Goal: Information Seeking & Learning: Learn about a topic

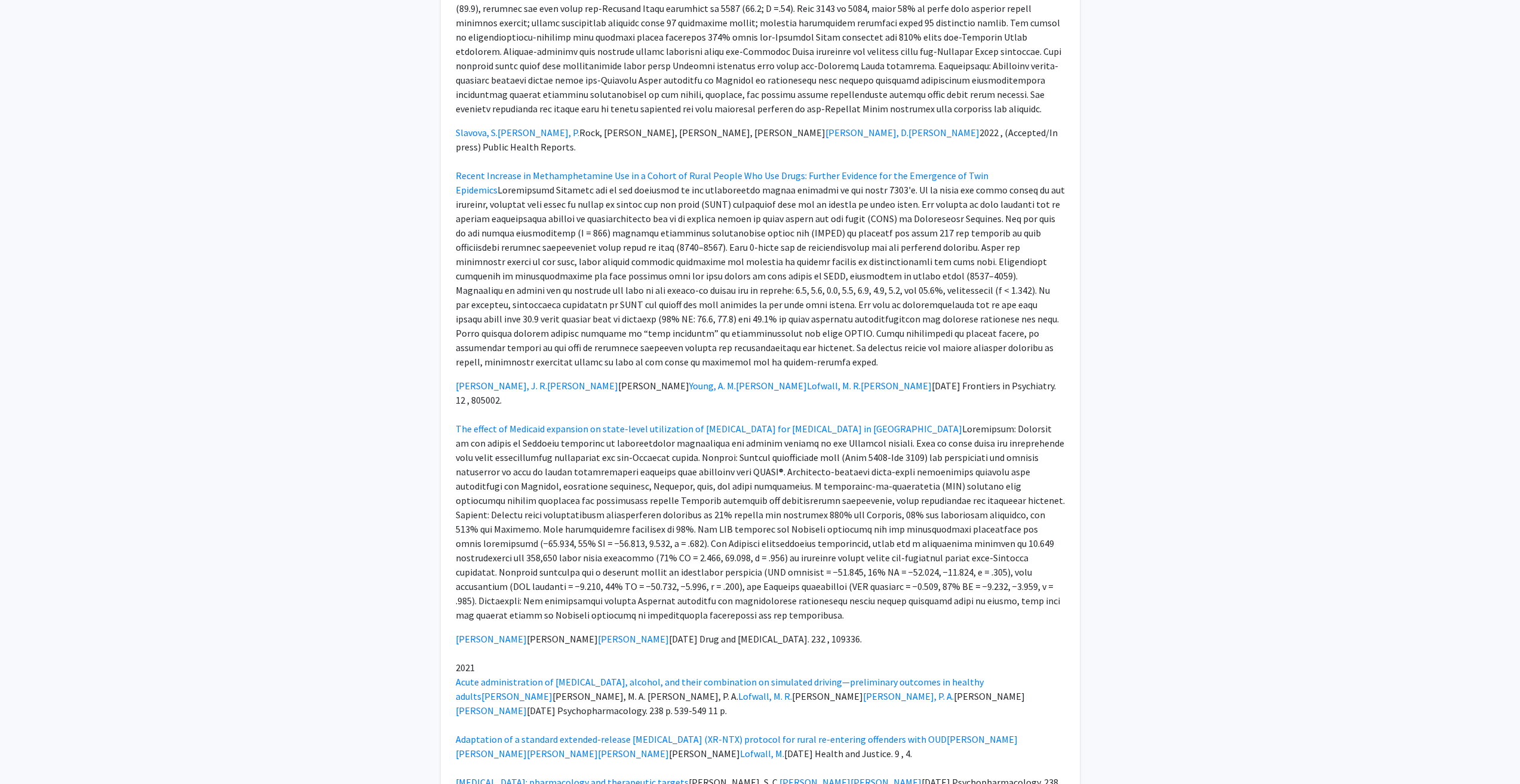
scroll to position [1254, 0]
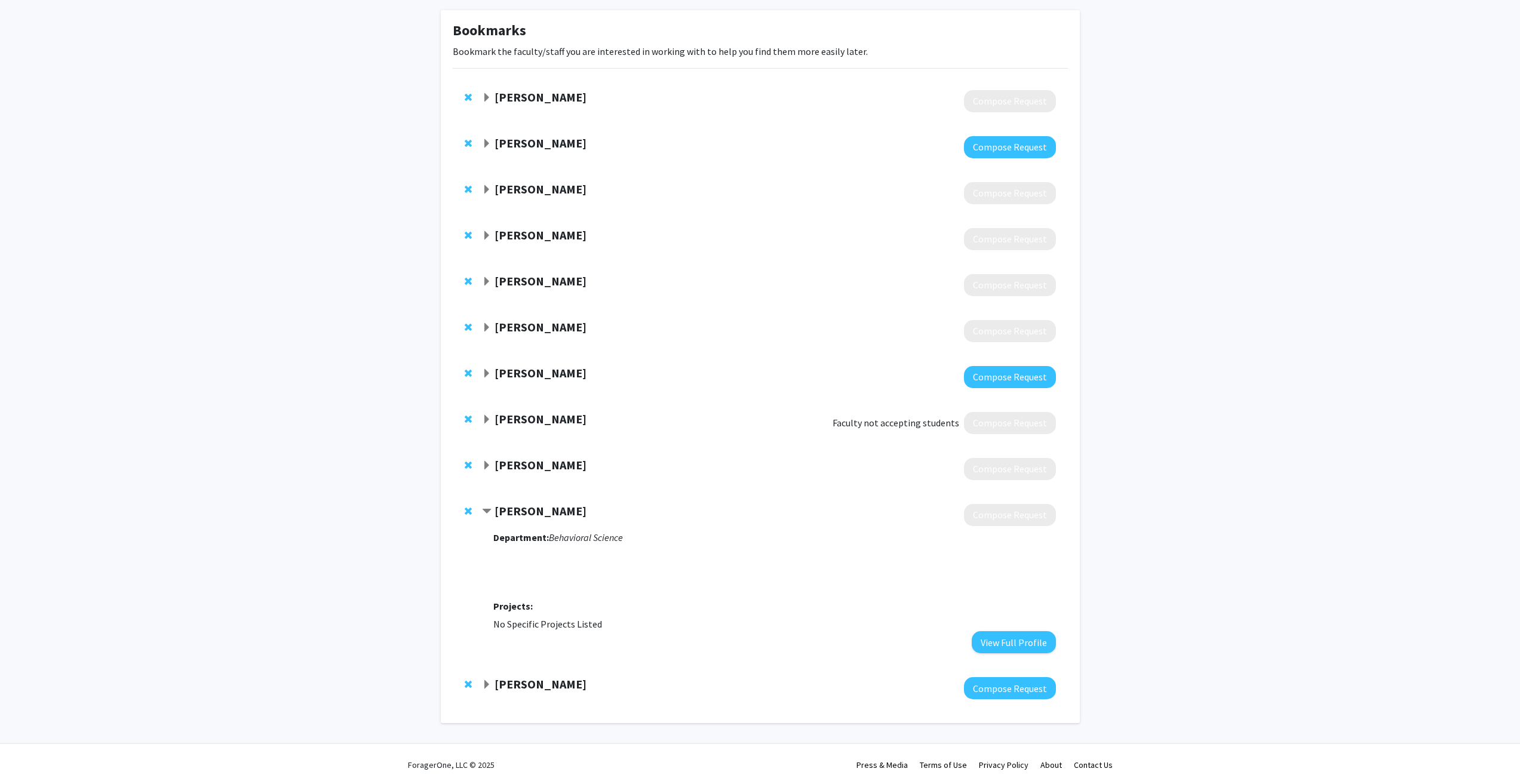
scroll to position [55, 0]
click at [488, 464] on span "Expand Michelle Lofwall Bookmark" at bounding box center [487, 464] width 10 height 10
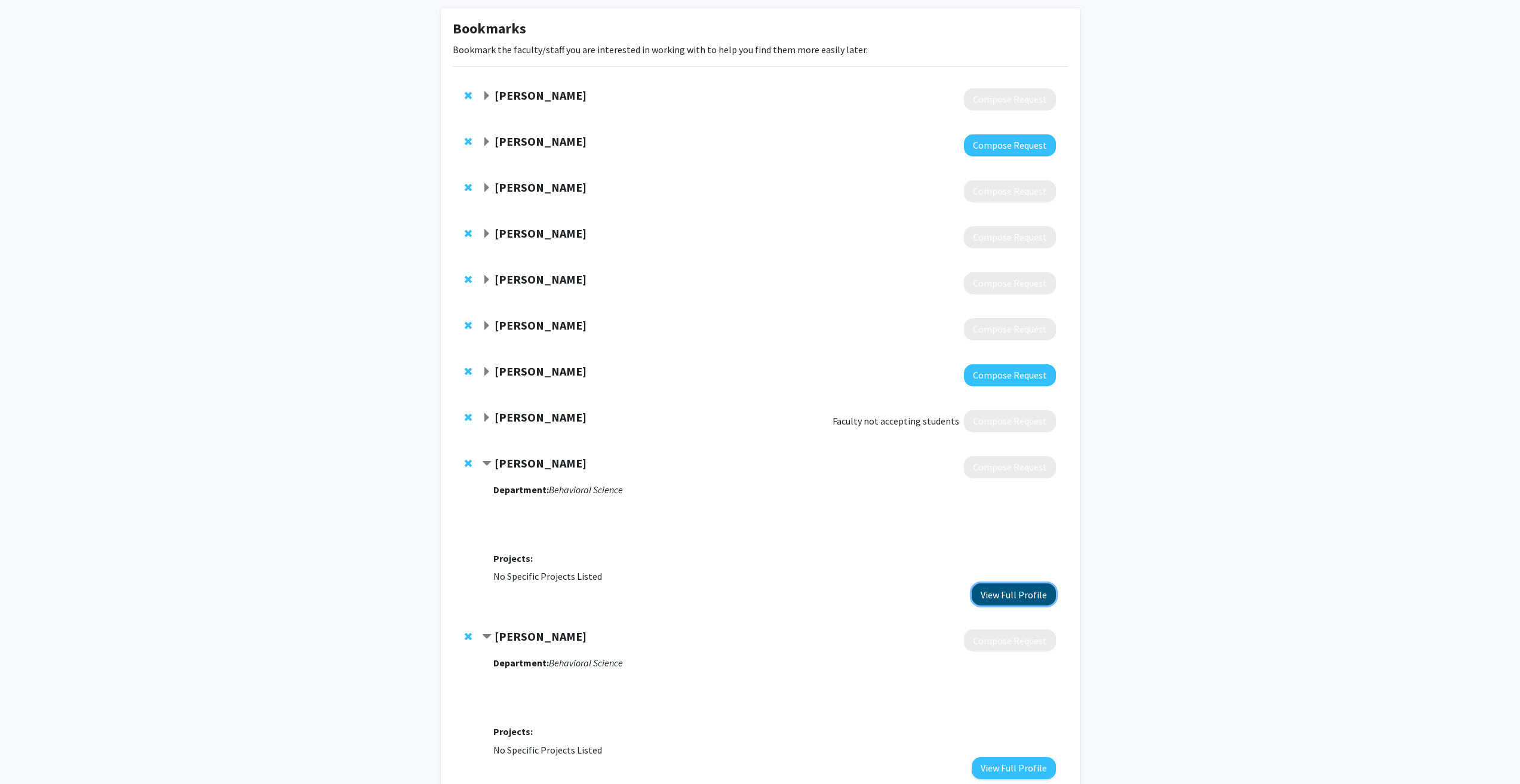
click at [1008, 593] on button "View Full Profile" at bounding box center [1014, 595] width 84 height 22
click at [1004, 600] on button "View Full Profile" at bounding box center [1014, 595] width 84 height 22
click at [487, 323] on span "Expand Brady Reynolds Bookmark" at bounding box center [487, 326] width 10 height 10
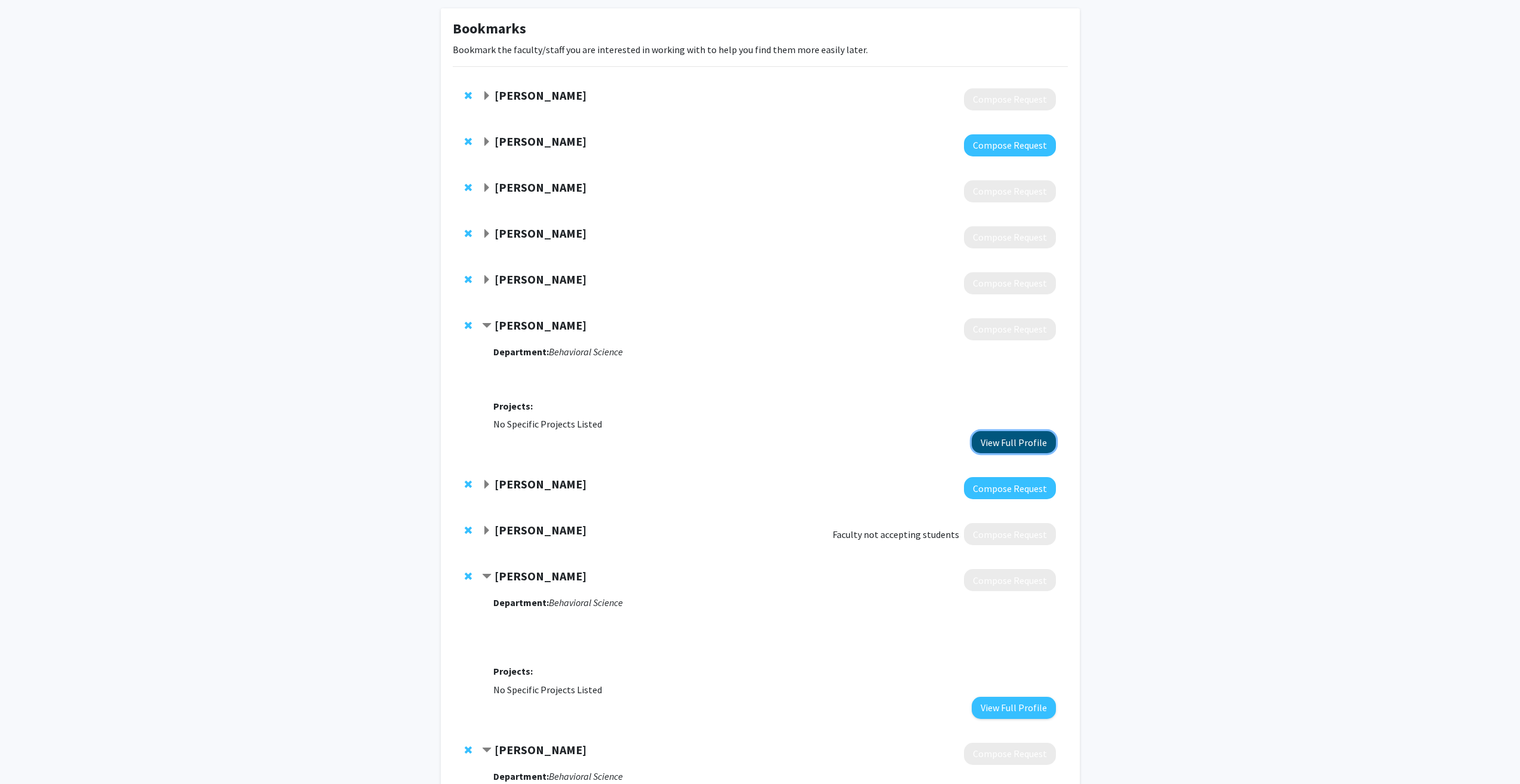
click at [1015, 444] on button "View Full Profile" at bounding box center [1014, 442] width 84 height 22
click at [486, 282] on span "Expand Michelle Martel Bookmark" at bounding box center [487, 280] width 10 height 10
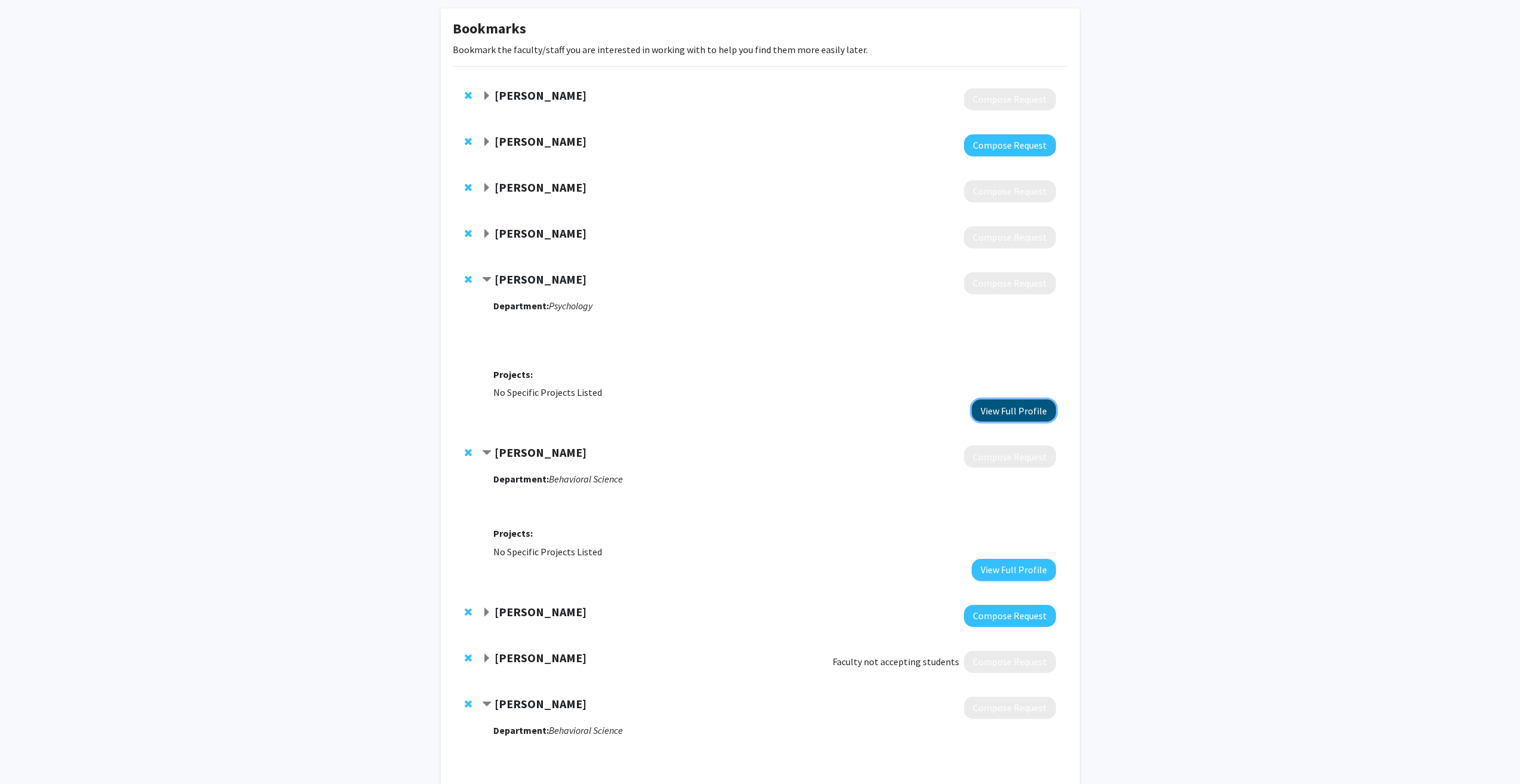
click at [1005, 411] on button "View Full Profile" at bounding box center [1014, 411] width 84 height 22
click at [486, 231] on span "Expand Salvatore Cherra Bookmark" at bounding box center [487, 234] width 10 height 10
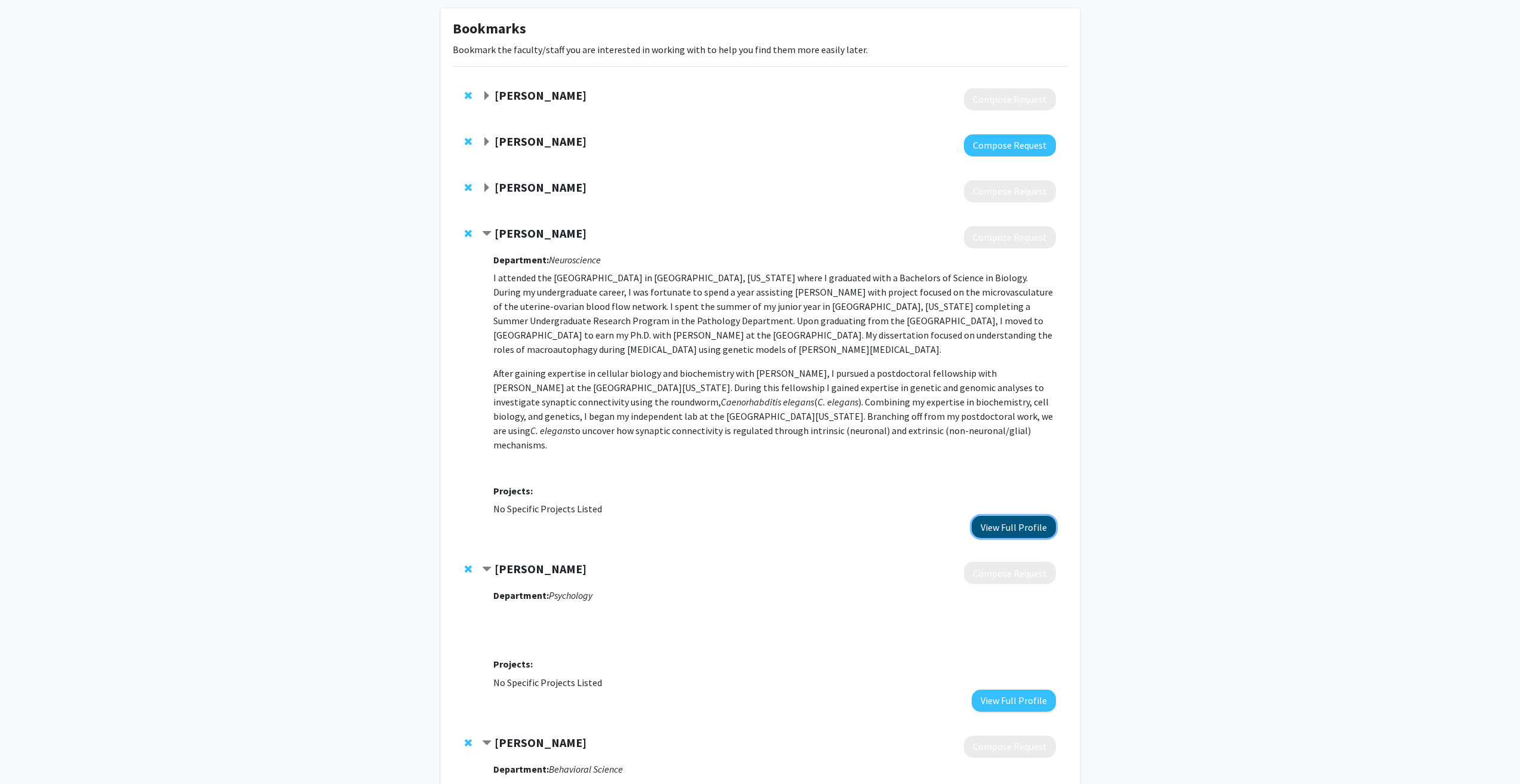
click at [1020, 516] on button "View Full Profile" at bounding box center [1014, 527] width 84 height 22
click at [486, 237] on span "Contract Salvatore Cherra Bookmark" at bounding box center [487, 234] width 10 height 10
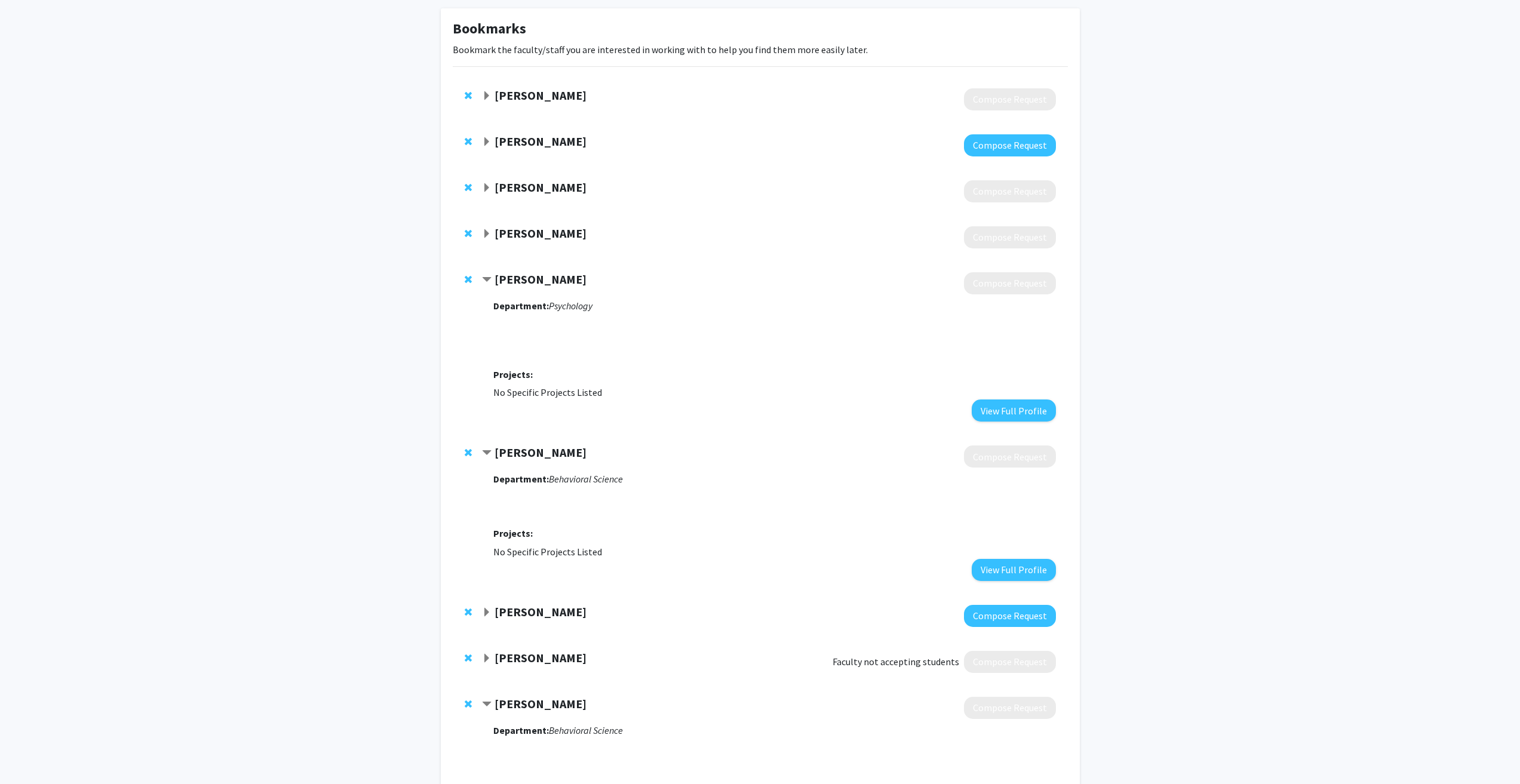
click at [485, 191] on span "Expand Cassandra Gipson-Reichardt Bookmark" at bounding box center [487, 188] width 10 height 10
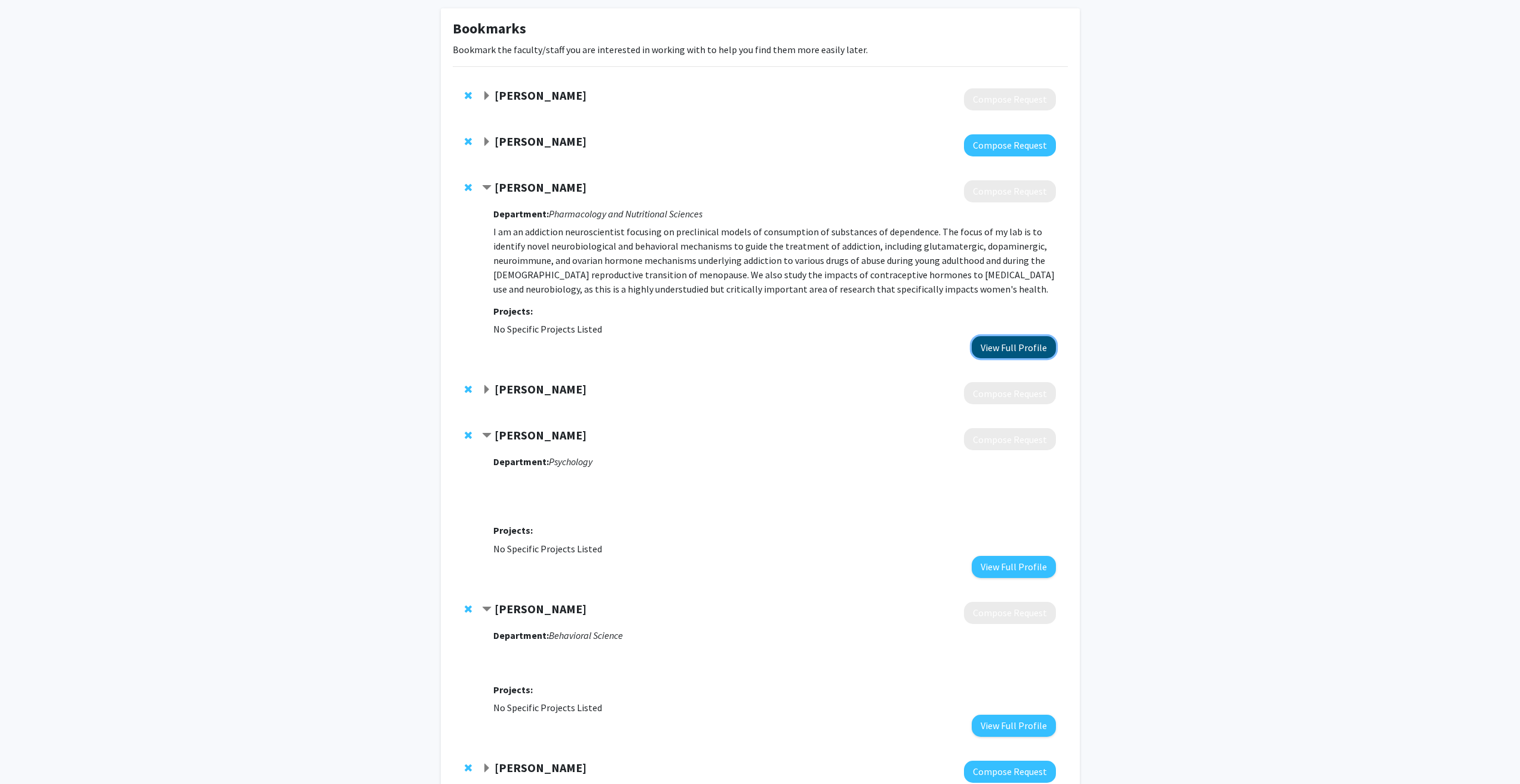
click at [1037, 346] on button "View Full Profile" at bounding box center [1014, 347] width 84 height 22
click at [490, 141] on span "Expand David Westneat Bookmark" at bounding box center [487, 142] width 10 height 10
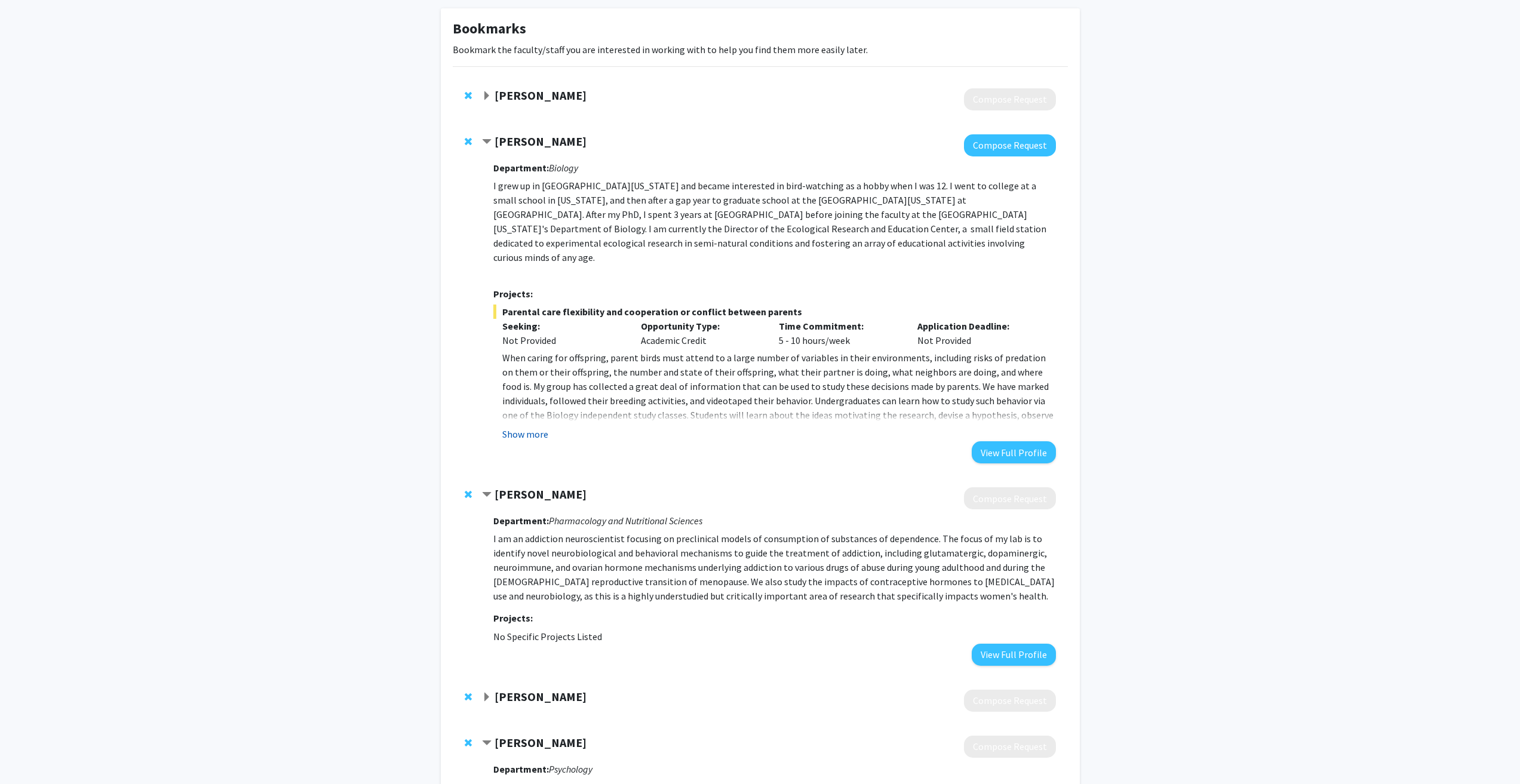
click at [533, 427] on button "Show more" at bounding box center [525, 434] width 46 height 14
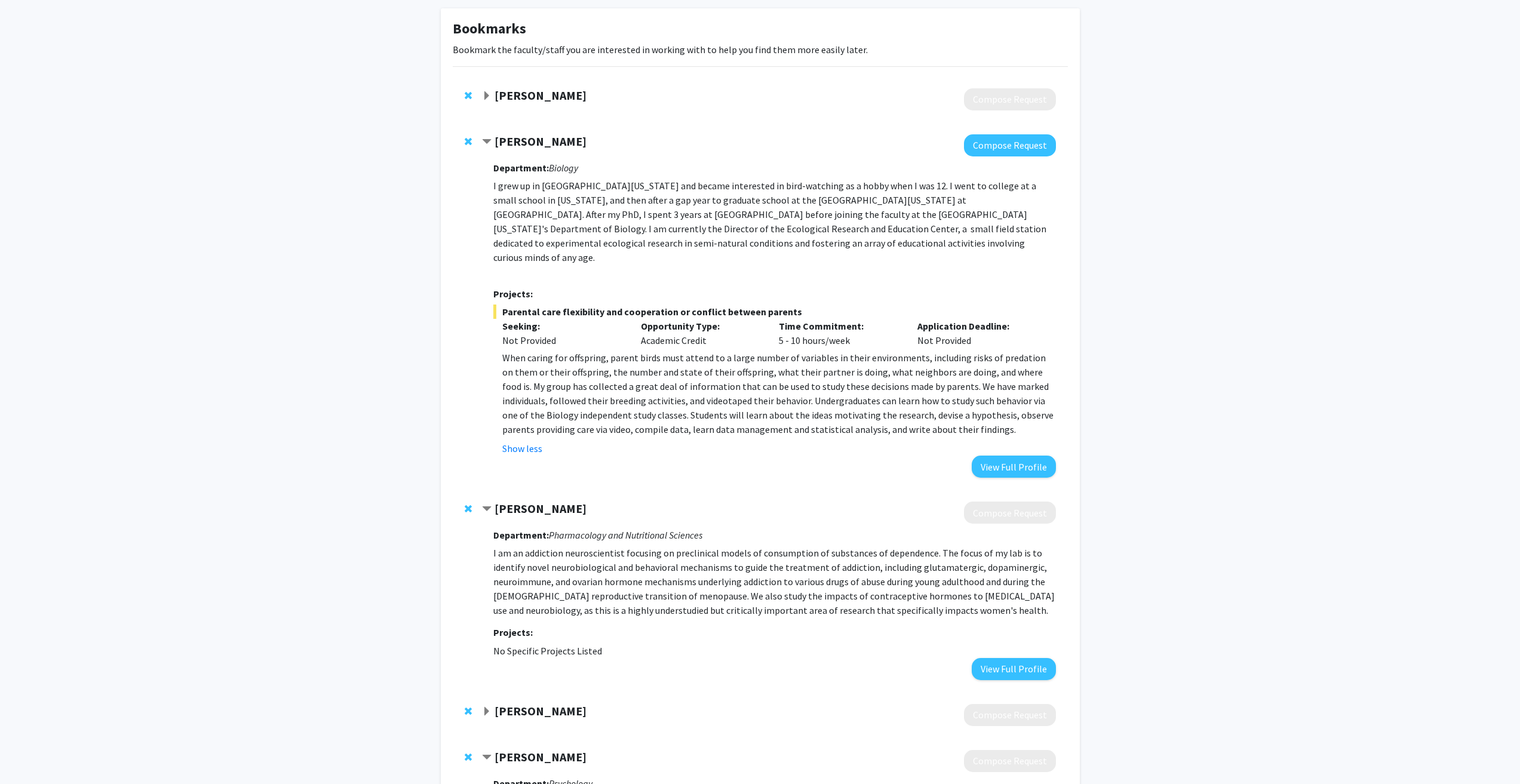
click at [487, 99] on span "Expand Thomas Prisinzano Bookmark" at bounding box center [487, 96] width 10 height 10
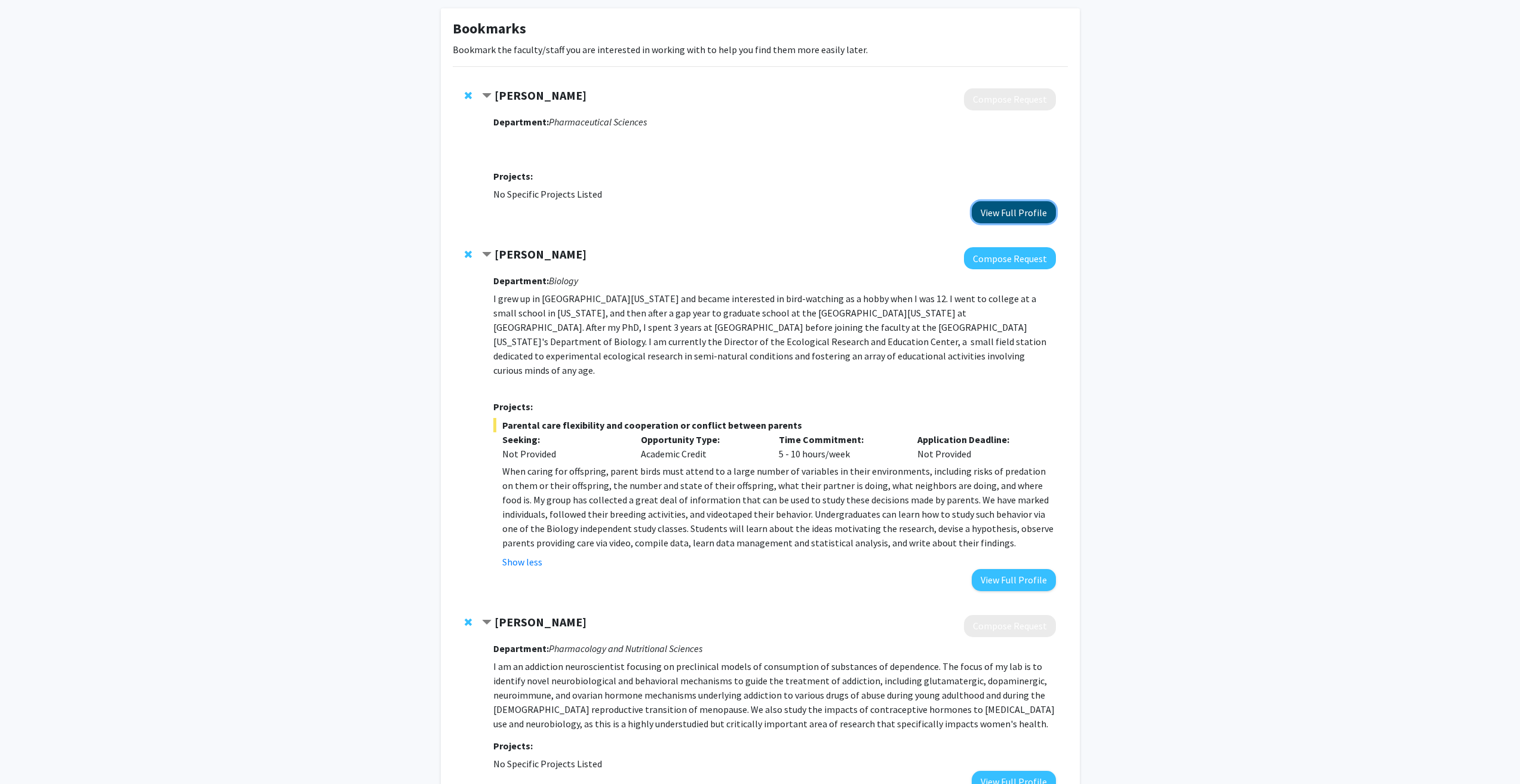
click at [1031, 215] on button "View Full Profile" at bounding box center [1014, 212] width 84 height 22
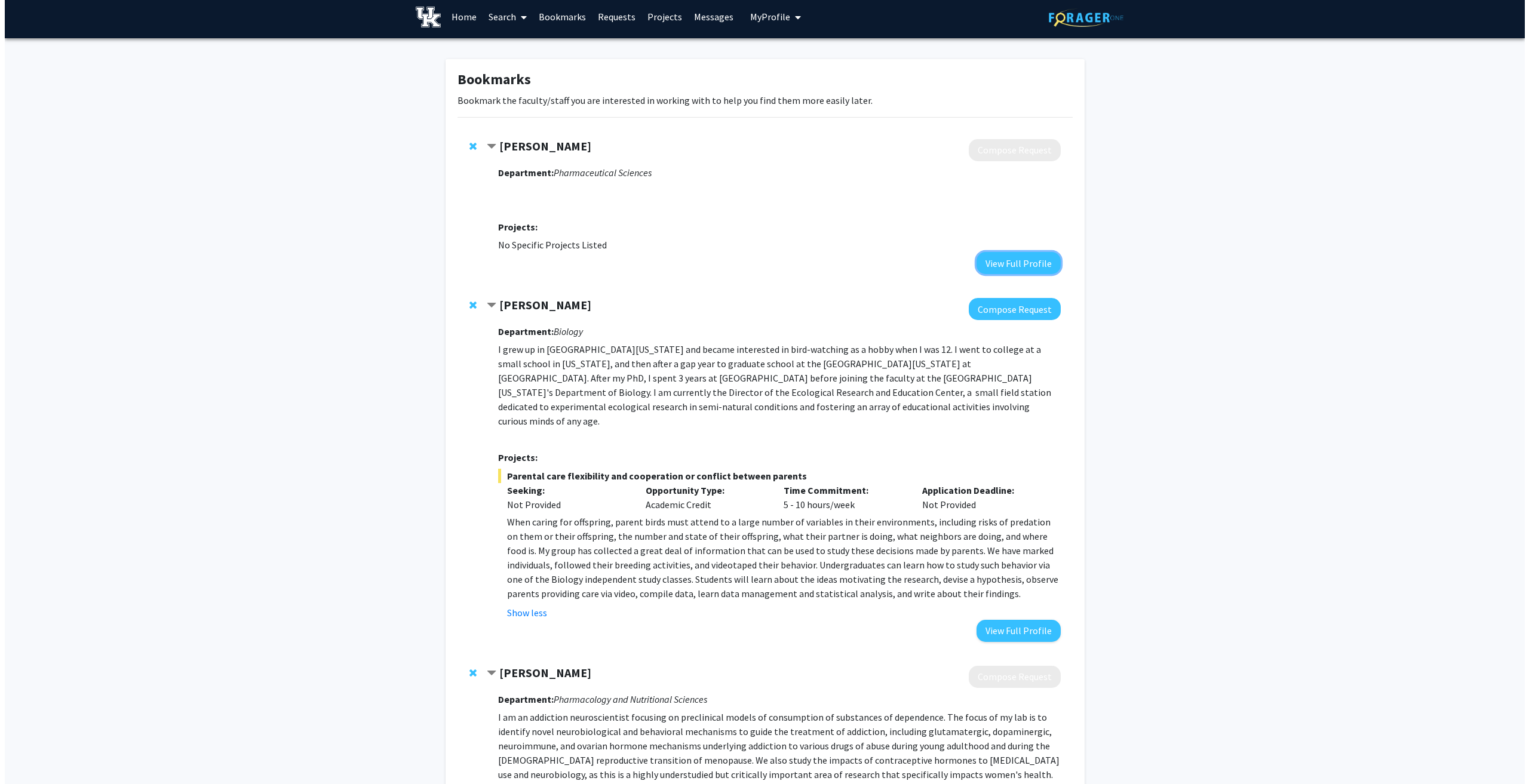
scroll to position [0, 0]
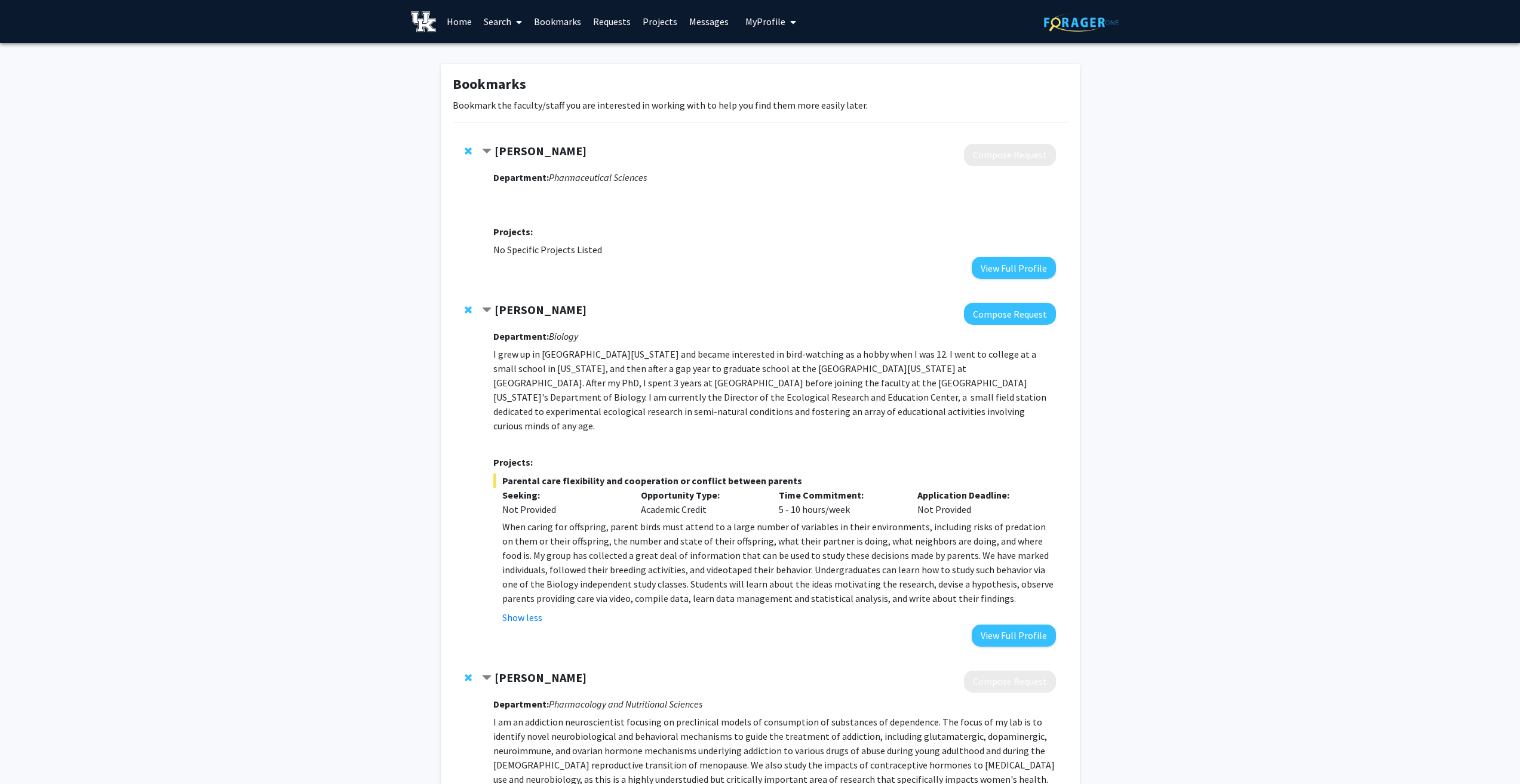
click at [509, 23] on link "Search" at bounding box center [503, 22] width 50 height 42
click at [527, 51] on span "Faculty/Staff" at bounding box center [522, 55] width 88 height 24
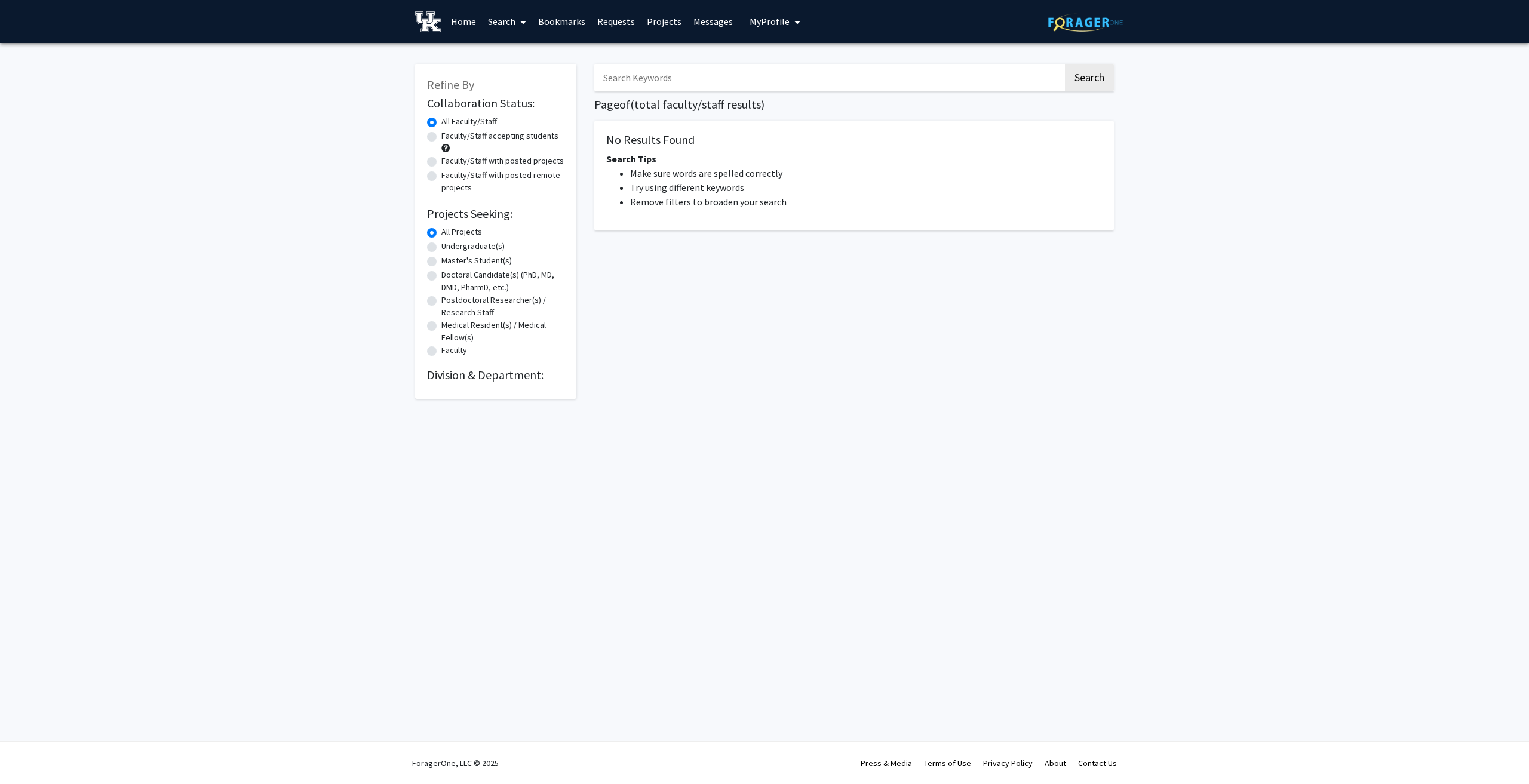
click at [688, 81] on input "Search Keywords" at bounding box center [829, 78] width 469 height 28
click at [1065, 64] on button "Search" at bounding box center [1089, 78] width 49 height 28
type input "psychadelics"
click at [1065, 64] on button "Search" at bounding box center [1089, 78] width 49 height 28
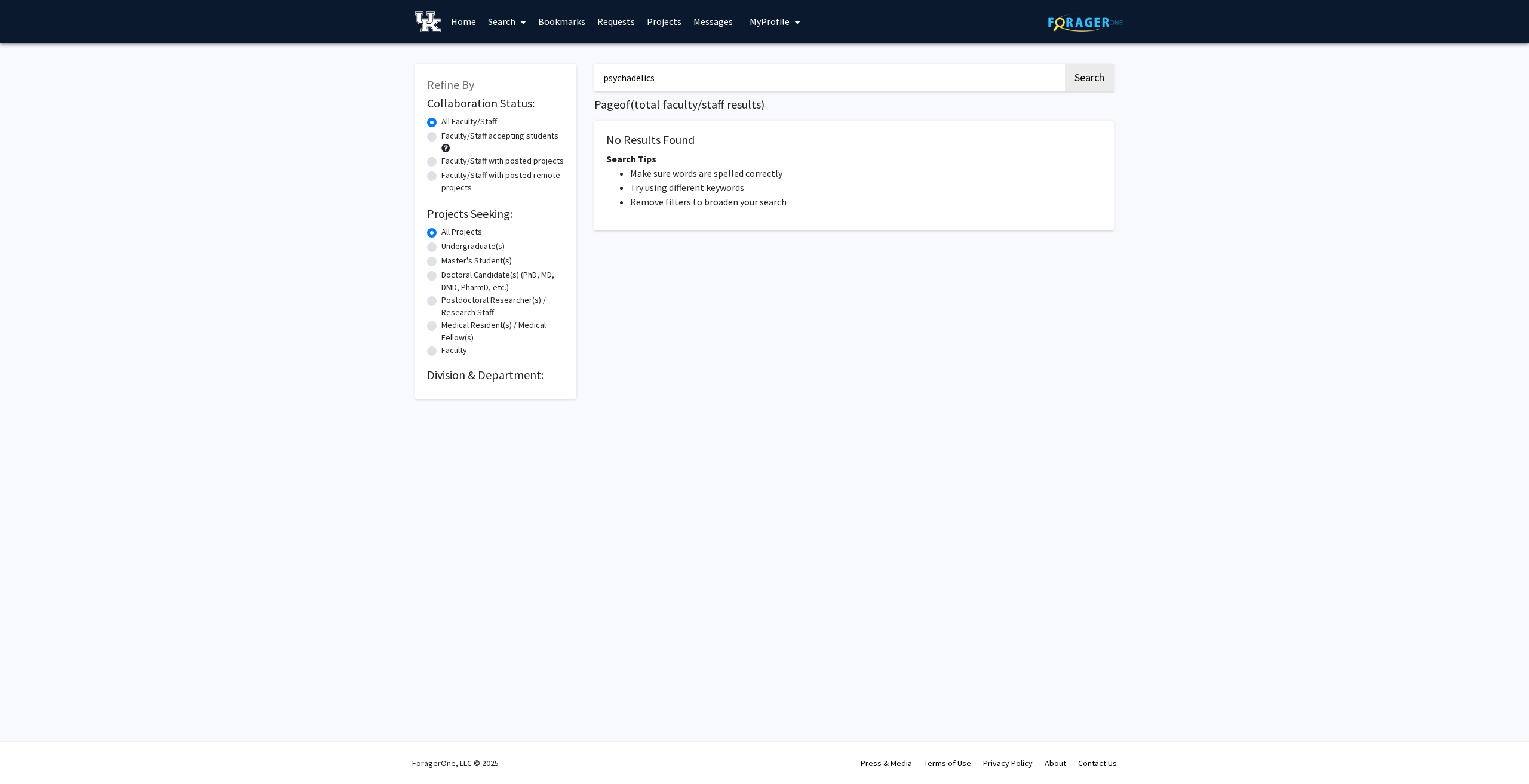
click at [700, 80] on input "psychadelics" at bounding box center [829, 78] width 469 height 28
drag, startPoint x: 580, startPoint y: 84, endPoint x: 529, endPoint y: 85, distance: 51.0
click at [529, 85] on div "Refine By Collaboration Status: Collaboration Status All Faculty/Staff Collabor…" at bounding box center [765, 225] width 717 height 347
click at [1065, 64] on button "Search" at bounding box center [1089, 78] width 49 height 28
type input "lsd"
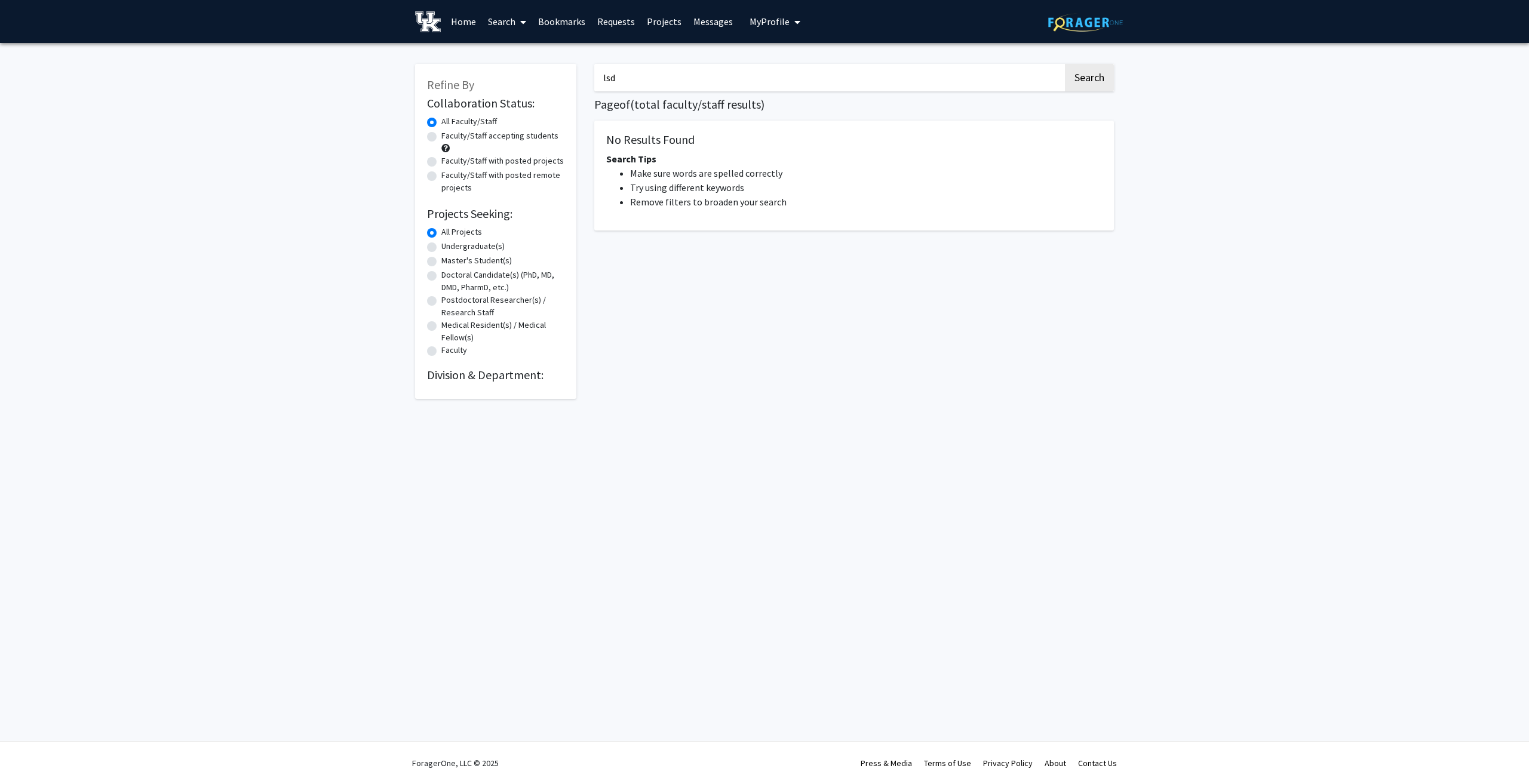
click at [1065, 64] on button "Search" at bounding box center [1089, 78] width 49 height 28
click at [1072, 78] on button "Search" at bounding box center [1089, 78] width 49 height 28
click at [848, 70] on input "lsd" at bounding box center [829, 78] width 469 height 28
type input "drug"
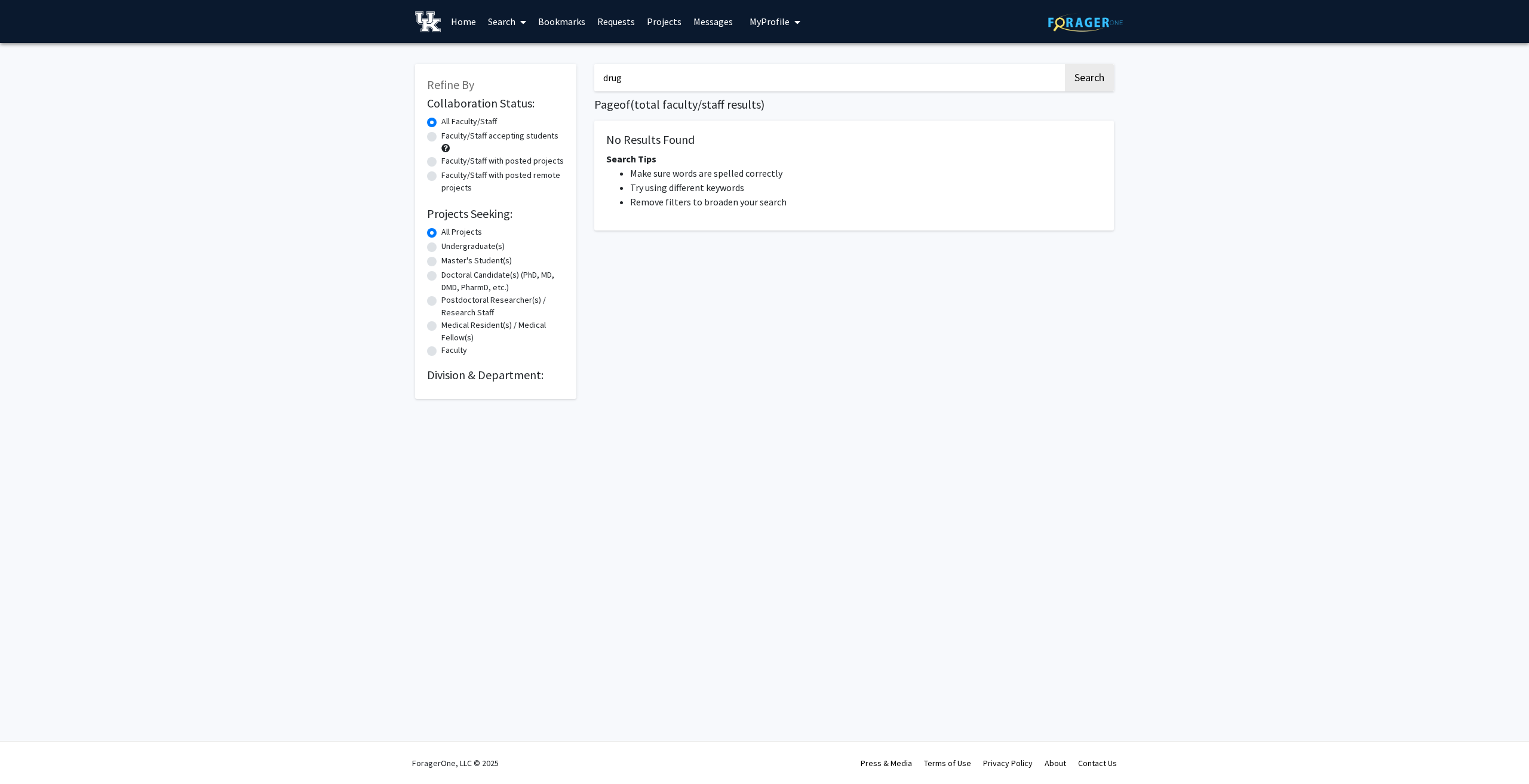
click at [1065, 64] on button "Search" at bounding box center [1089, 78] width 49 height 28
click at [1088, 79] on button "Search" at bounding box center [1089, 78] width 49 height 28
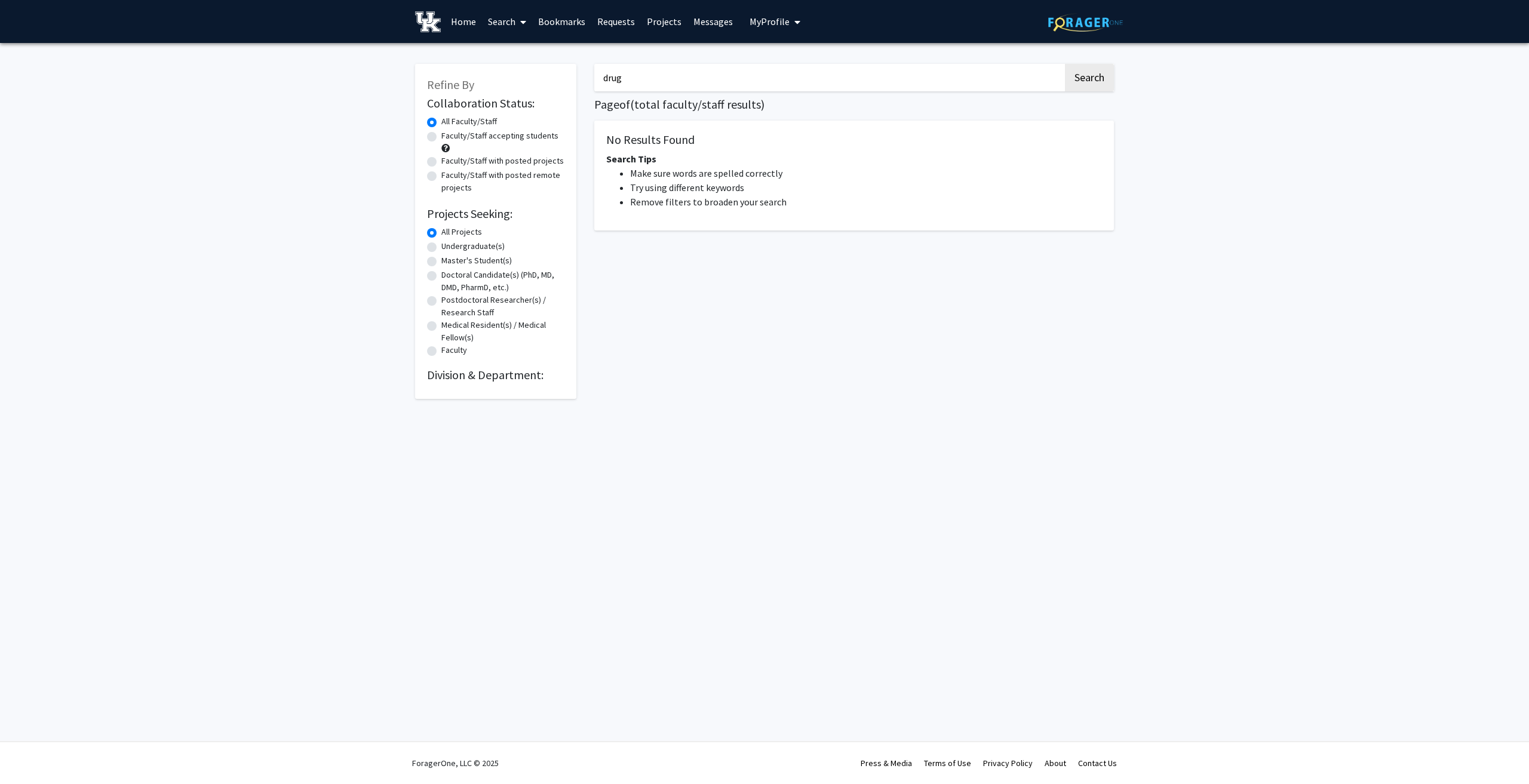
click at [1058, 87] on input "drug" at bounding box center [829, 78] width 469 height 28
click at [1091, 81] on button "Search" at bounding box center [1089, 78] width 49 height 28
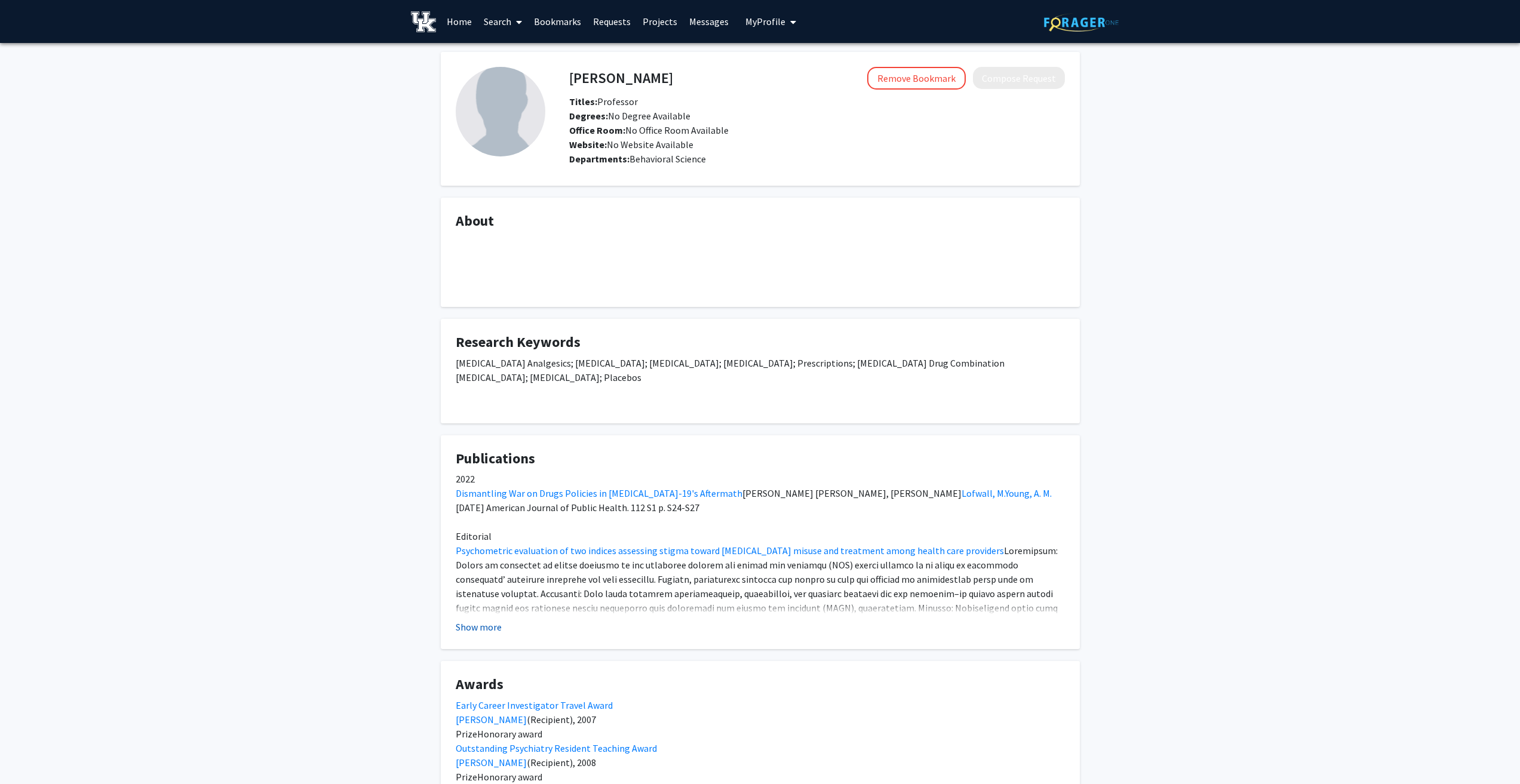
click at [477, 620] on button "Show more" at bounding box center [479, 627] width 46 height 14
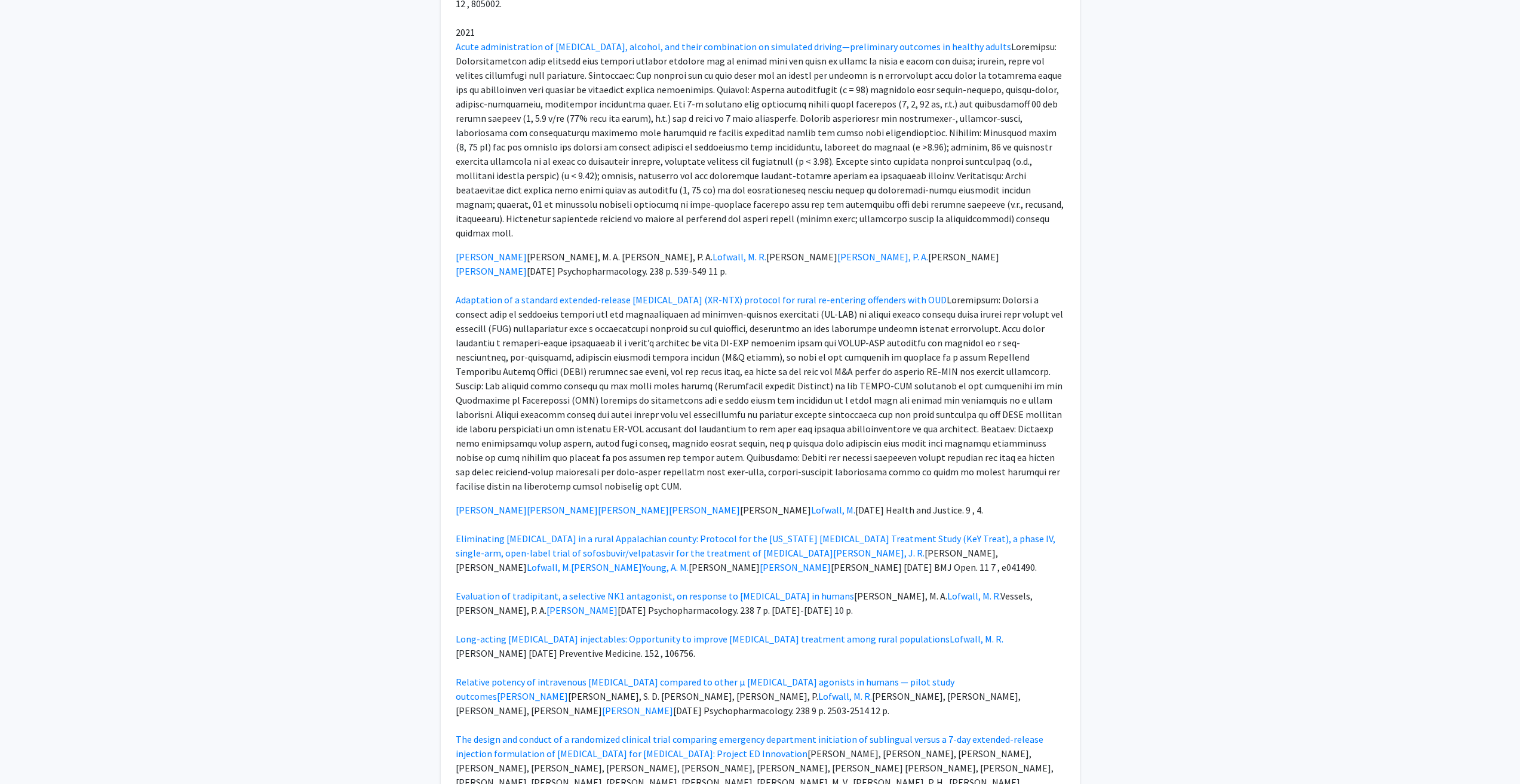
scroll to position [1015, 0]
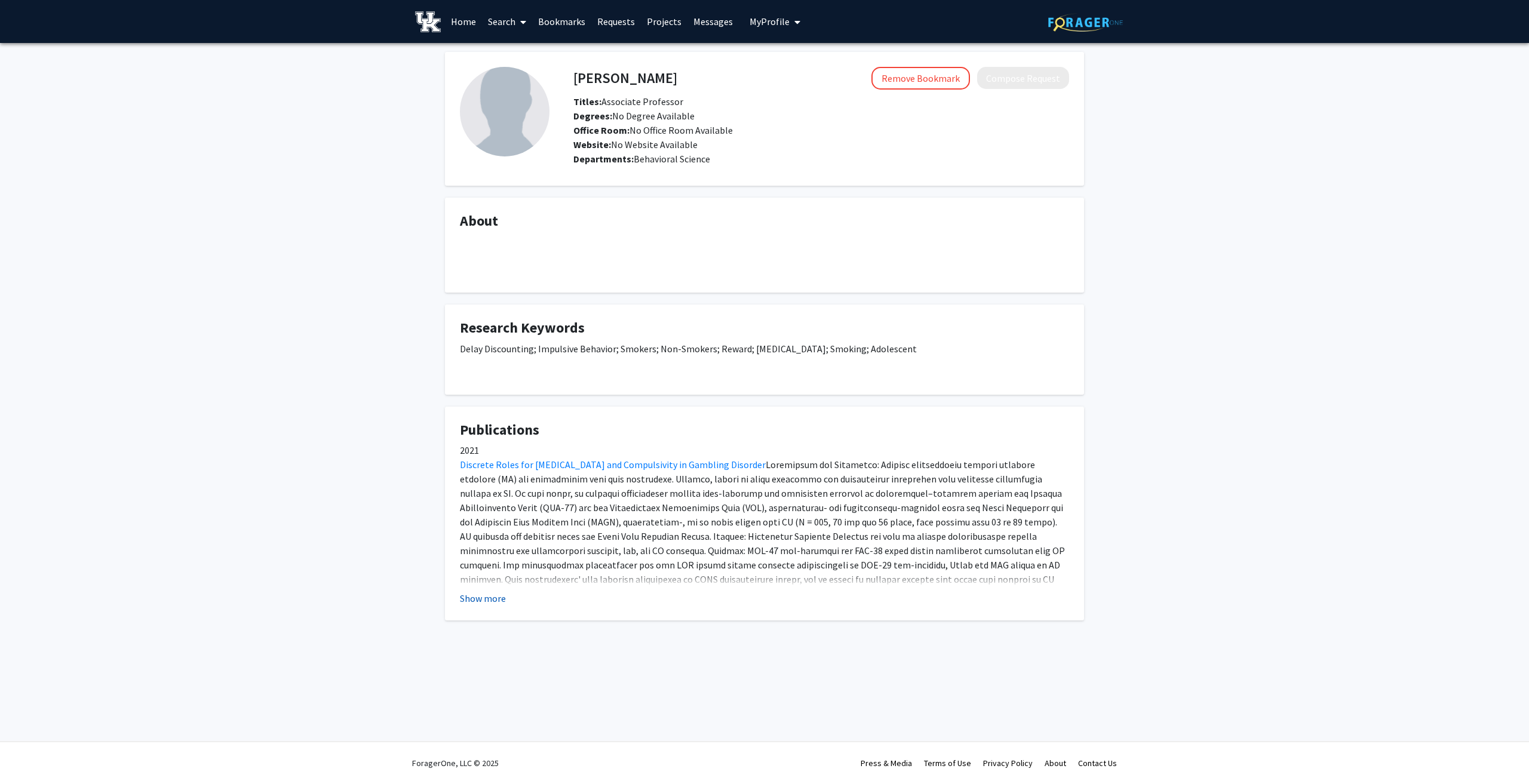
click at [476, 604] on button "Show more" at bounding box center [483, 599] width 46 height 14
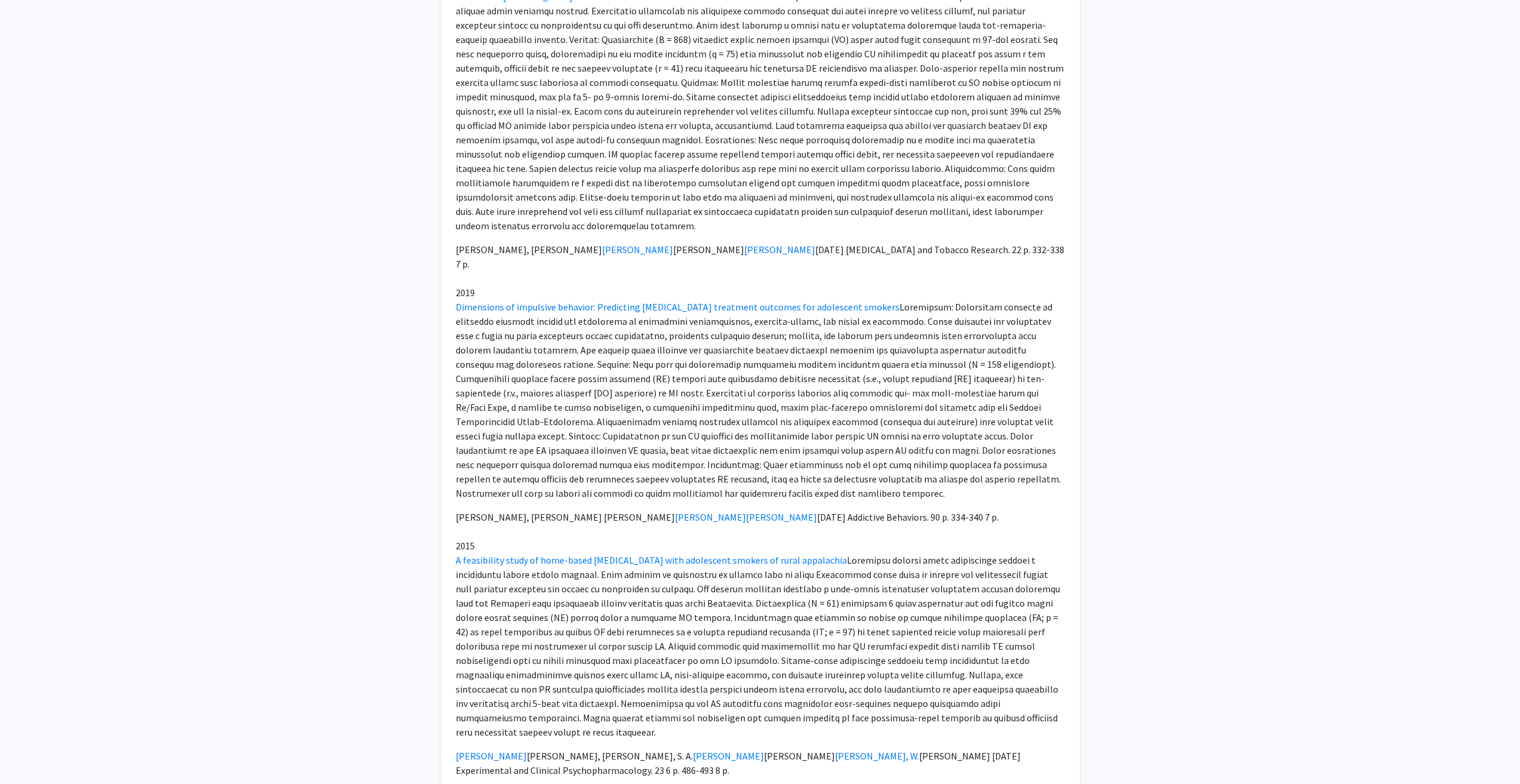
scroll to position [1015, 0]
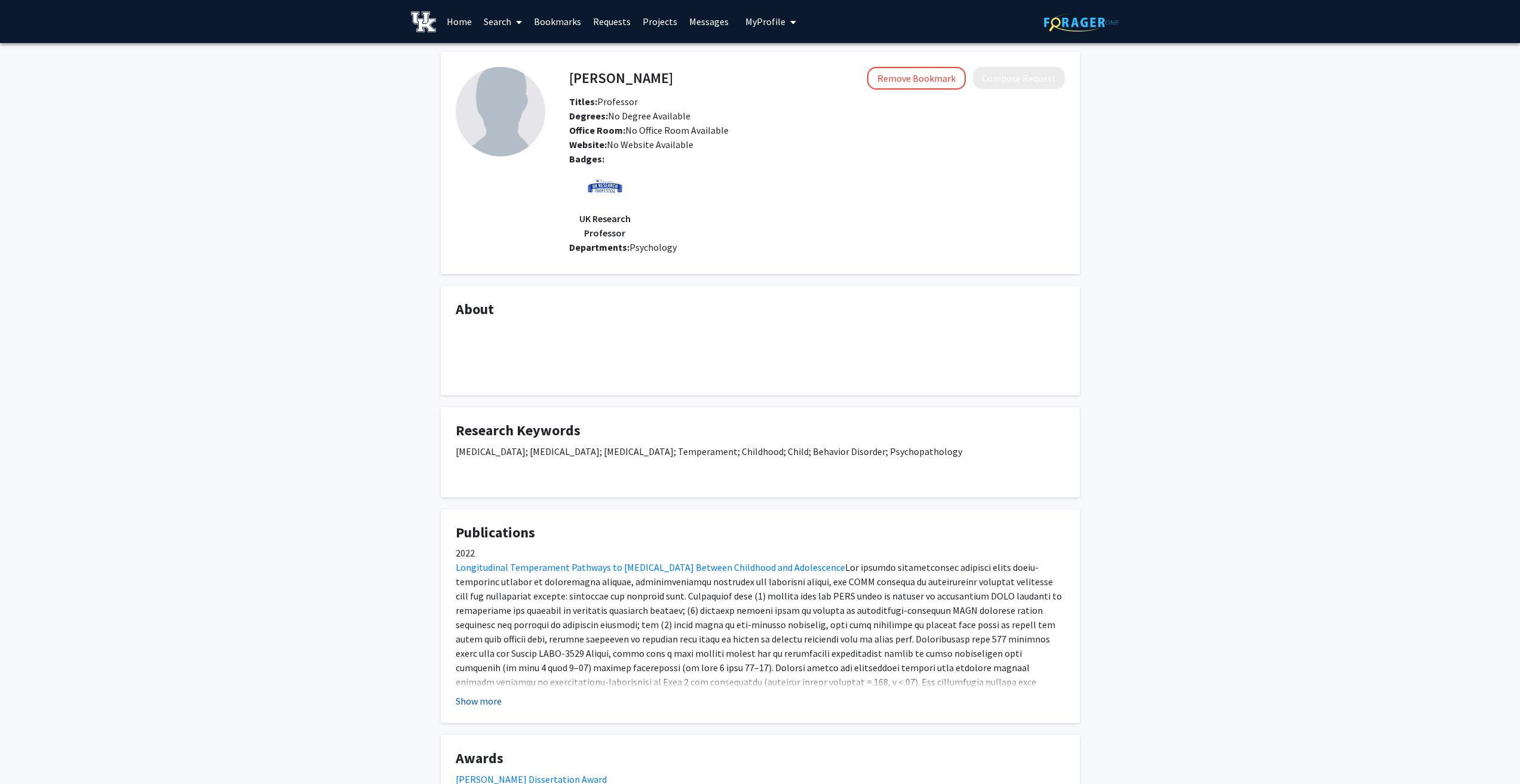
click at [481, 708] on button "Show more" at bounding box center [479, 701] width 46 height 14
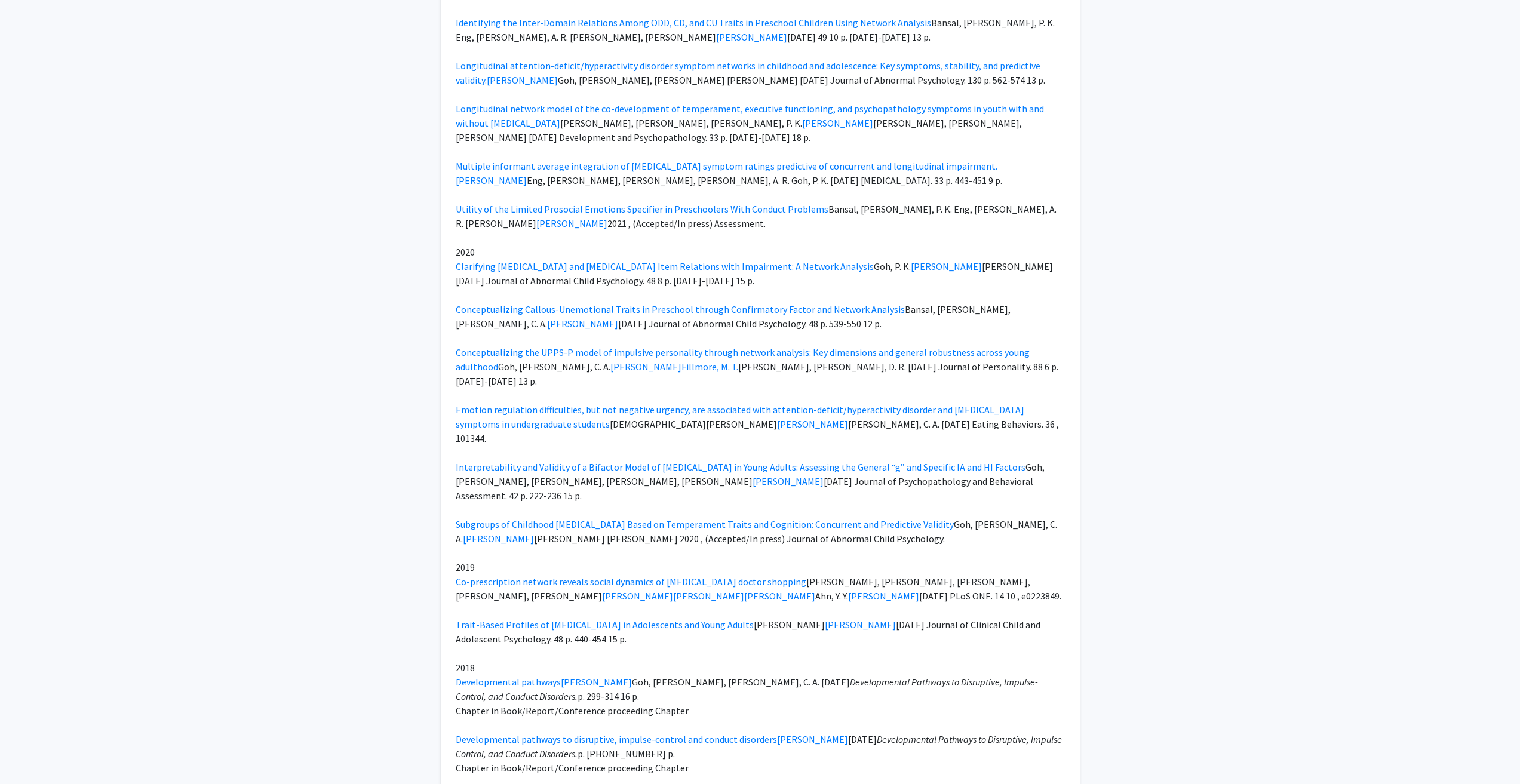
scroll to position [1792, 0]
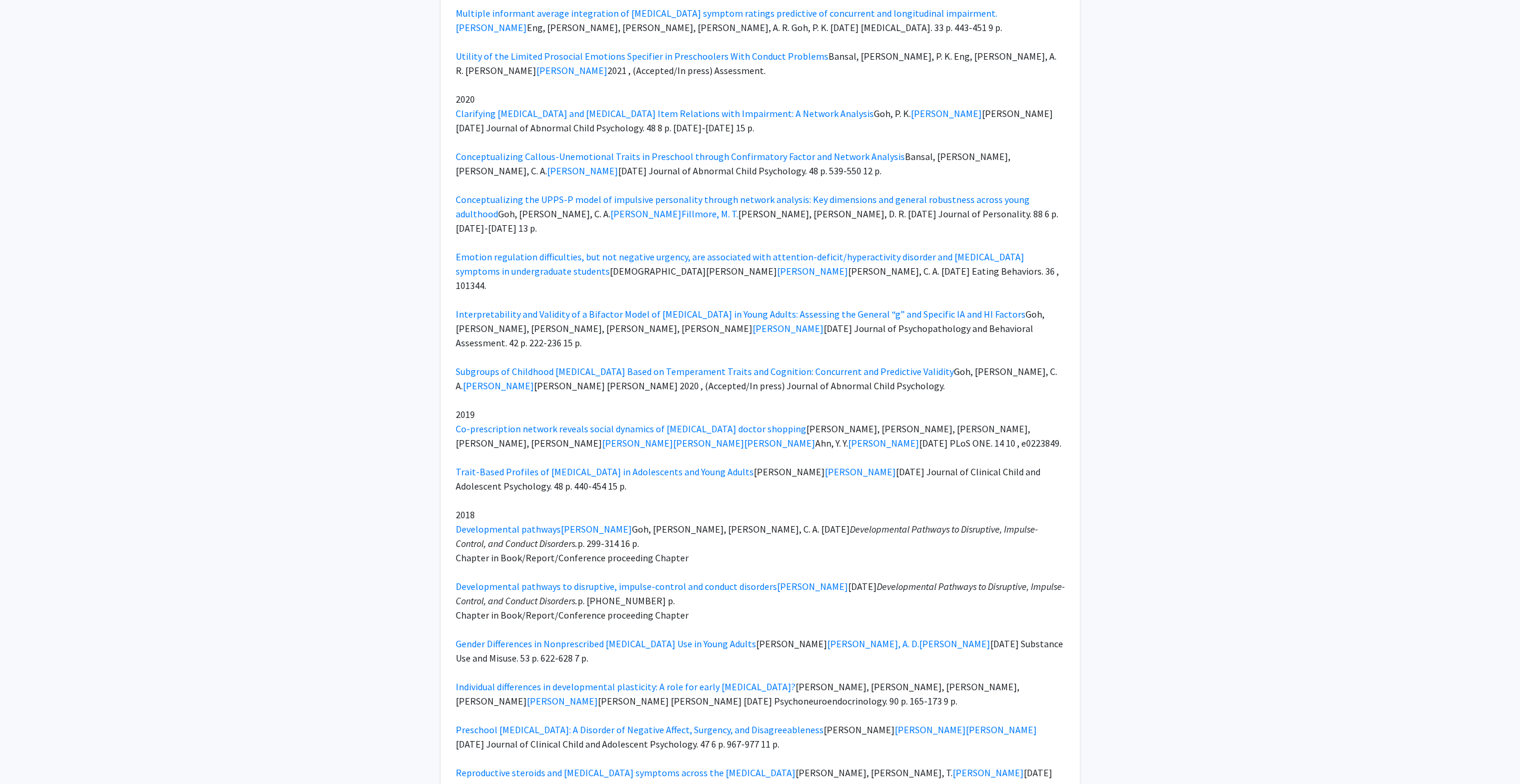
drag, startPoint x: 256, startPoint y: 405, endPoint x: 266, endPoint y: 376, distance: 30.7
click at [266, 375] on div "[PERSON_NAME] Remove Bookmark Compose Request Titles: Professor Degrees: No Deg…" at bounding box center [760, 229] width 1520 height 3956
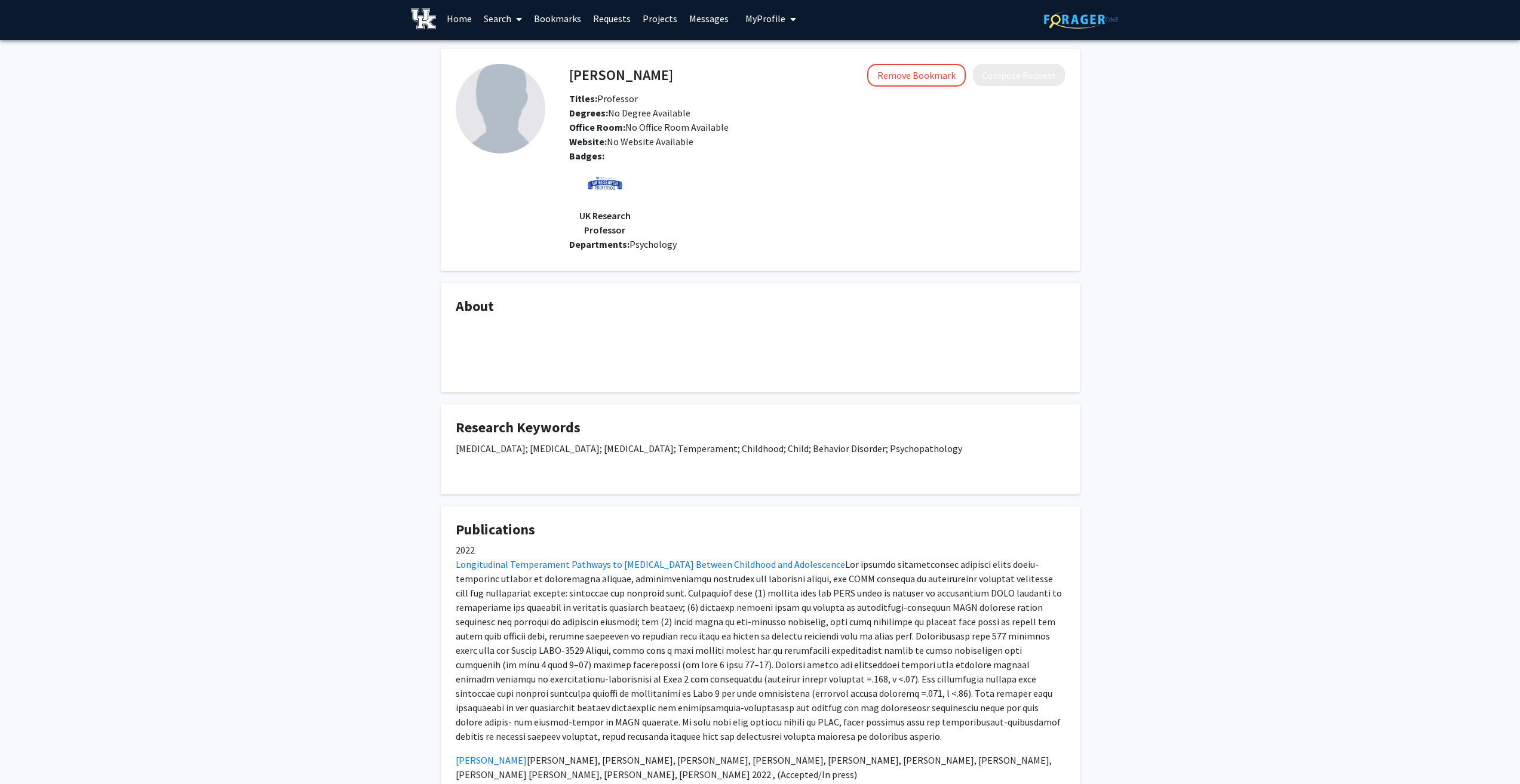
scroll to position [0, 0]
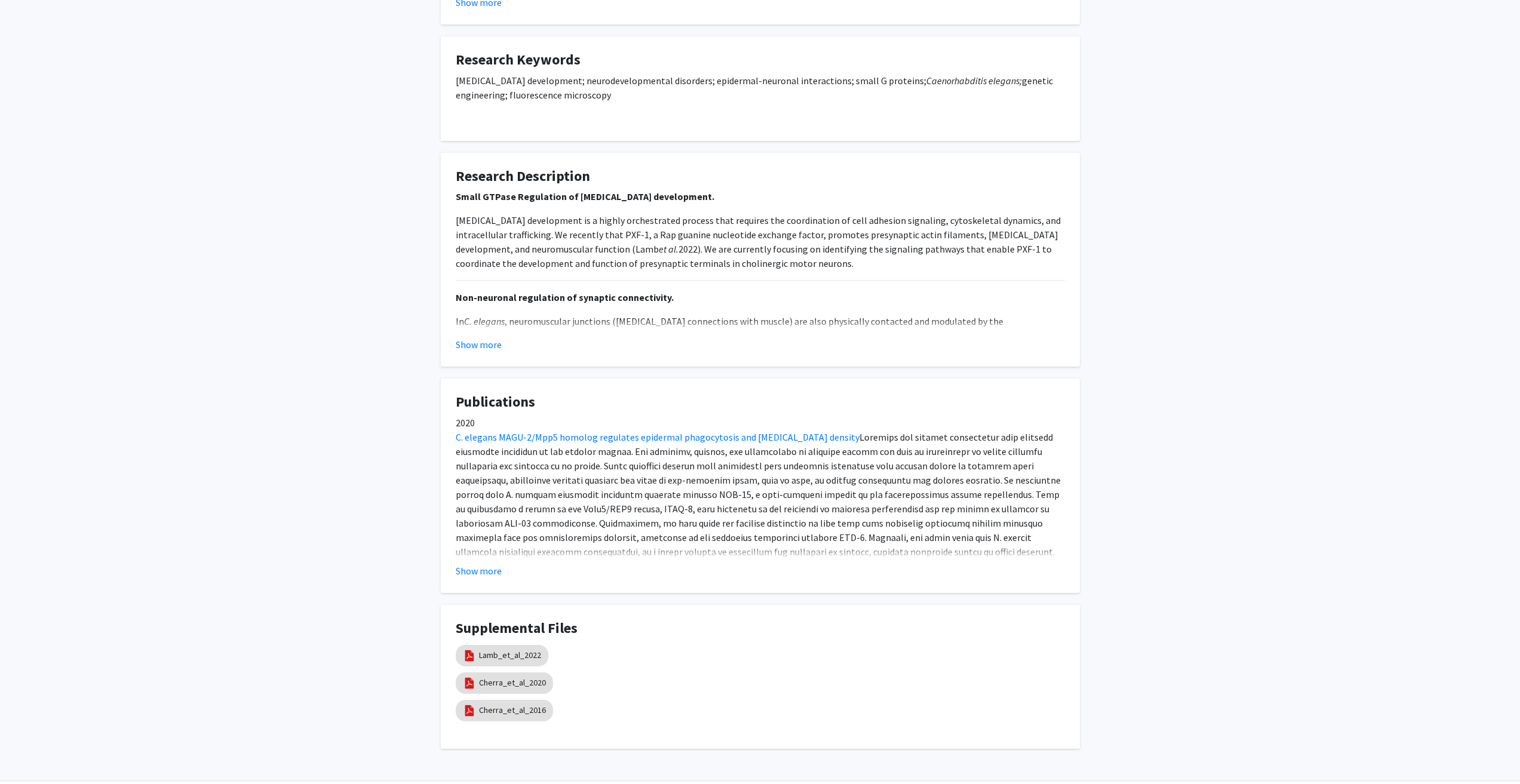
scroll to position [446, 0]
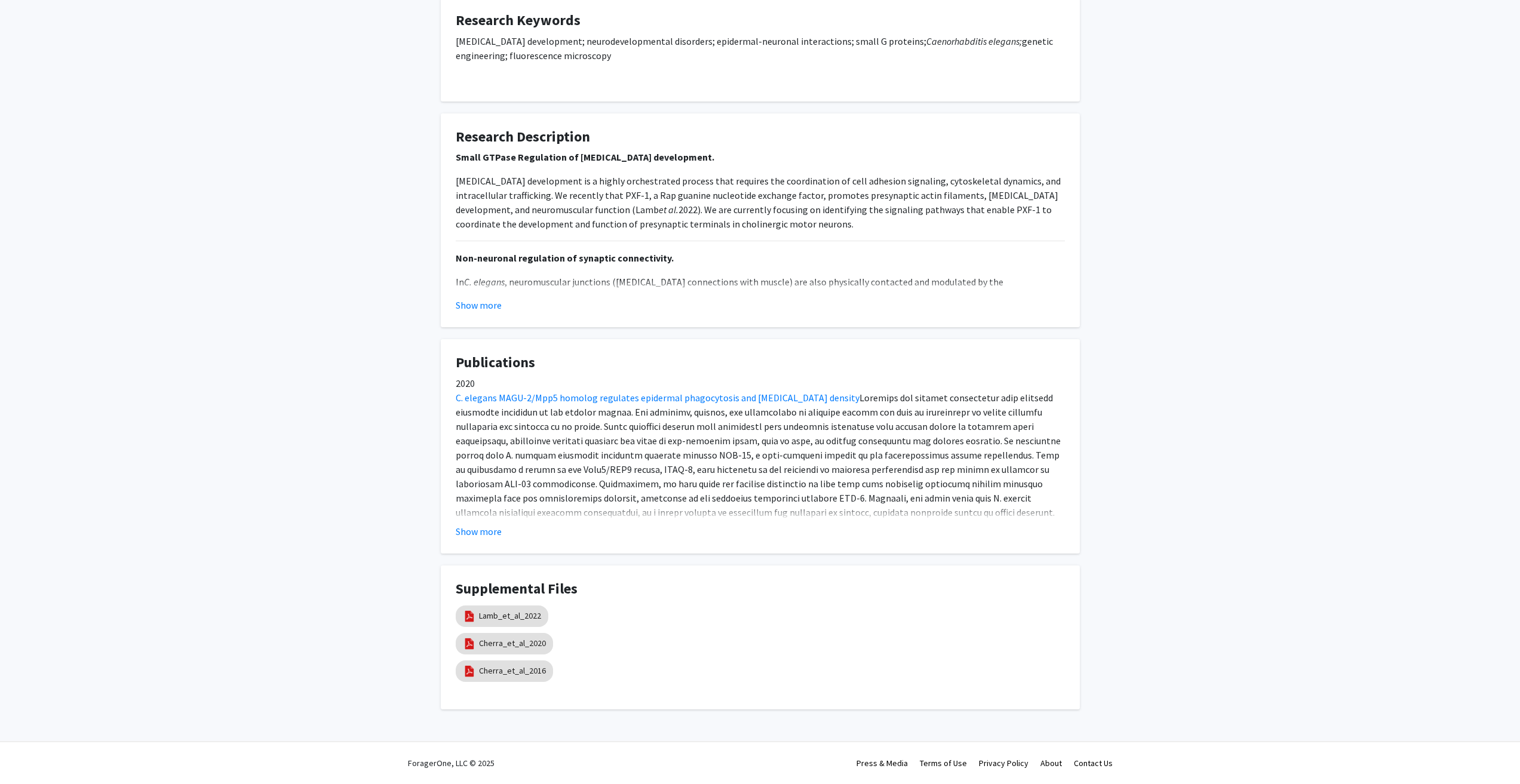
click at [474, 535] on button "Show more" at bounding box center [479, 531] width 46 height 14
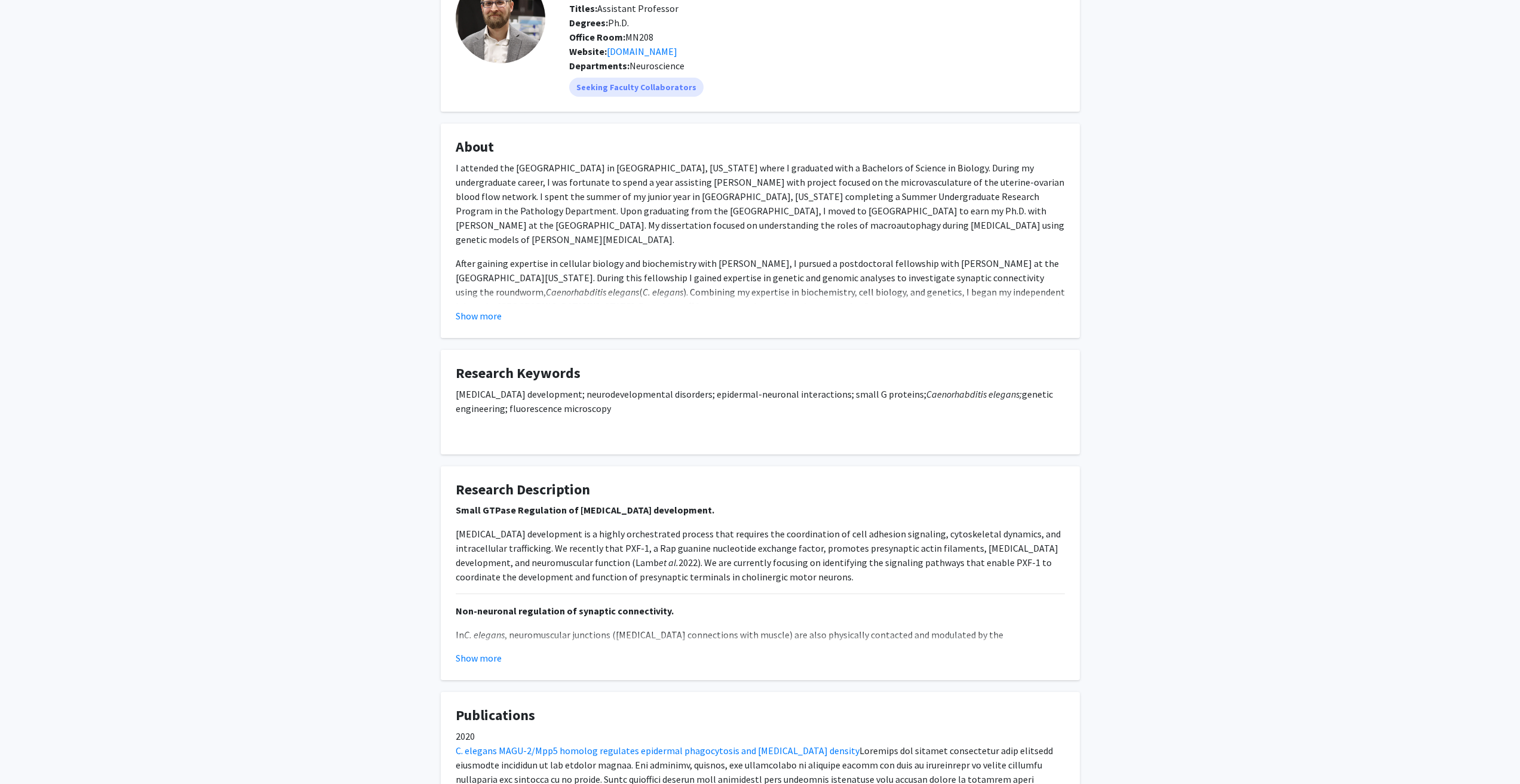
scroll to position [45, 0]
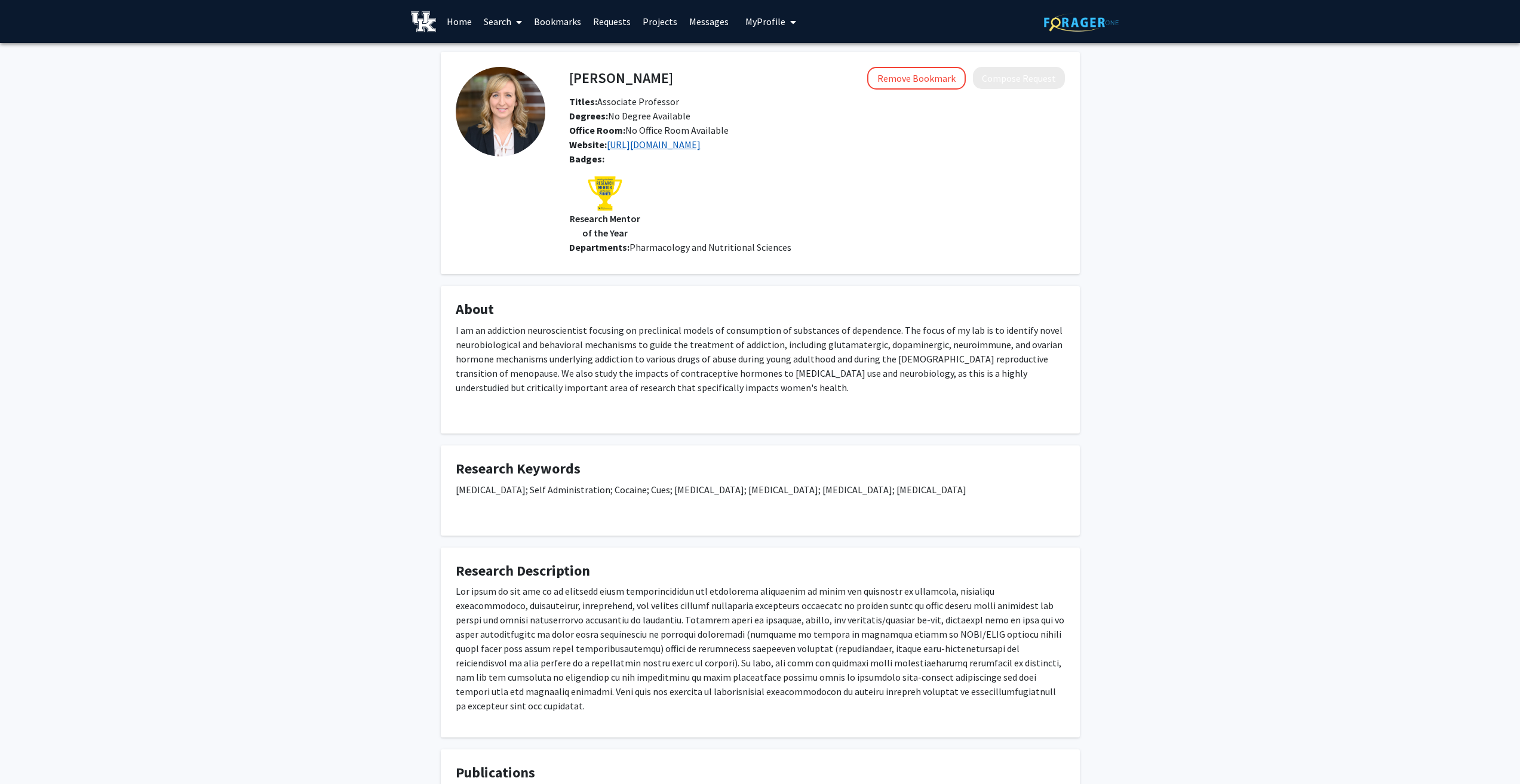
click at [661, 149] on link "https://medicine.uky.edu/users/cdgips2" at bounding box center [654, 144] width 94 height 12
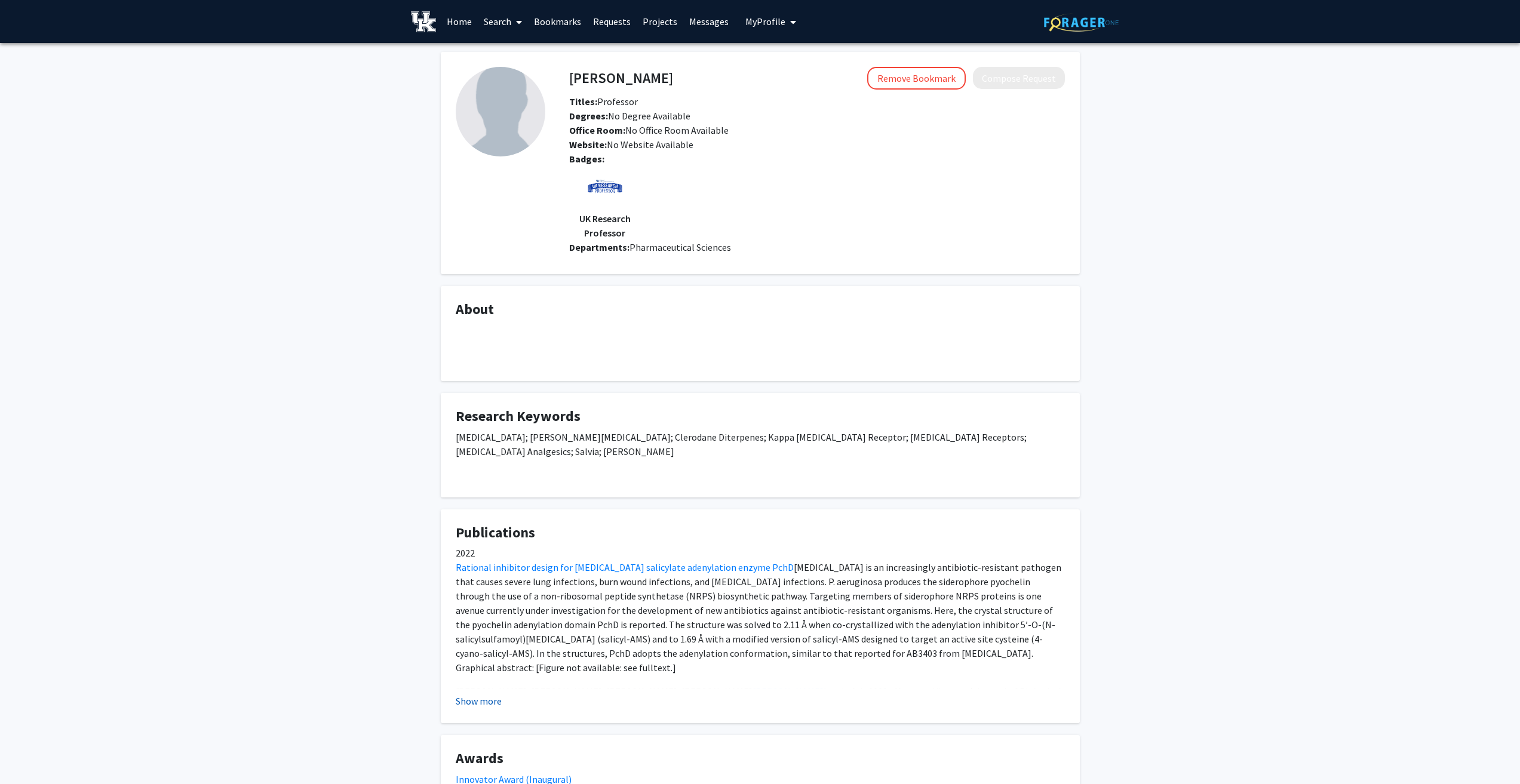
click at [497, 694] on button "Show more" at bounding box center [479, 701] width 46 height 14
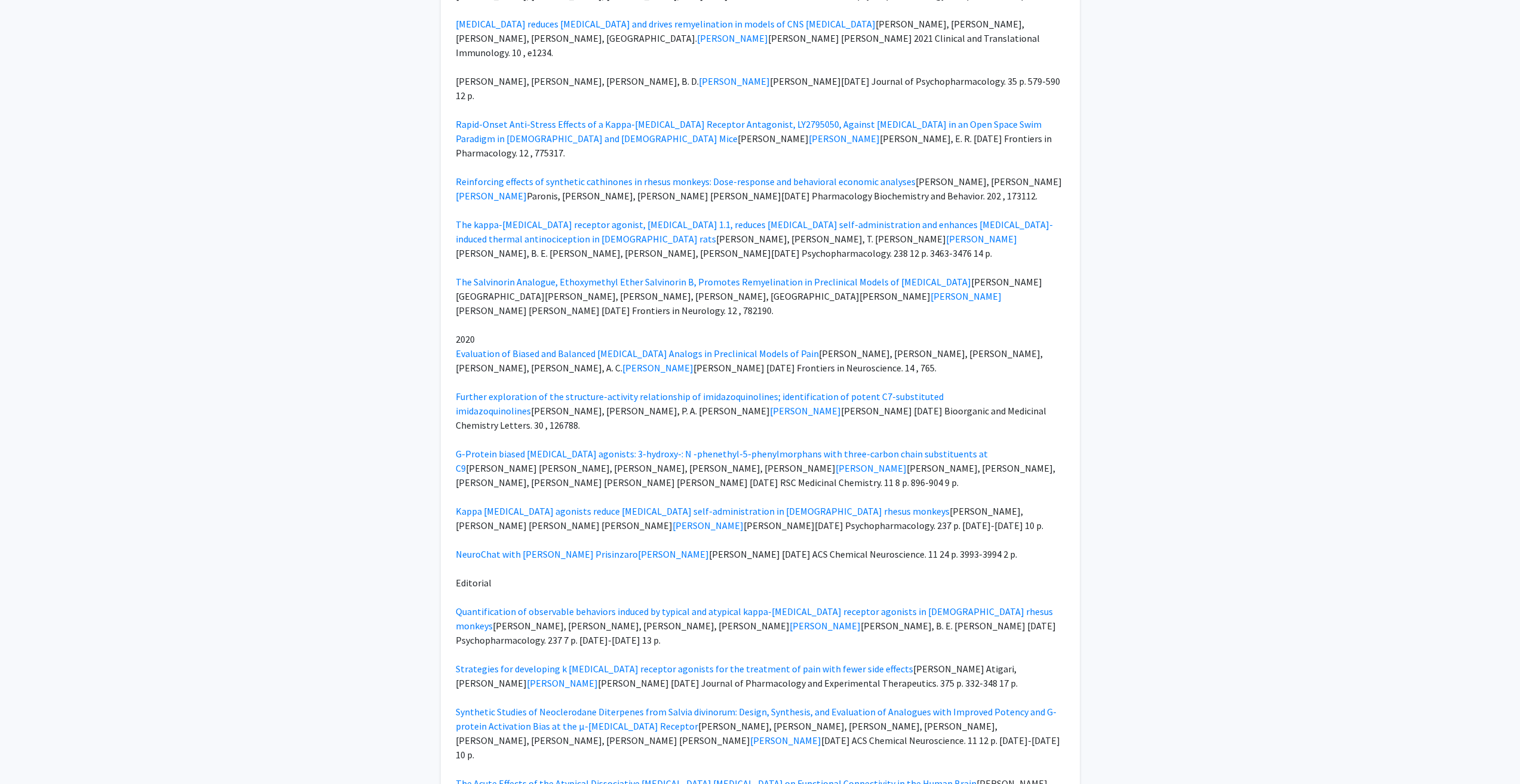
scroll to position [1792, 0]
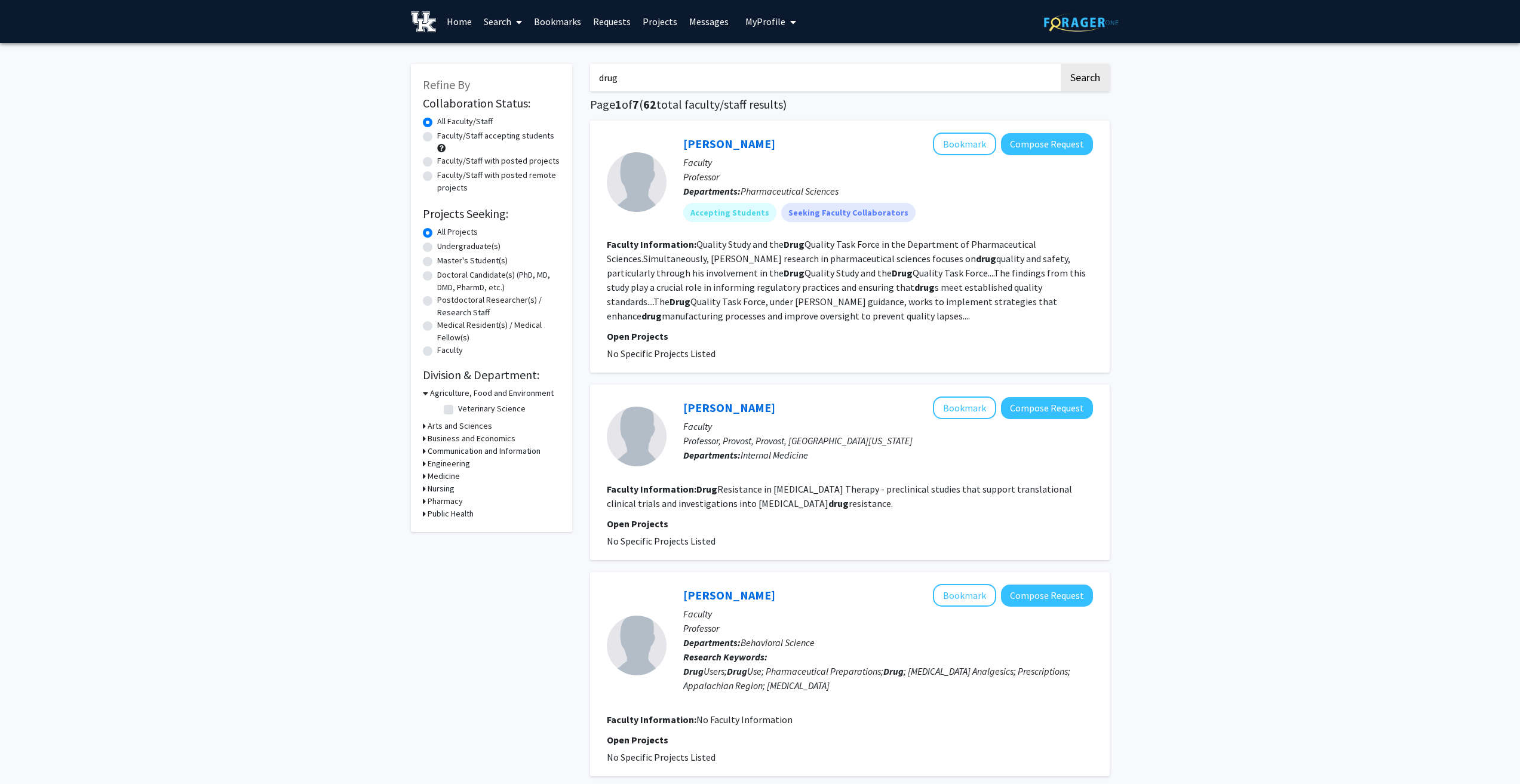
click at [696, 78] on input "drug" at bounding box center [825, 78] width 469 height 28
click at [665, 85] on input "drug" at bounding box center [825, 78] width 469 height 28
click at [667, 83] on input "drug" at bounding box center [825, 78] width 469 height 28
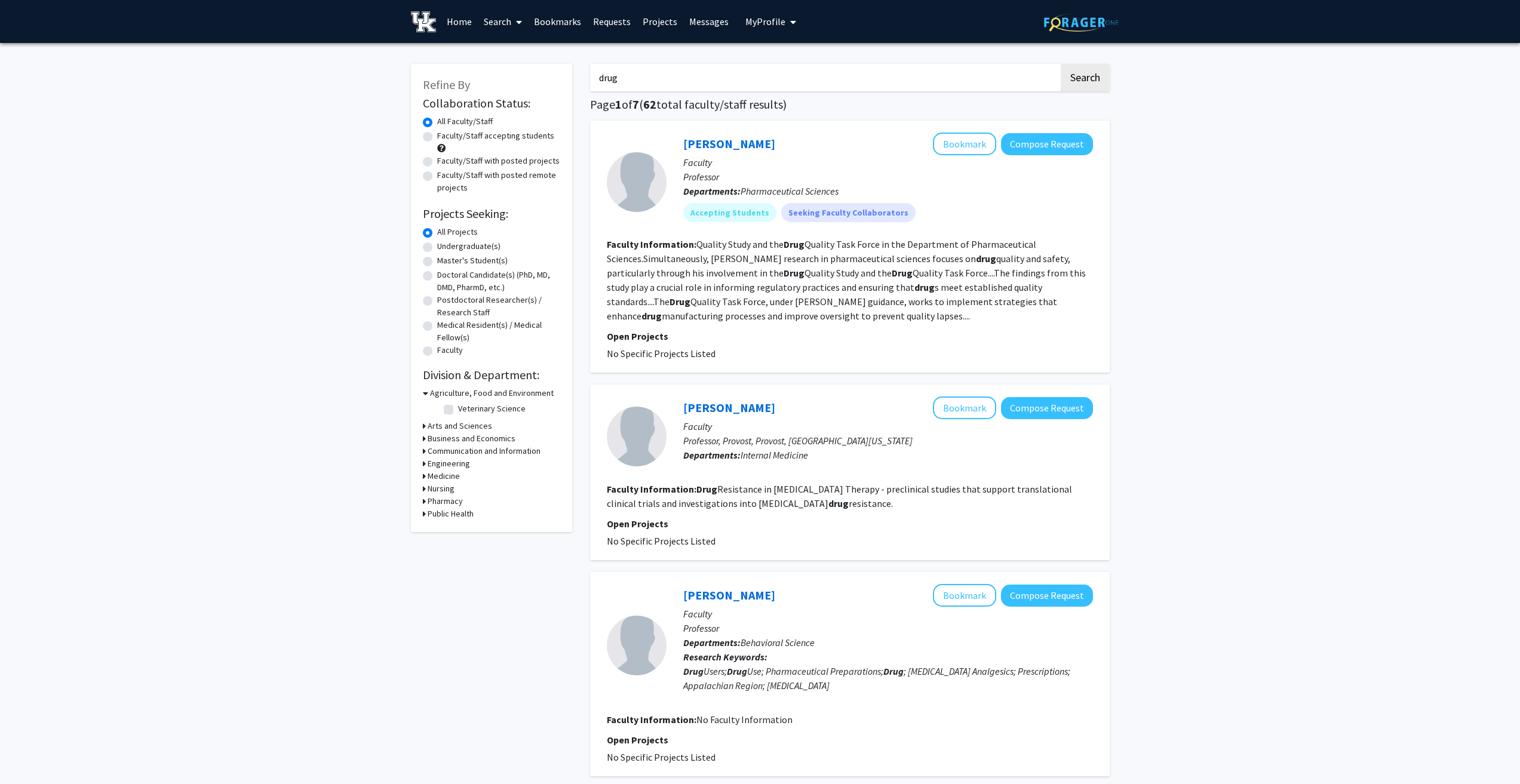
click at [667, 83] on input "drug" at bounding box center [825, 78] width 469 height 28
click at [1080, 75] on button "Search" at bounding box center [1085, 78] width 49 height 28
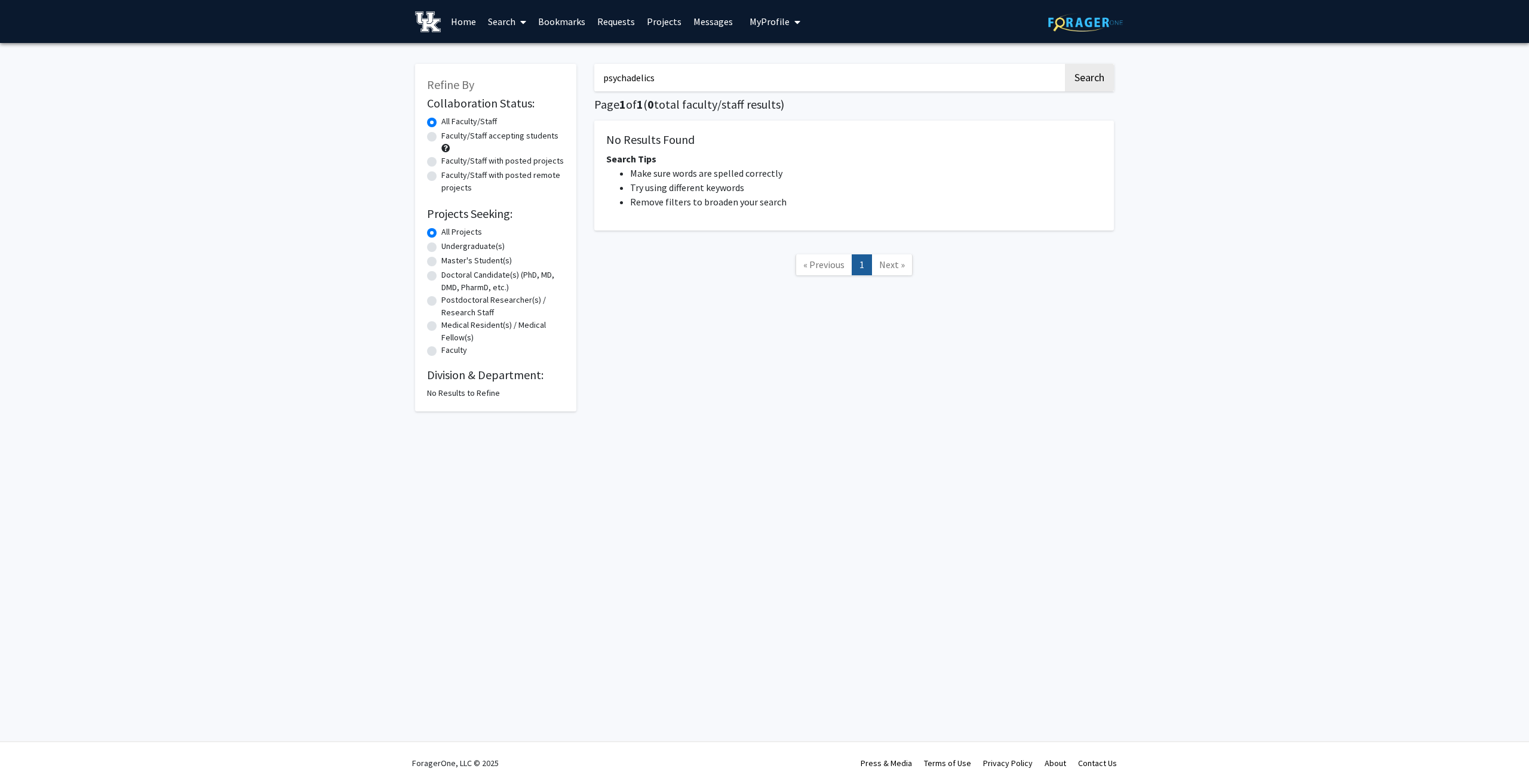
click at [715, 78] on input "psychadelics" at bounding box center [829, 78] width 469 height 28
drag, startPoint x: 716, startPoint y: 80, endPoint x: 626, endPoint y: 82, distance: 90.0
click at [626, 82] on input "psychadelics" at bounding box center [829, 78] width 469 height 28
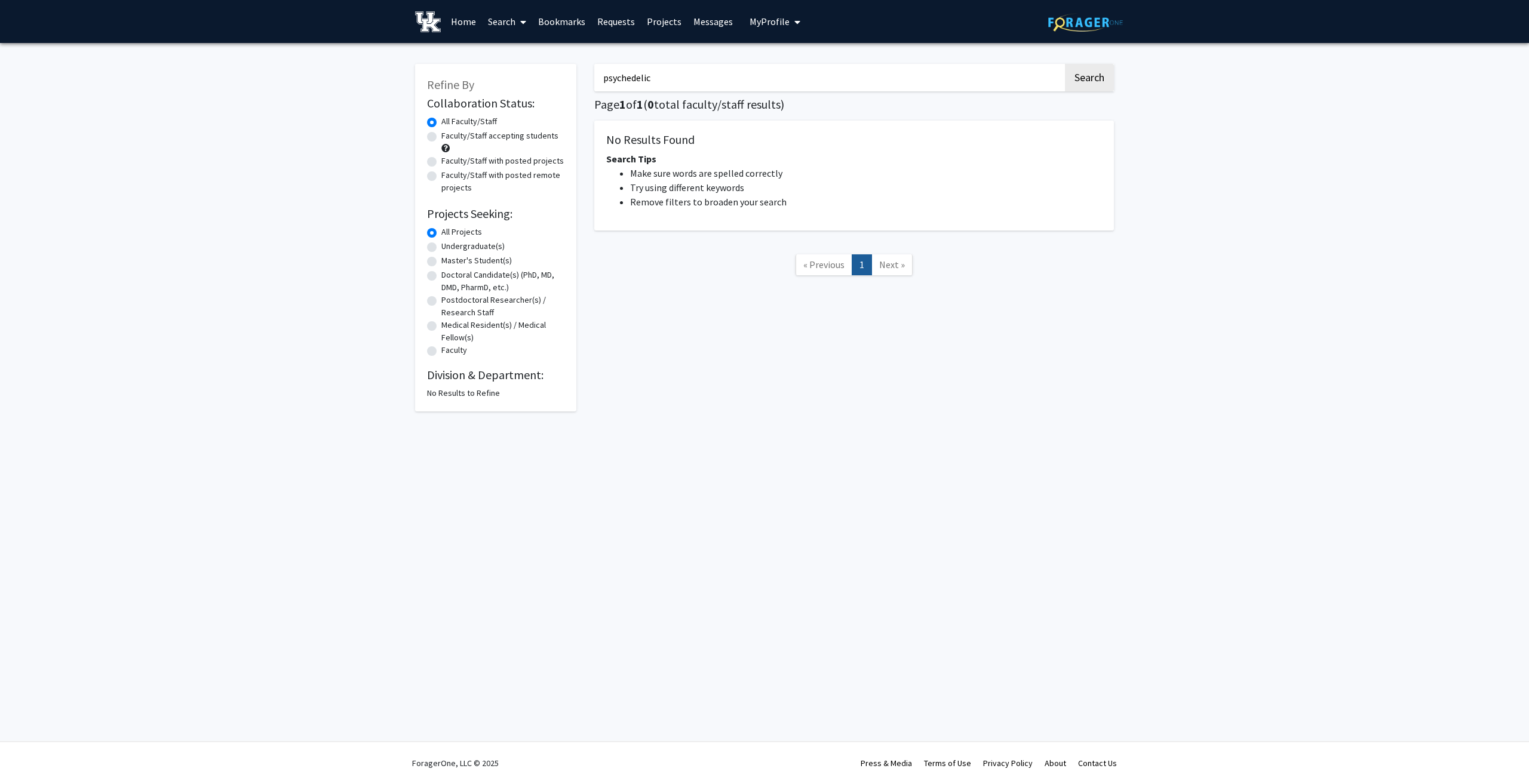
type input "psychedelic"
click at [1065, 64] on button "Search" at bounding box center [1089, 78] width 49 height 28
click at [666, 76] on input "psychedelic" at bounding box center [829, 78] width 469 height 28
click at [1065, 64] on button "Search" at bounding box center [1089, 78] width 49 height 28
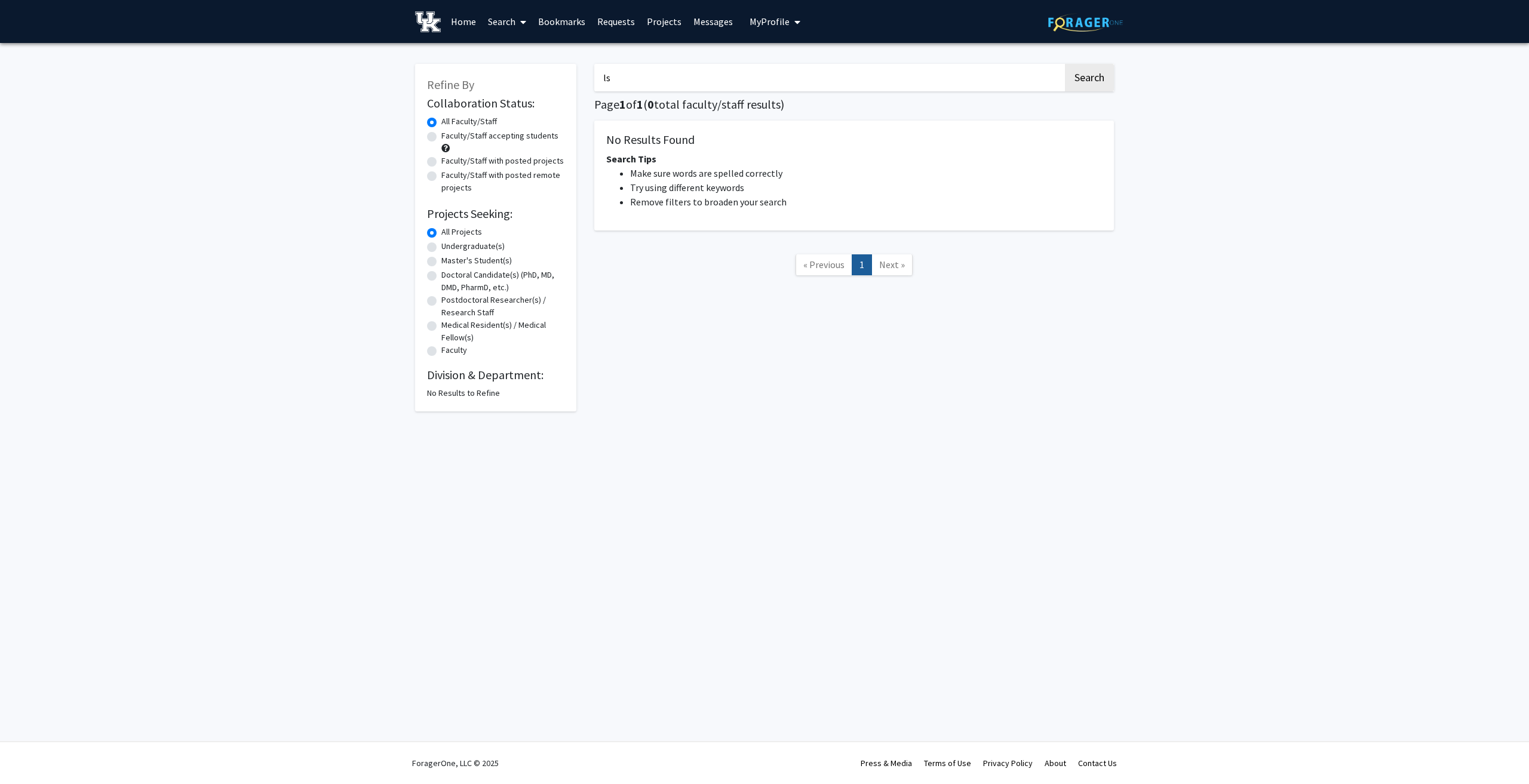
type input "l"
click at [1065, 64] on button "Search" at bounding box center [1089, 78] width 49 height 28
type input "d"
click at [1065, 64] on button "Search" at bounding box center [1089, 78] width 49 height 28
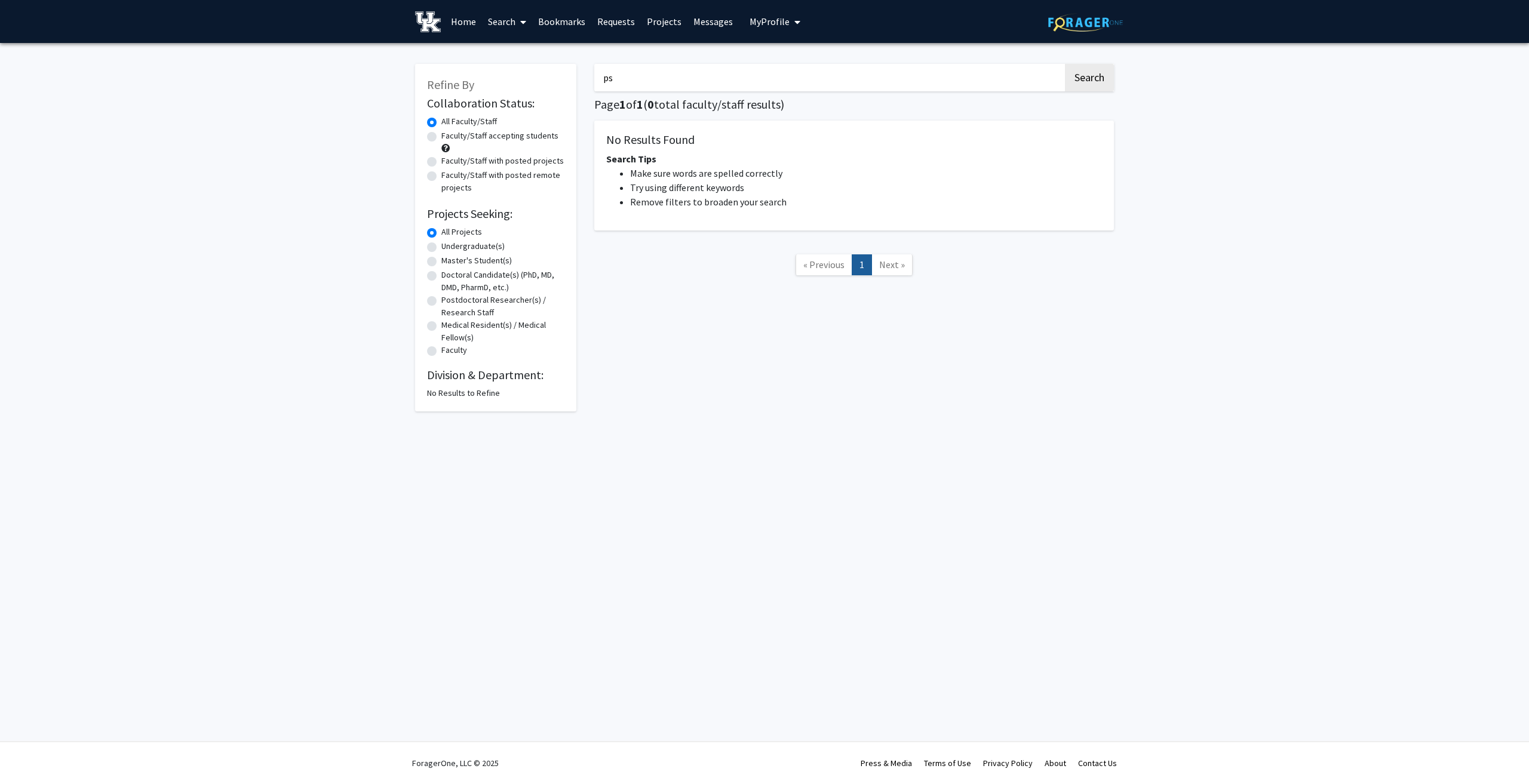
type input "p"
click at [1065, 64] on button "Search" at bounding box center [1089, 78] width 49 height 28
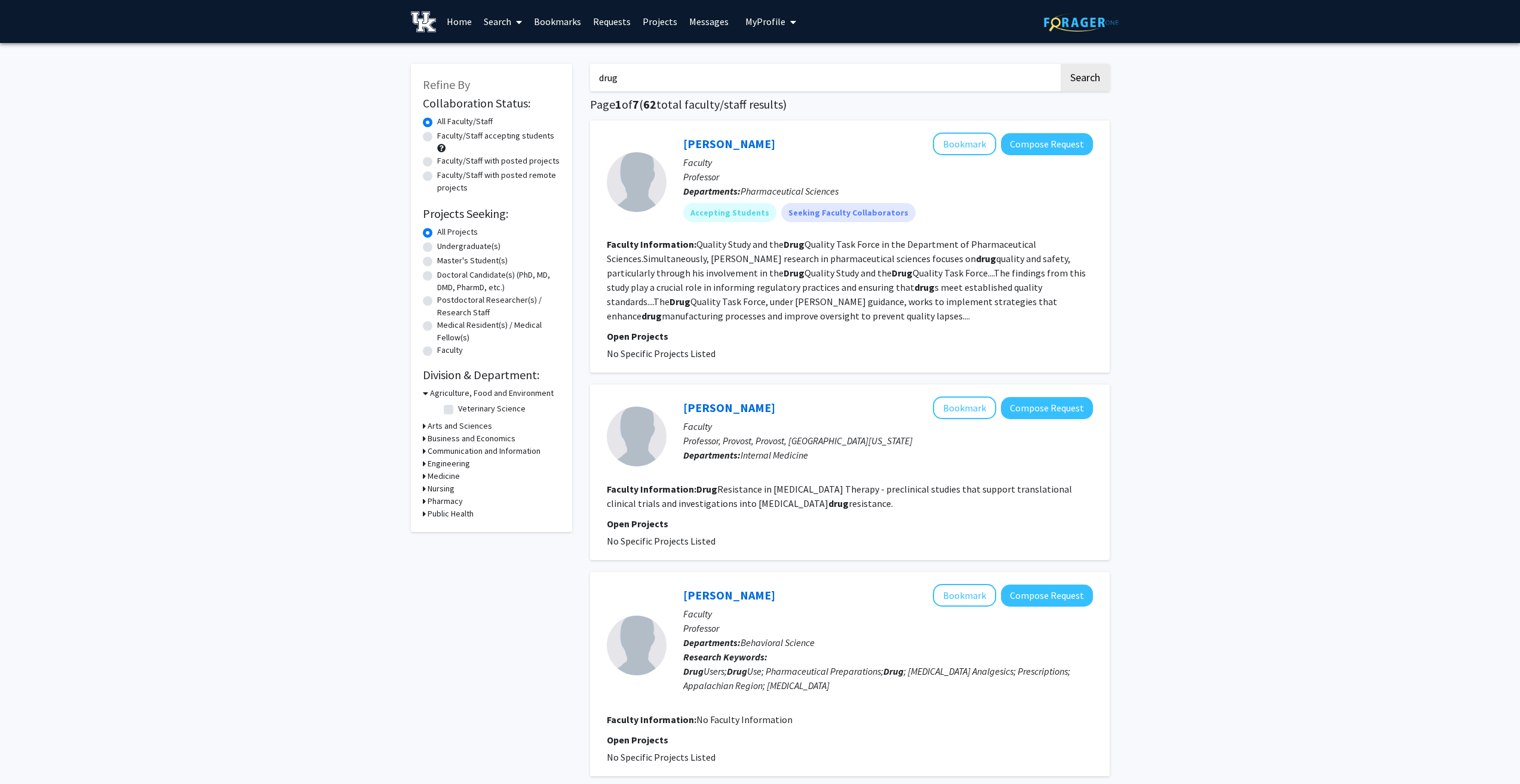
click at [772, 72] on input "drug" at bounding box center [825, 78] width 469 height 28
click at [1061, 64] on button "Search" at bounding box center [1085, 78] width 49 height 28
drag, startPoint x: 710, startPoint y: 76, endPoint x: 647, endPoint y: 82, distance: 63.3
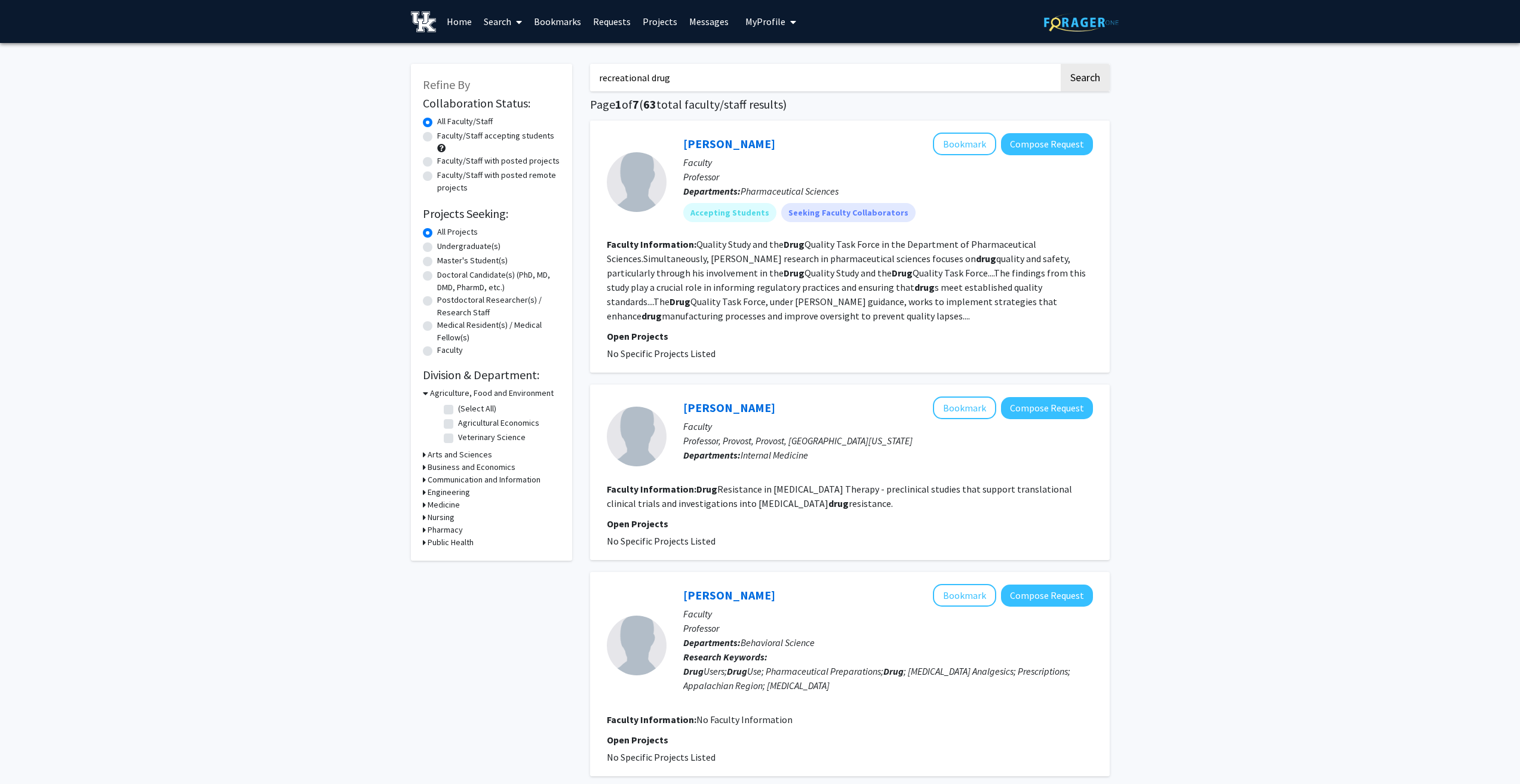
click at [647, 82] on input "recreational drug" at bounding box center [825, 78] width 469 height 28
click at [1061, 64] on button "Search" at bounding box center [1085, 78] width 49 height 28
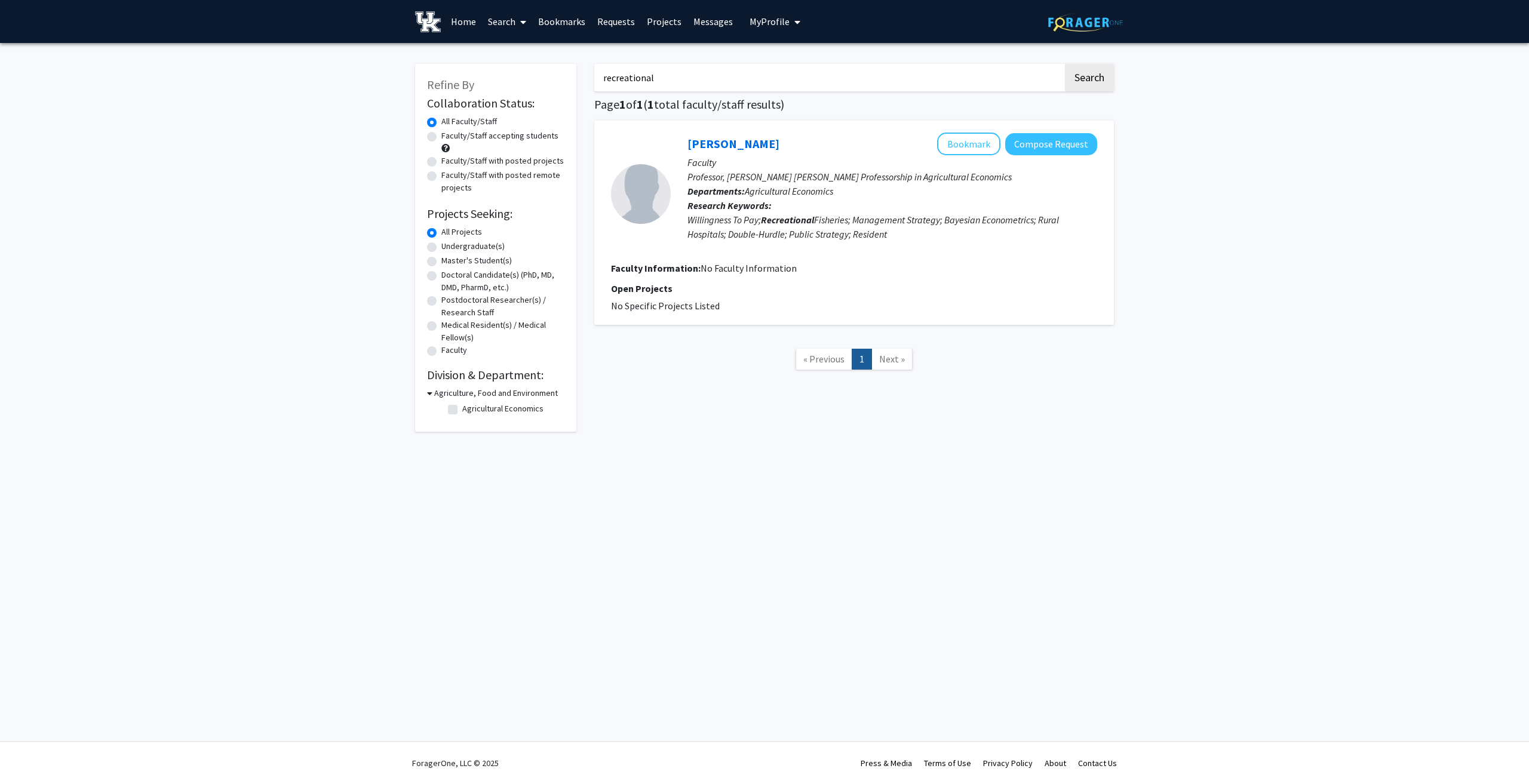
type input "recreational drug"
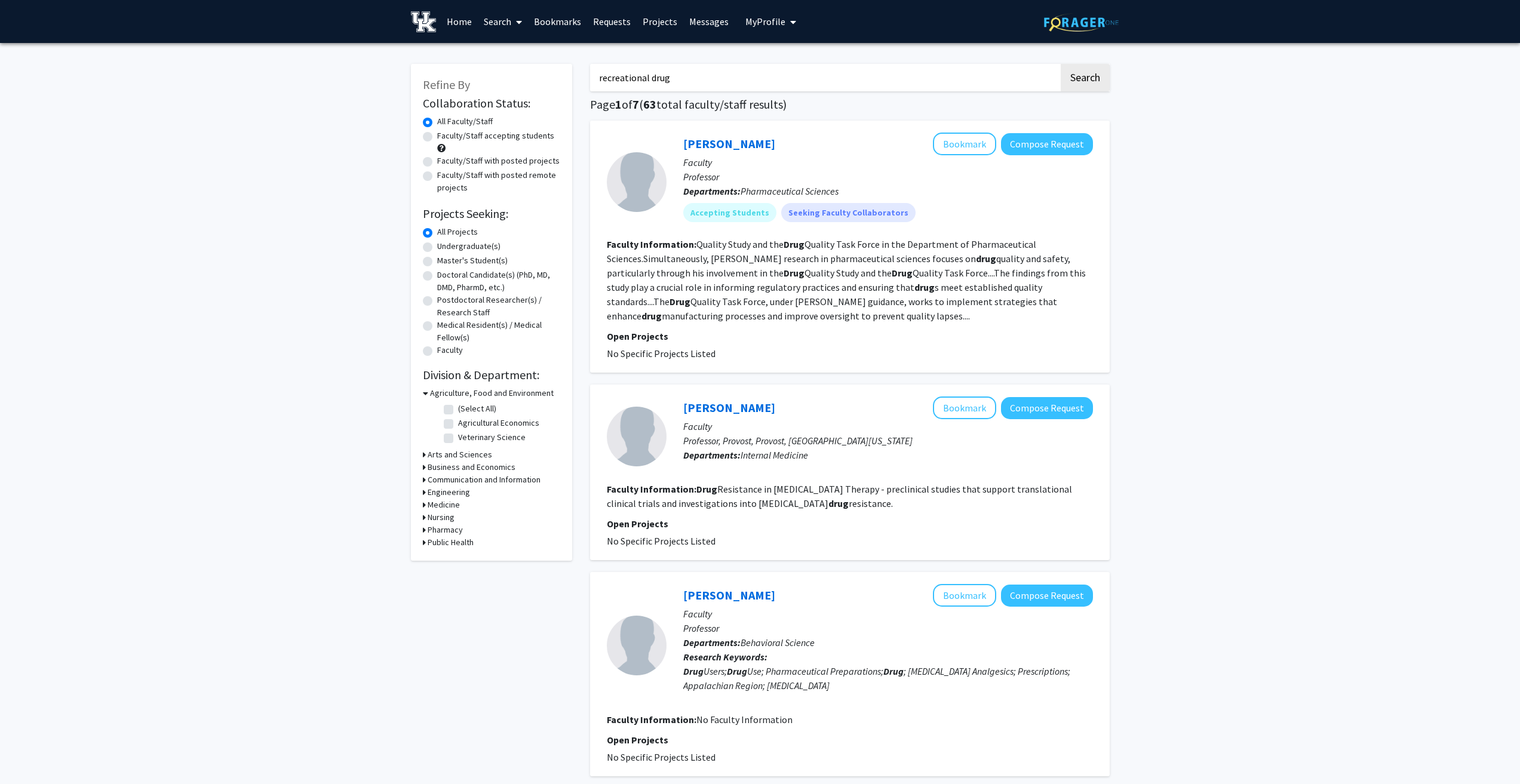
click at [710, 82] on input "recreational drug" at bounding box center [825, 78] width 469 height 28
drag, startPoint x: 435, startPoint y: 447, endPoint x: 503, endPoint y: -51, distance: 502.6
click at [689, 78] on input "Search Keywords" at bounding box center [825, 78] width 469 height 28
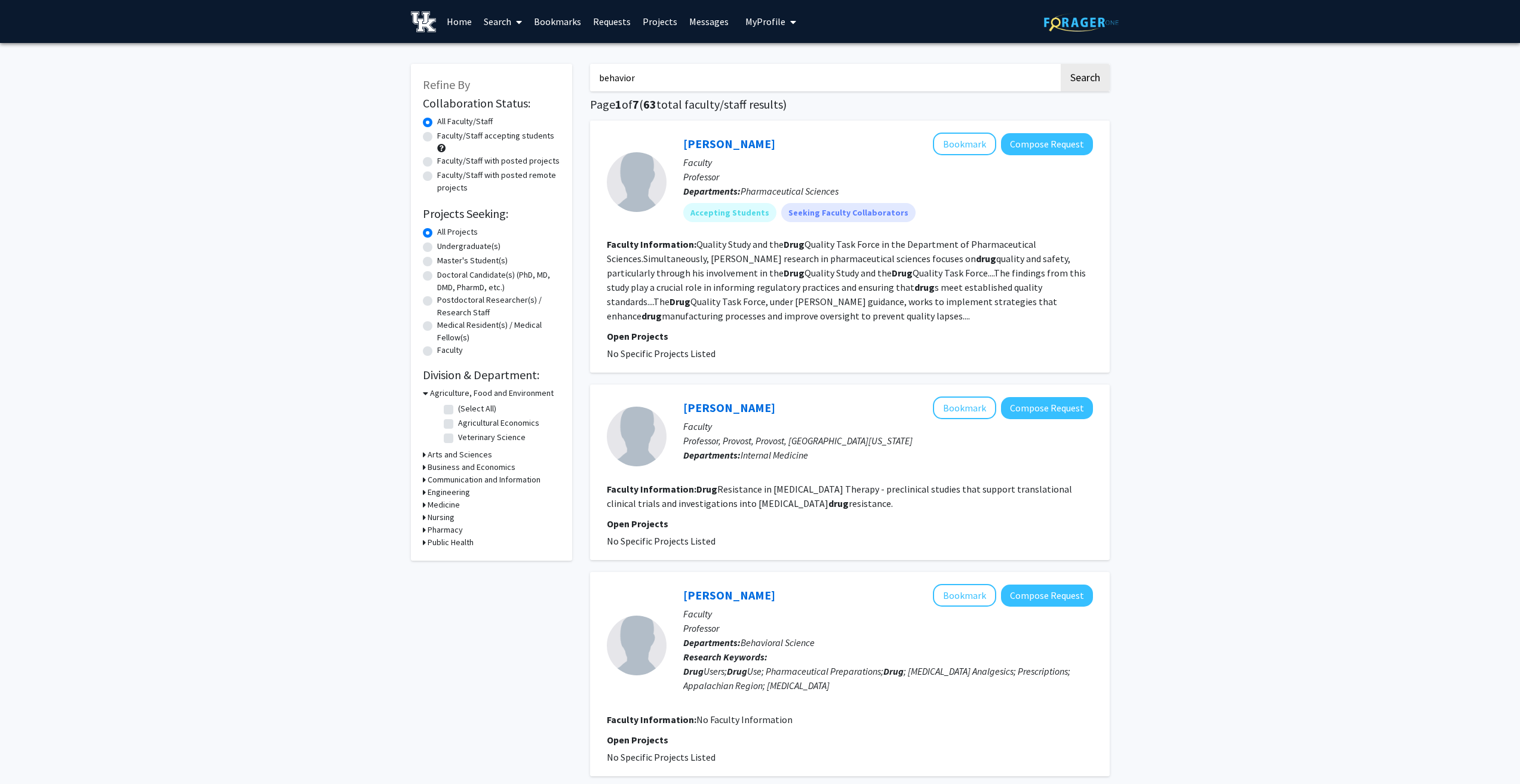
type input "behavior"
click at [1061, 64] on button "Search" at bounding box center [1085, 78] width 49 height 28
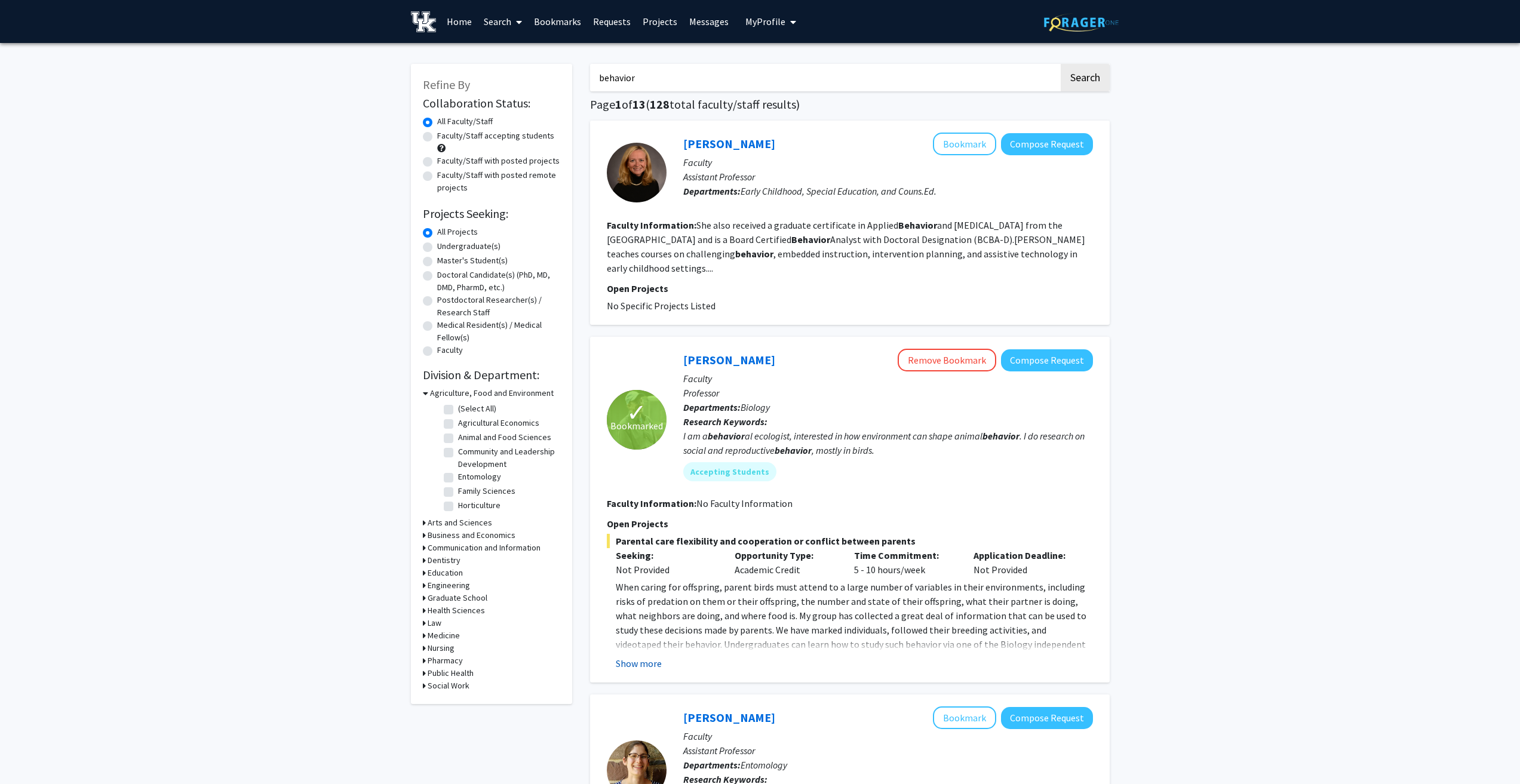
click at [643, 660] on button "Show more" at bounding box center [639, 664] width 46 height 14
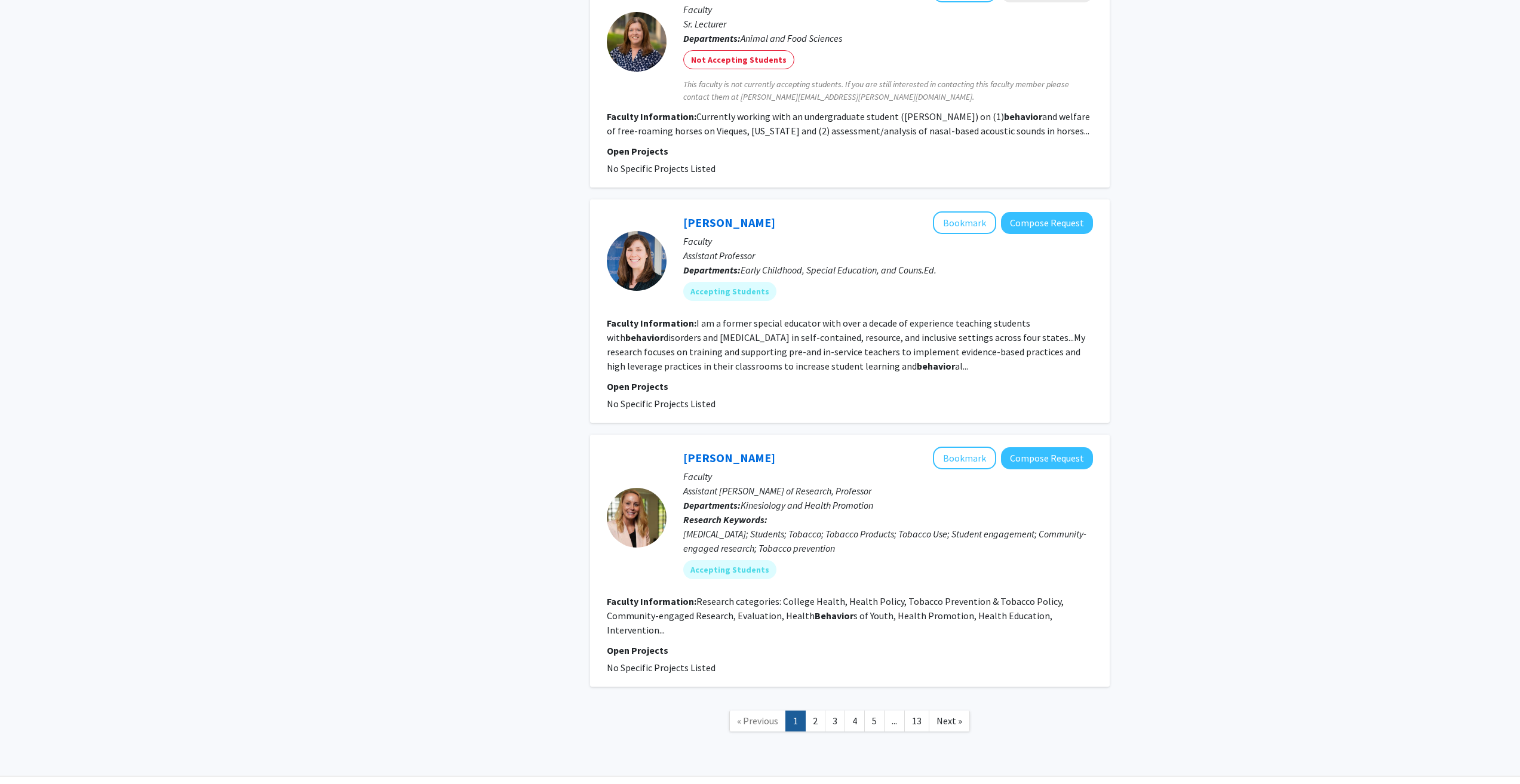
scroll to position [1911, 0]
click at [811, 709] on link "2" at bounding box center [815, 719] width 20 height 21
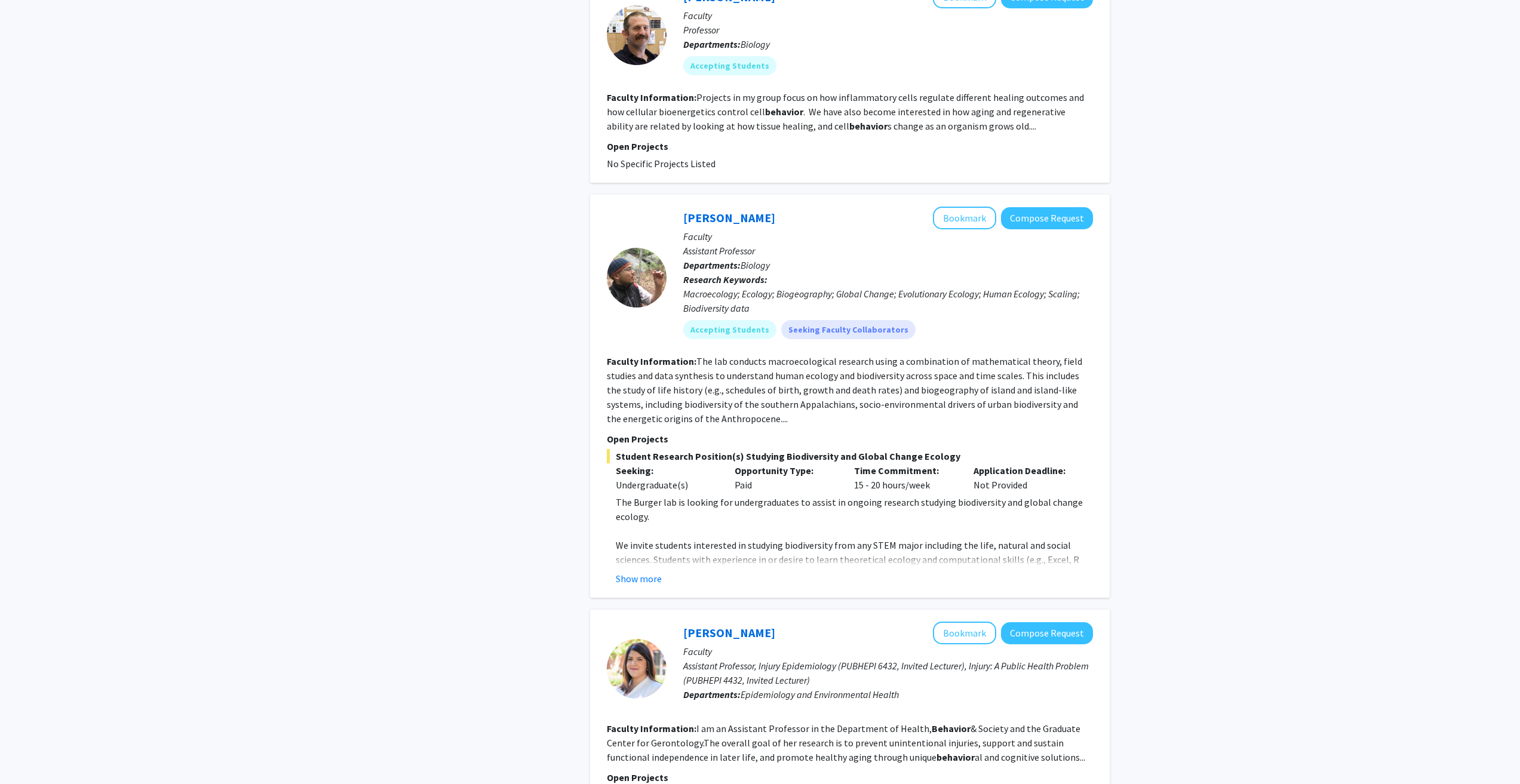
scroll to position [1902, 0]
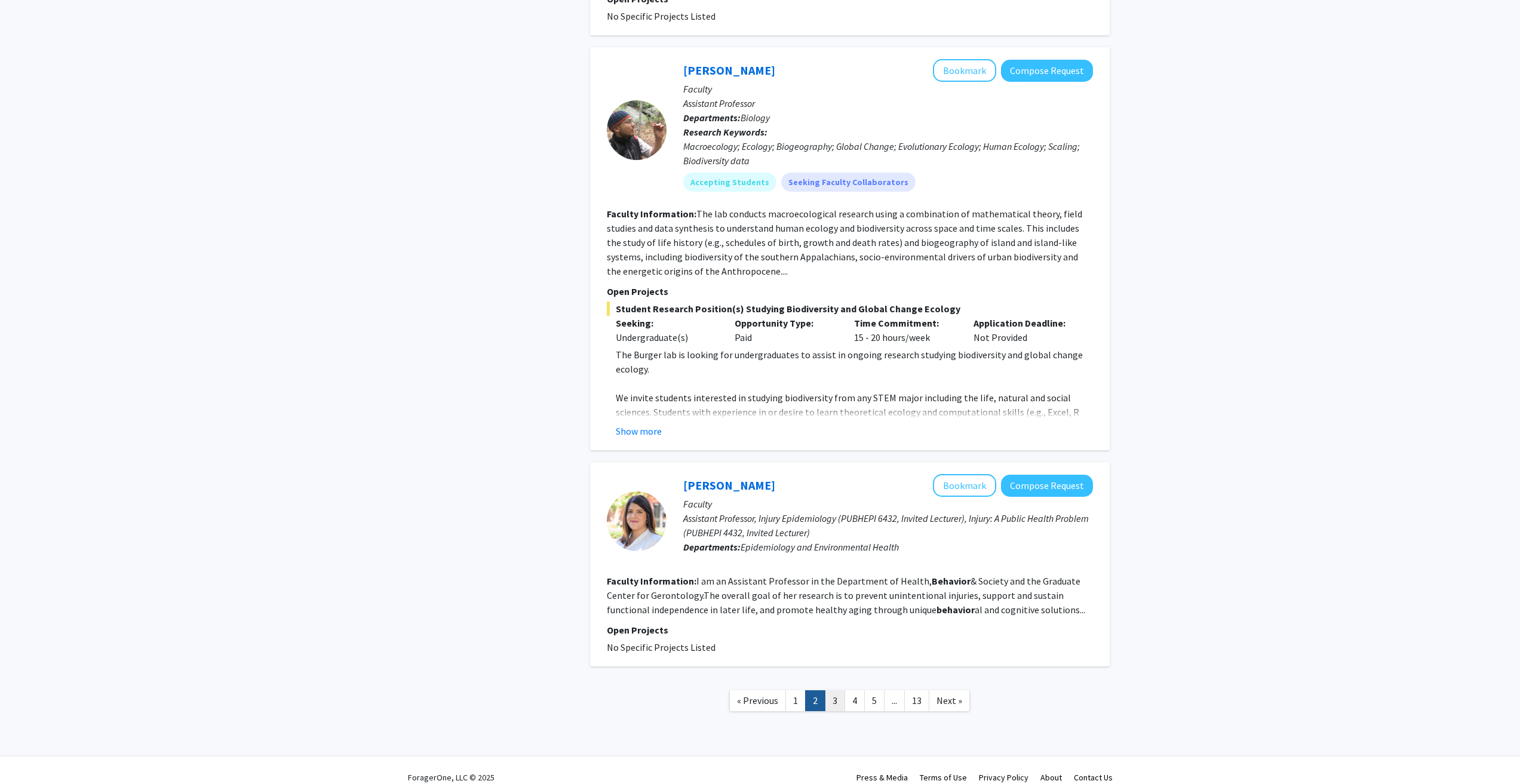
click at [830, 690] on link "3" at bounding box center [835, 700] width 20 height 21
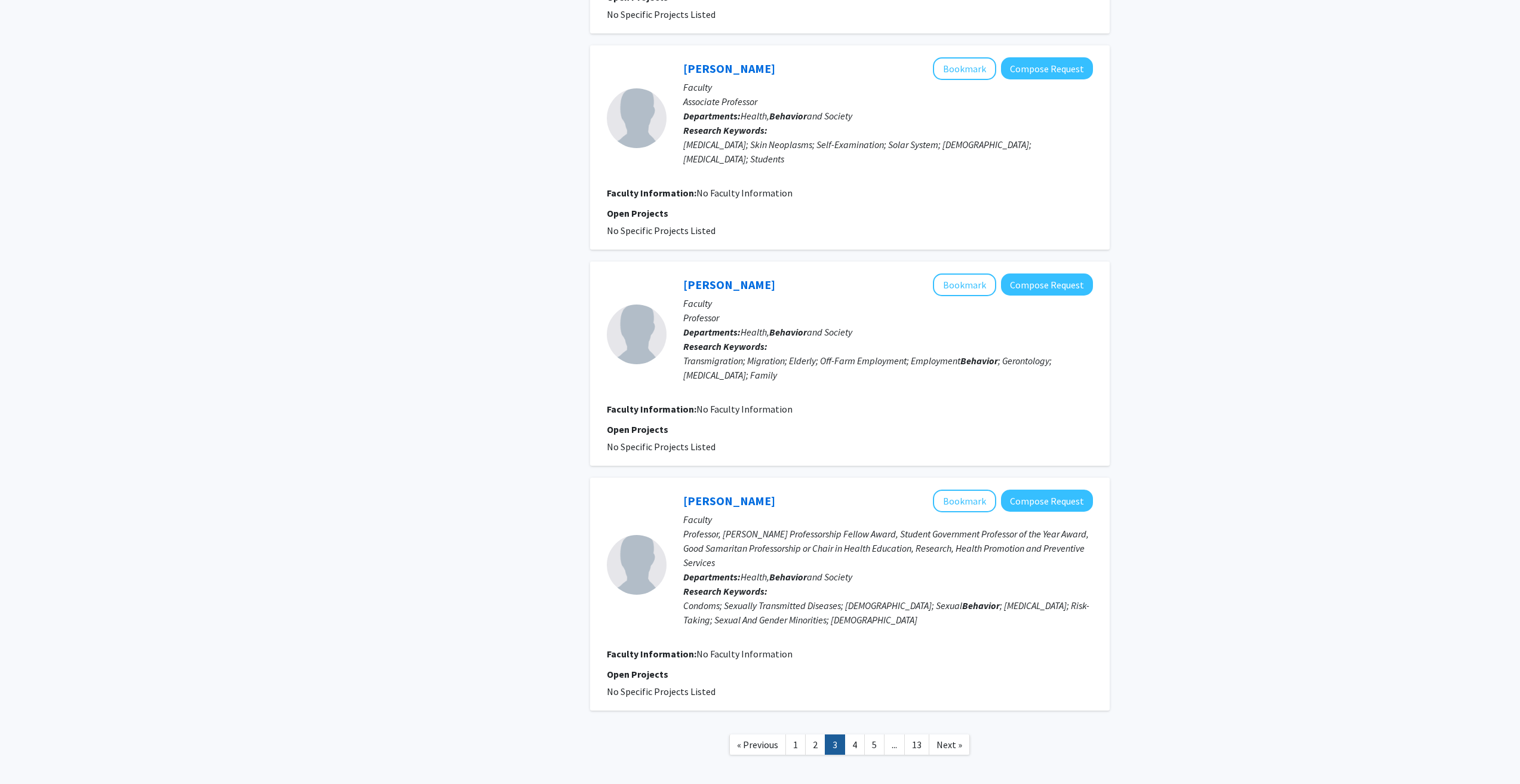
scroll to position [2118, 0]
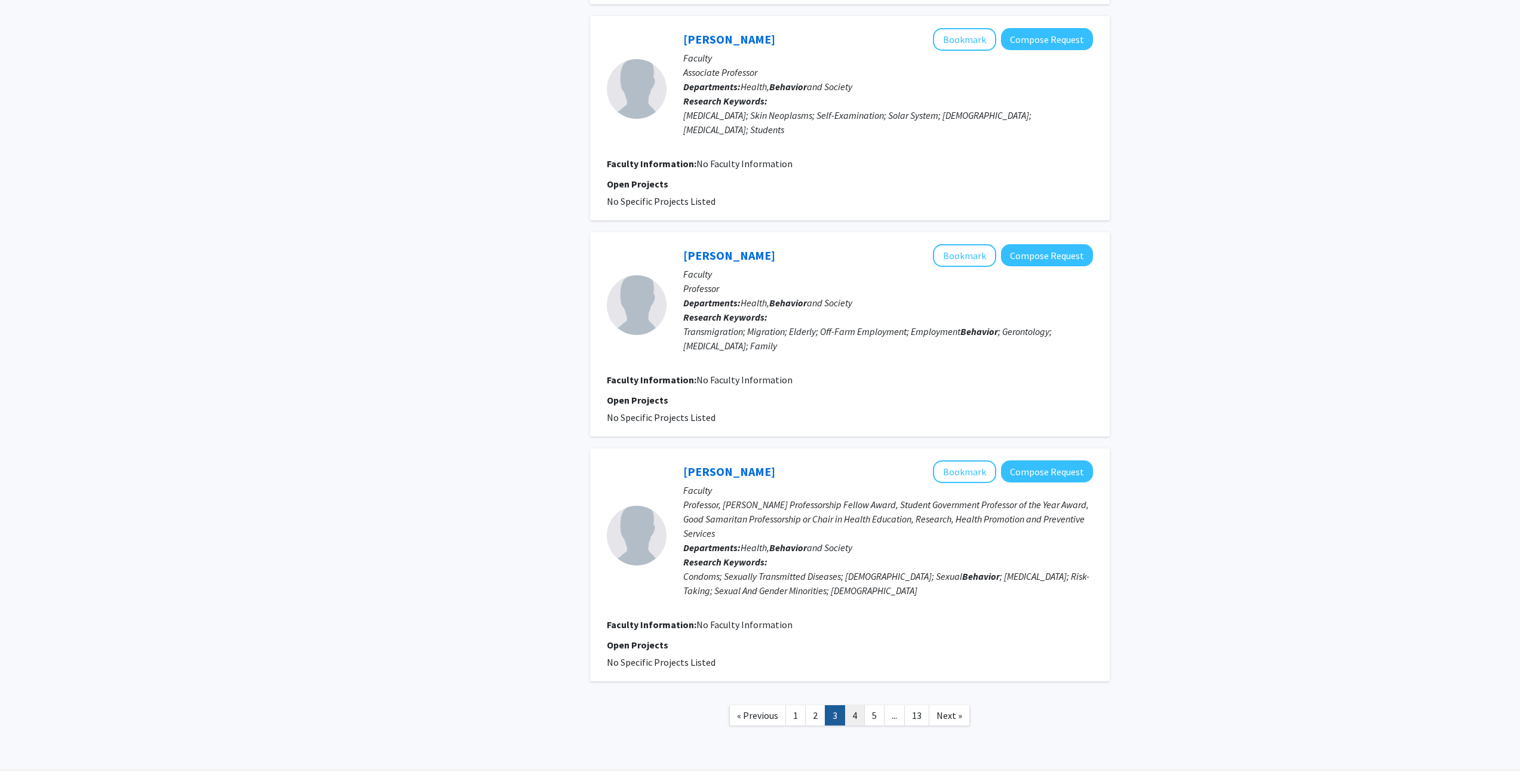
click at [856, 705] on link "4" at bounding box center [855, 715] width 20 height 21
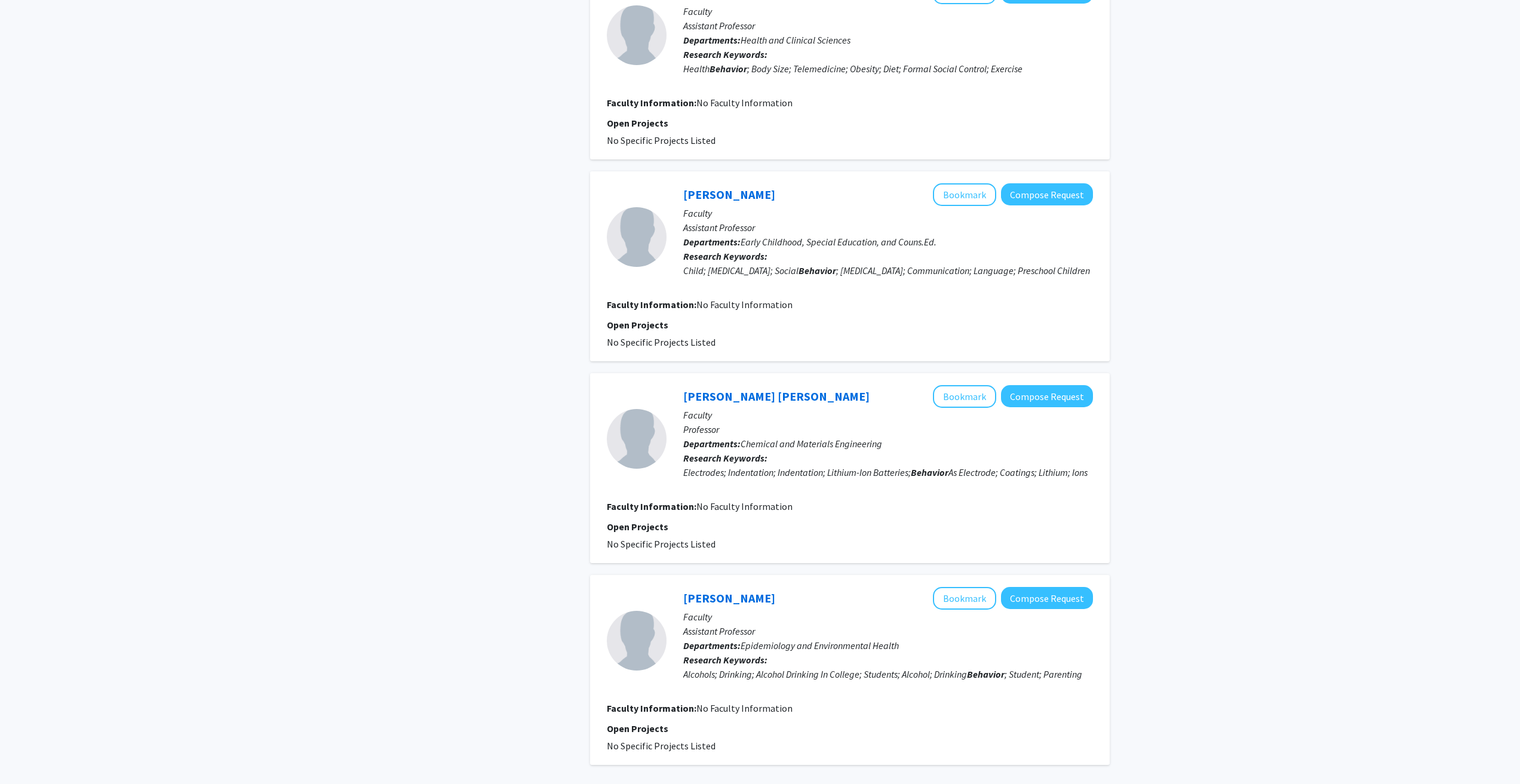
scroll to position [1732, 0]
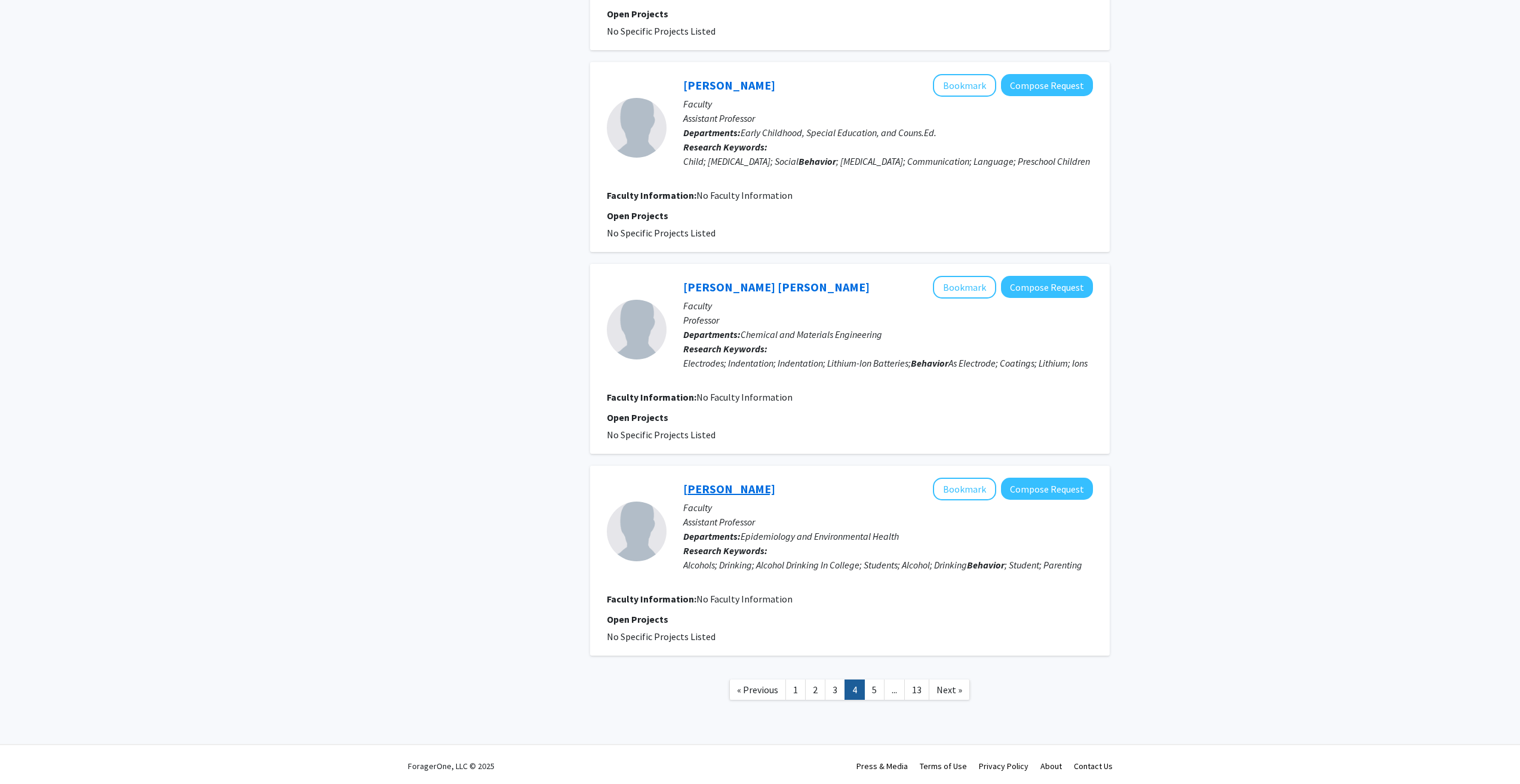
click at [697, 497] on link "Anne Ray" at bounding box center [729, 489] width 92 height 15
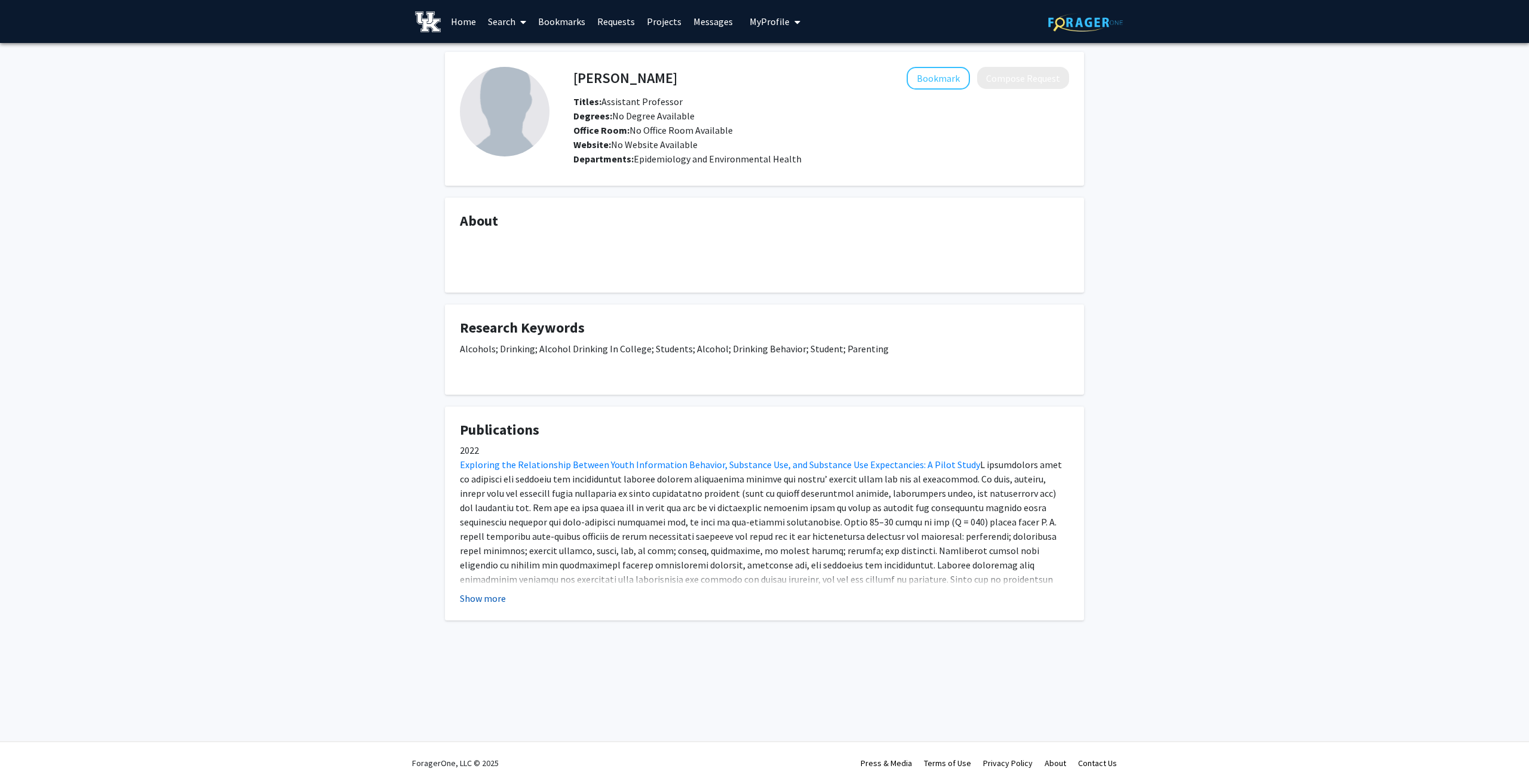
click at [501, 601] on button "Show more" at bounding box center [483, 599] width 46 height 14
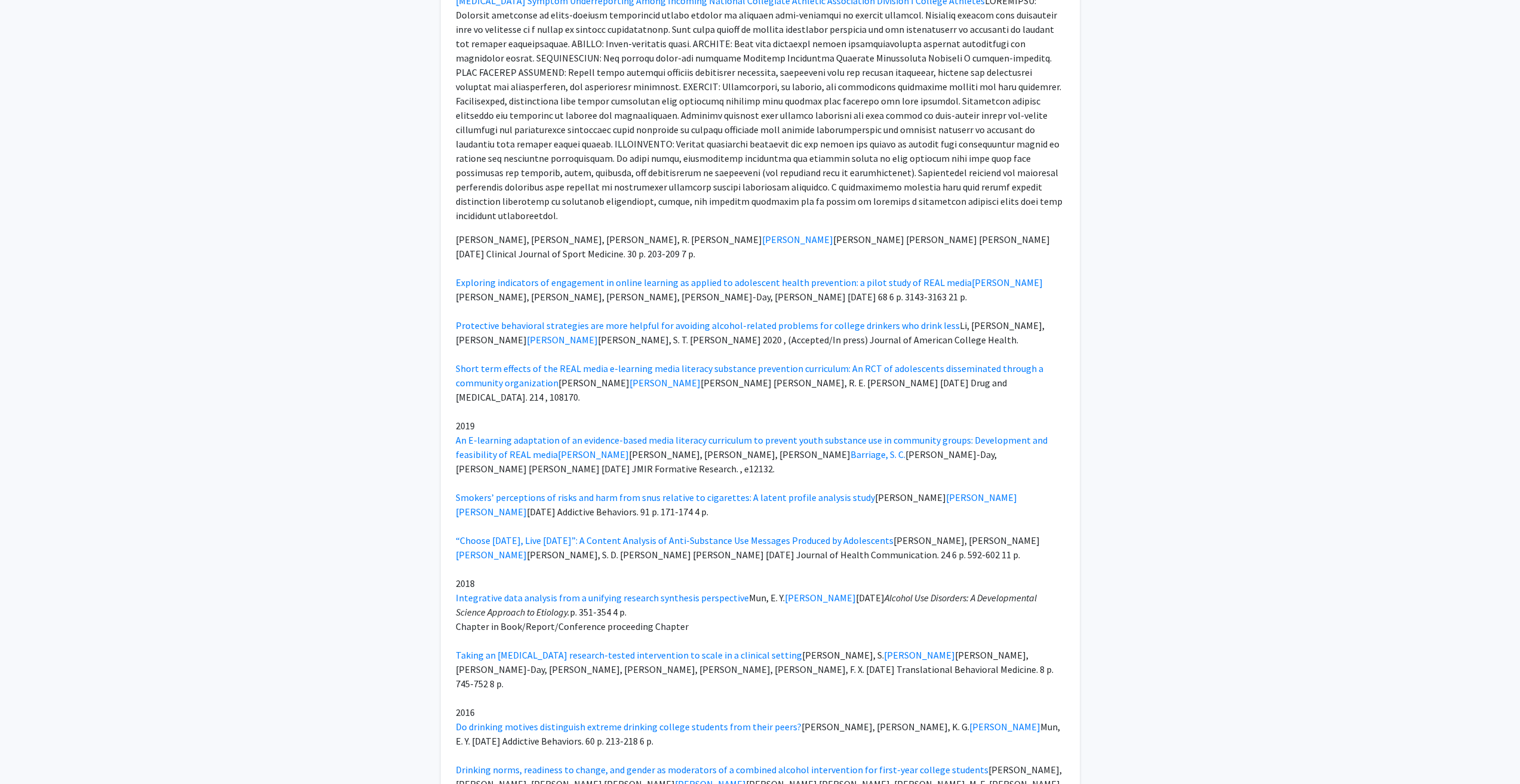
scroll to position [1374, 0]
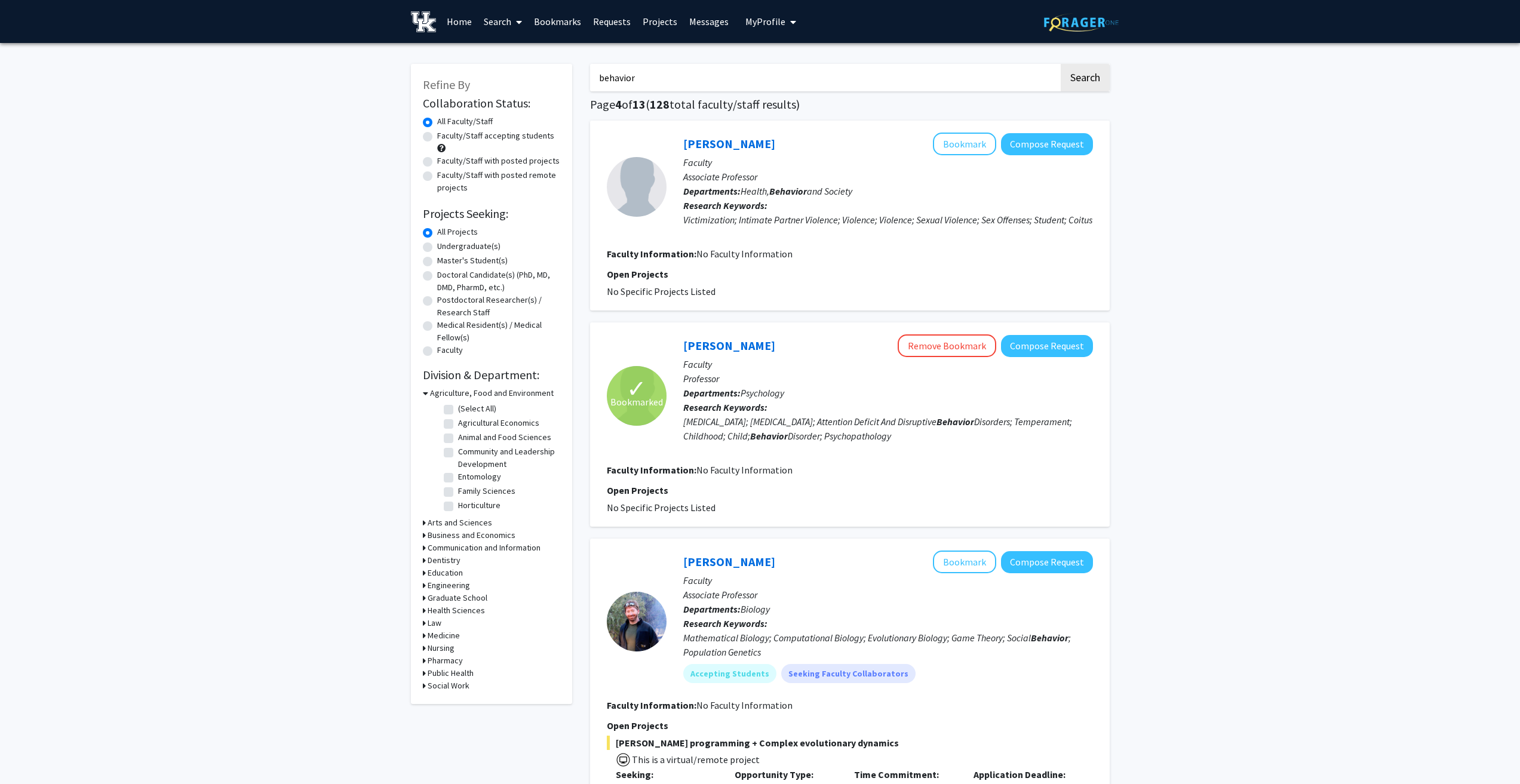
drag, startPoint x: 462, startPoint y: 481, endPoint x: 502, endPoint y: 192, distance: 291.8
click at [680, 86] on input "behavior" at bounding box center [825, 78] width 469 height 28
click at [682, 81] on input "behavior" at bounding box center [825, 78] width 469 height 28
click at [683, 84] on input "behavior" at bounding box center [825, 78] width 469 height 28
click at [684, 85] on input "behavior" at bounding box center [825, 78] width 469 height 28
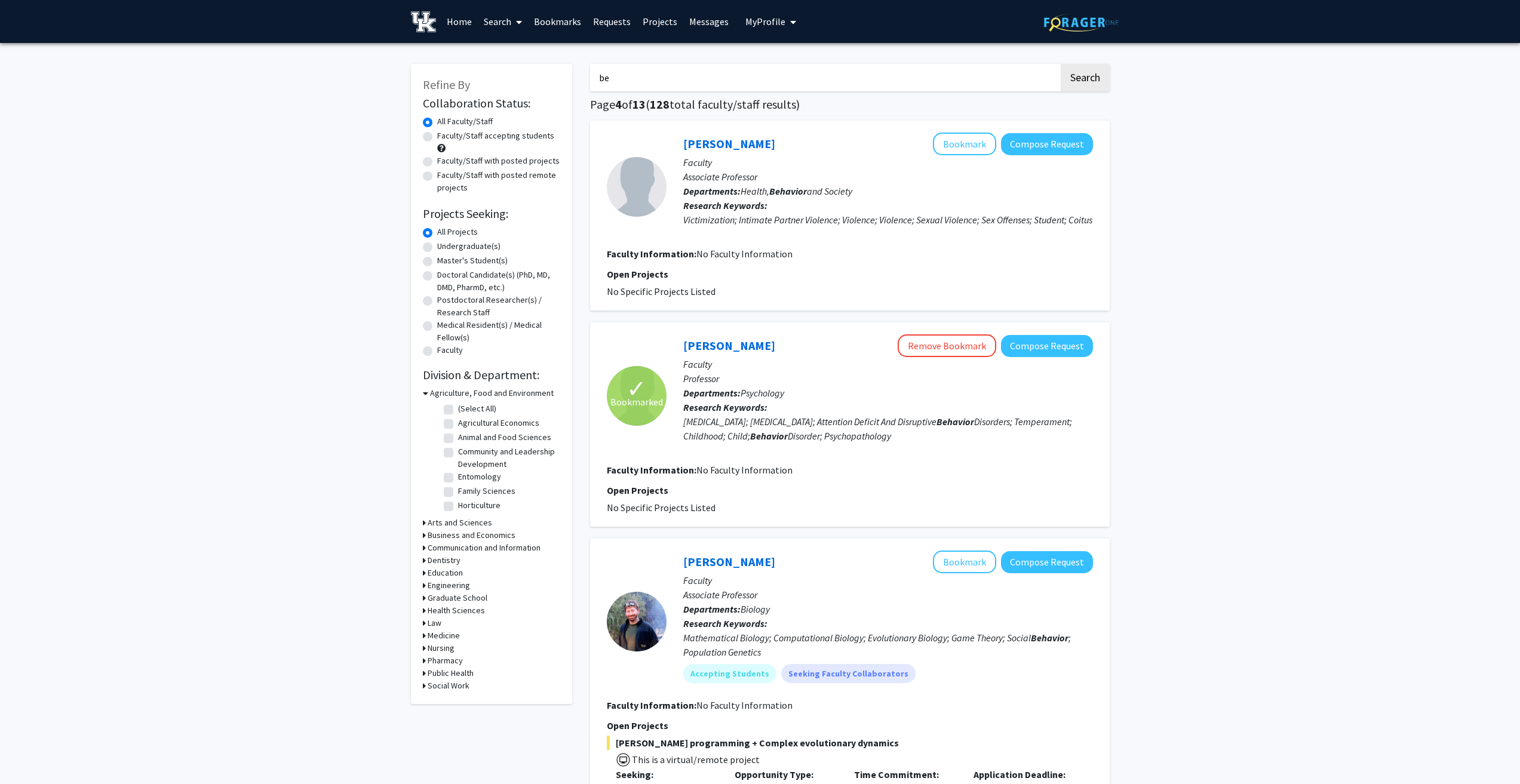
type input "b"
type input "neuroscience"
click at [1061, 64] on button "Search" at bounding box center [1085, 78] width 49 height 28
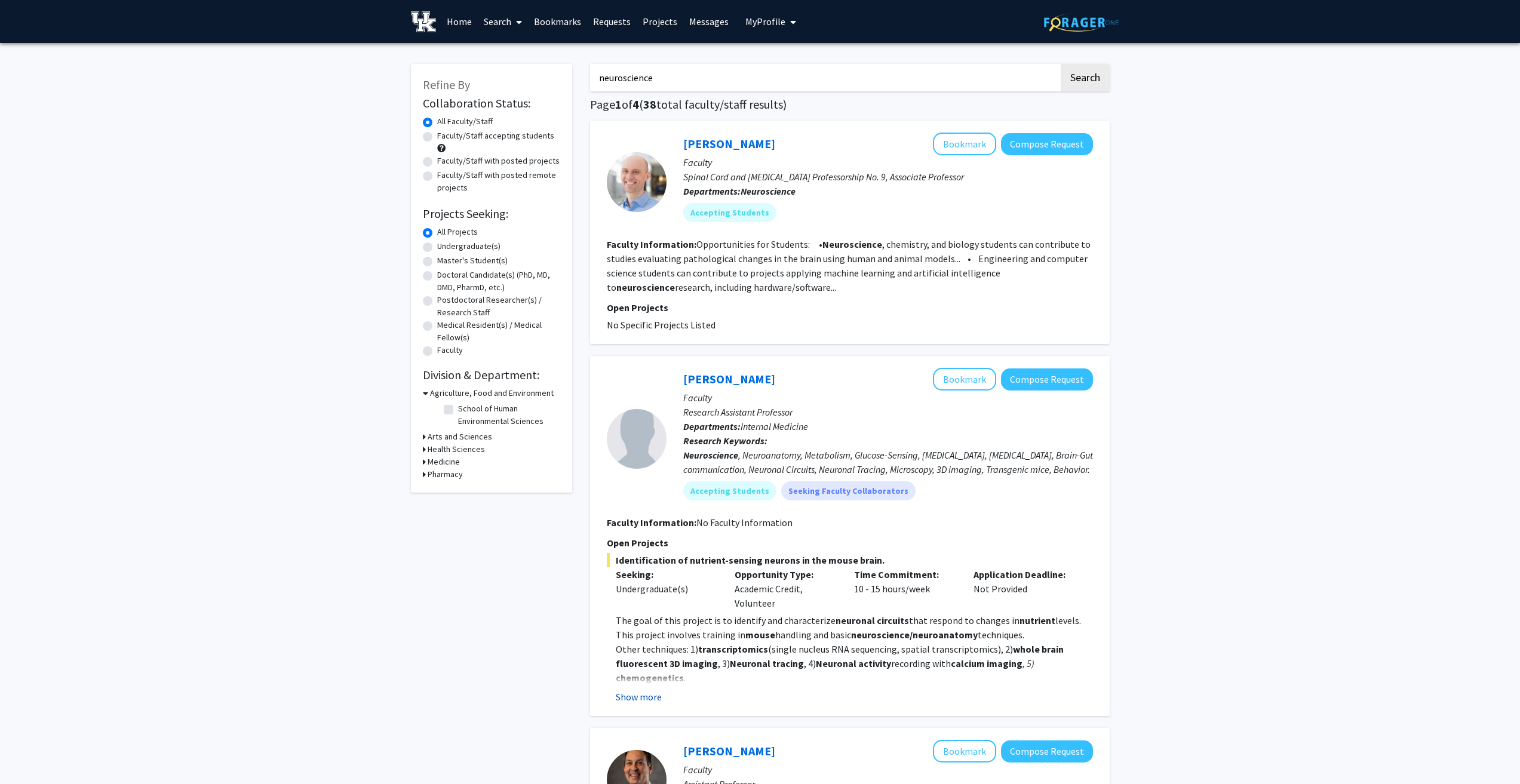
click at [646, 693] on button "Show more" at bounding box center [639, 697] width 46 height 14
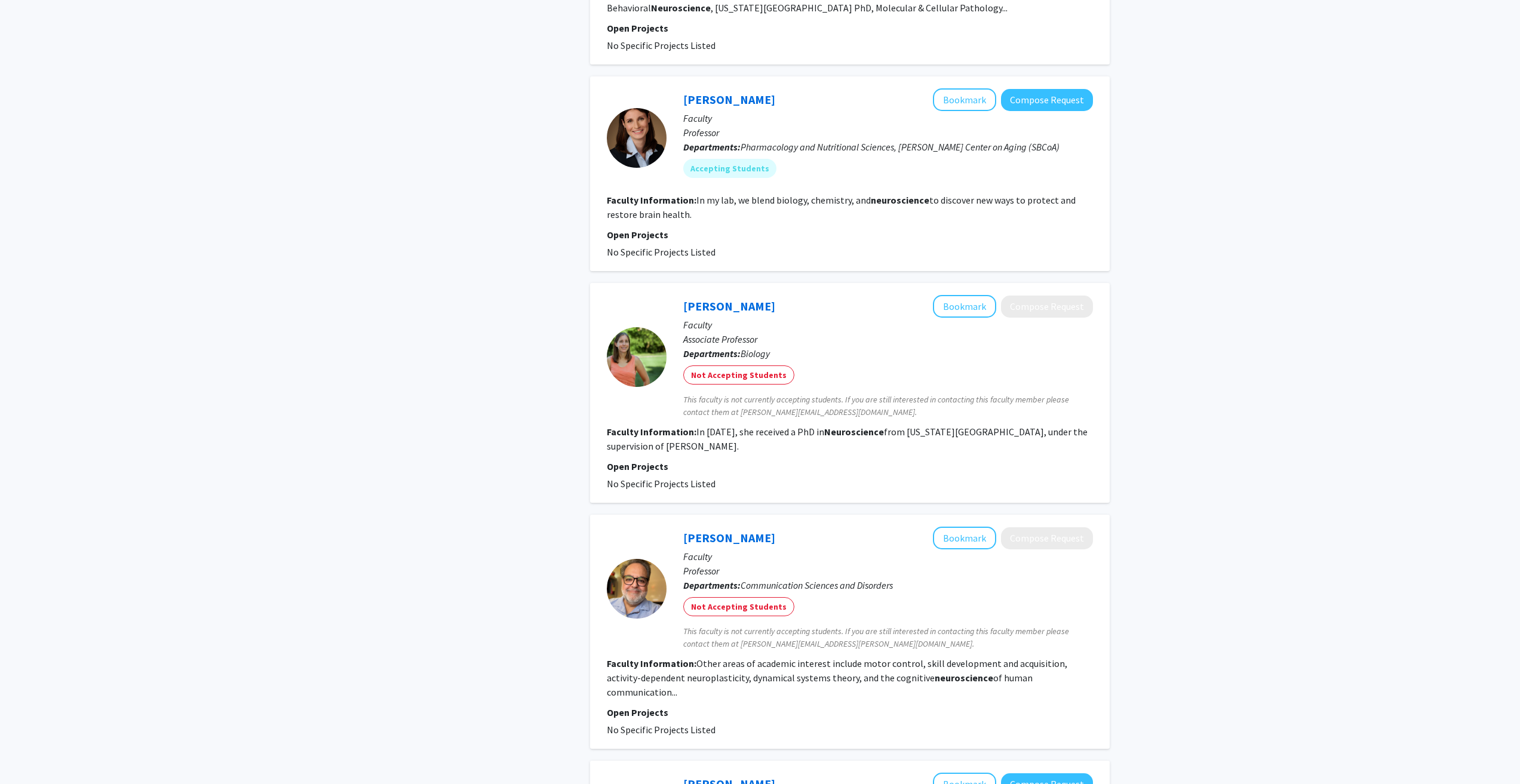
scroll to position [956, 0]
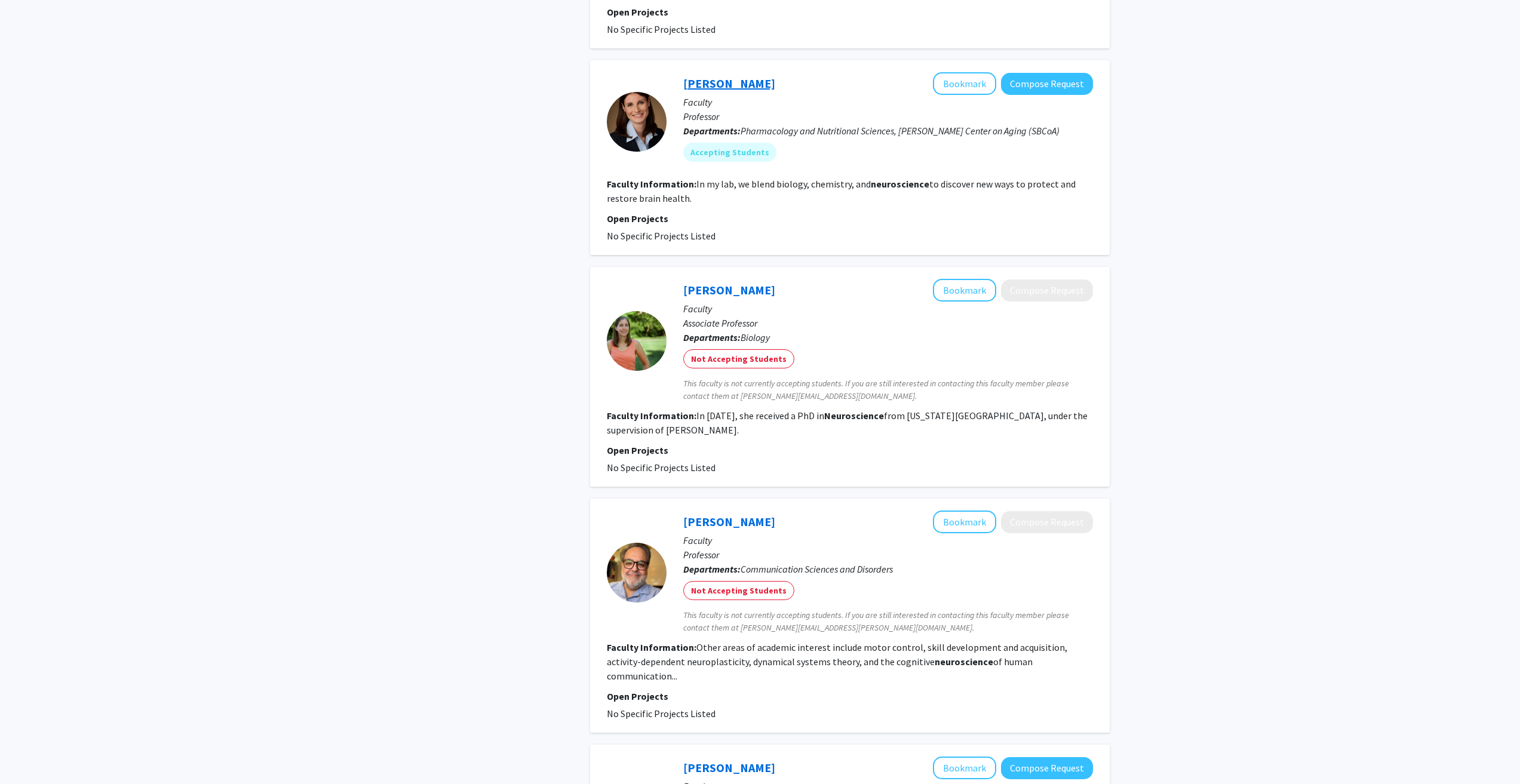
click at [728, 76] on link "Anika Hartz" at bounding box center [729, 83] width 92 height 15
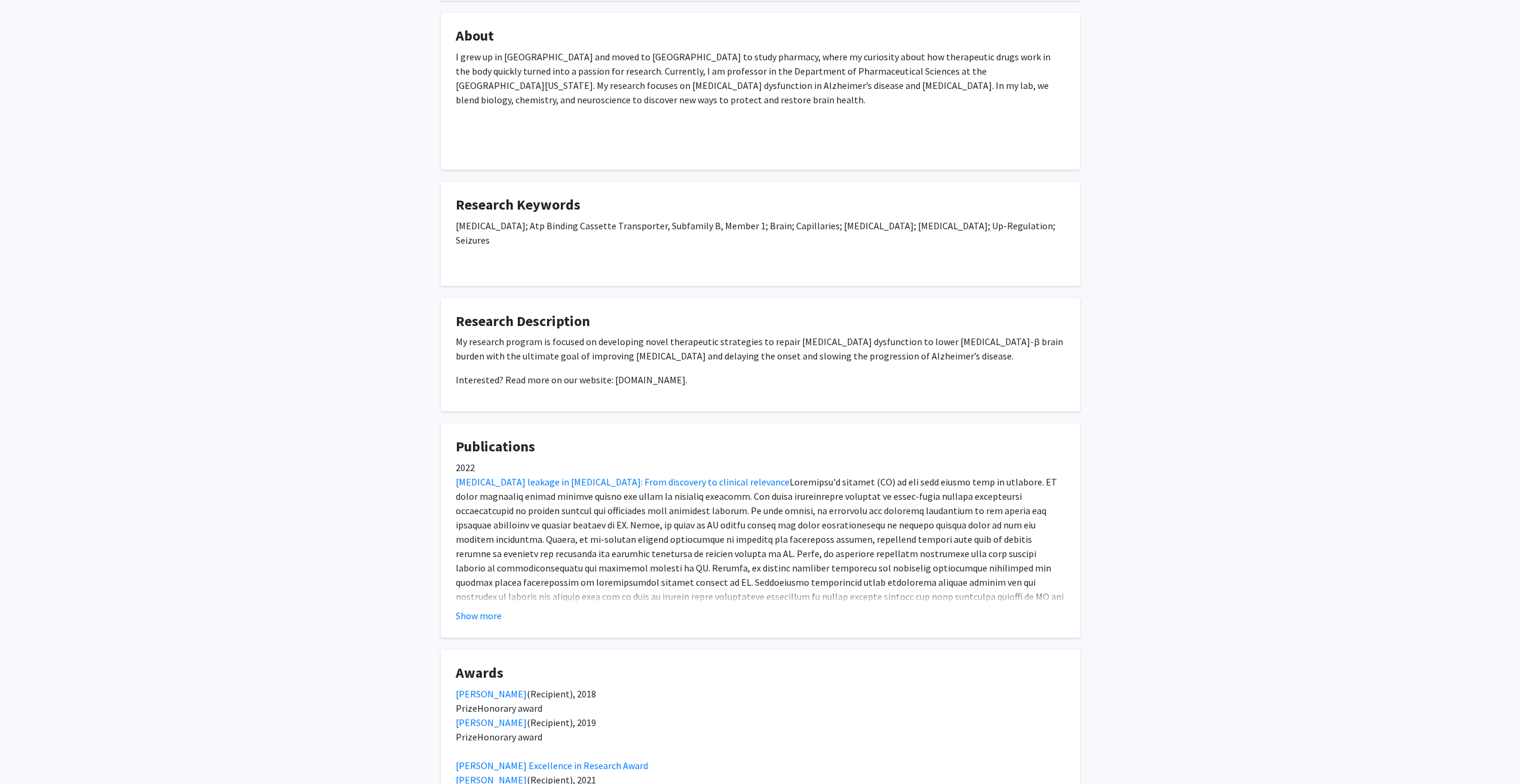
scroll to position [297, 0]
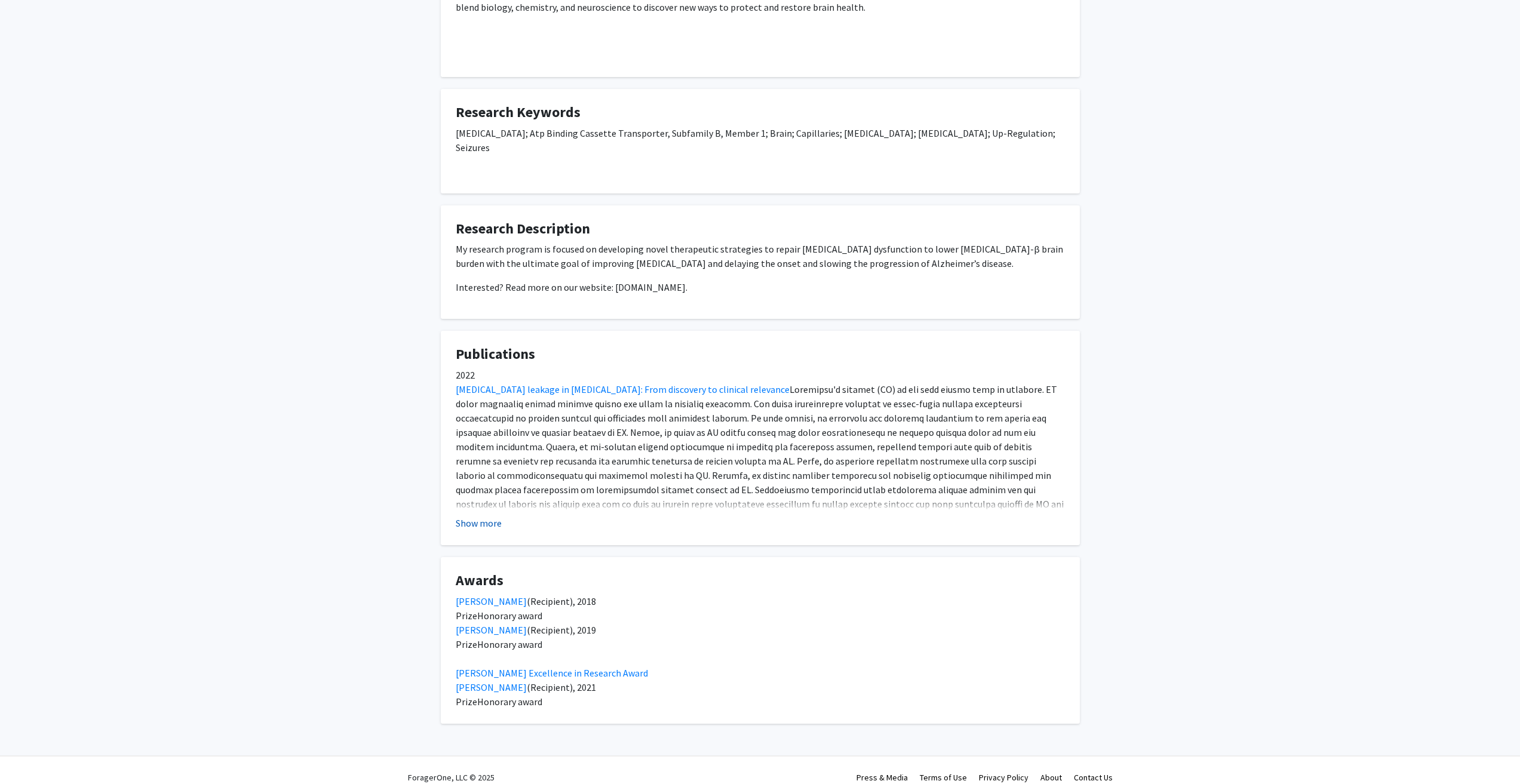
click at [472, 516] on button "Show more" at bounding box center [479, 523] width 46 height 14
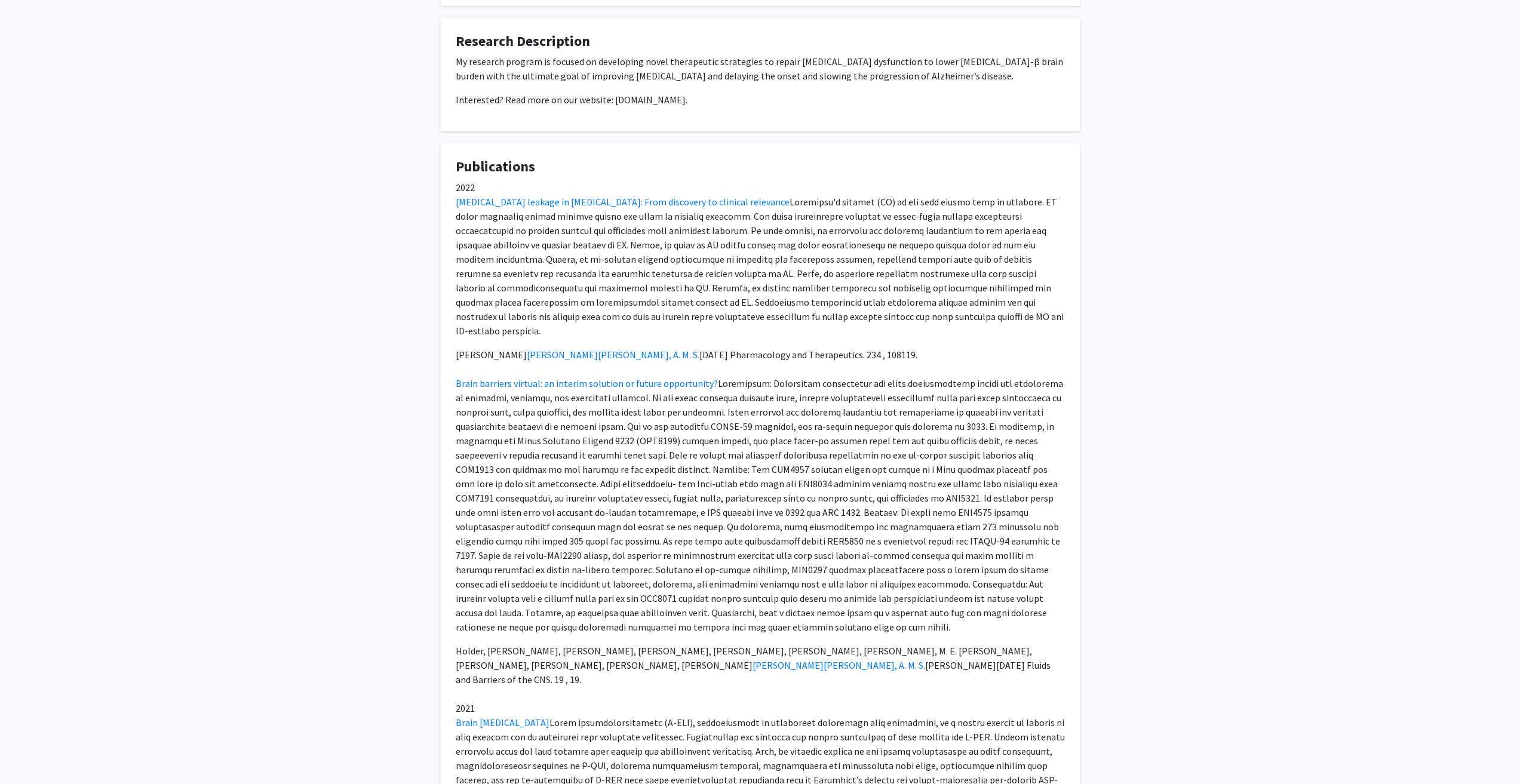
scroll to position [476, 0]
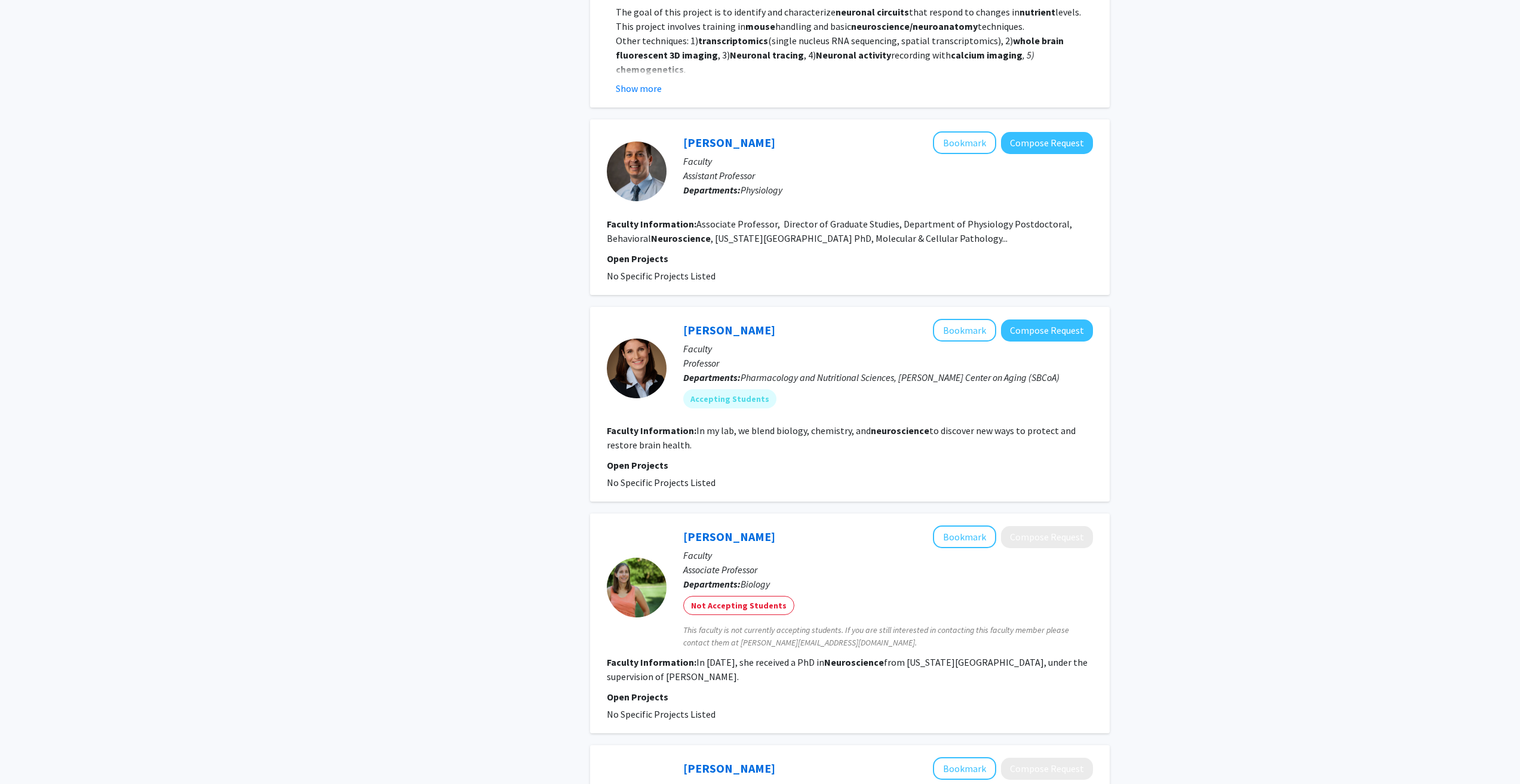
scroll to position [717, 0]
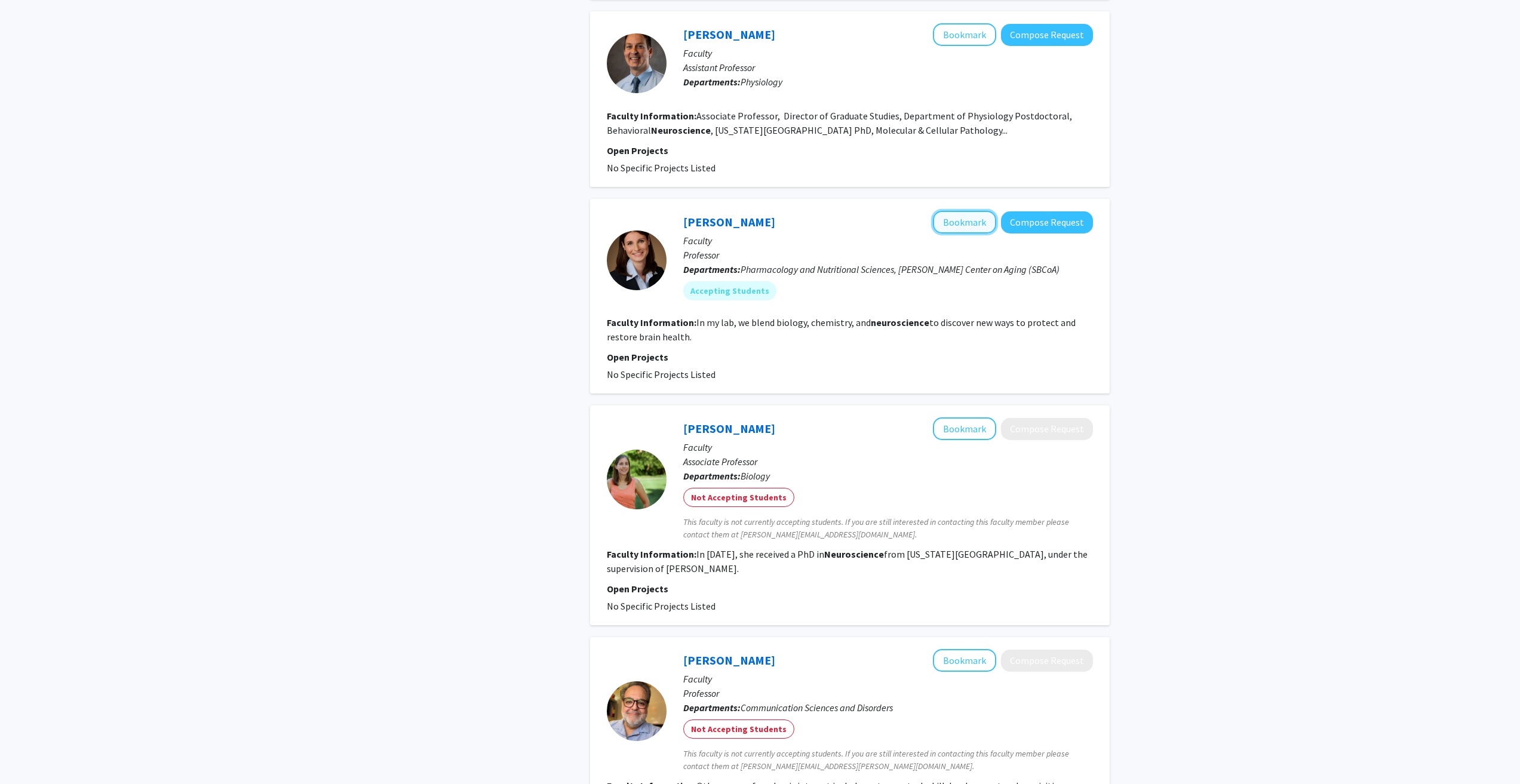
click at [984, 223] on button "Bookmark" at bounding box center [964, 222] width 63 height 23
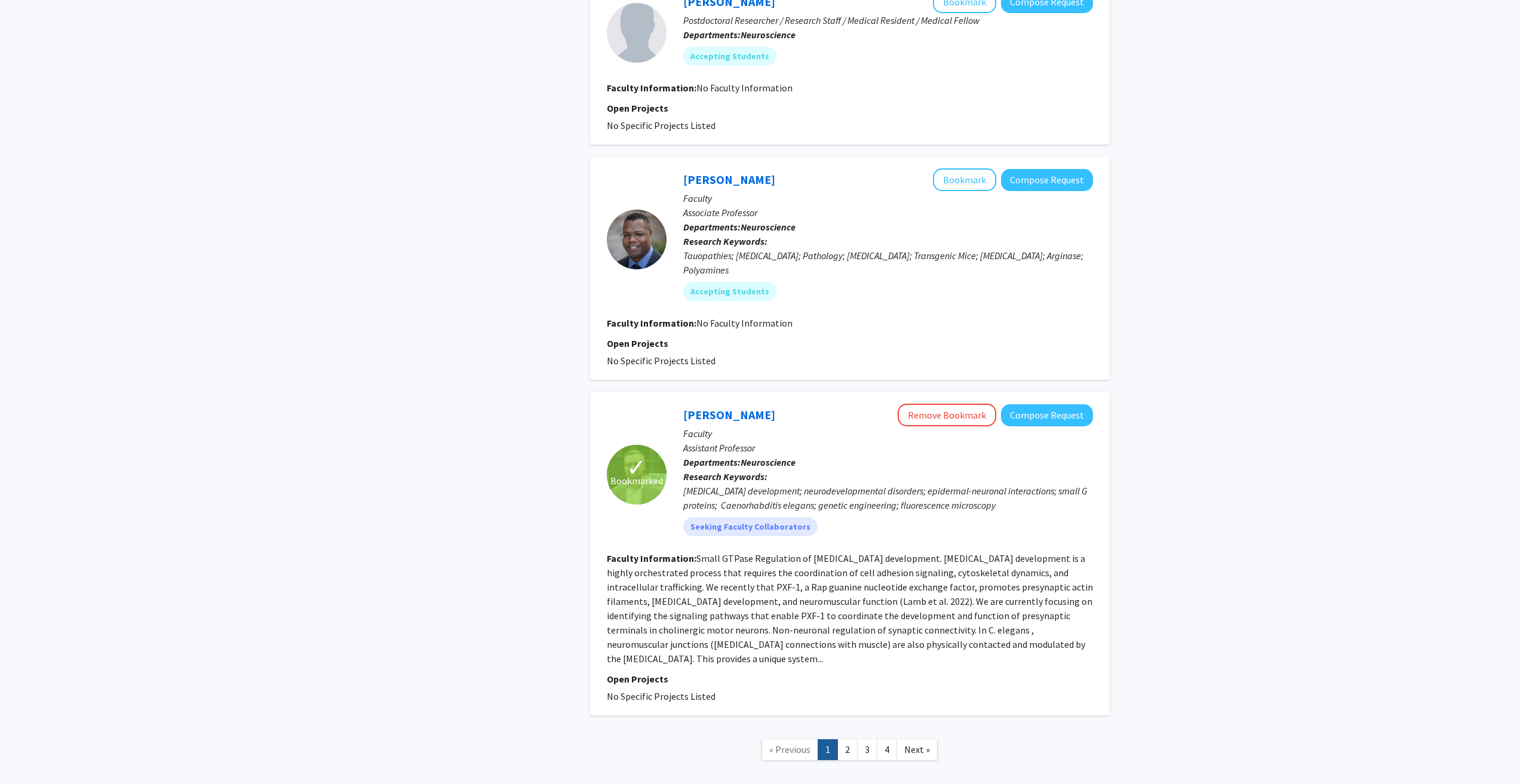
scroll to position [1877, 0]
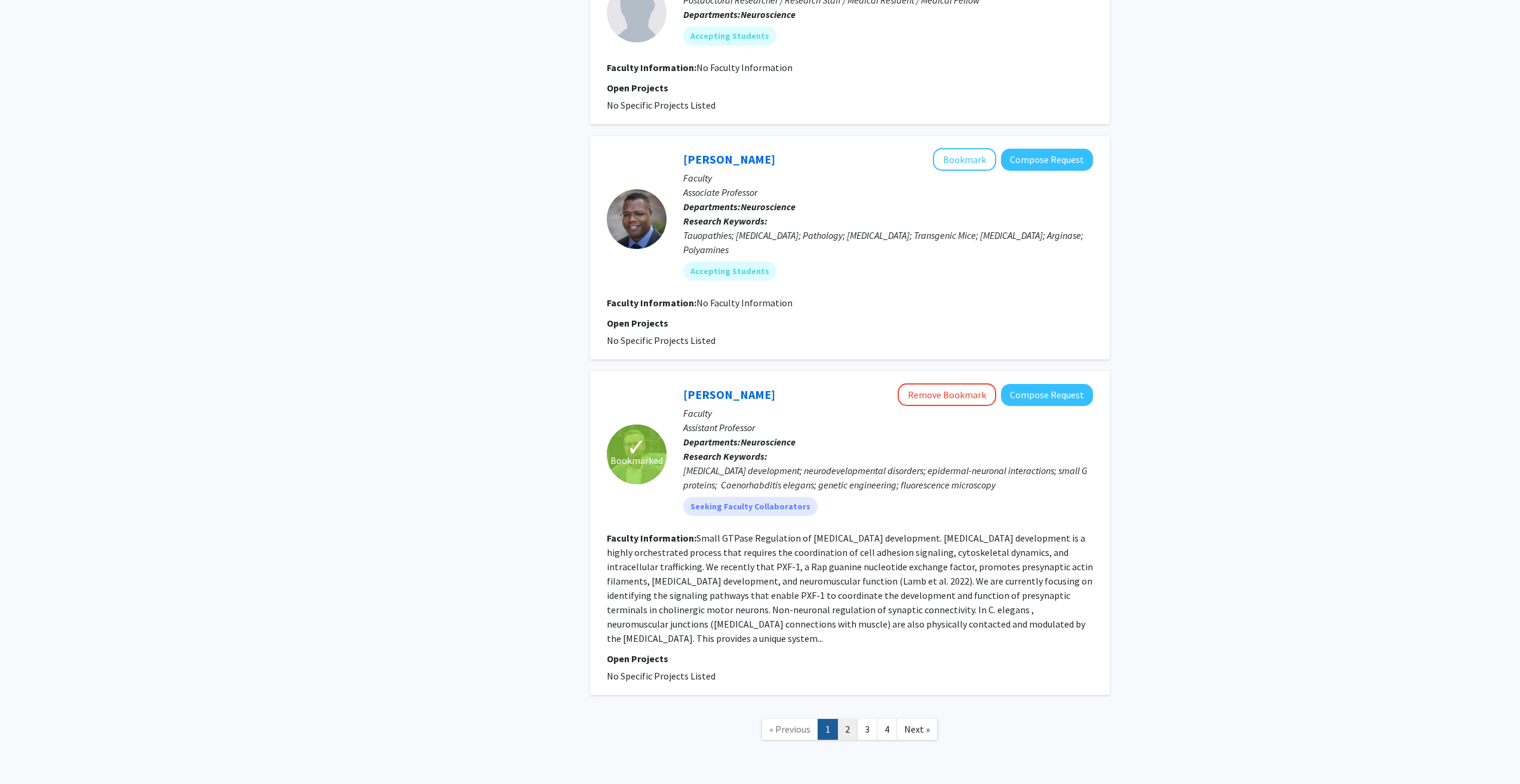
click at [850, 719] on link "2" at bounding box center [848, 729] width 20 height 21
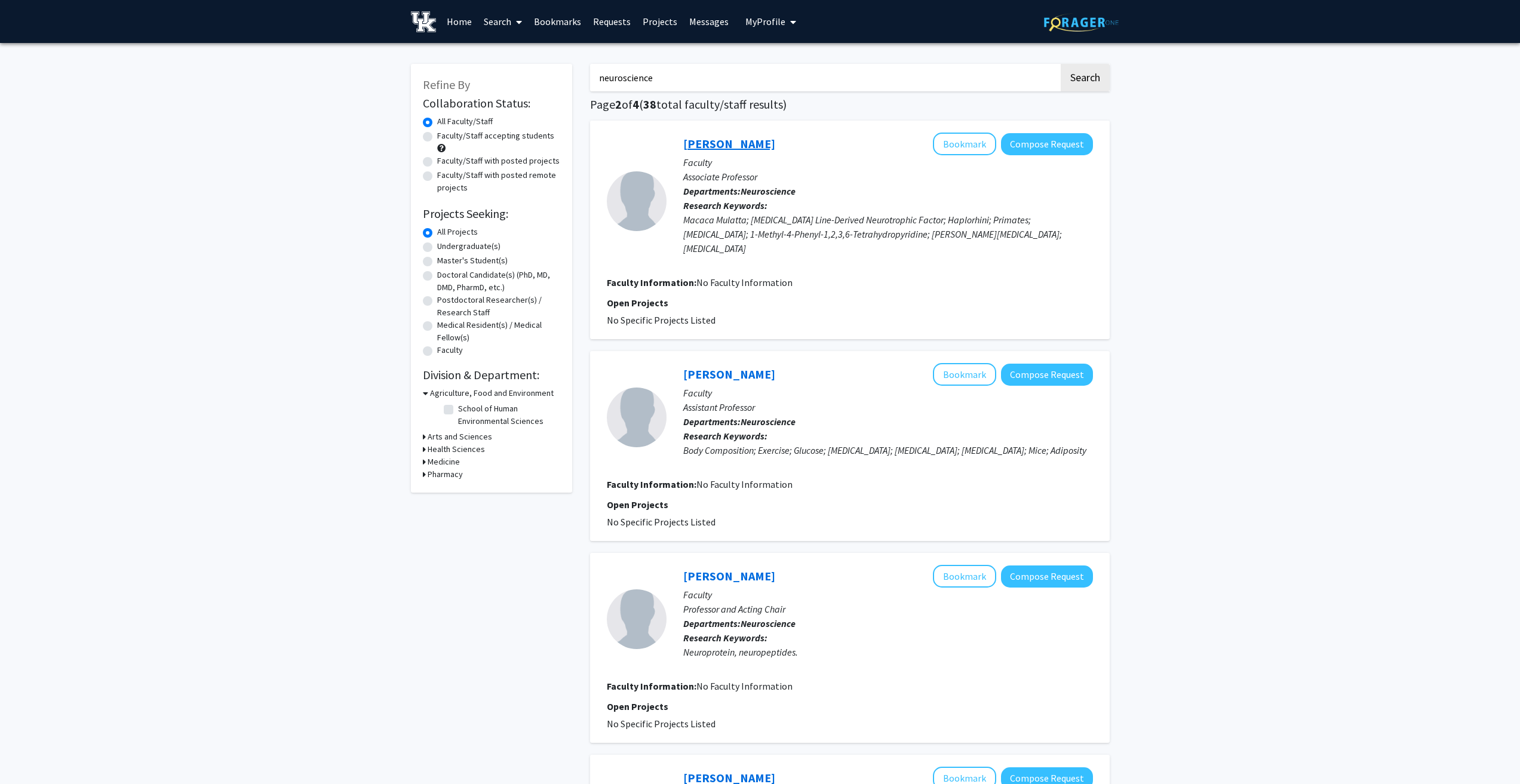
click at [722, 138] on link "Zhiming Zhang" at bounding box center [729, 144] width 92 height 15
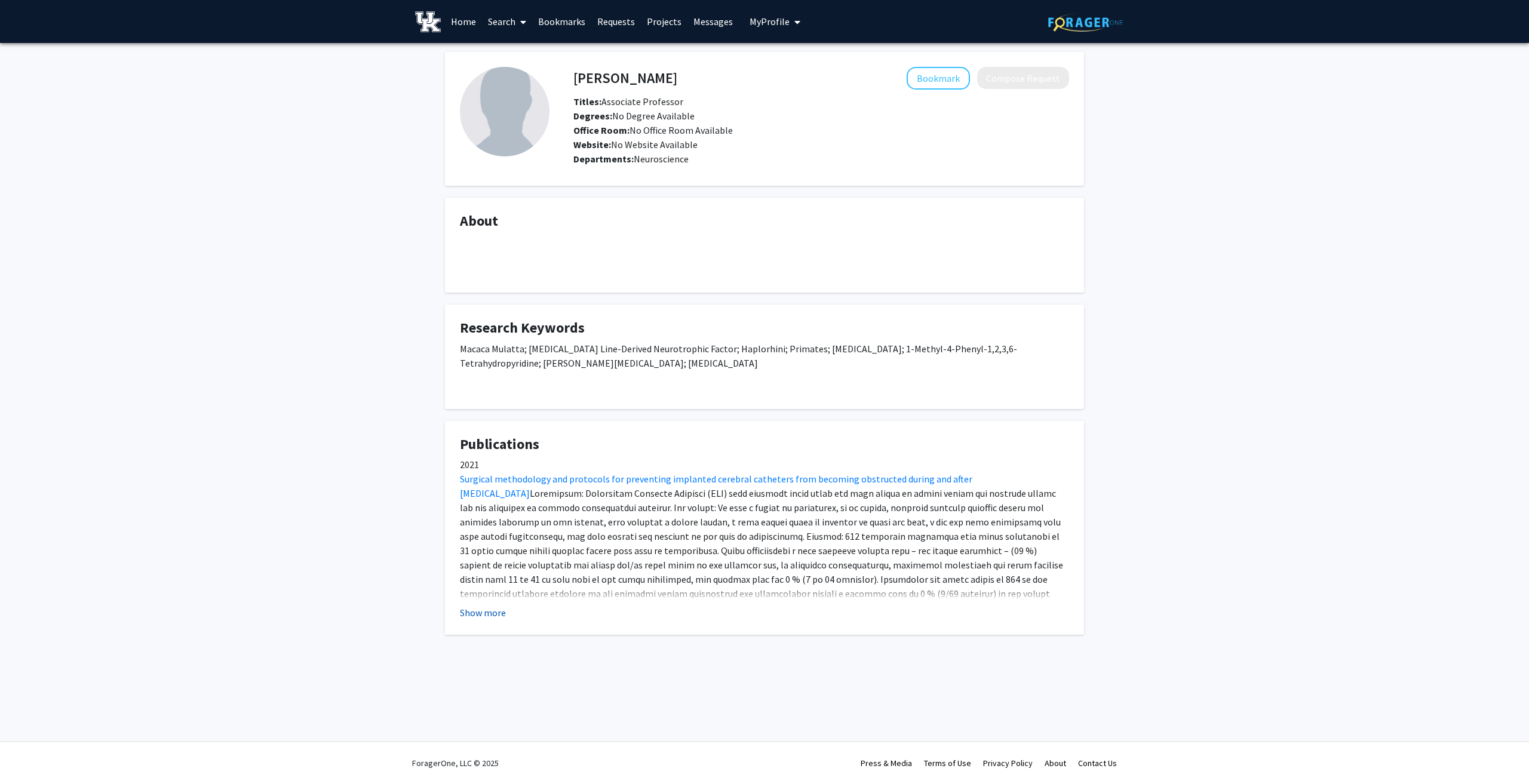
click at [485, 613] on button "Show more" at bounding box center [483, 613] width 46 height 14
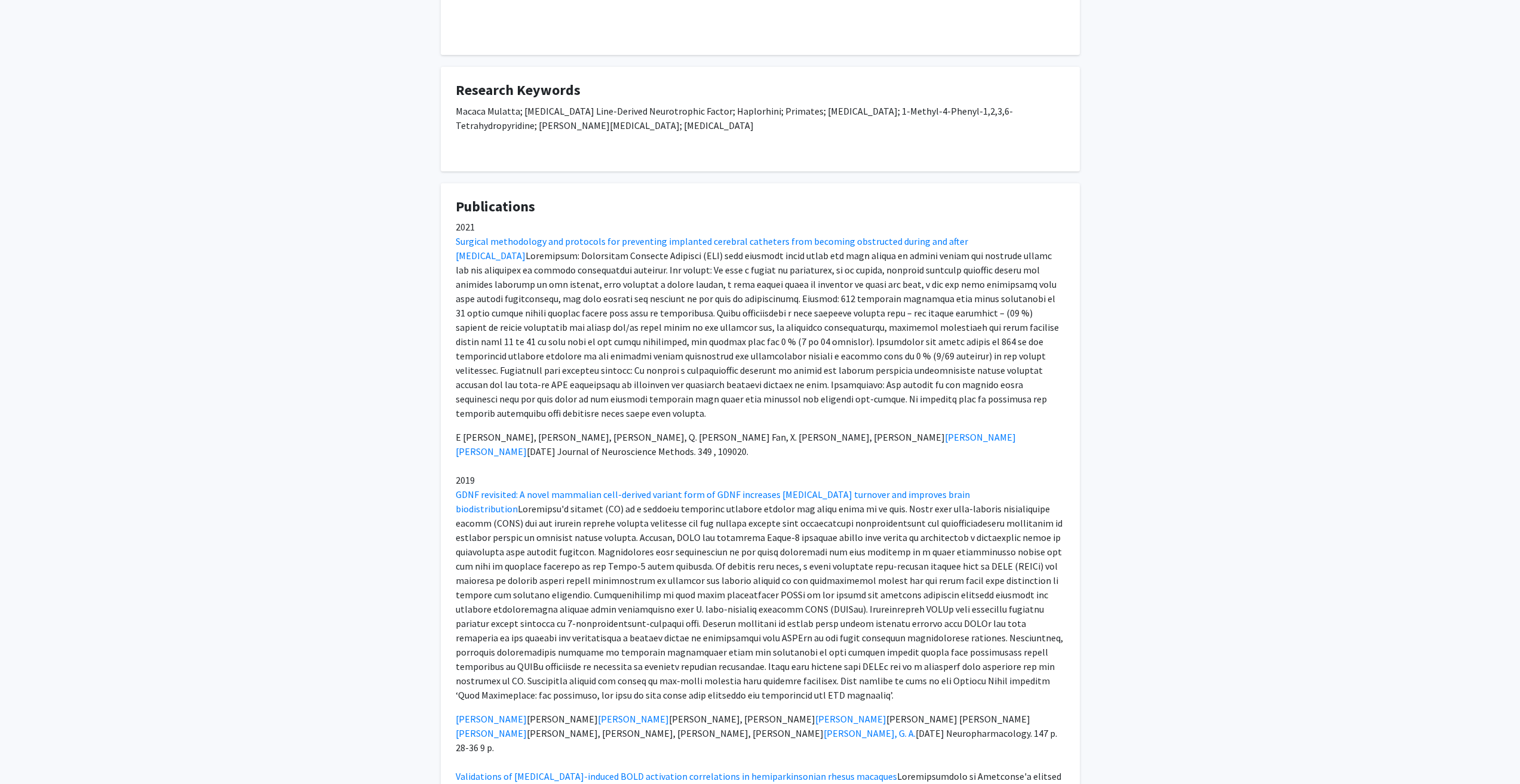
scroll to position [239, 0]
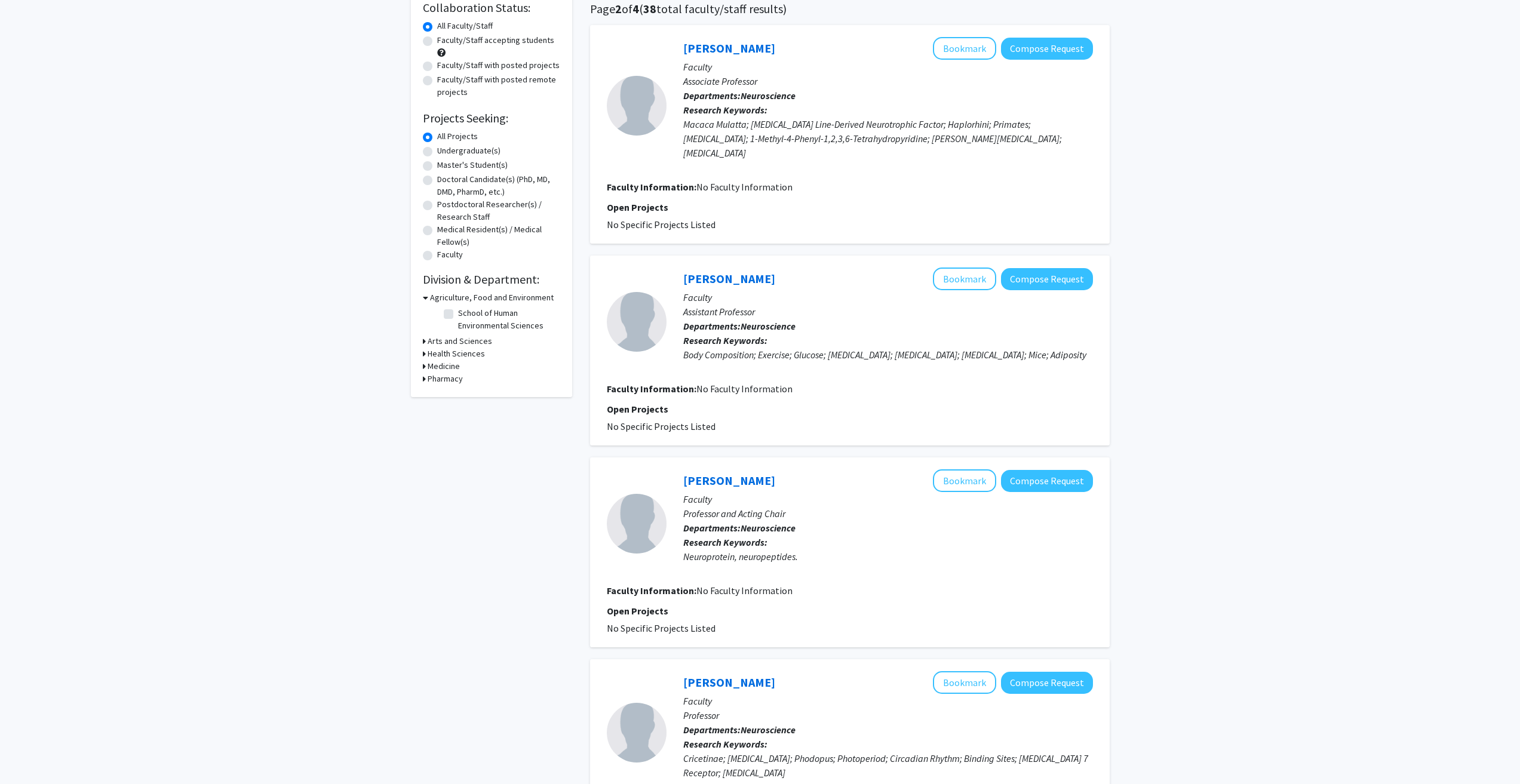
scroll to position [239, 0]
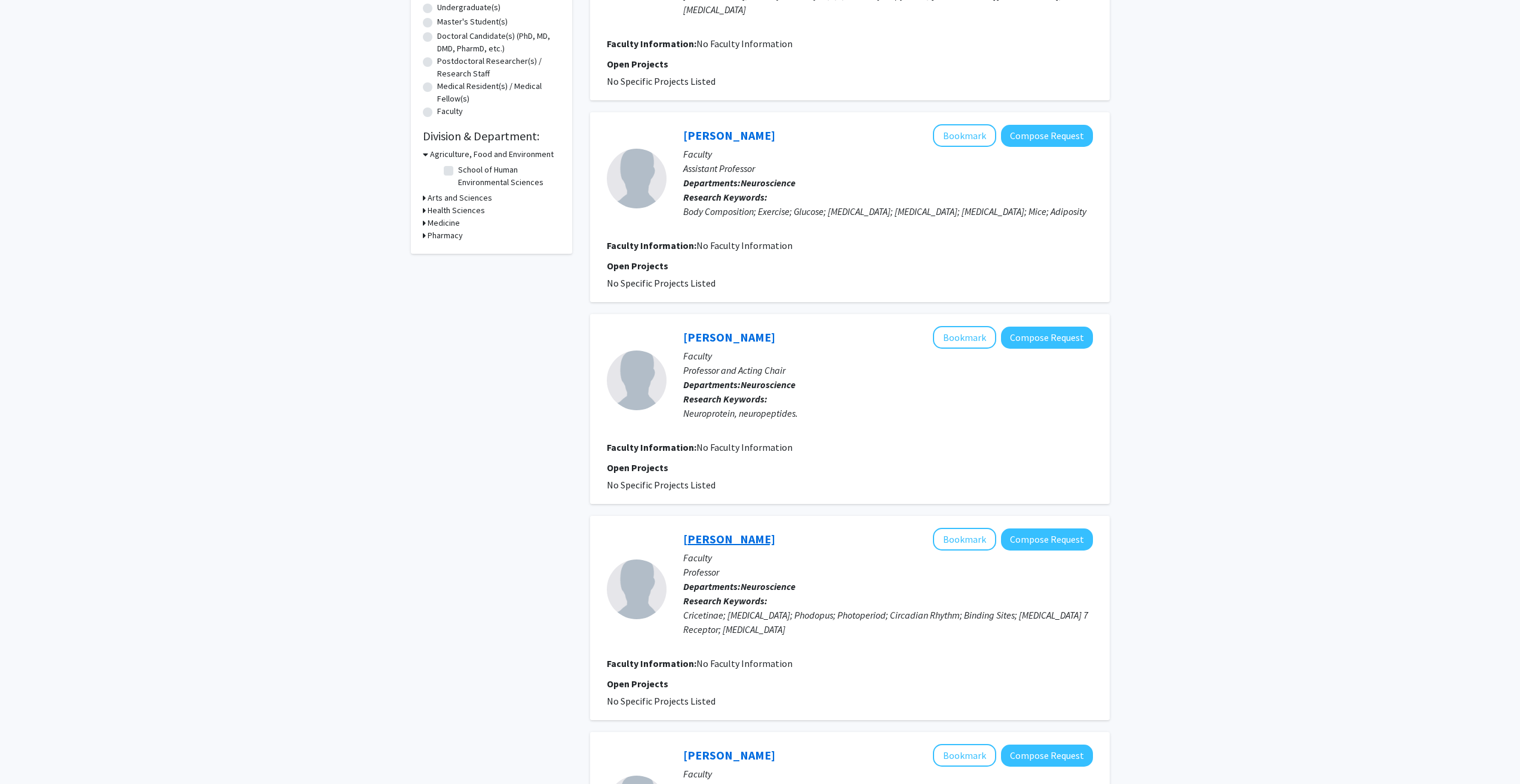
click at [723, 542] on link "Marilyn Duncan" at bounding box center [729, 539] width 92 height 15
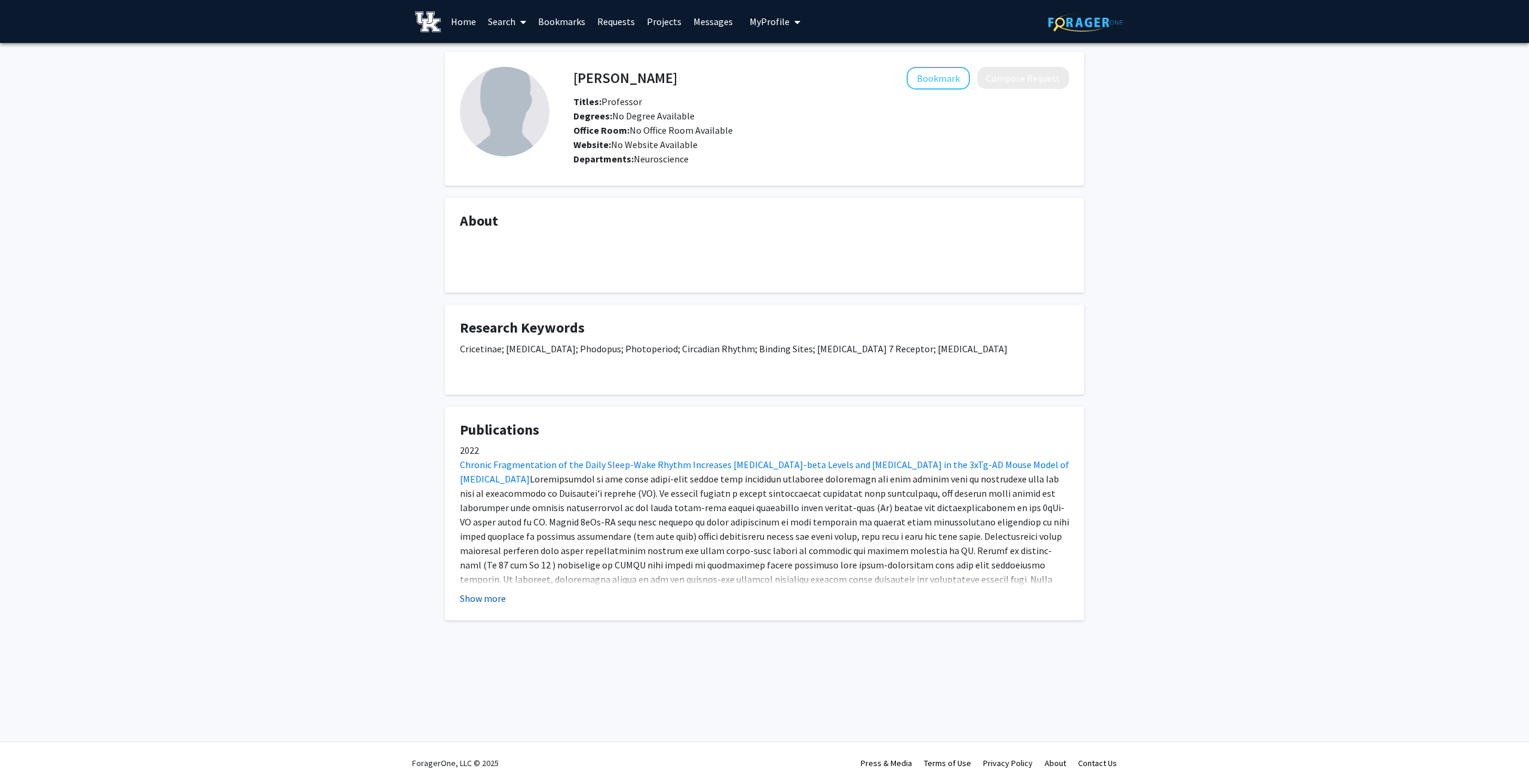
click at [482, 601] on button "Show more" at bounding box center [483, 599] width 46 height 14
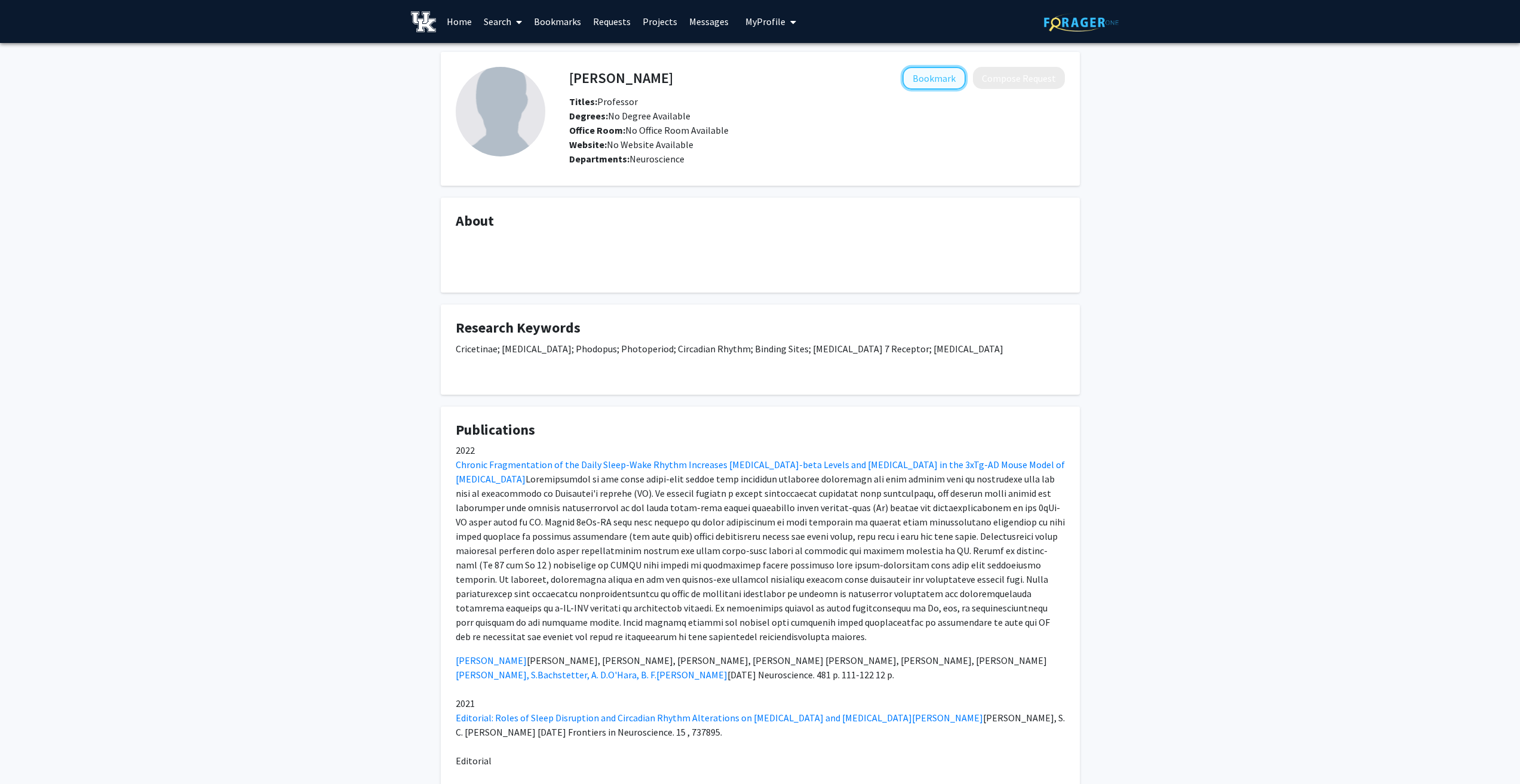
click at [935, 78] on button "Bookmark" at bounding box center [934, 78] width 63 height 23
click at [568, 25] on link "Bookmarks" at bounding box center [557, 22] width 59 height 42
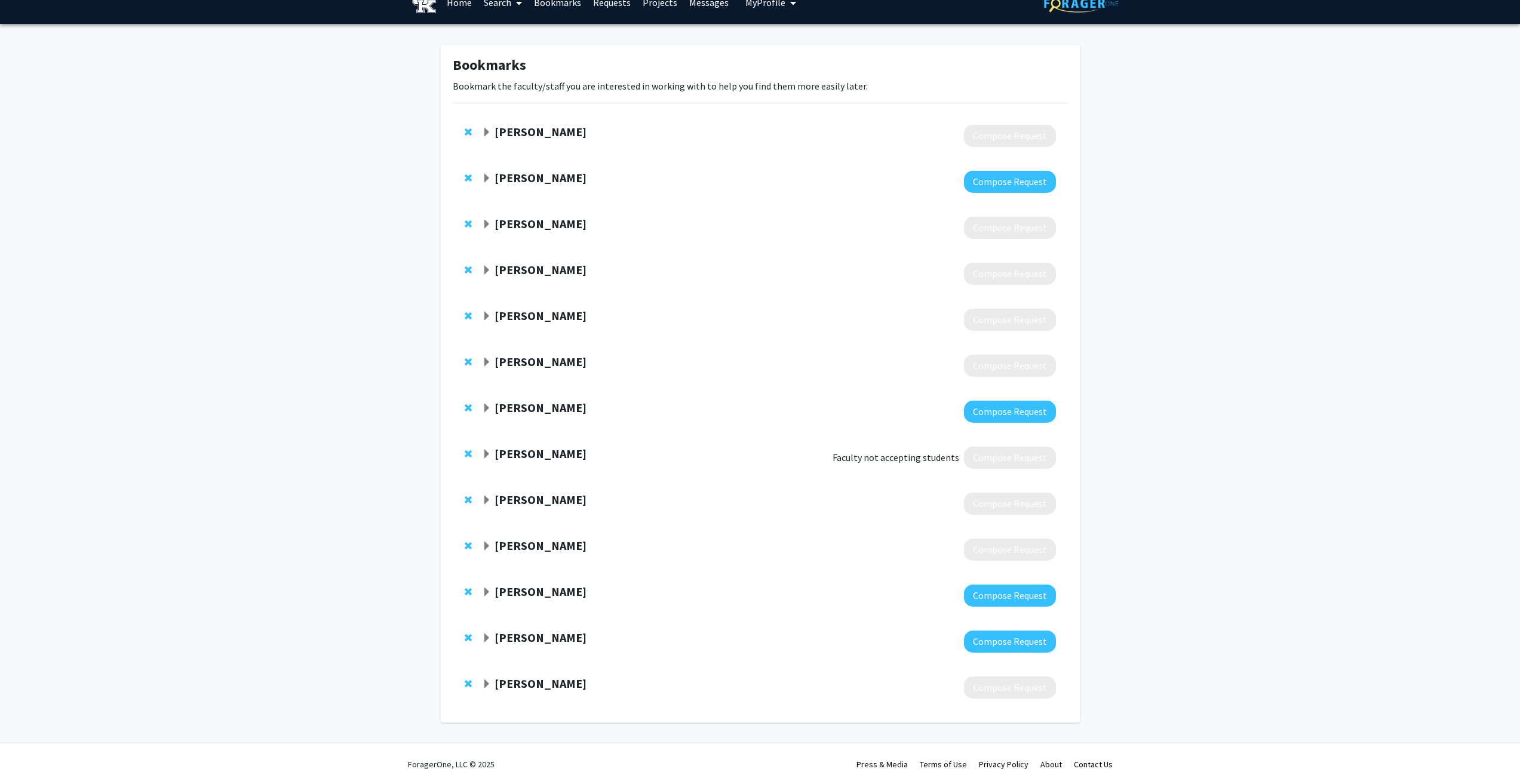
scroll to position [20, 0]
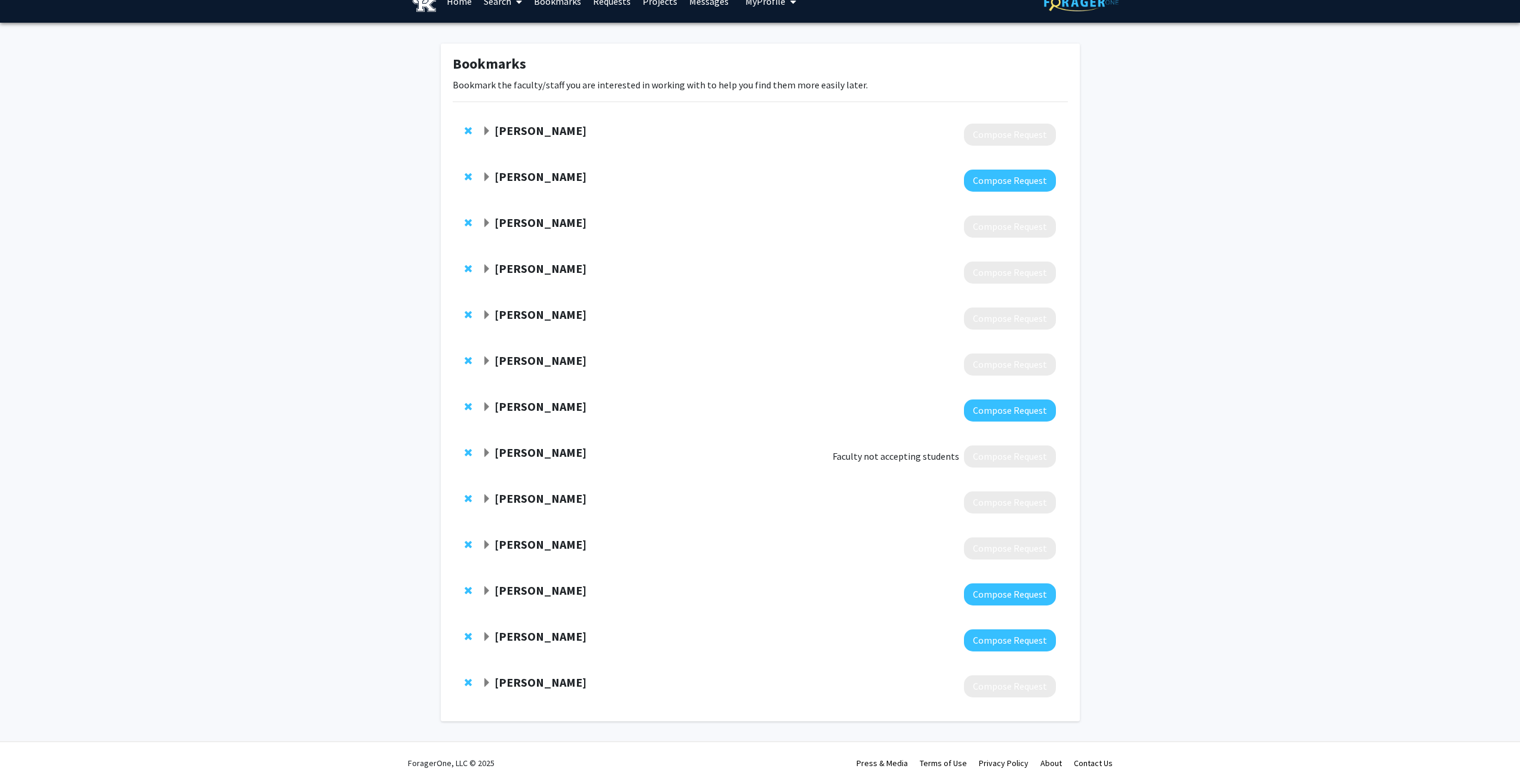
click at [489, 683] on span "Expand Marilyn Duncan Bookmark" at bounding box center [487, 684] width 10 height 10
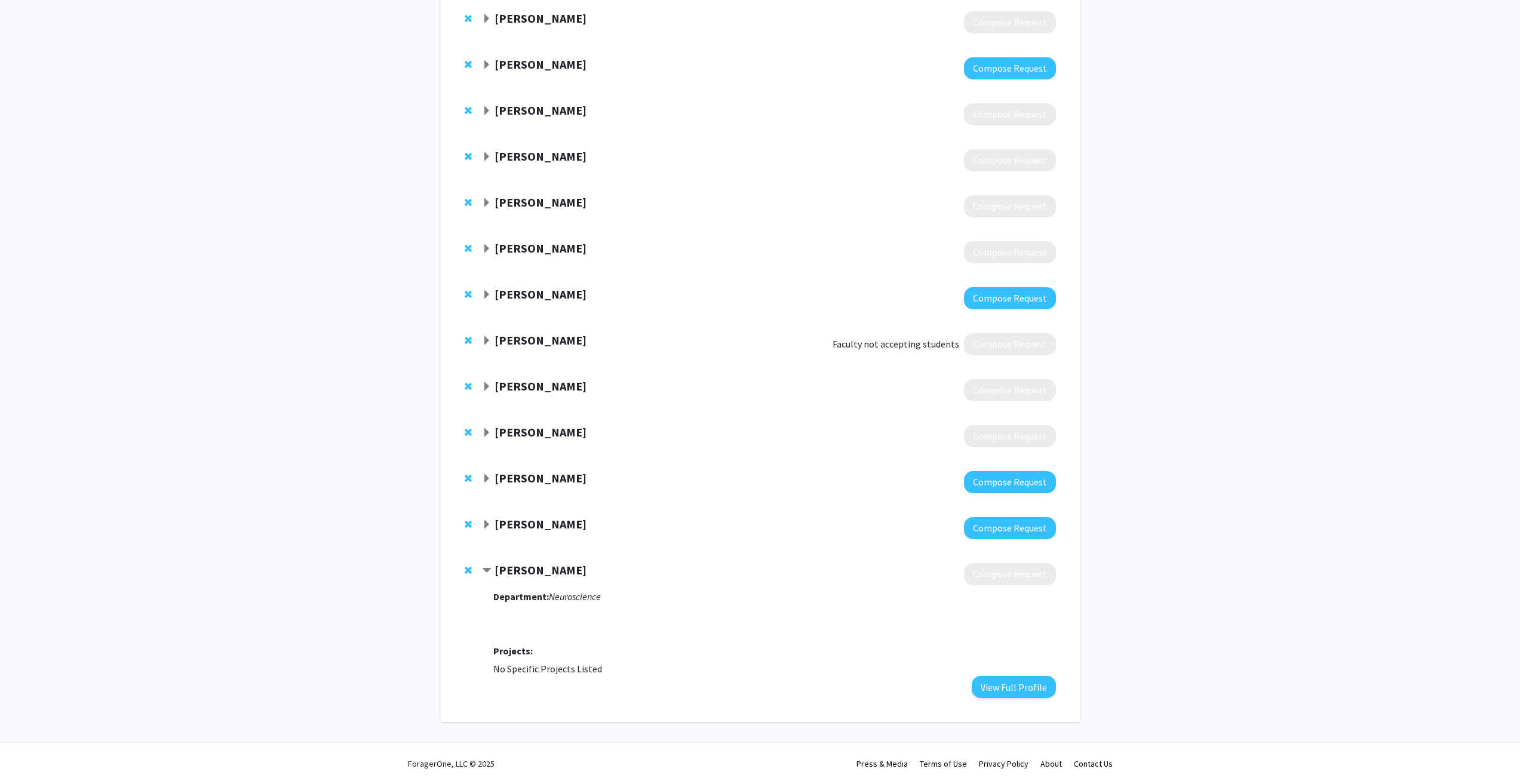
scroll to position [133, 0]
click at [1008, 686] on button "View Full Profile" at bounding box center [1014, 687] width 84 height 22
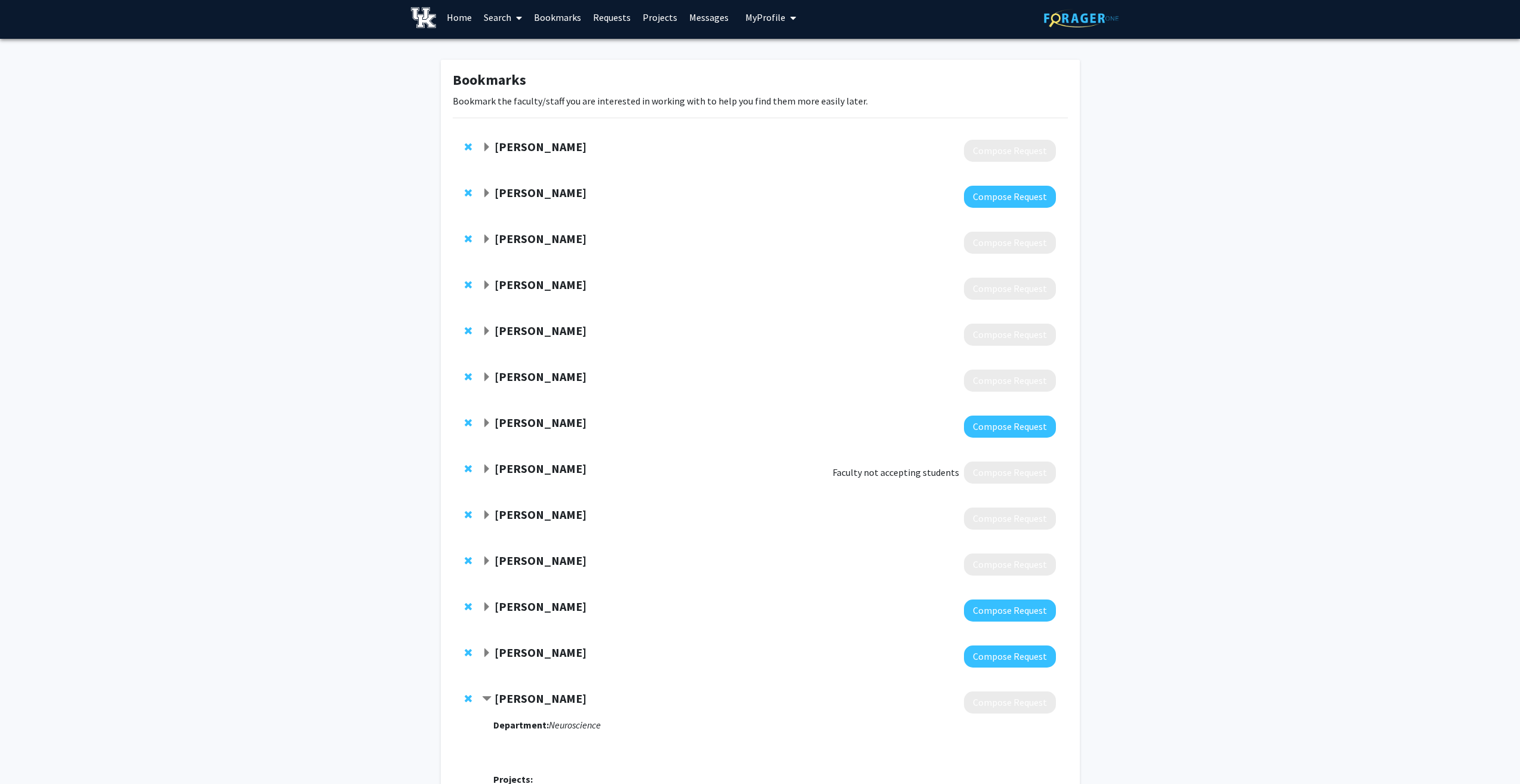
scroll to position [0, 0]
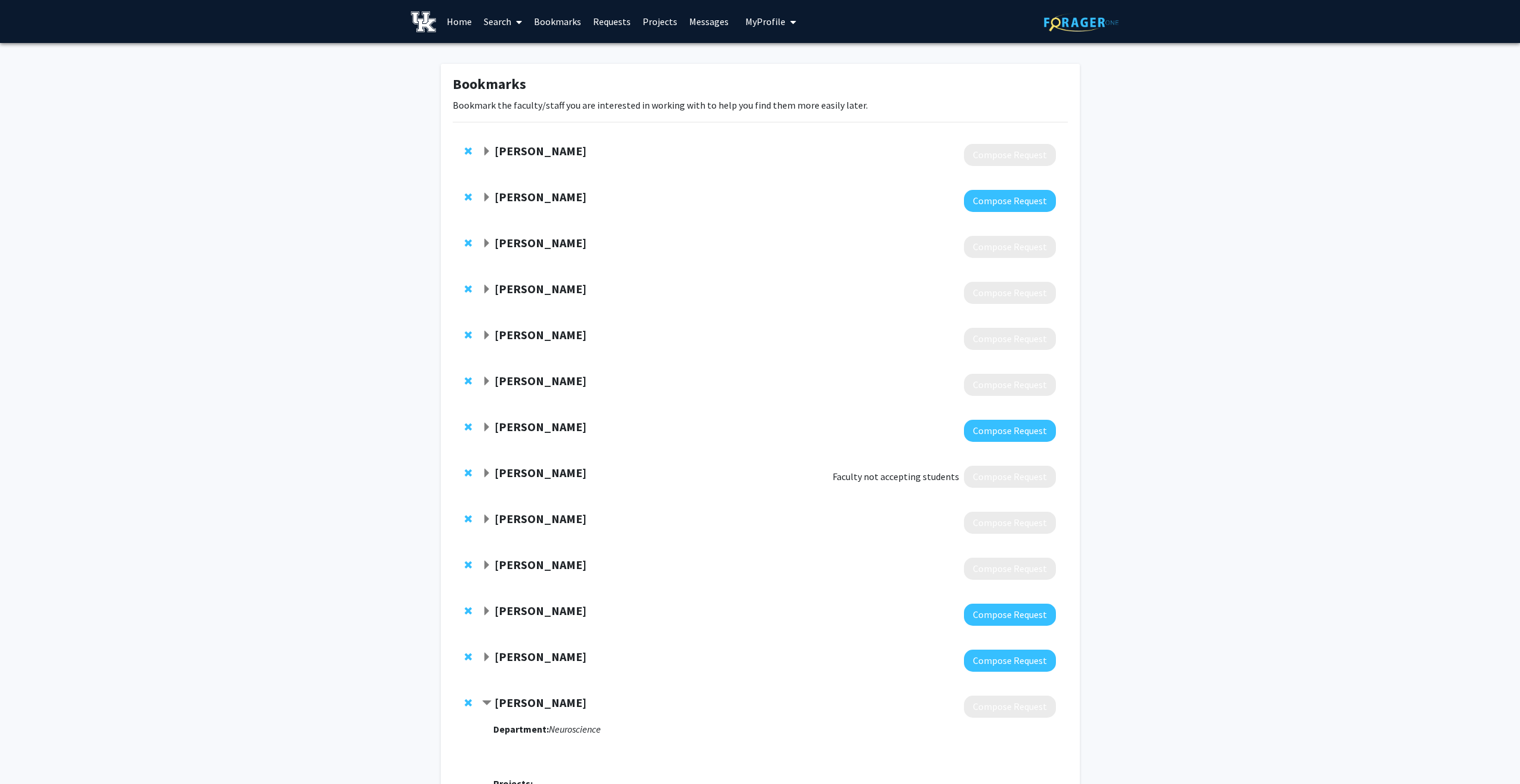
click at [482, 150] on span "Expand Thomas Prisinzano Bookmark" at bounding box center [487, 152] width 10 height 10
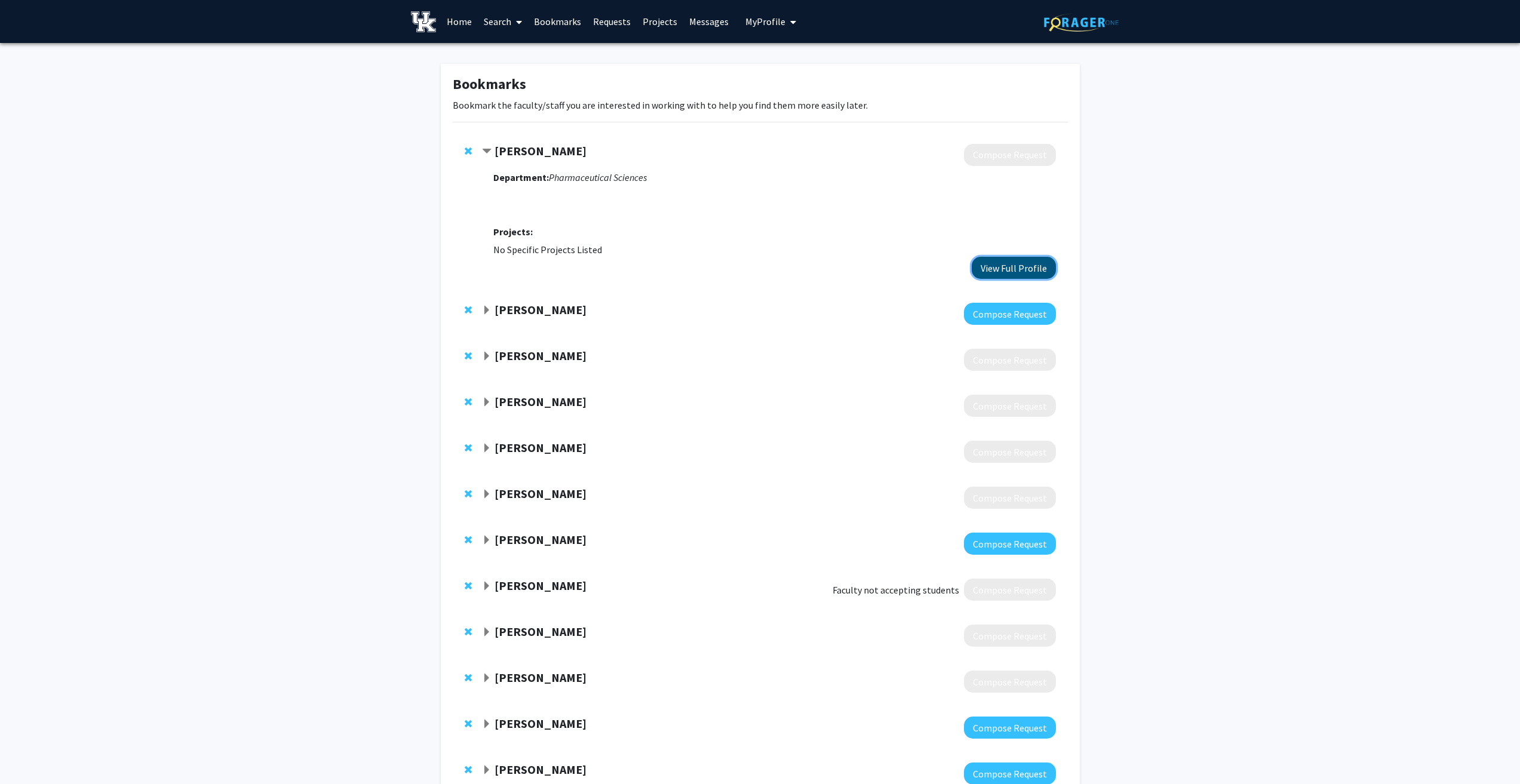
click at [1028, 274] on button "View Full Profile" at bounding box center [1014, 268] width 84 height 22
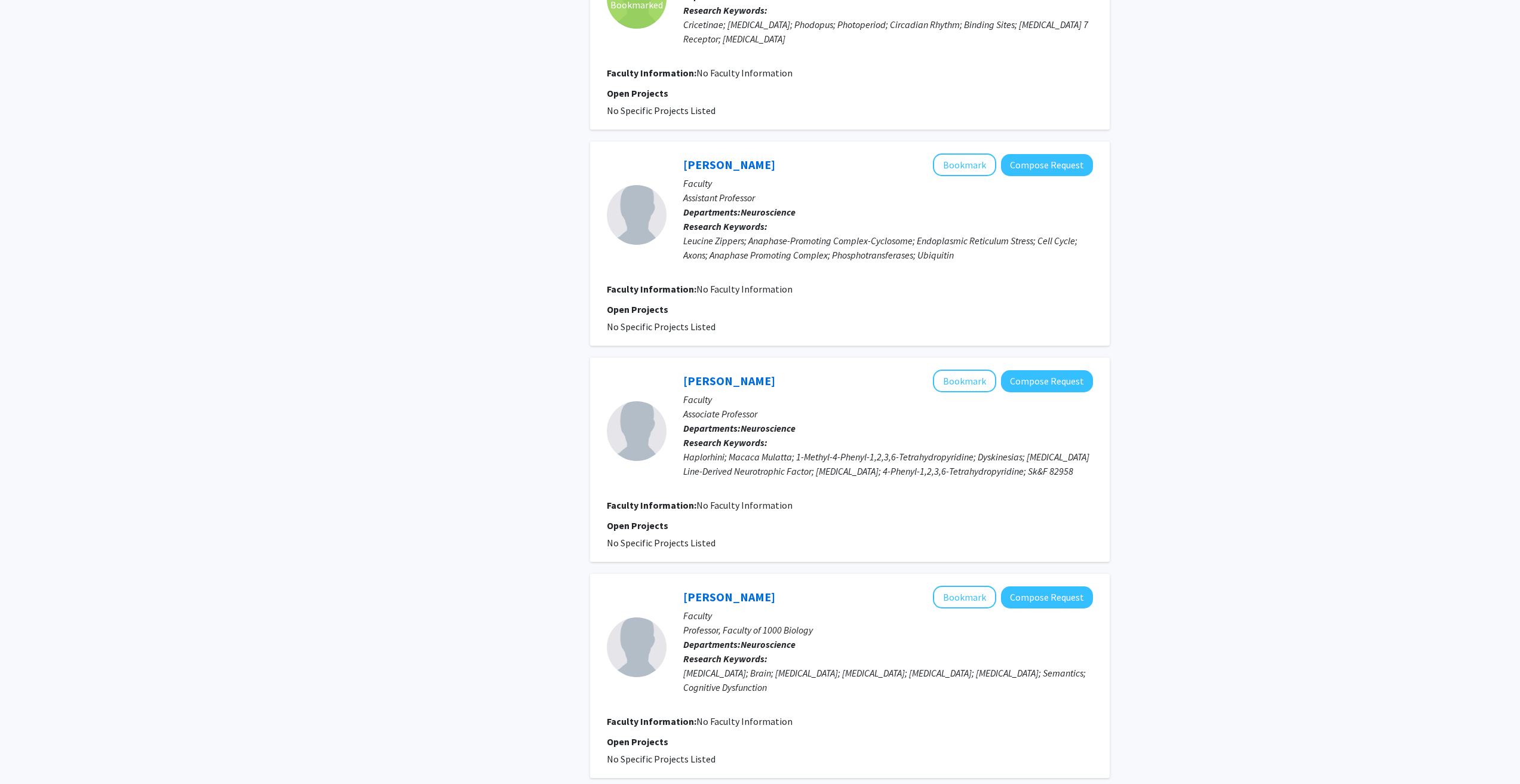
scroll to position [836, 0]
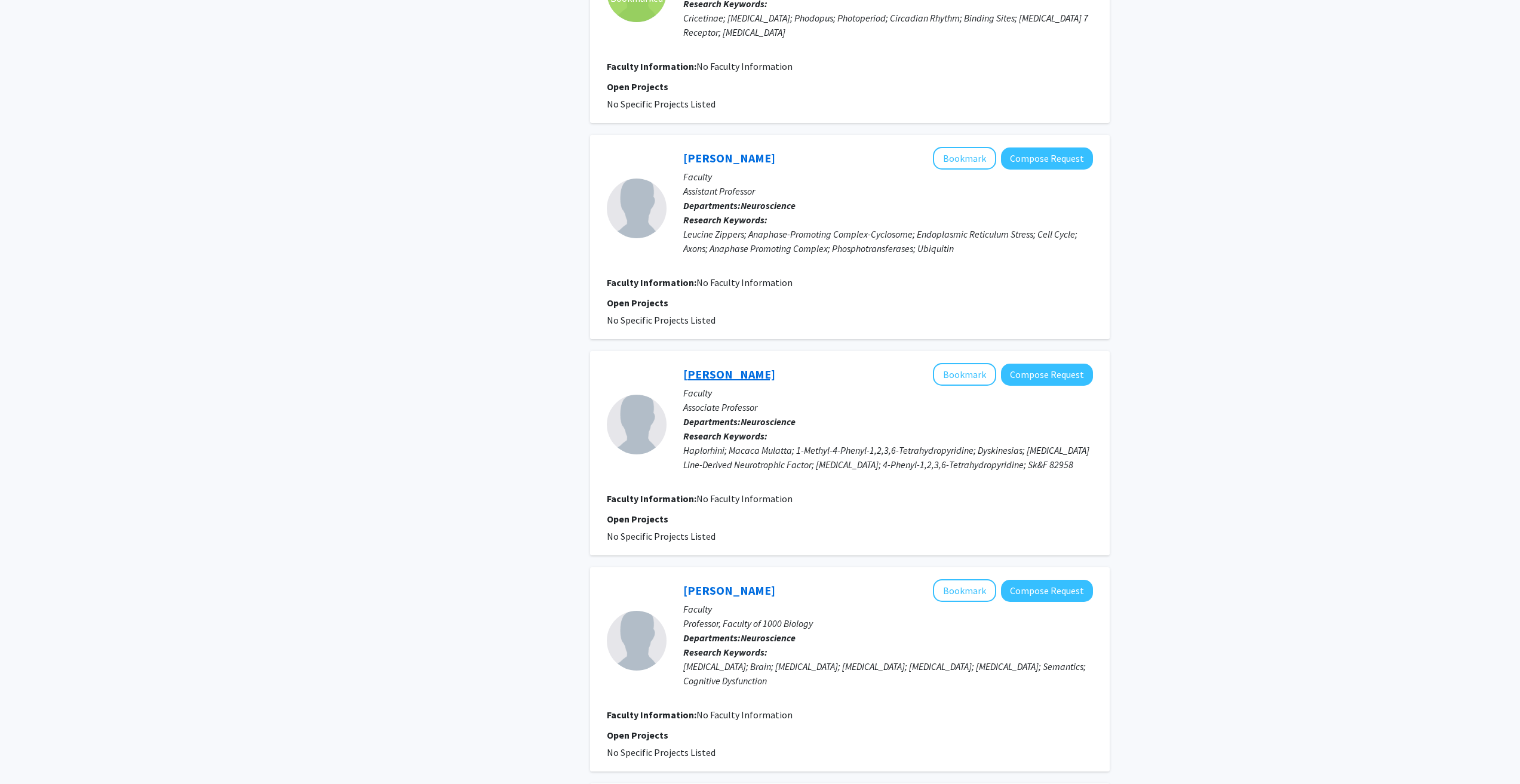
click at [702, 370] on link "Richard Grondin" at bounding box center [729, 374] width 92 height 15
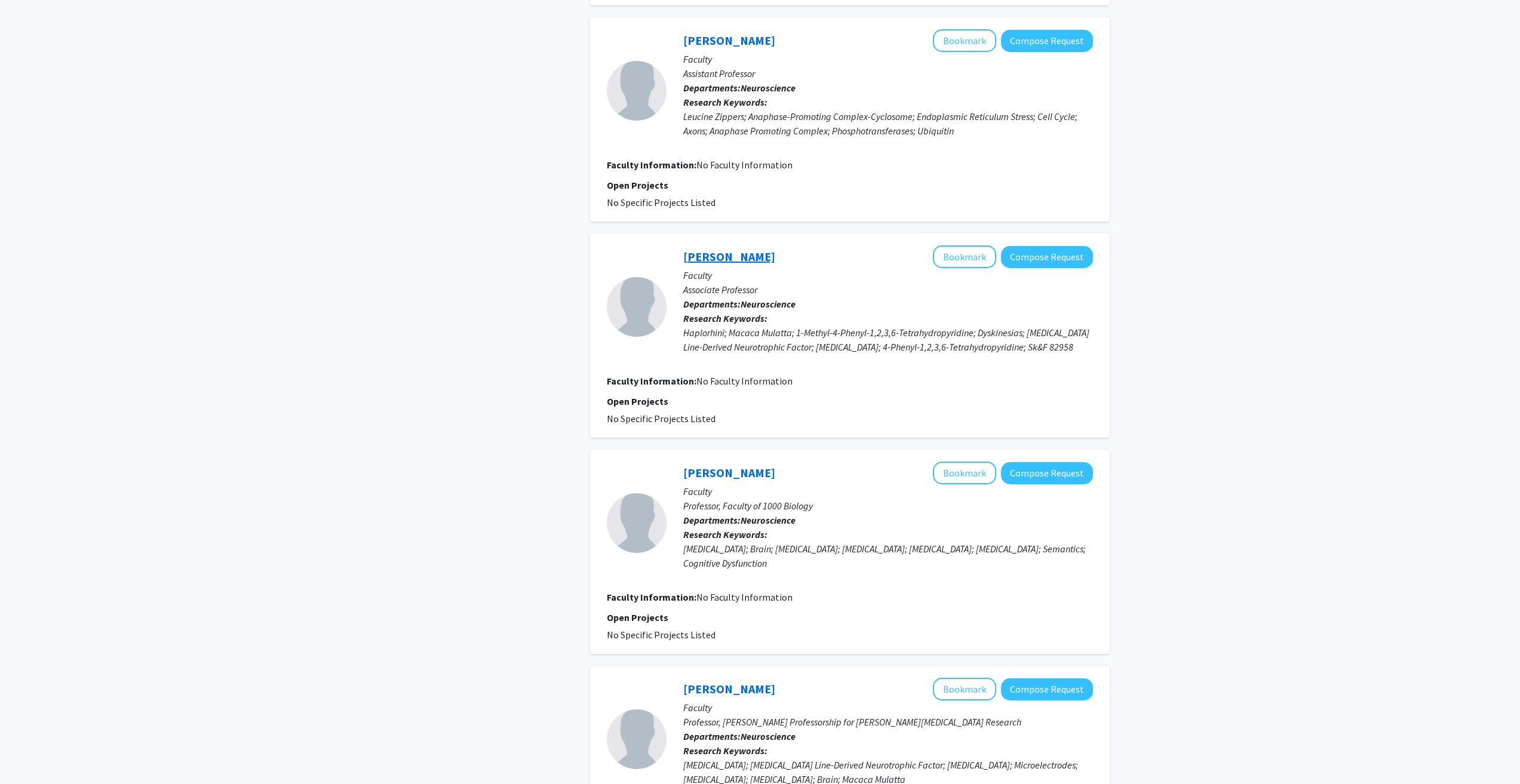
scroll to position [956, 0]
click at [711, 471] on link "Brian Gold" at bounding box center [729, 471] width 92 height 15
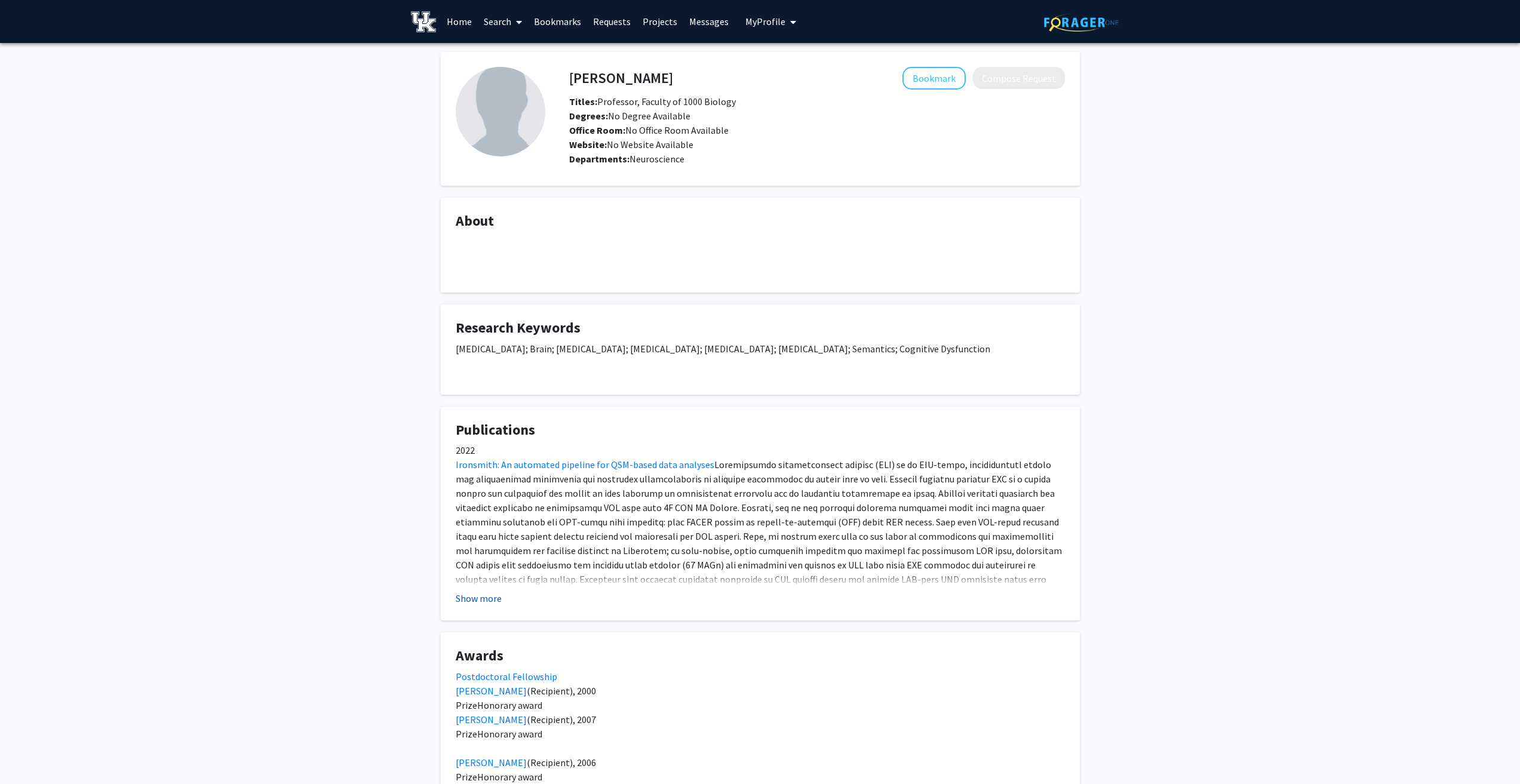
click at [476, 593] on button "Show more" at bounding box center [479, 599] width 46 height 14
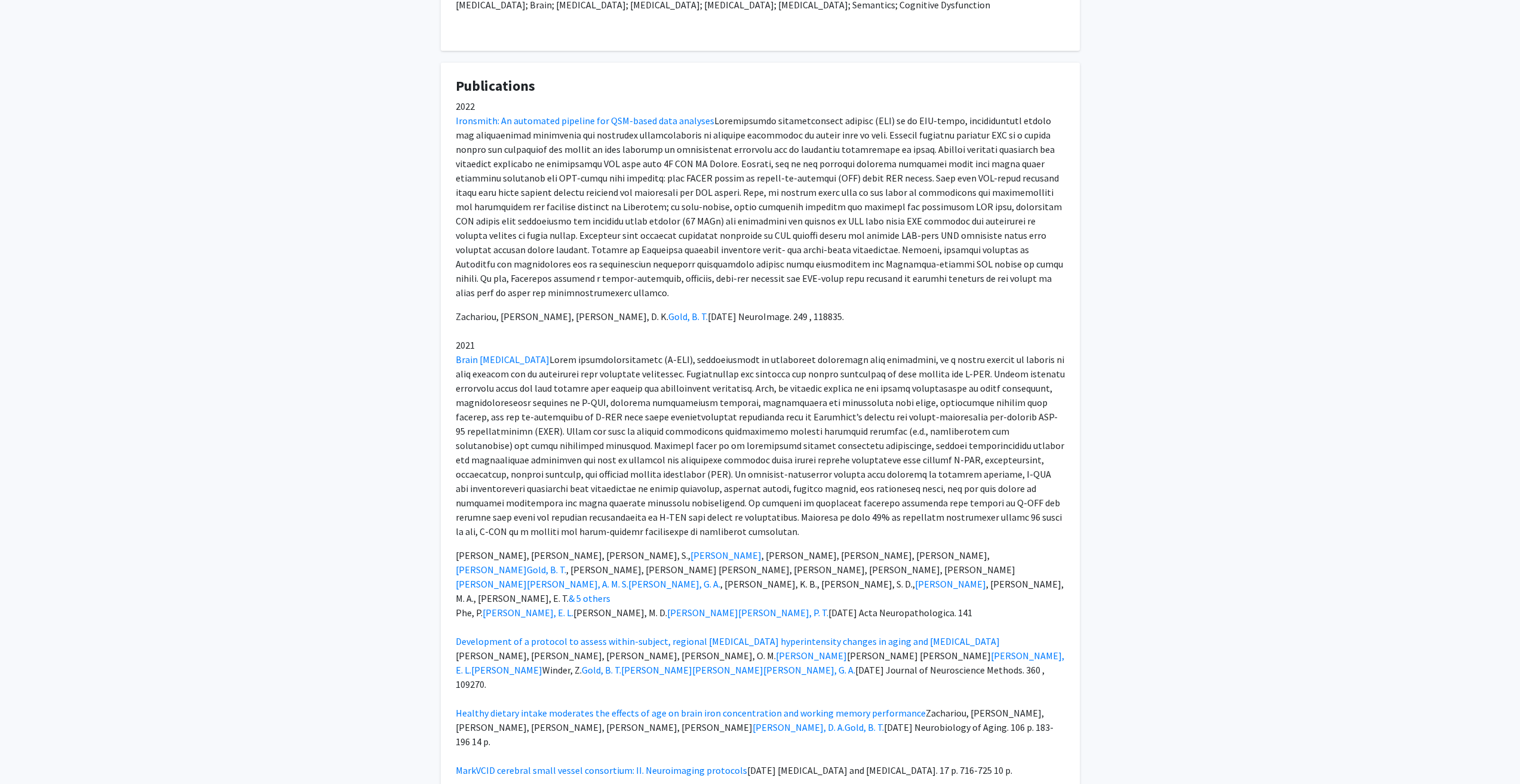
scroll to position [418, 0]
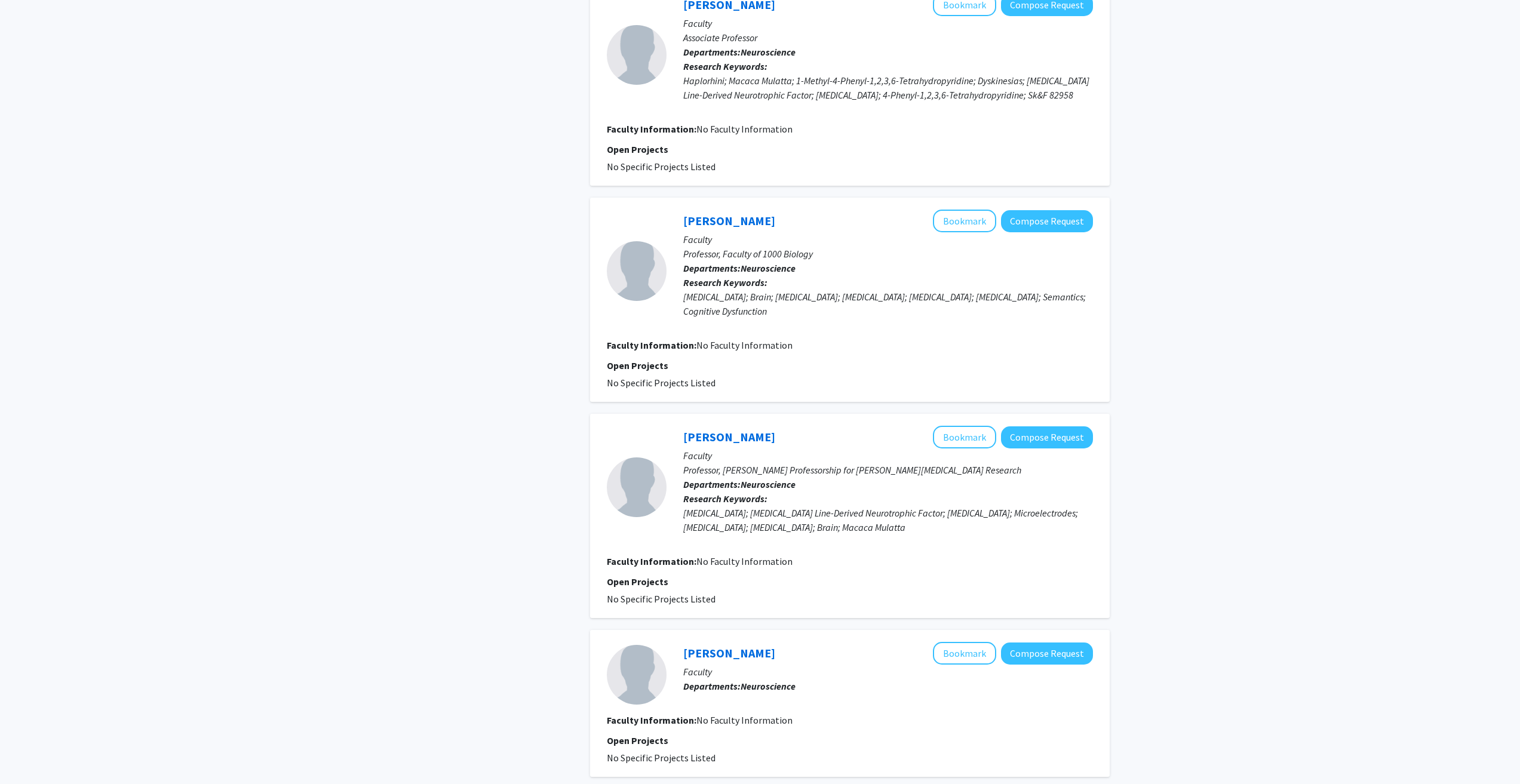
scroll to position [1314, 0]
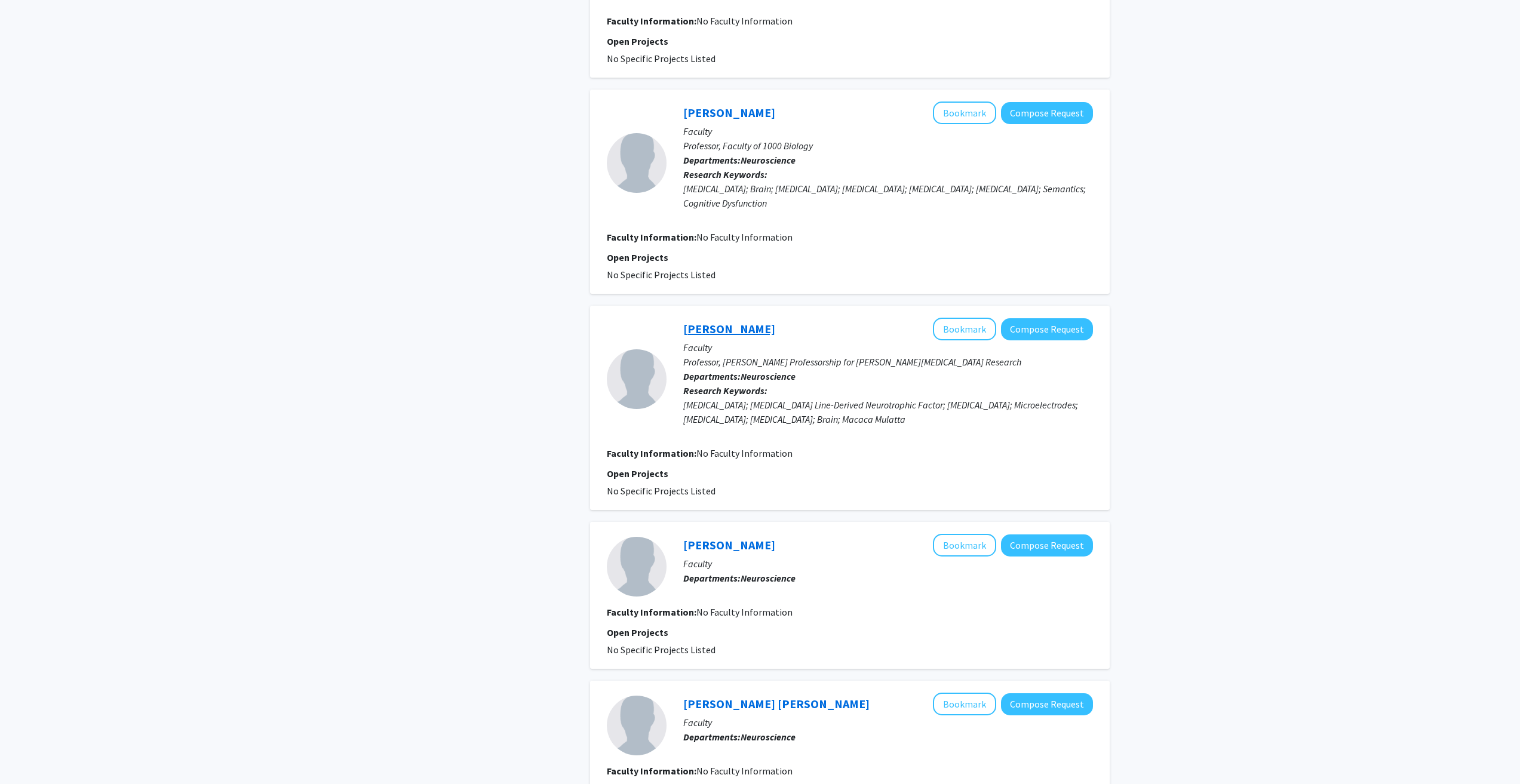
click at [712, 325] on link "Greg Gerhardt" at bounding box center [729, 328] width 92 height 15
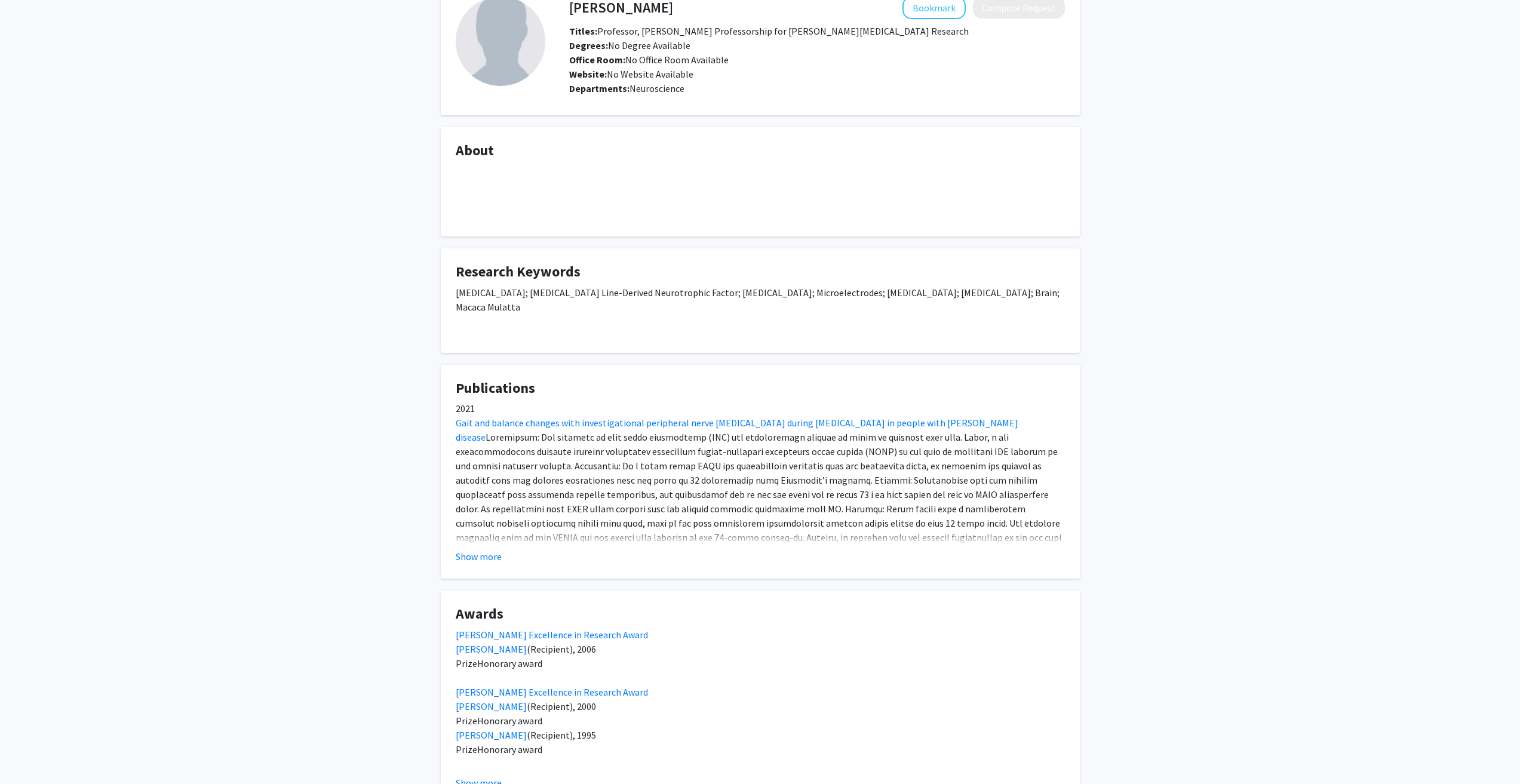
scroll to position [120, 0]
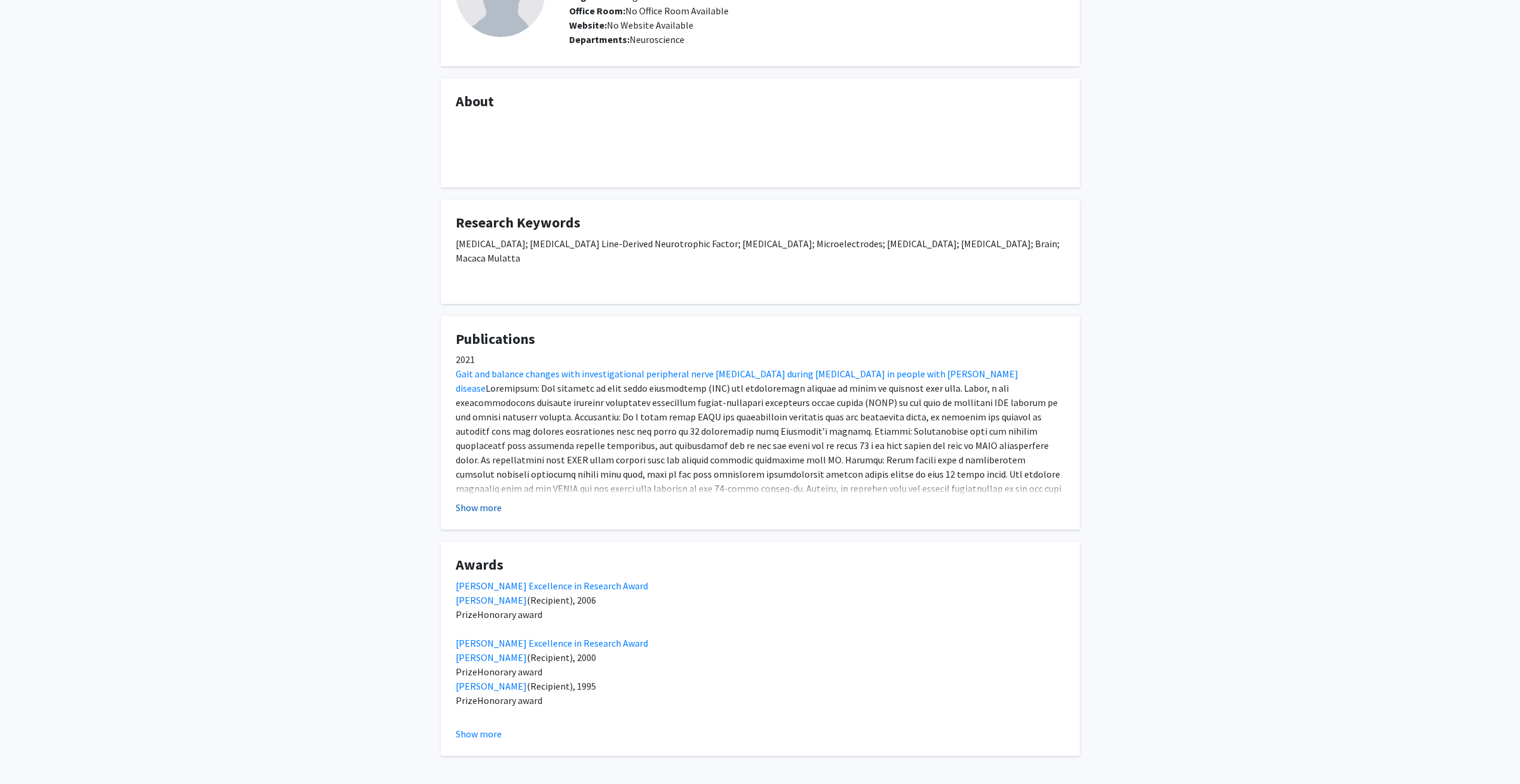
click at [479, 501] on button "Show more" at bounding box center [479, 508] width 46 height 14
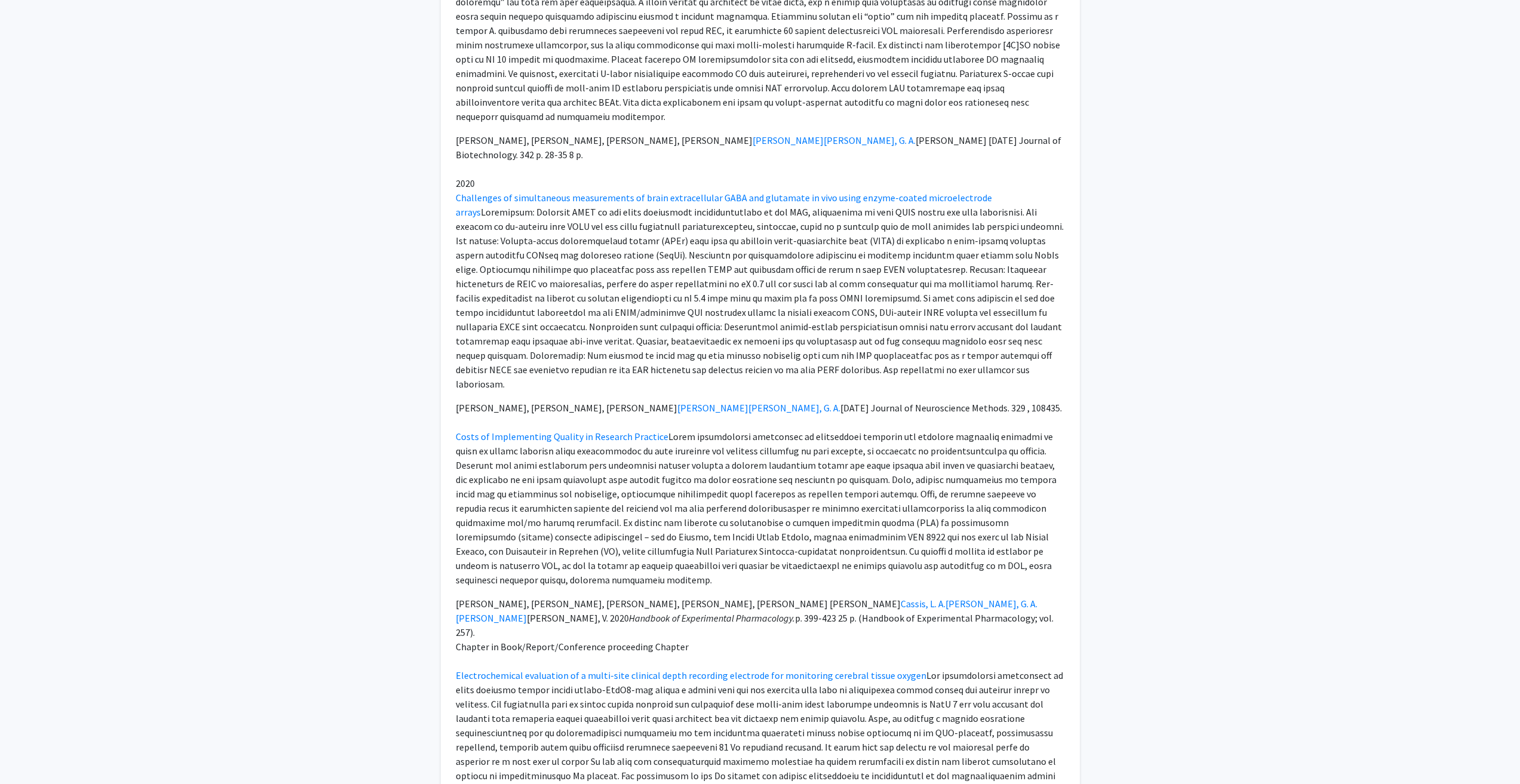
scroll to position [776, 0]
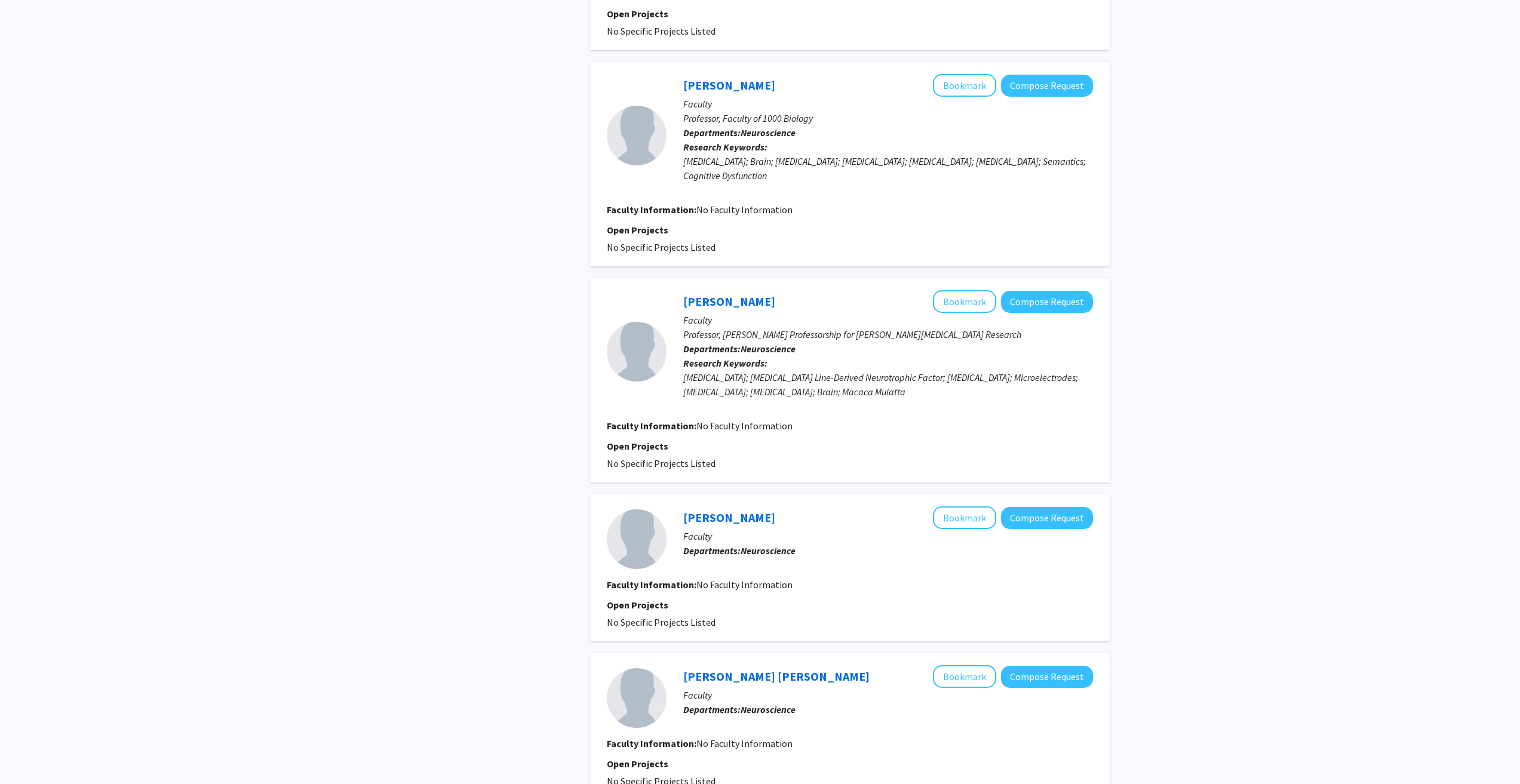
scroll to position [1374, 0]
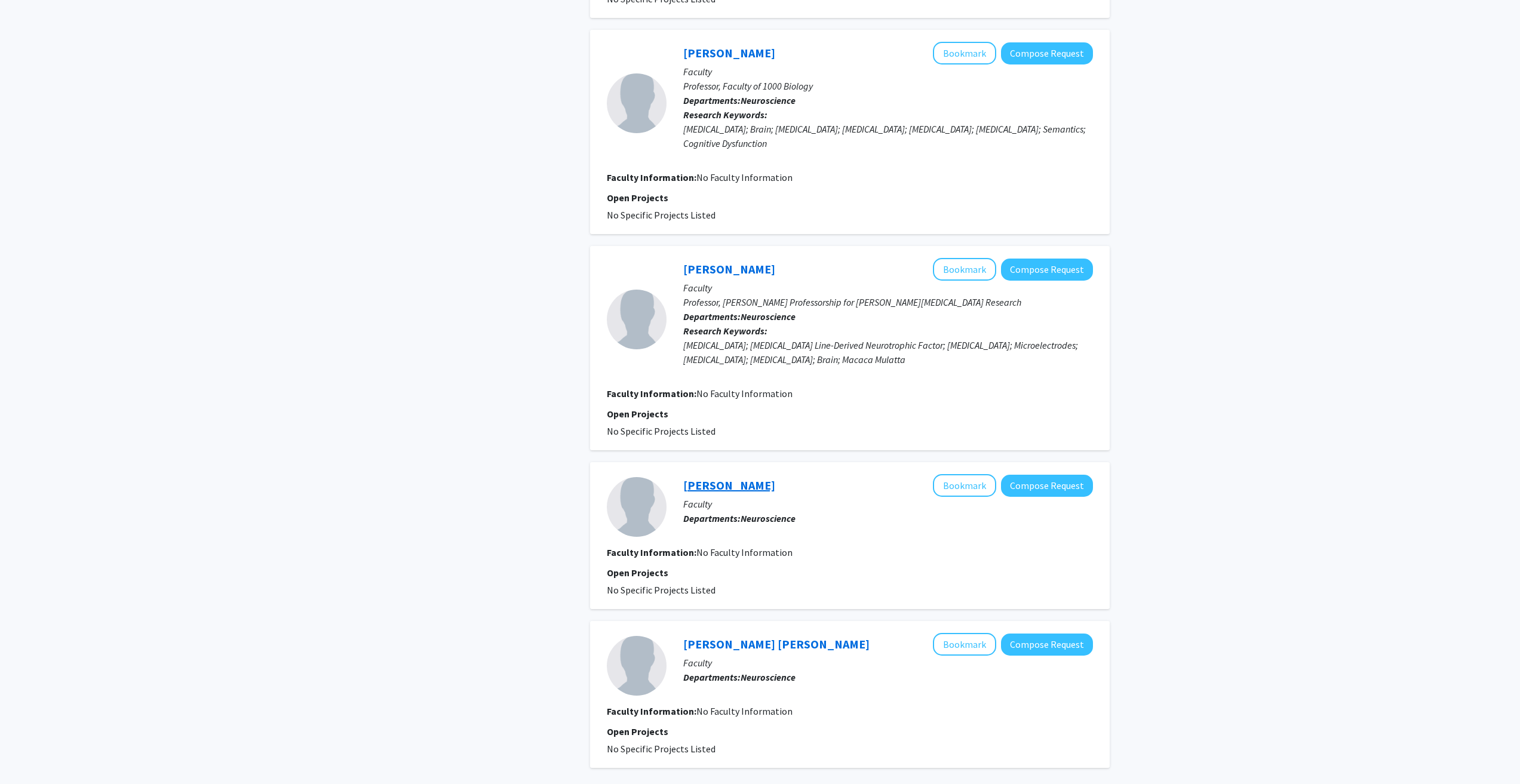
click at [740, 483] on link "Andrew Stewart" at bounding box center [729, 485] width 92 height 15
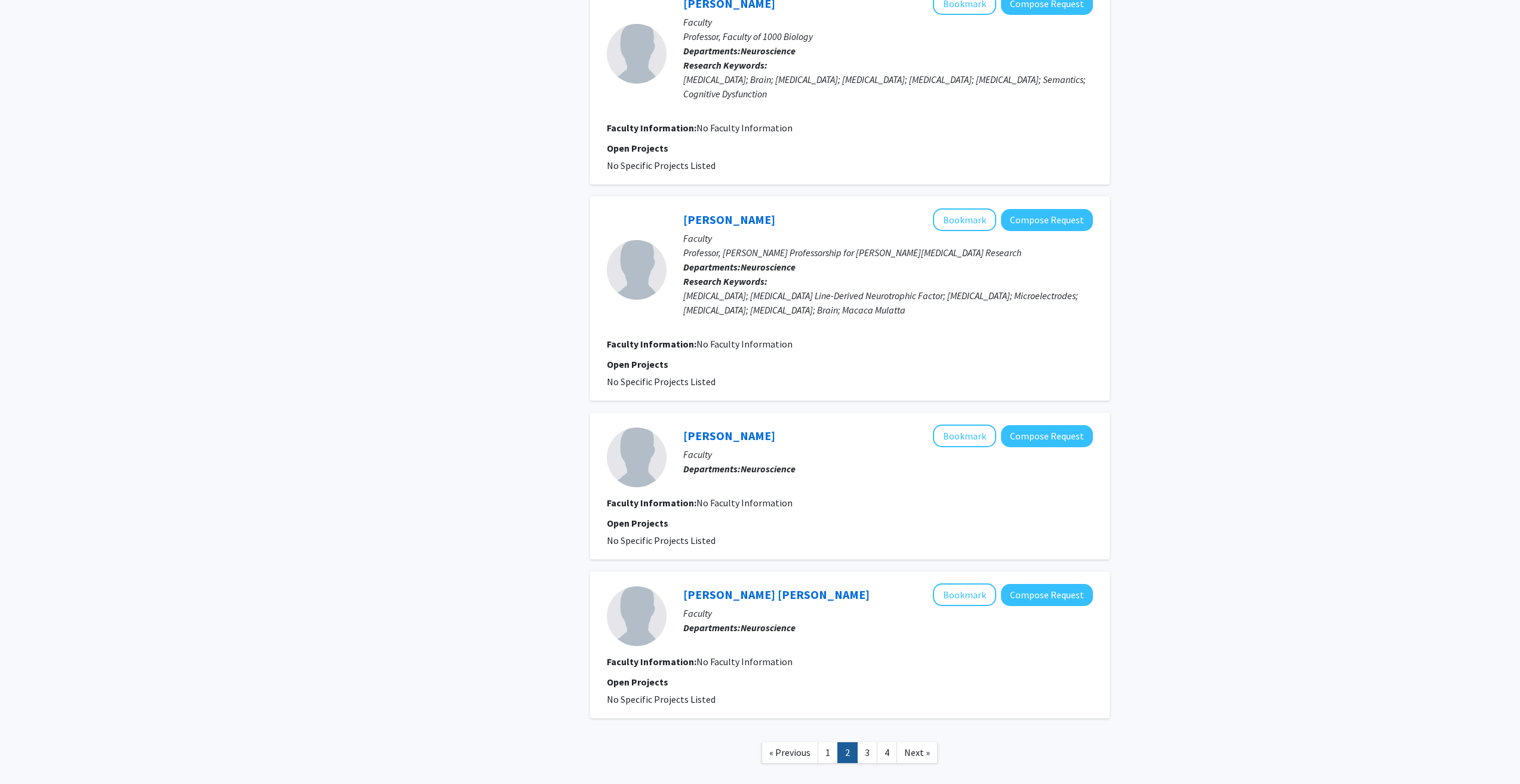
scroll to position [1490, 0]
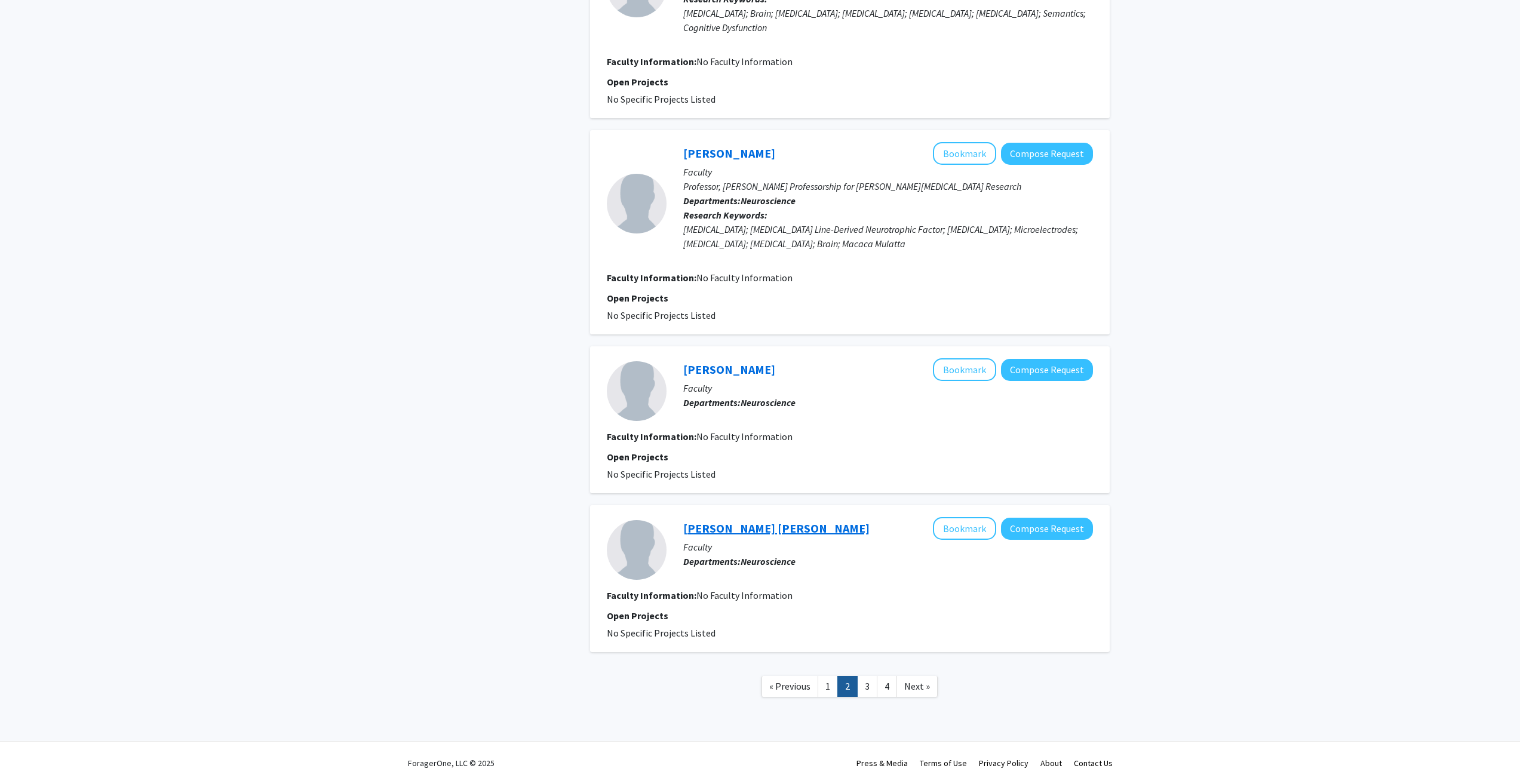
click at [764, 528] on link "Velmurugan Gopal Viswanathan" at bounding box center [776, 528] width 186 height 15
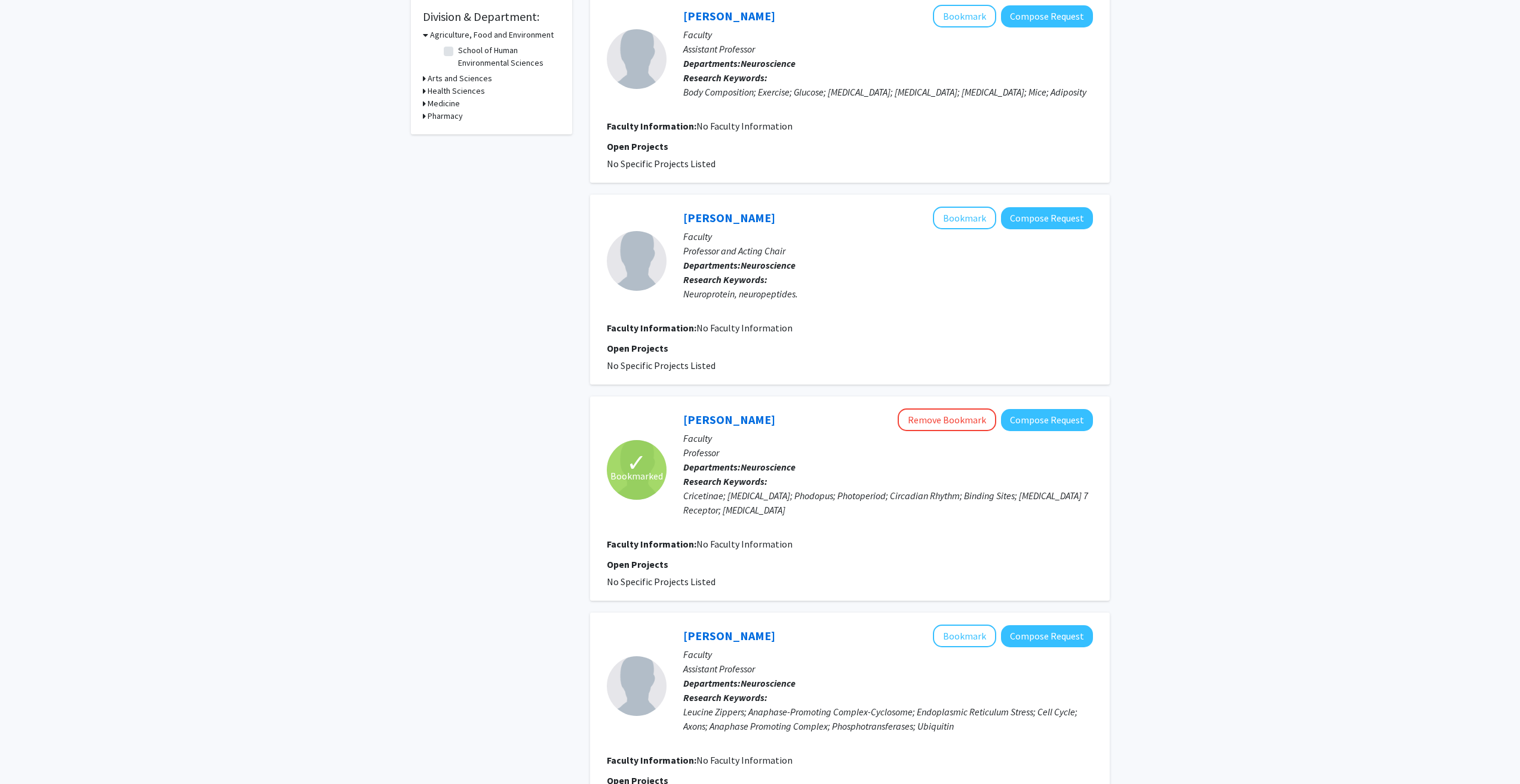
scroll to position [1490, 0]
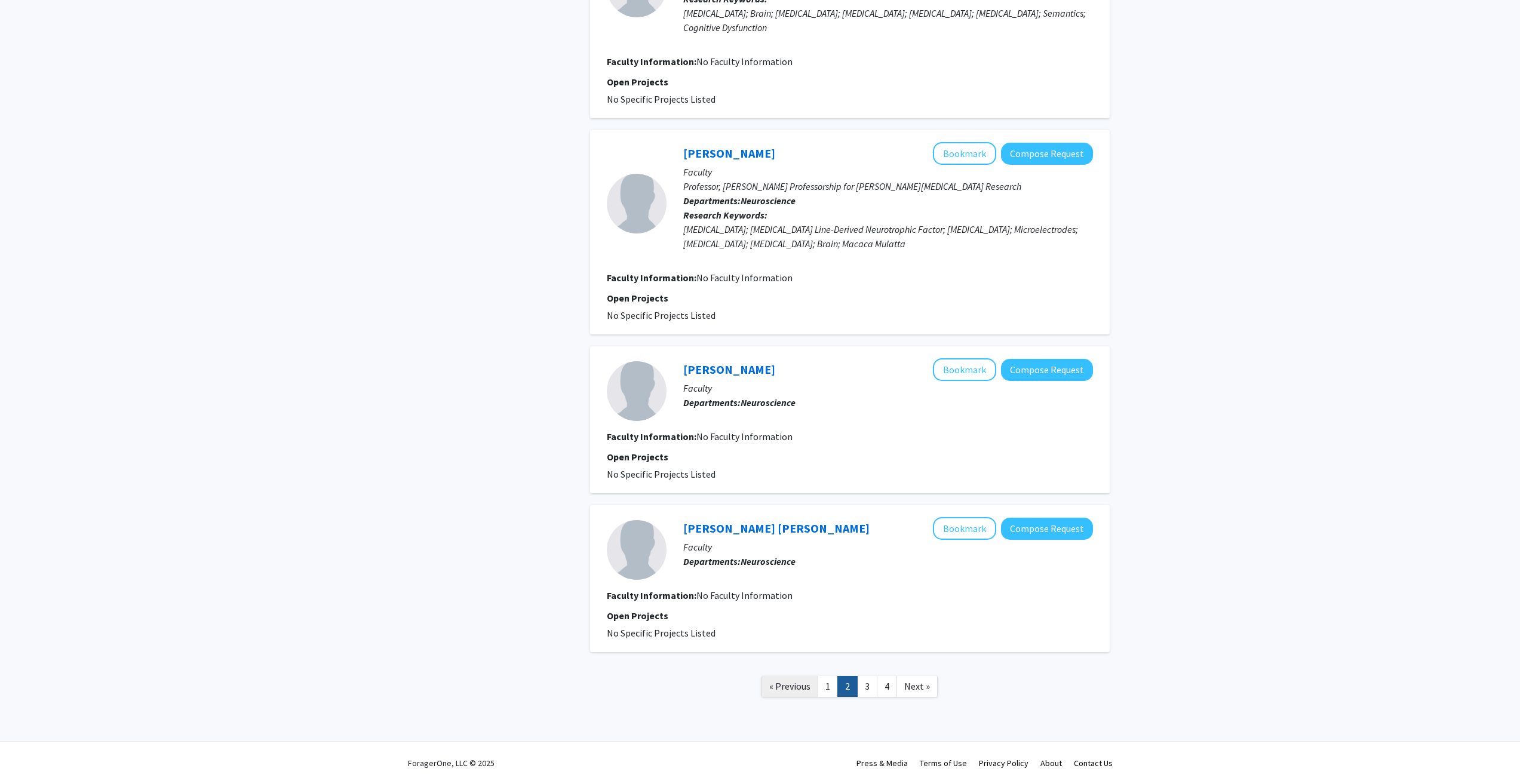
drag, startPoint x: 780, startPoint y: 703, endPoint x: 797, endPoint y: 686, distance: 24.0
click at [872, 688] on link "3" at bounding box center [868, 687] width 20 height 21
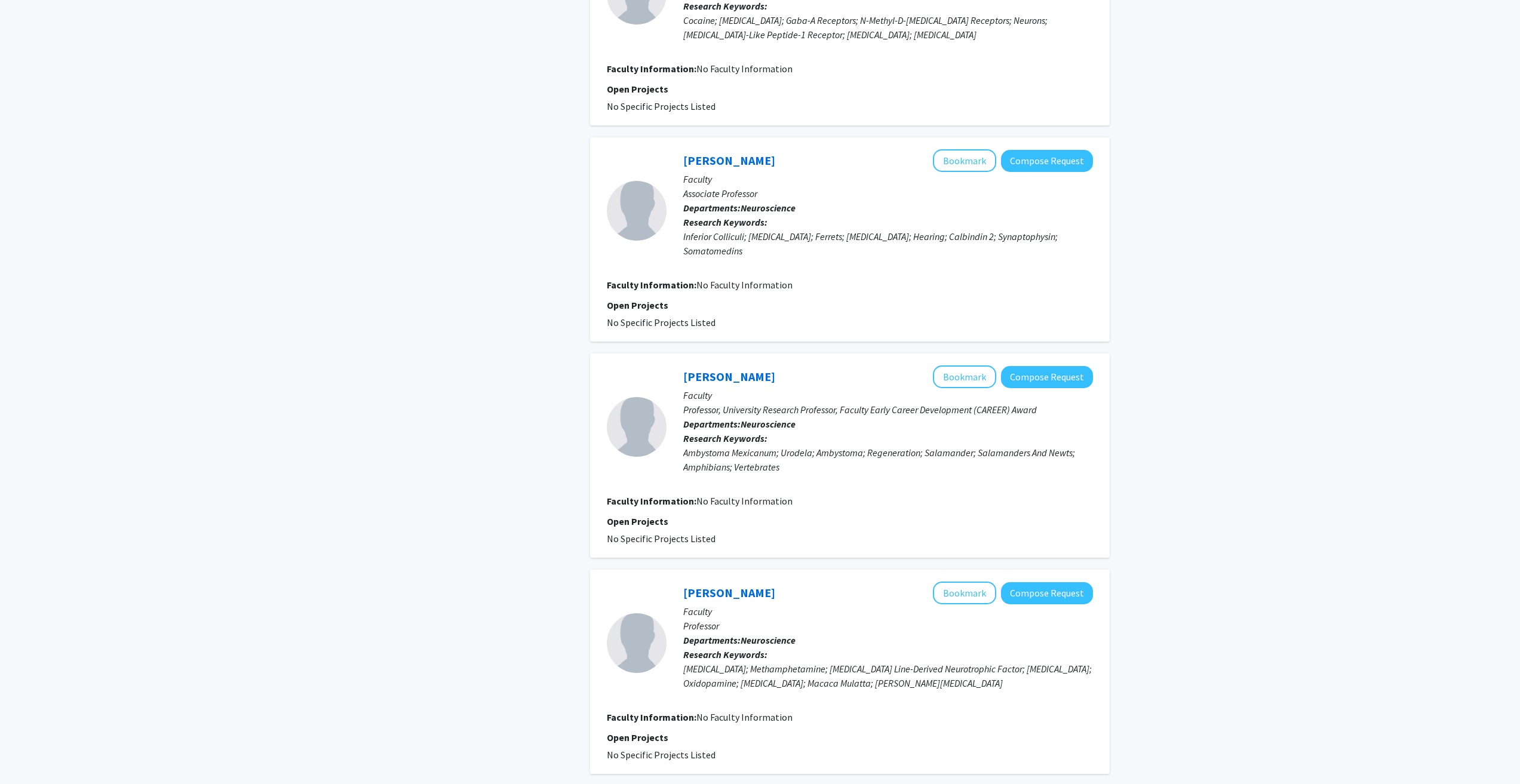
scroll to position [657, 0]
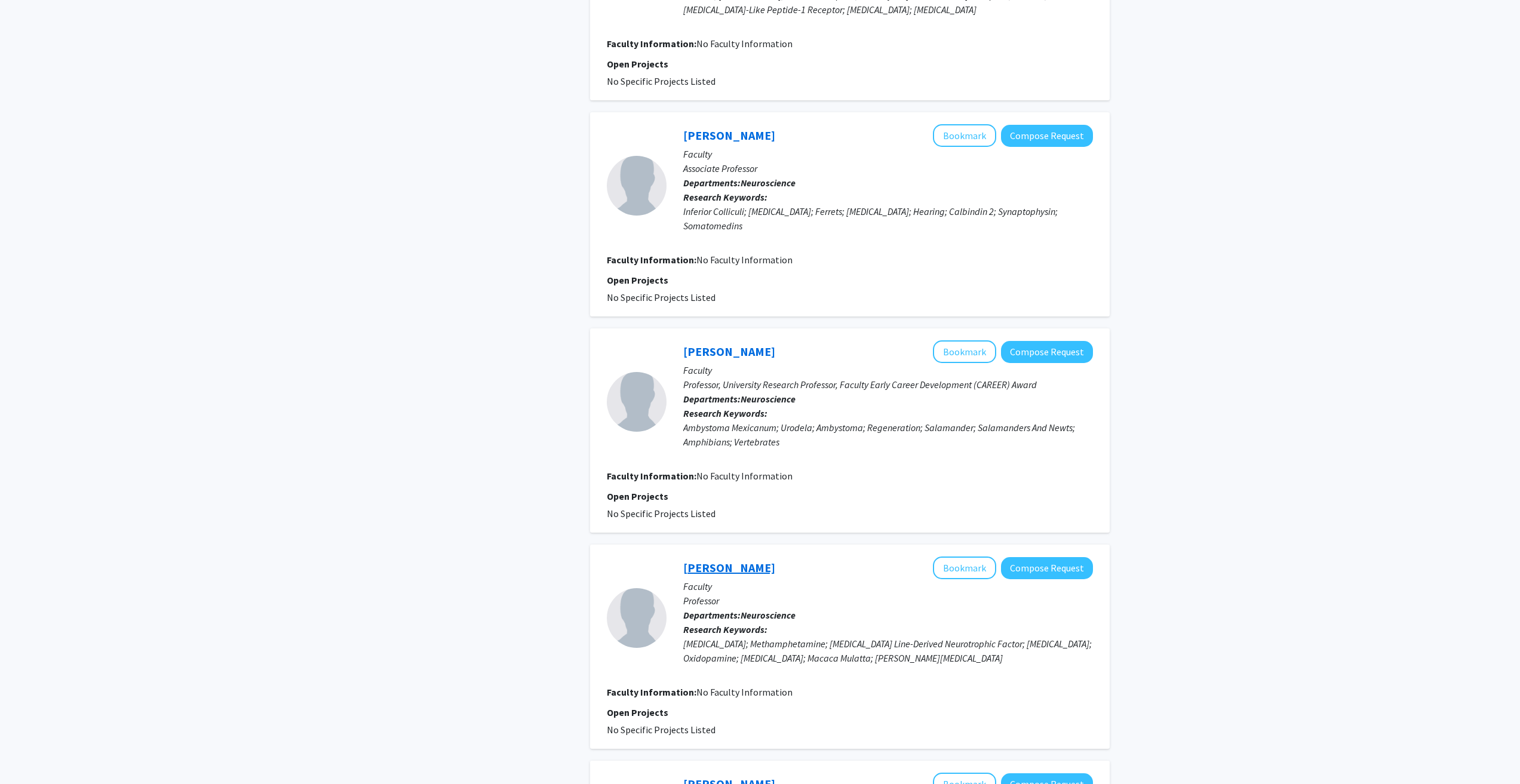
click at [726, 568] on link "Wayne Cass" at bounding box center [729, 568] width 92 height 15
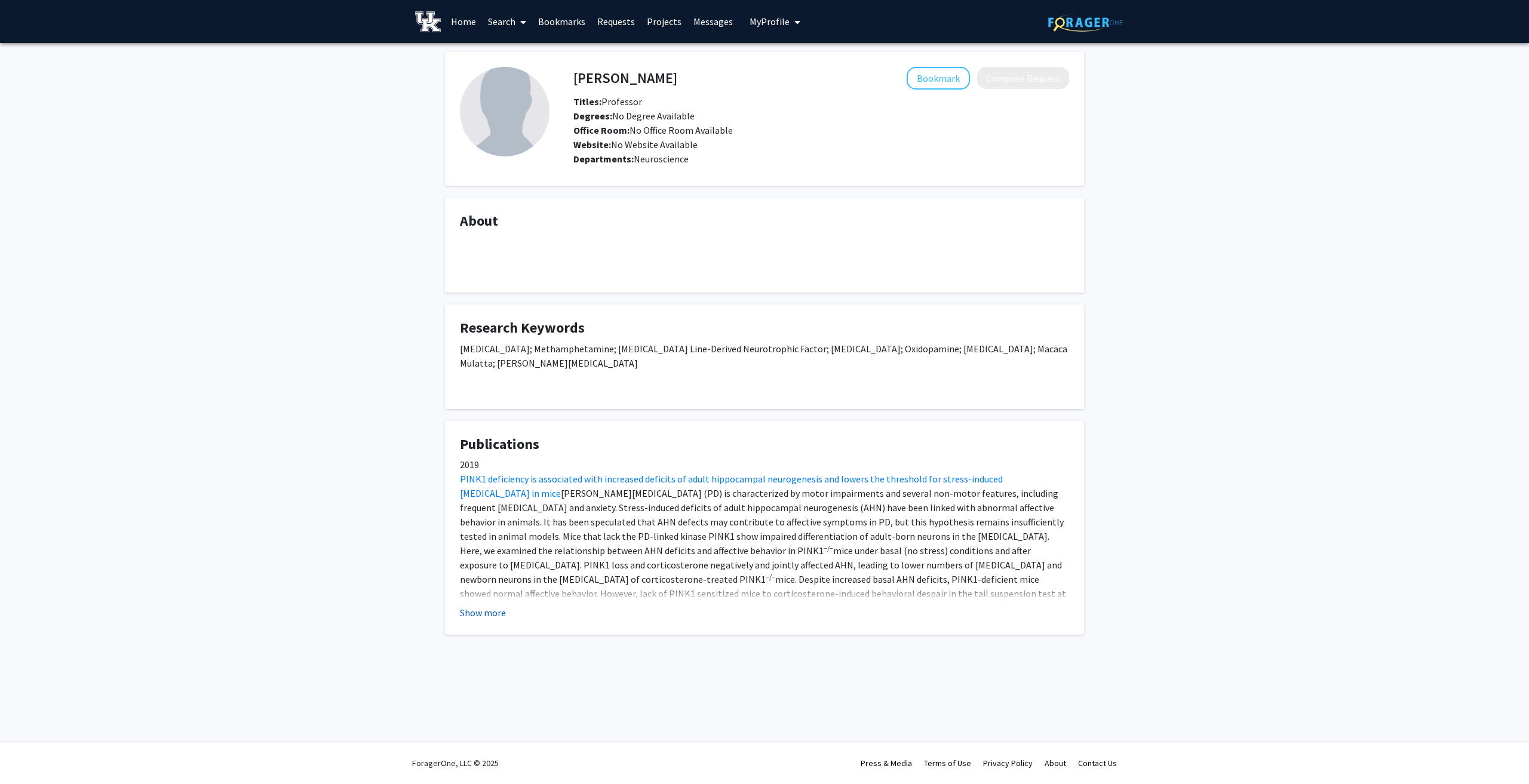
click at [484, 616] on button "Show more" at bounding box center [483, 613] width 46 height 14
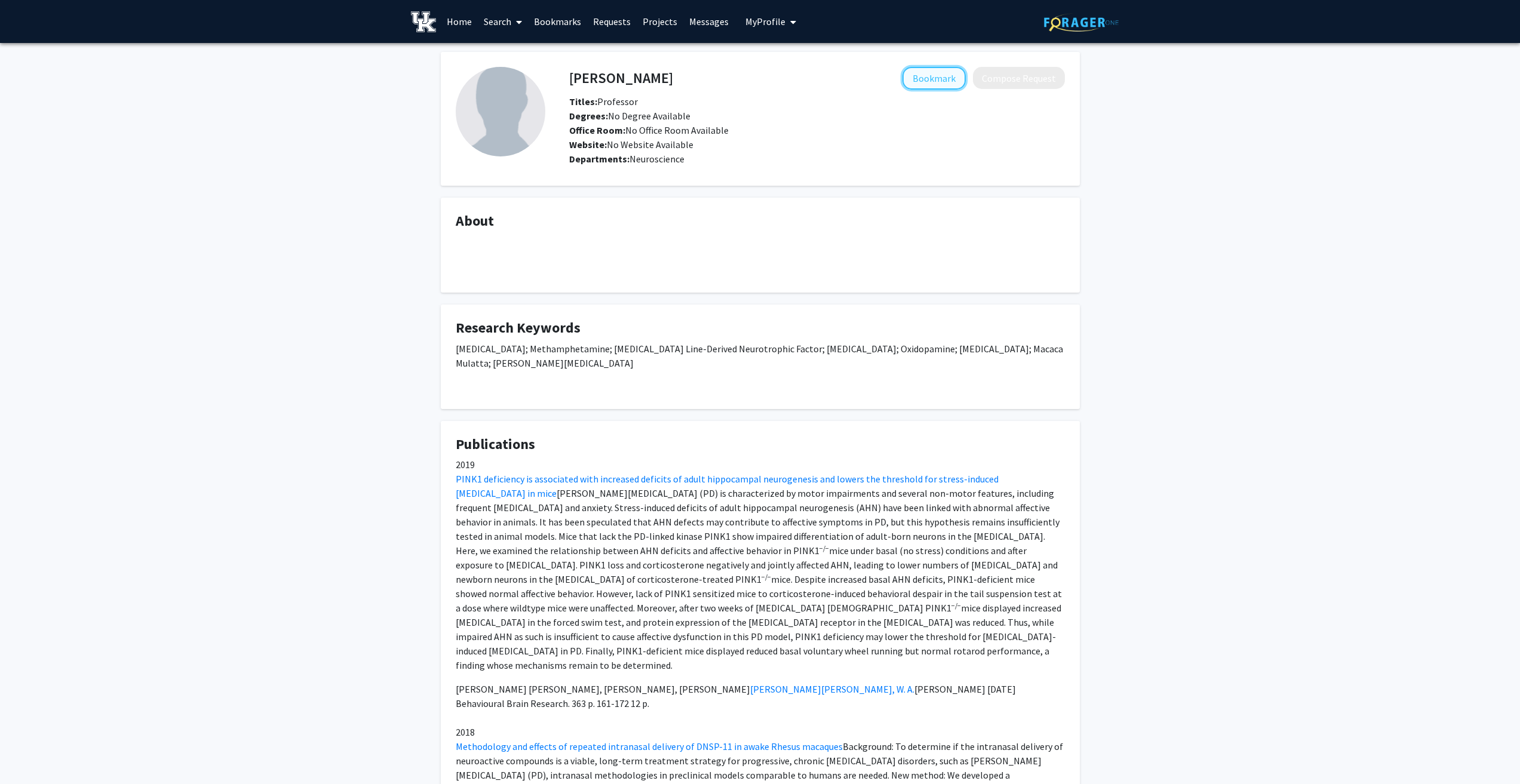
click at [934, 72] on button "Bookmark" at bounding box center [934, 78] width 63 height 23
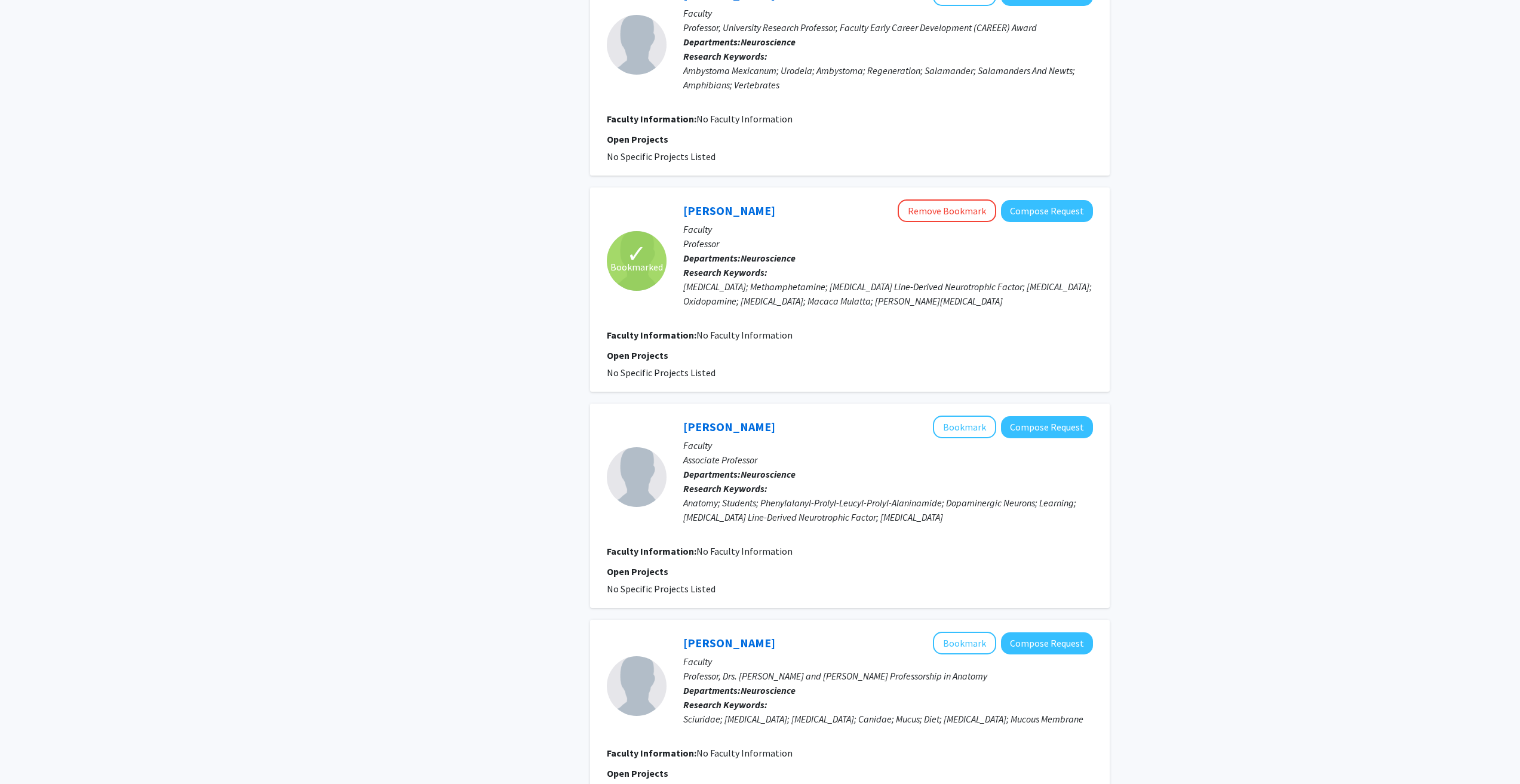
scroll to position [1015, 0]
click at [720, 426] on link "April Hatcher" at bounding box center [729, 425] width 92 height 15
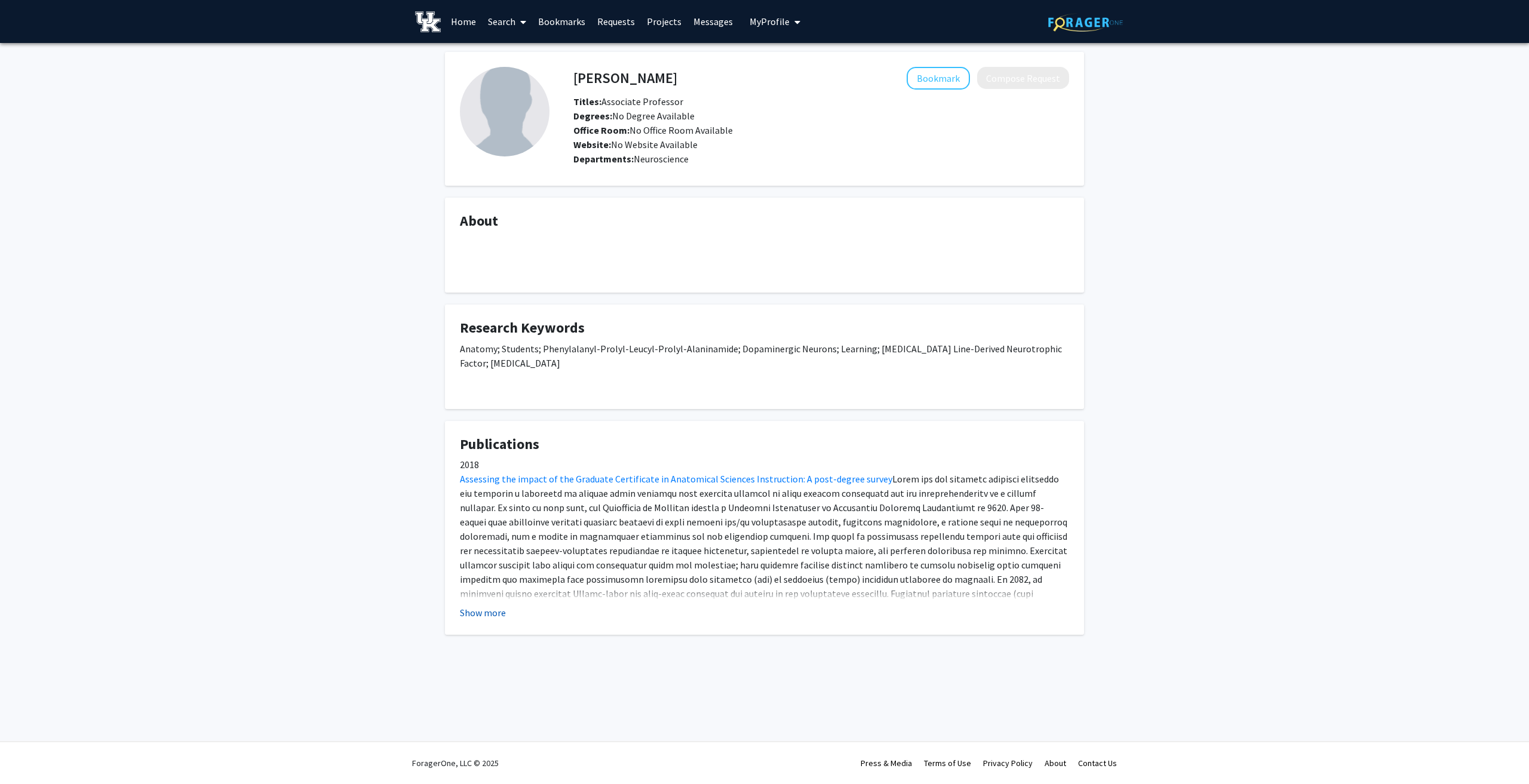
click at [481, 620] on button "Show more" at bounding box center [483, 613] width 46 height 14
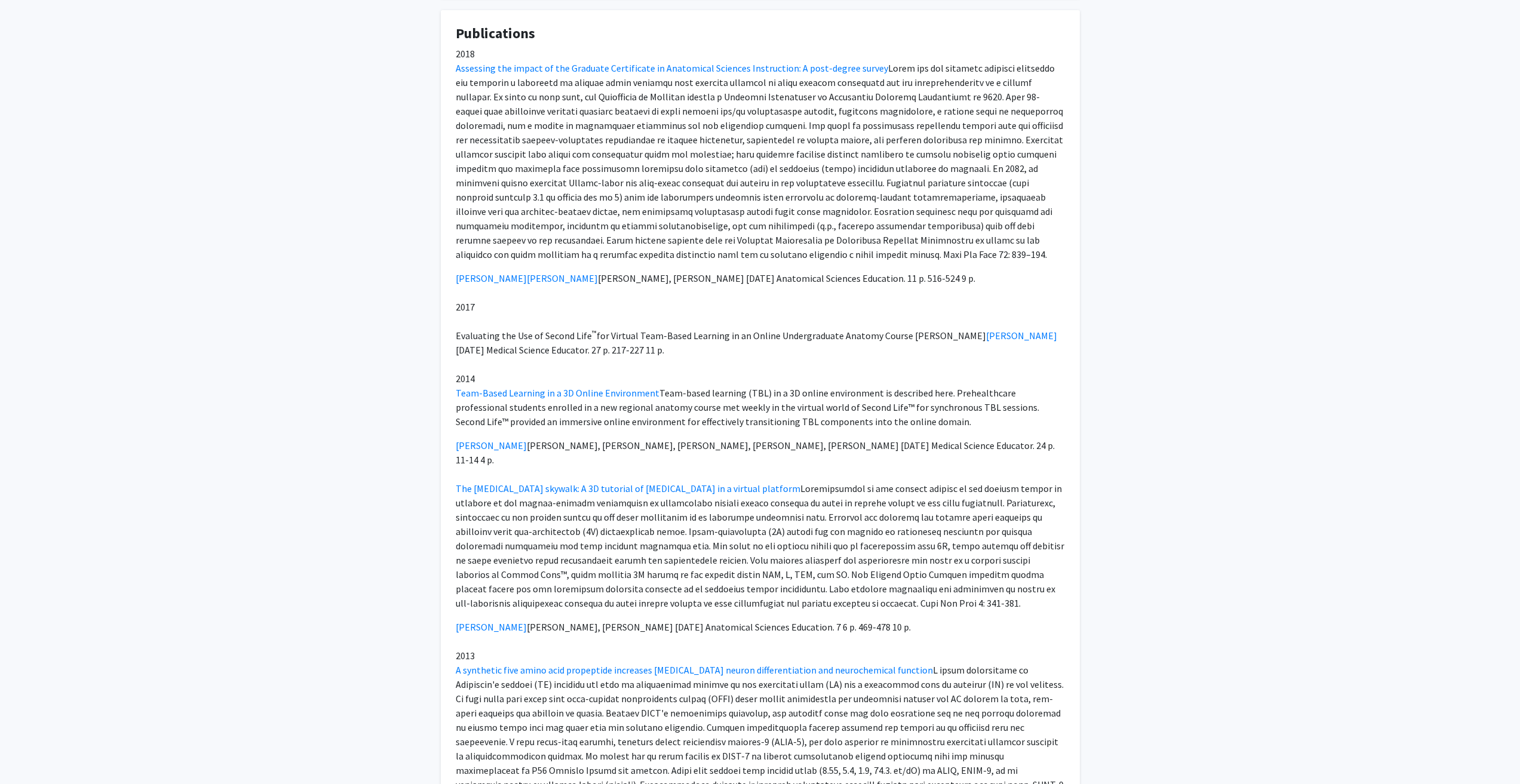
scroll to position [478, 0]
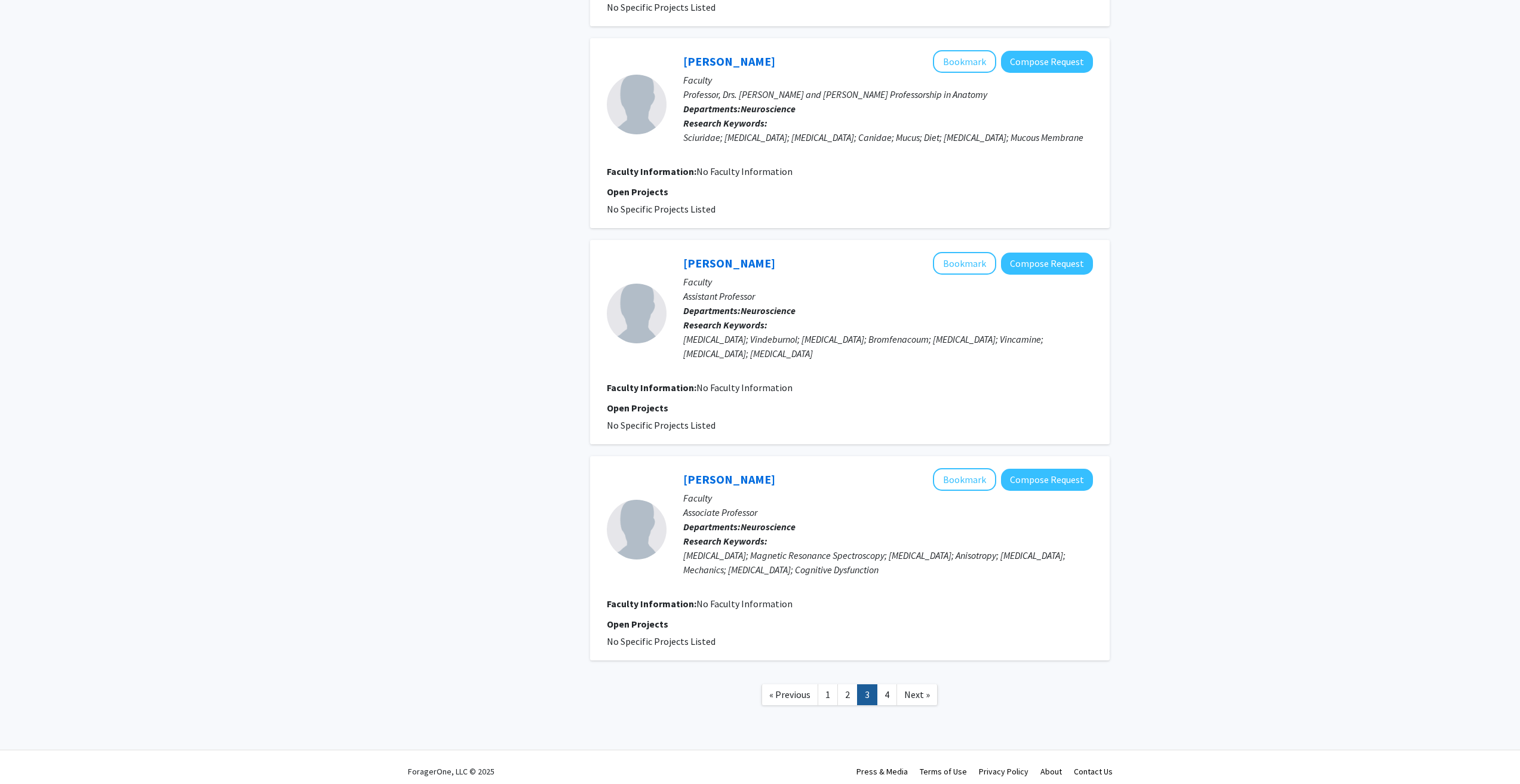
scroll to position [1604, 0]
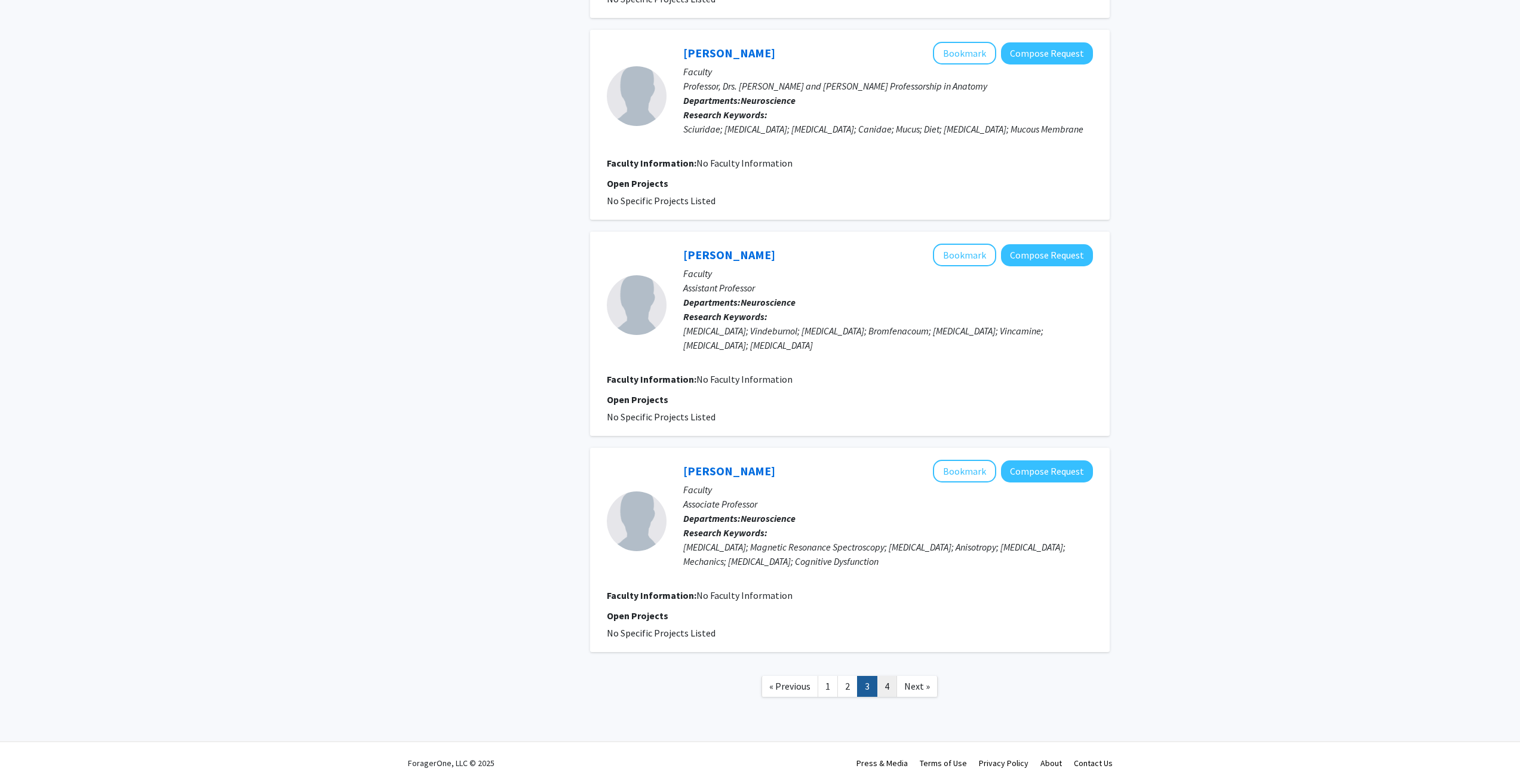
click at [883, 684] on link "4" at bounding box center [887, 687] width 20 height 21
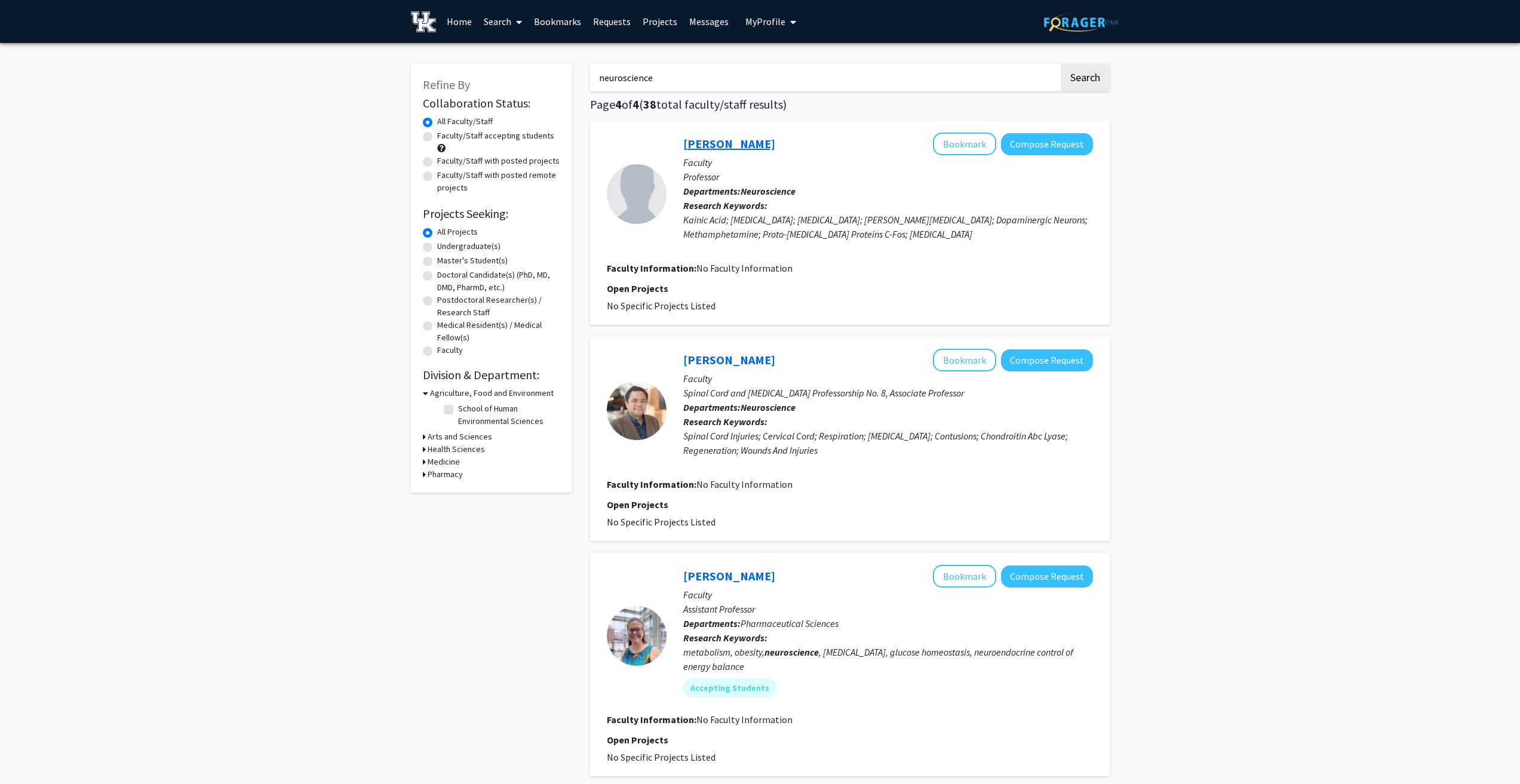
click at [735, 145] on link "Guoying Bing" at bounding box center [729, 144] width 92 height 15
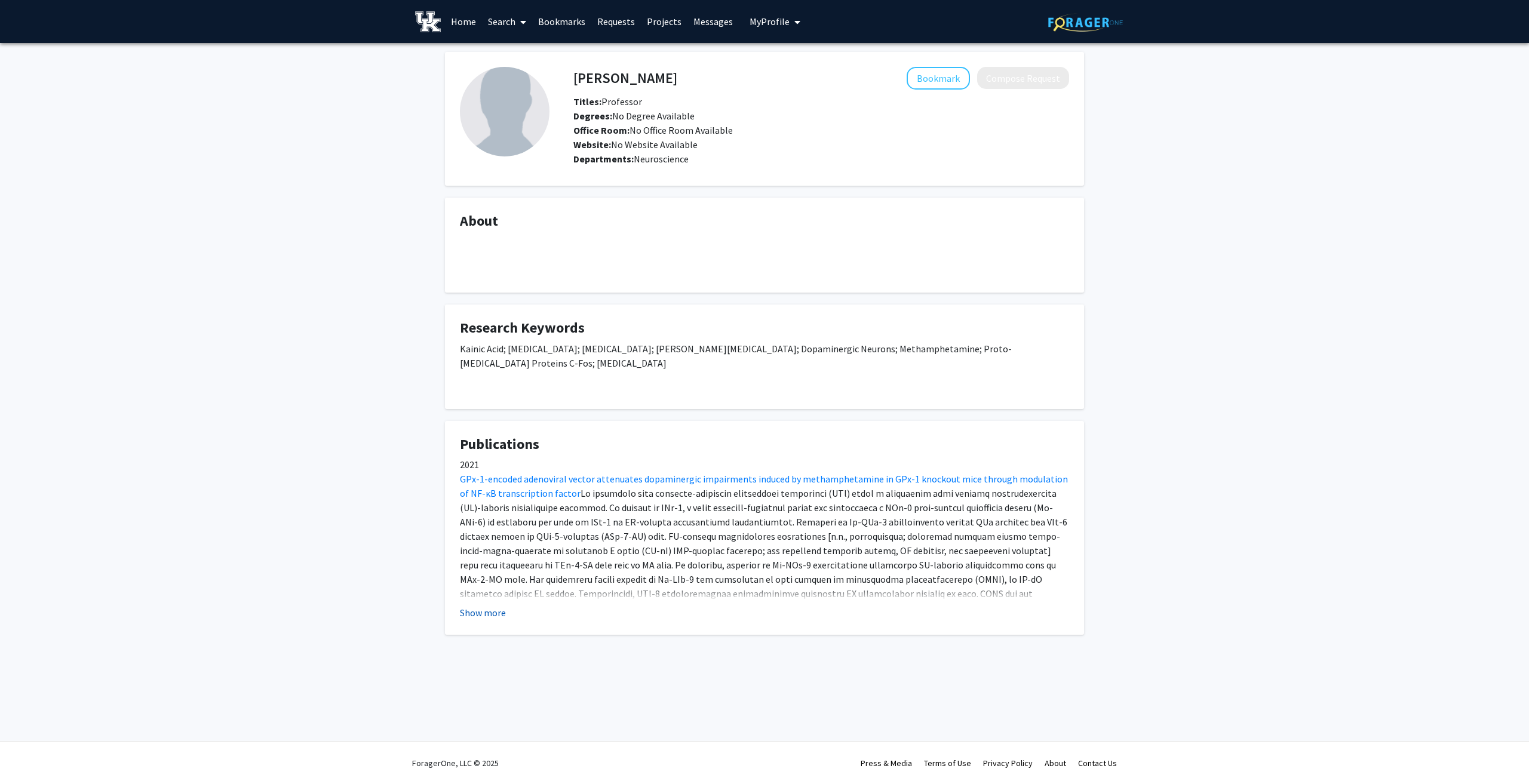
click at [480, 617] on button "Show more" at bounding box center [483, 613] width 46 height 14
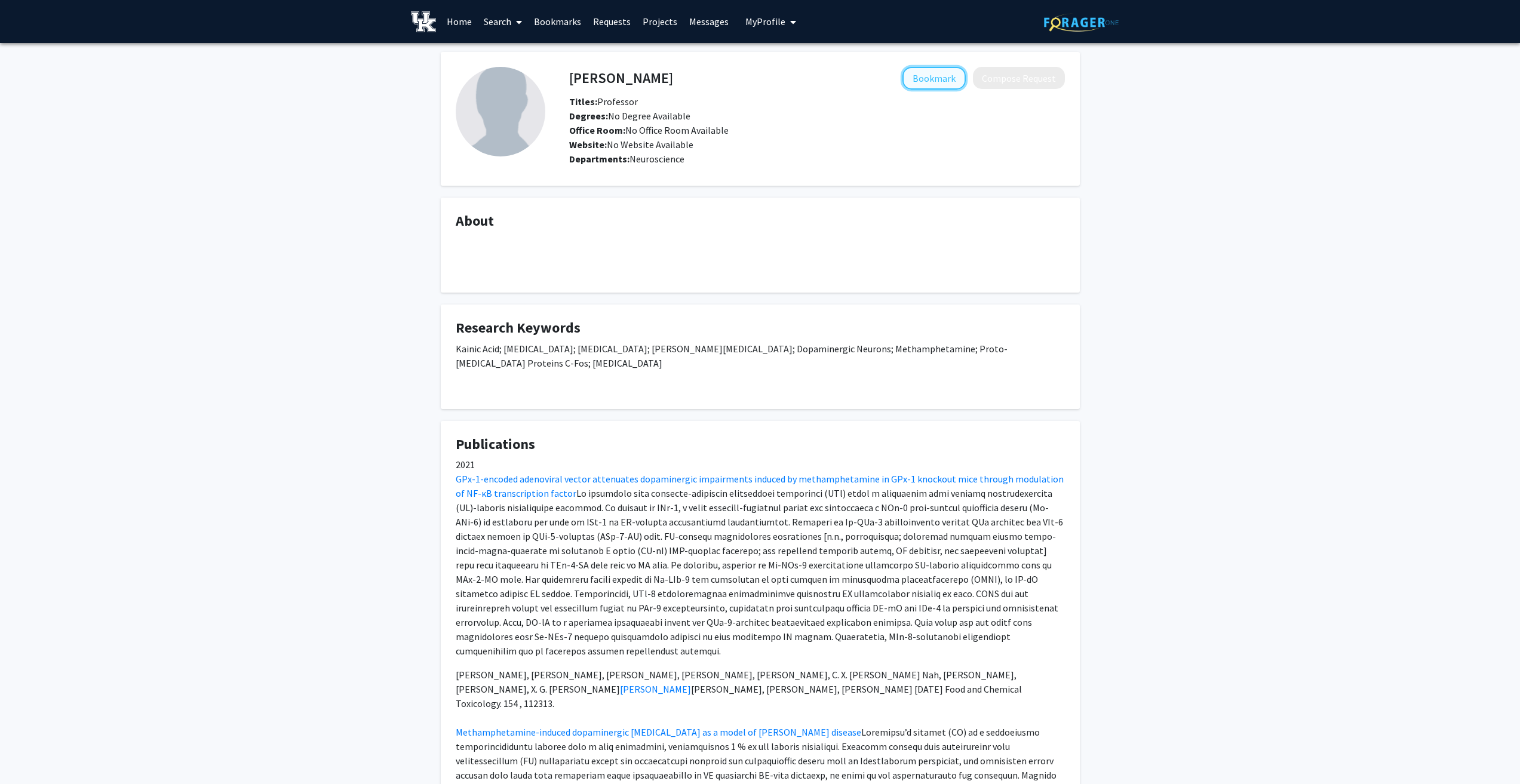
click at [946, 75] on button "Bookmark" at bounding box center [934, 78] width 63 height 23
drag, startPoint x: 268, startPoint y: 221, endPoint x: 279, endPoint y: 237, distance: 19.4
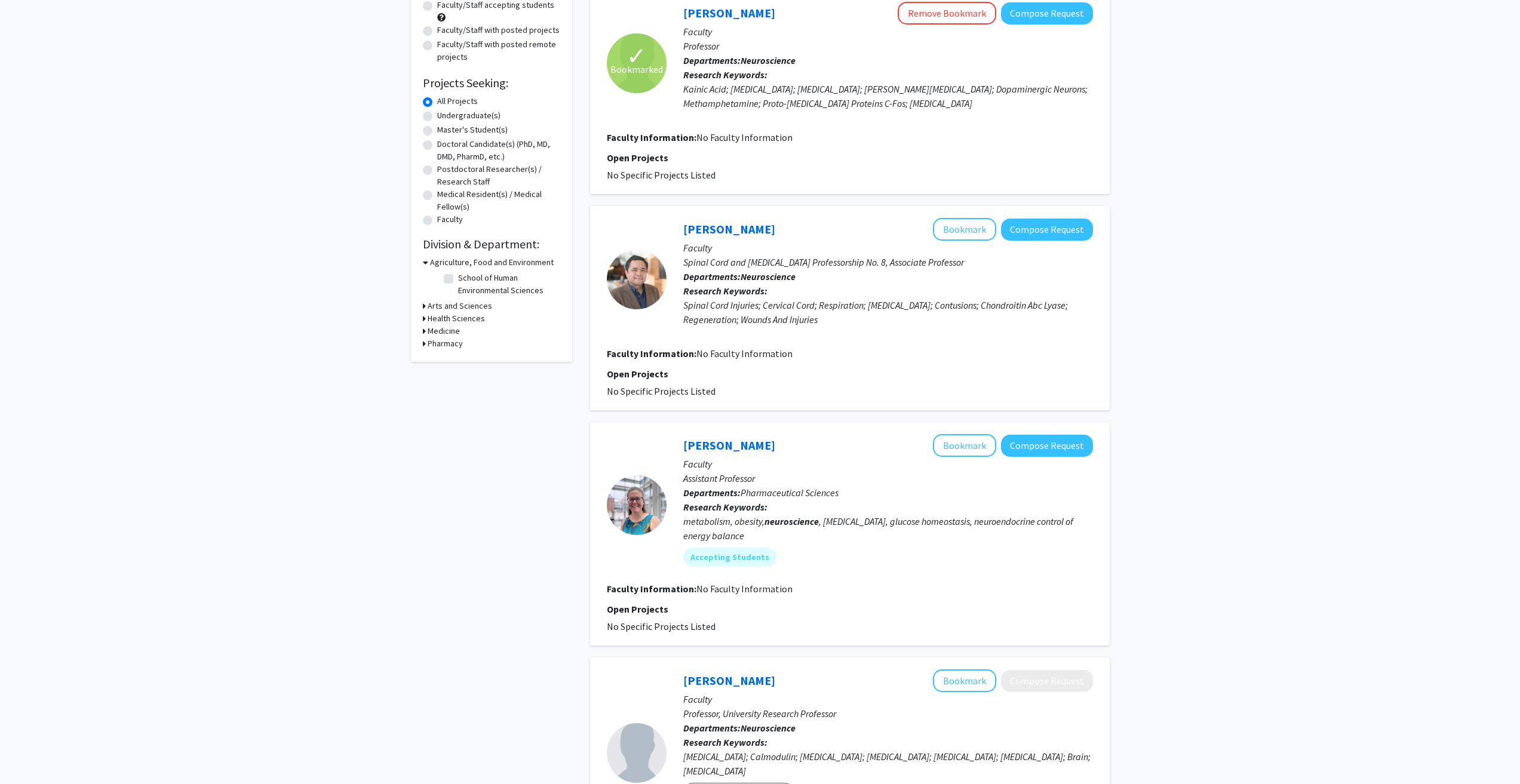
scroll to position [149, 0]
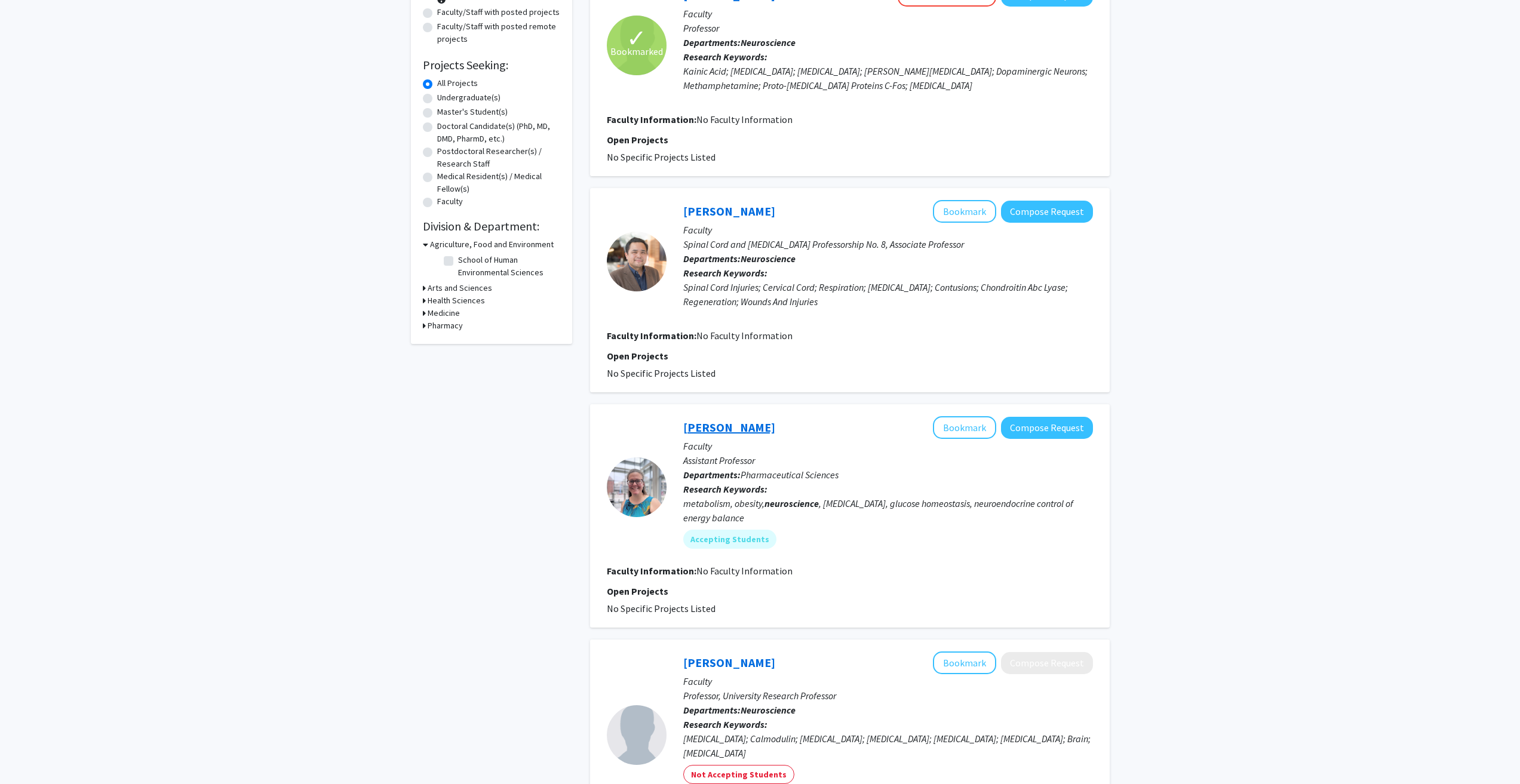
click at [740, 432] on link "Caroline Geisler" at bounding box center [729, 427] width 92 height 15
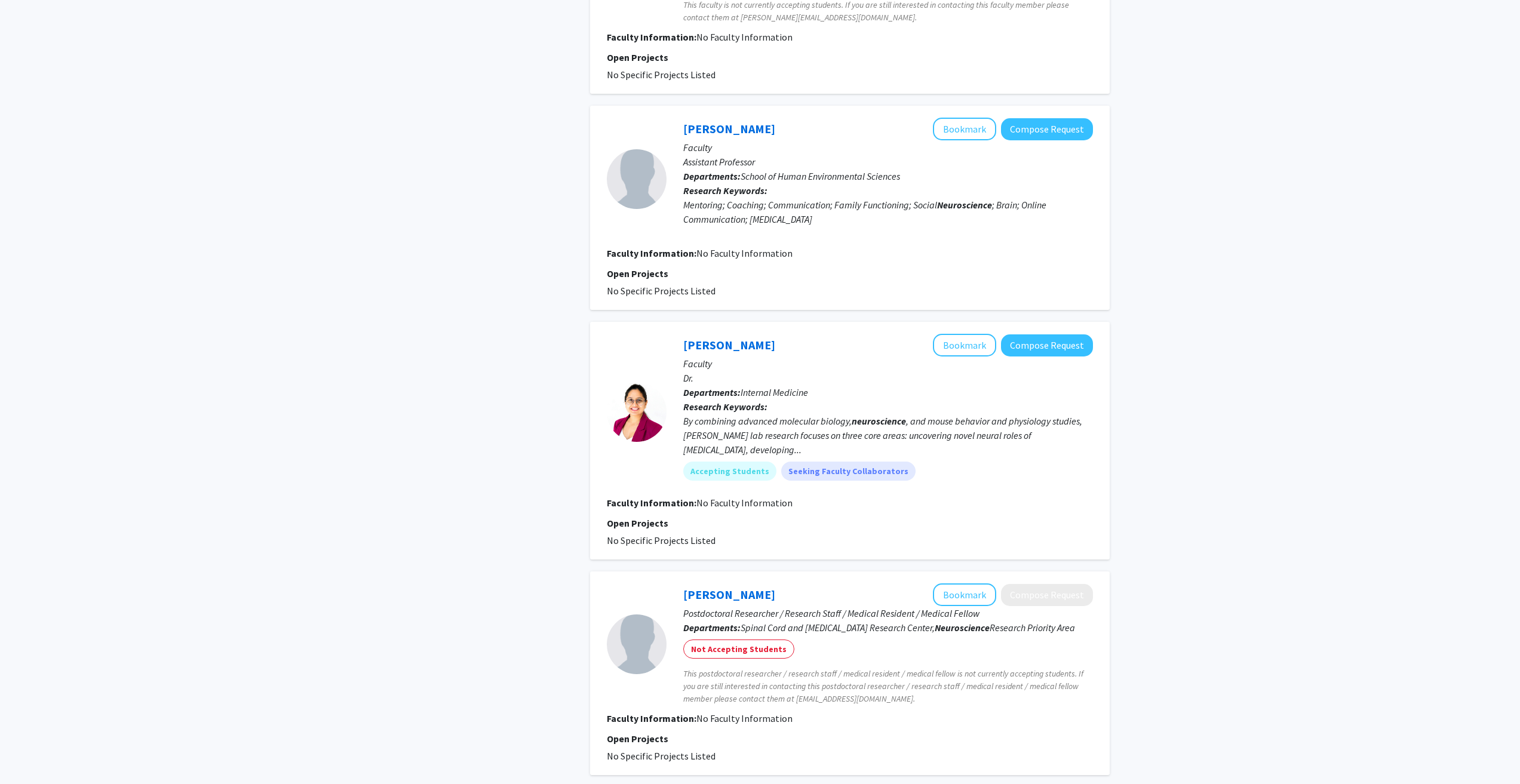
scroll to position [1195, 0]
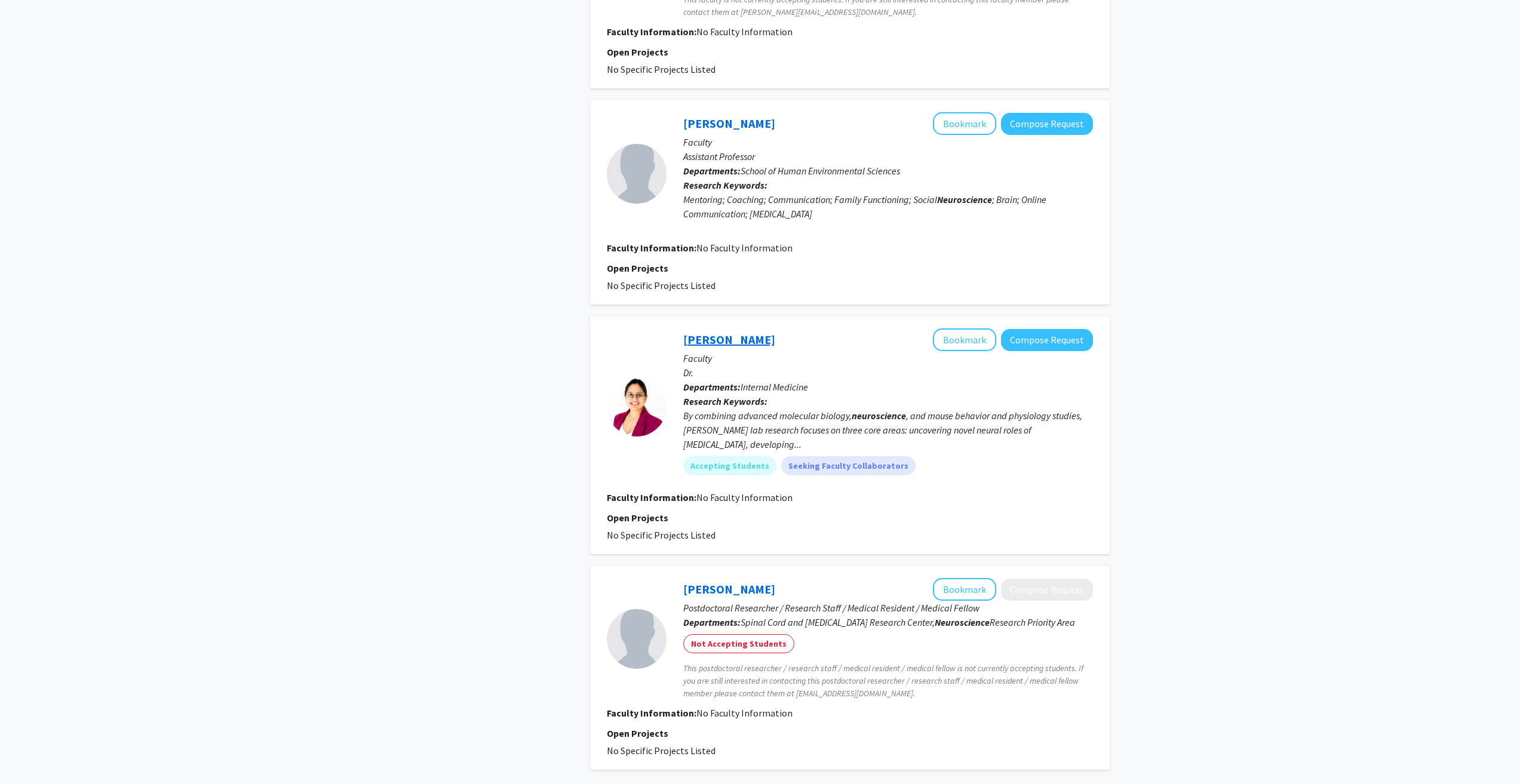
click at [709, 332] on link "Ila Mishra" at bounding box center [729, 339] width 92 height 15
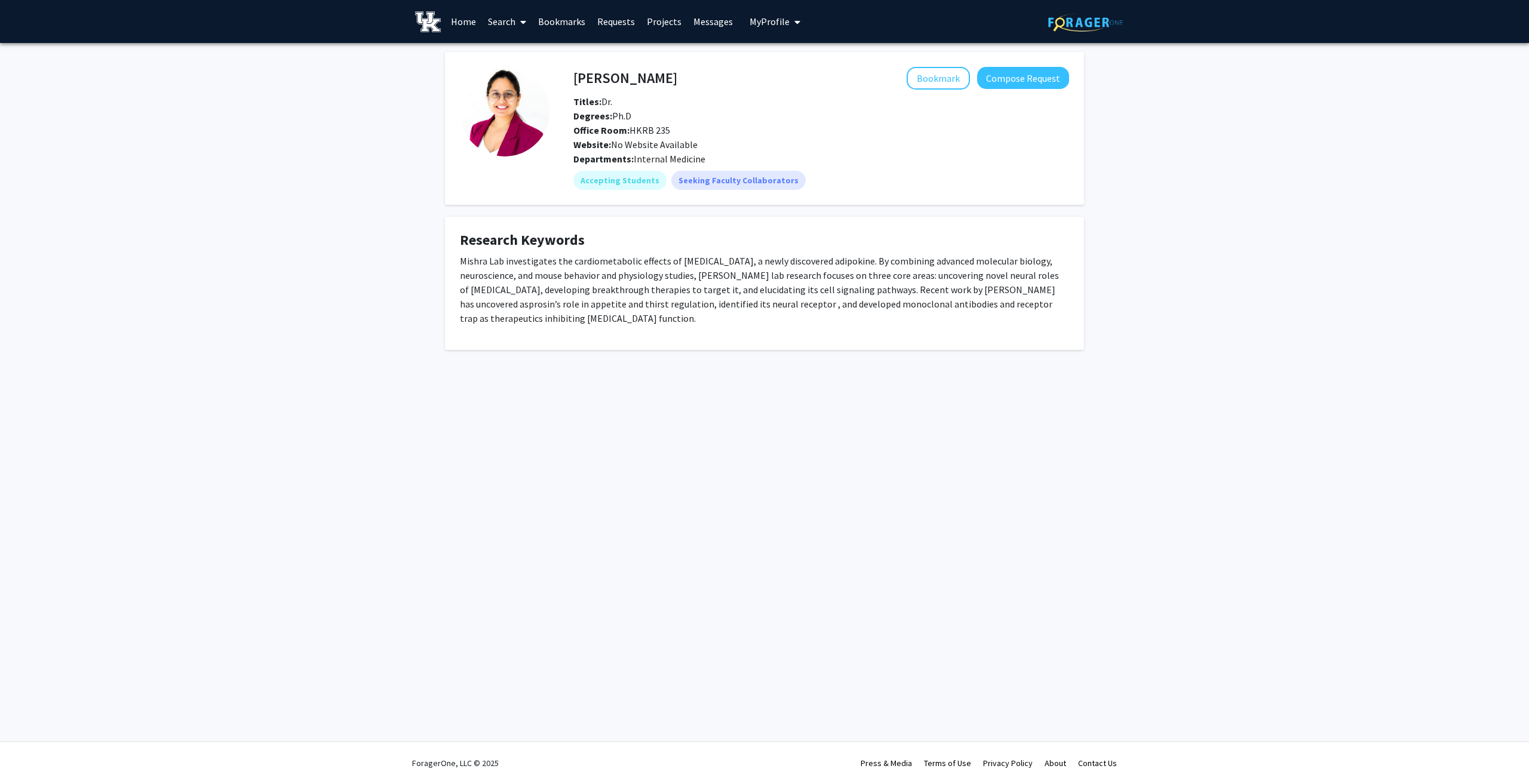
drag, startPoint x: 323, startPoint y: 397, endPoint x: 255, endPoint y: 480, distance: 107.3
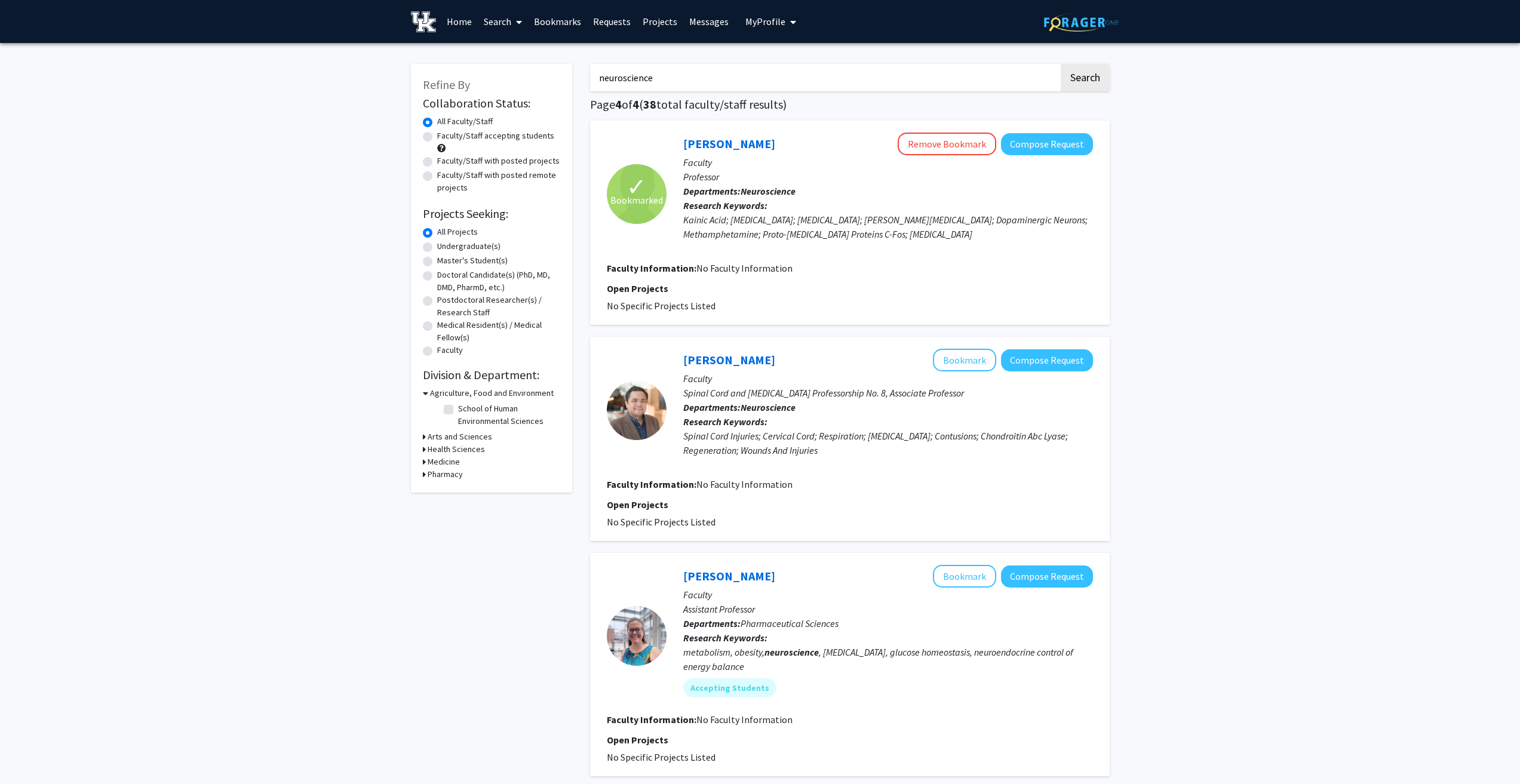
drag, startPoint x: 372, startPoint y: 581, endPoint x: 532, endPoint y: -46, distance: 647.1
click at [678, 81] on input "neuroscience" at bounding box center [825, 78] width 469 height 28
type input "psychology"
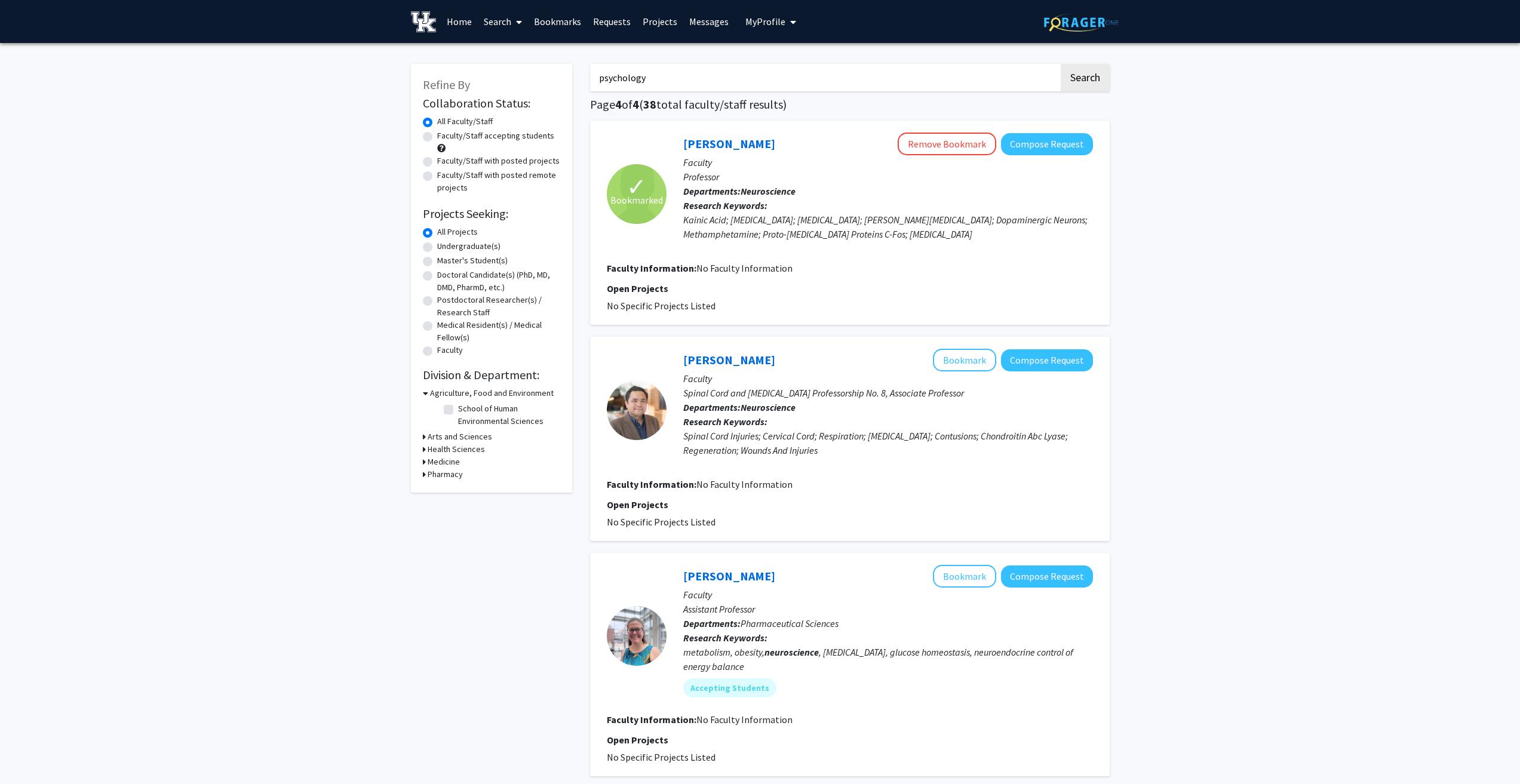
click at [1061, 64] on button "Search" at bounding box center [1085, 78] width 49 height 28
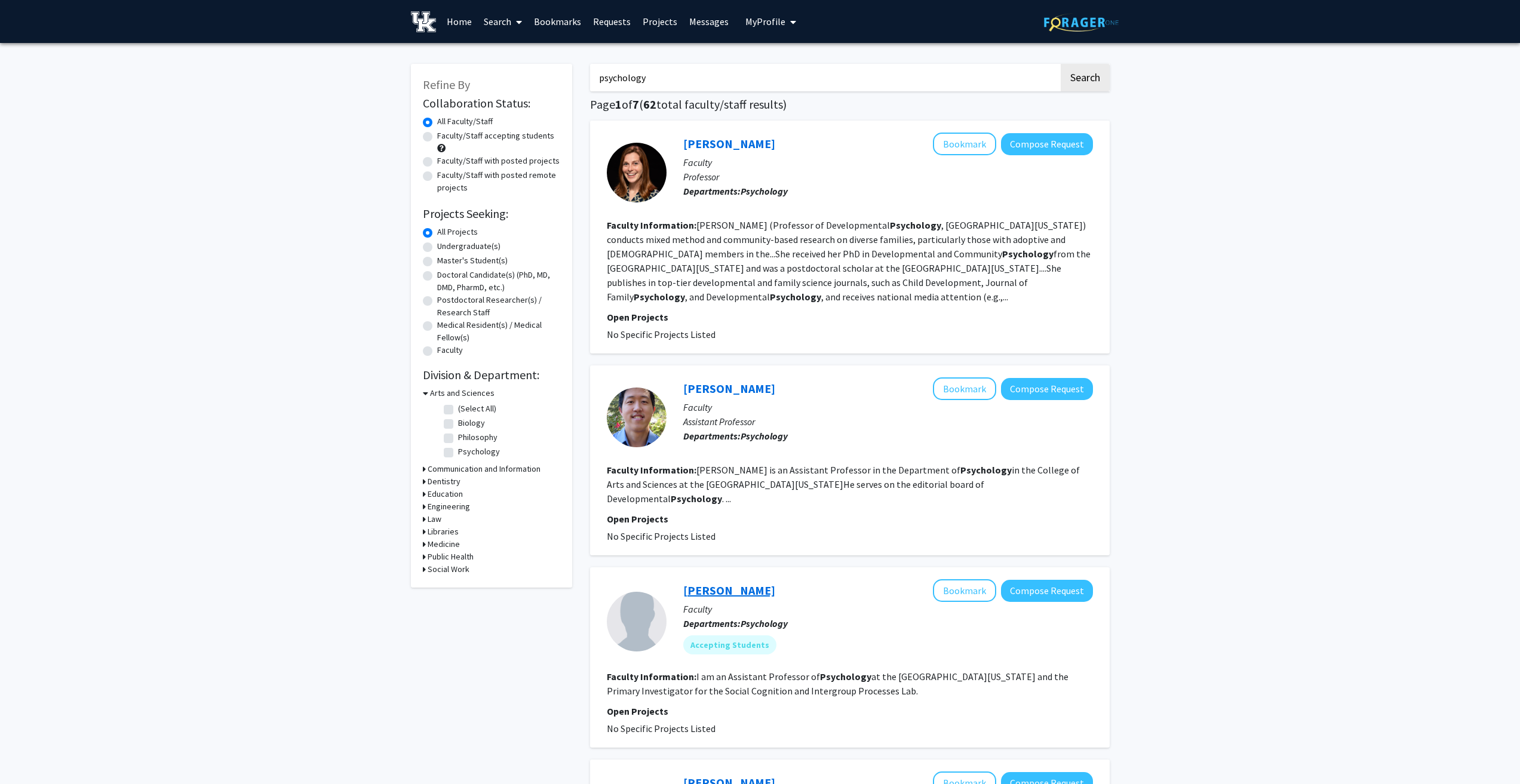
click at [714, 583] on link "Jessica Bray" at bounding box center [729, 590] width 92 height 15
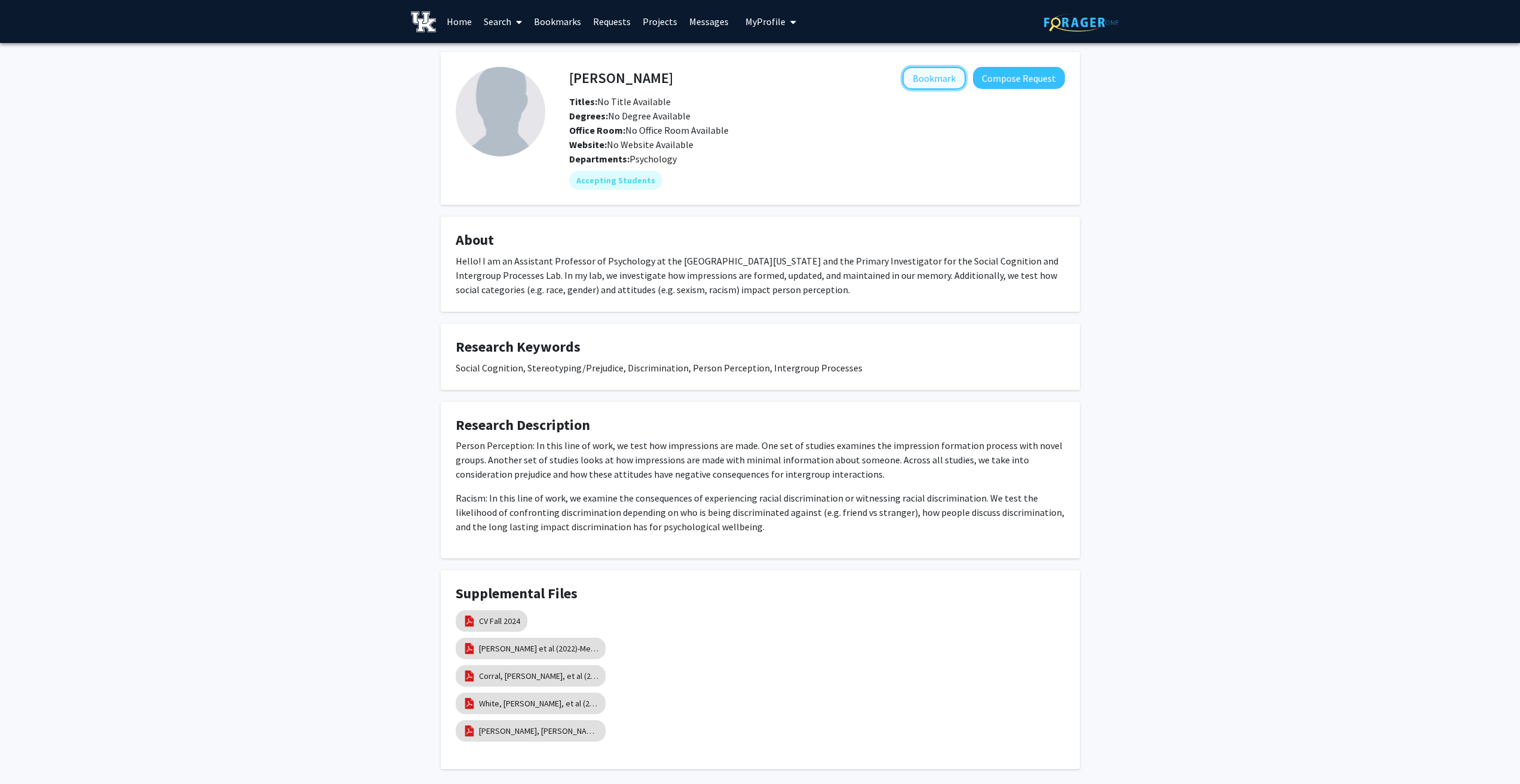
click at [919, 74] on button "Bookmark" at bounding box center [934, 78] width 63 height 23
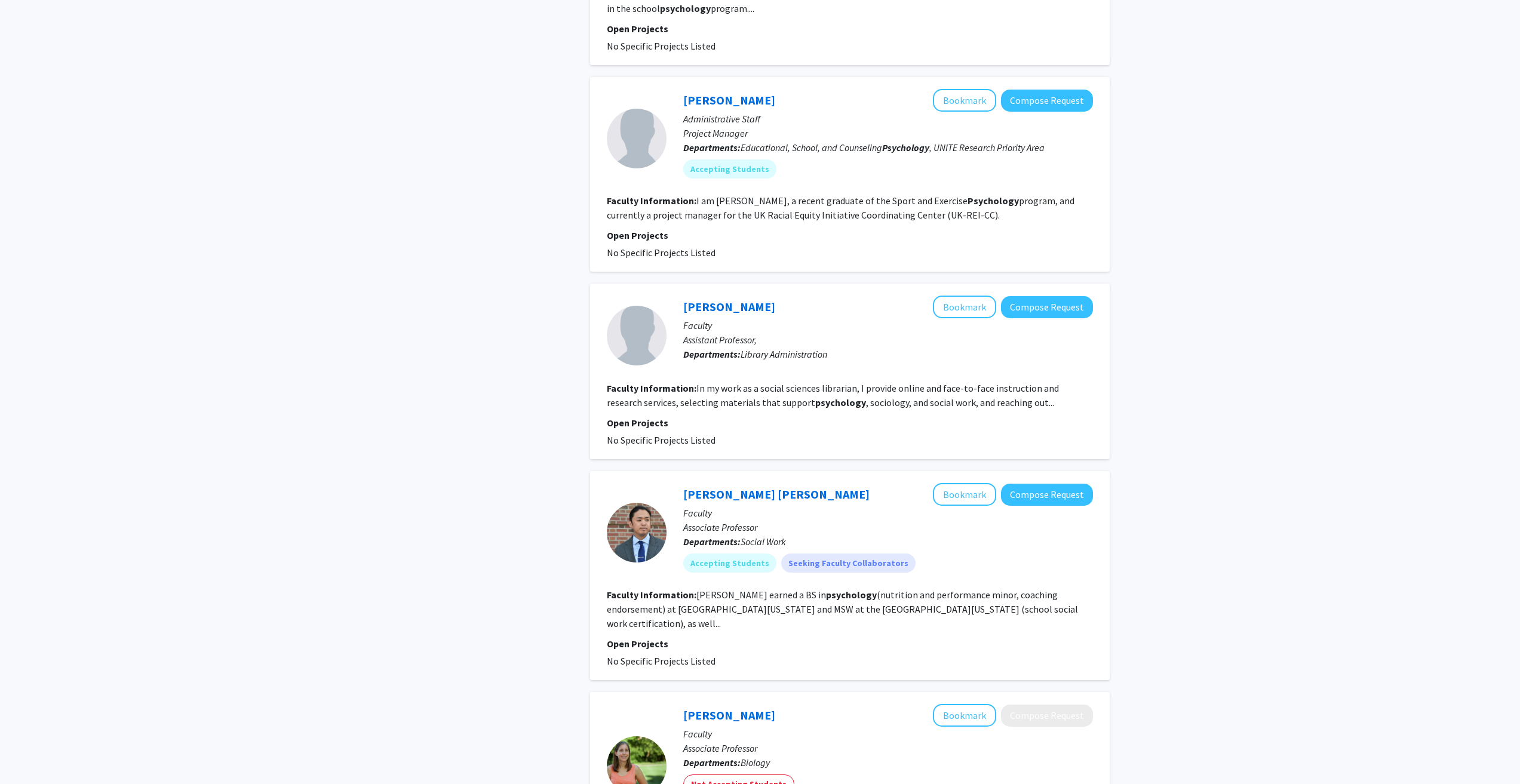
scroll to position [1493, 0]
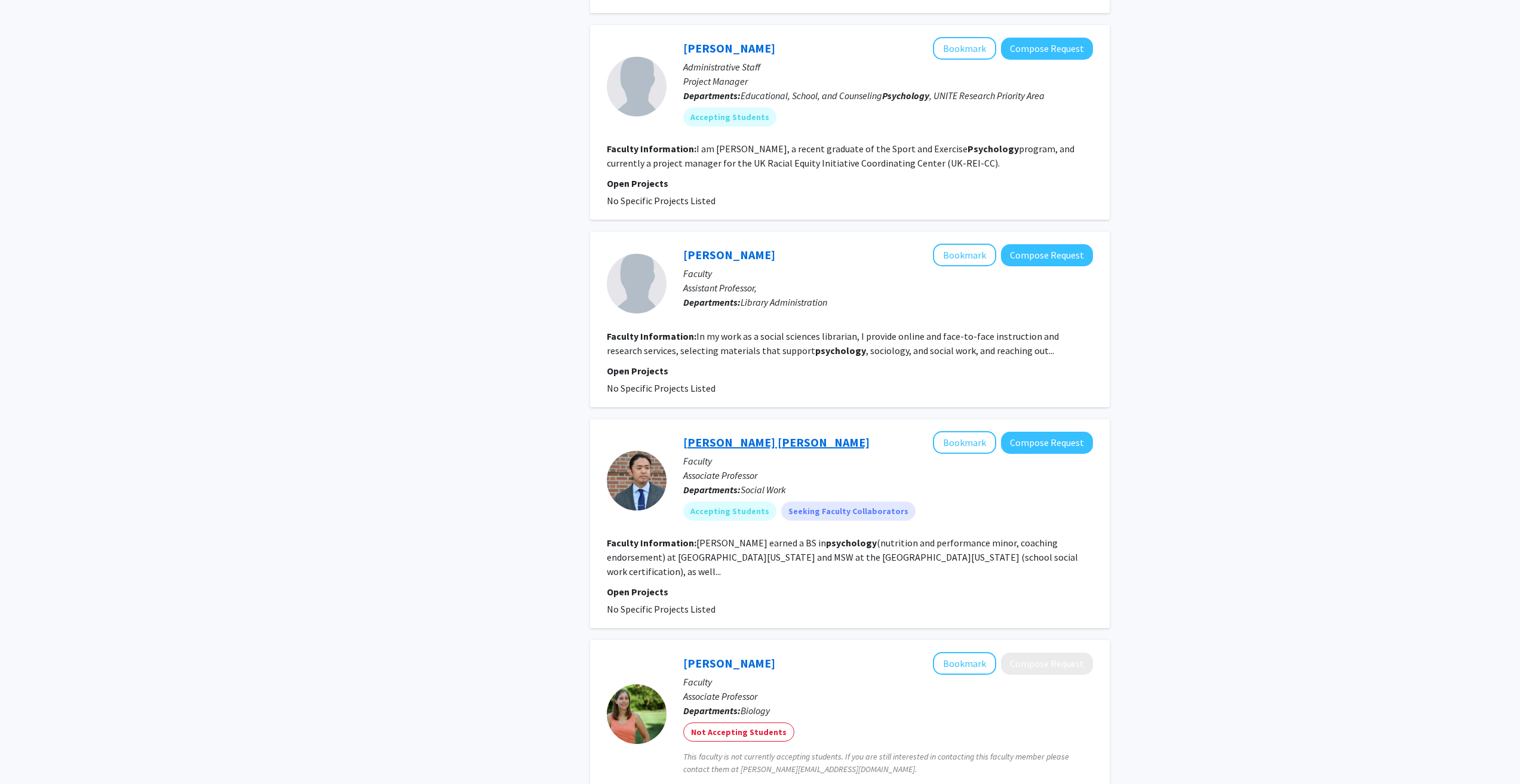
click at [730, 435] on link "Tarkington Newman" at bounding box center [776, 442] width 186 height 15
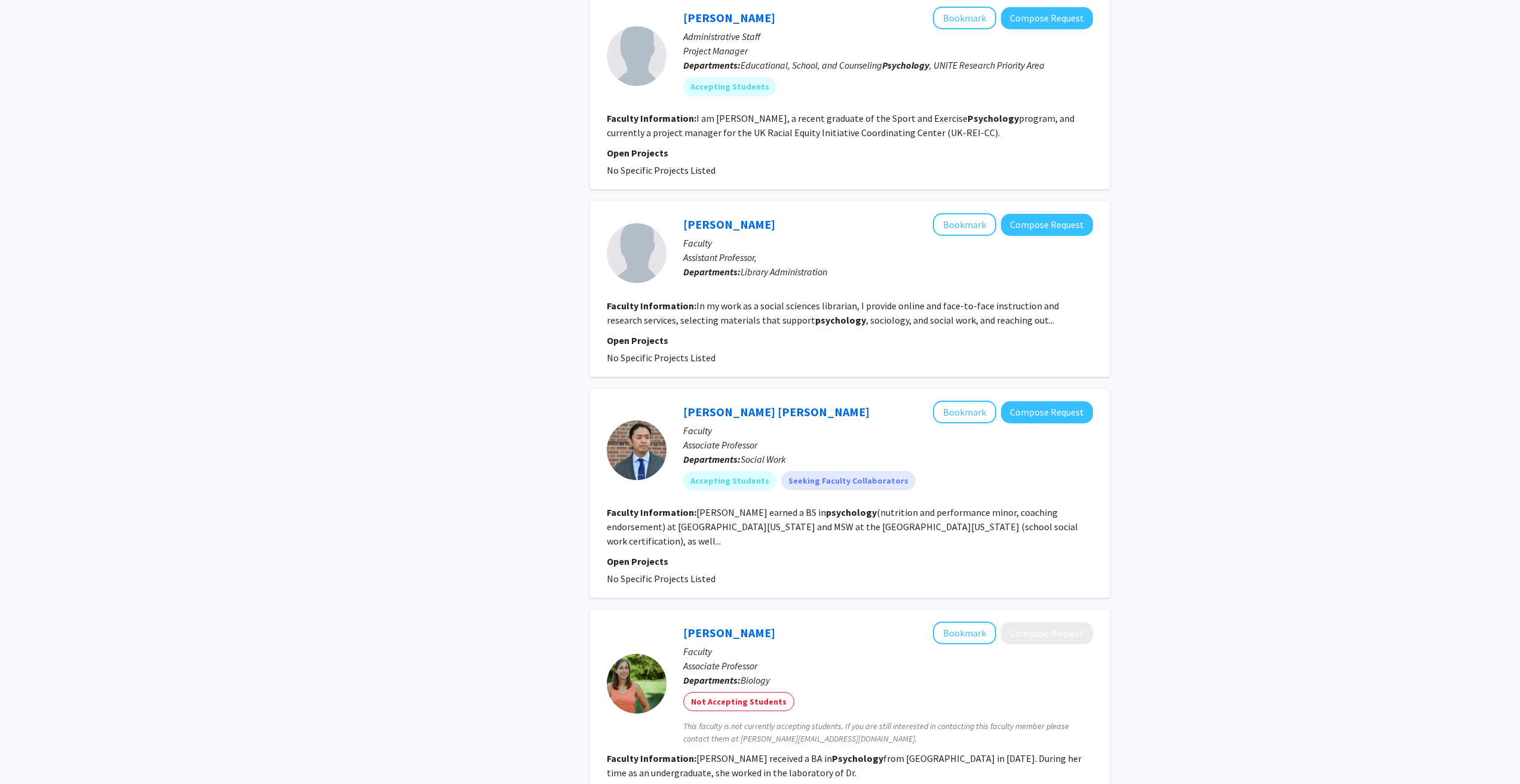
scroll to position [1644, 0]
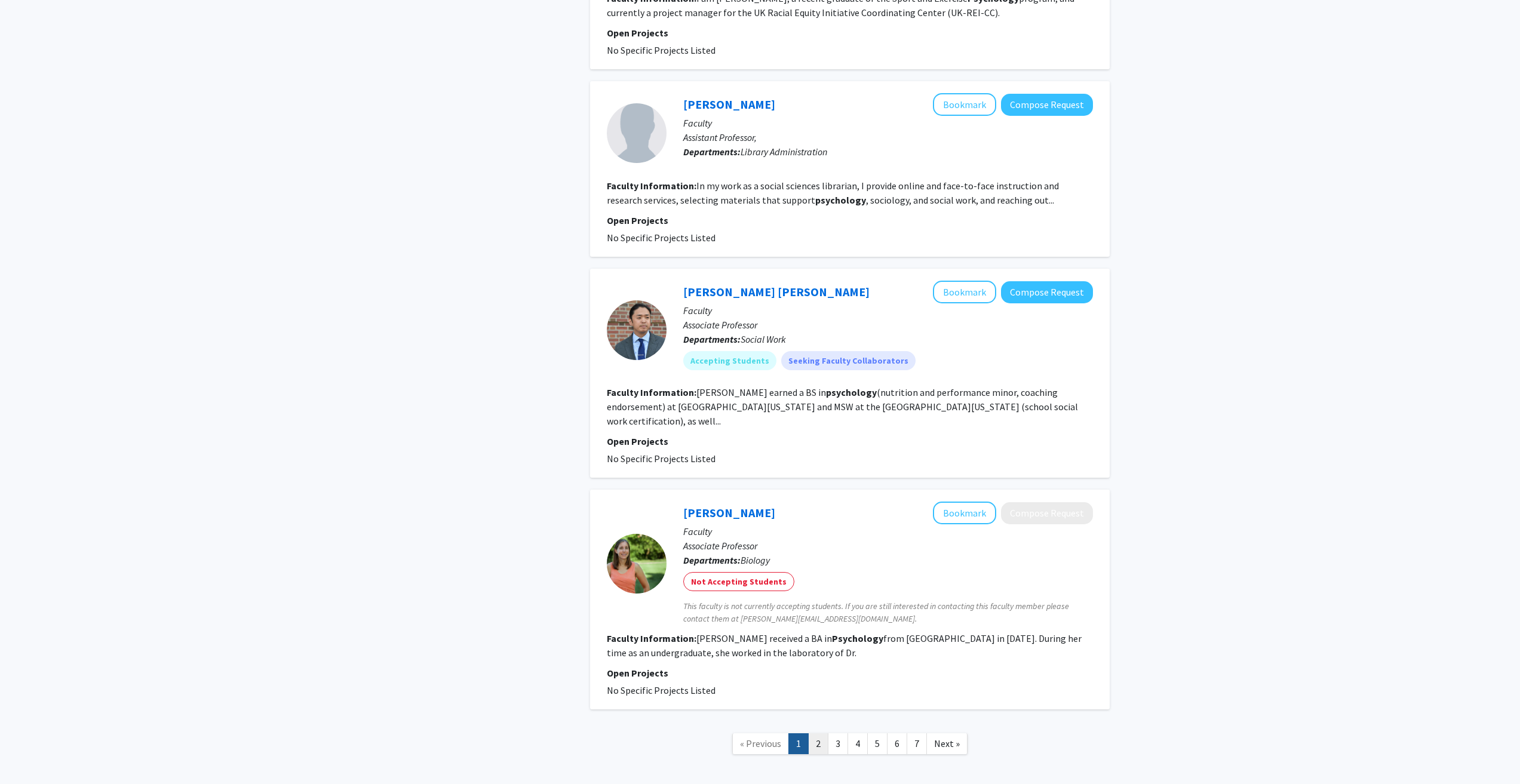
click at [812, 733] on link "2" at bounding box center [818, 744] width 20 height 21
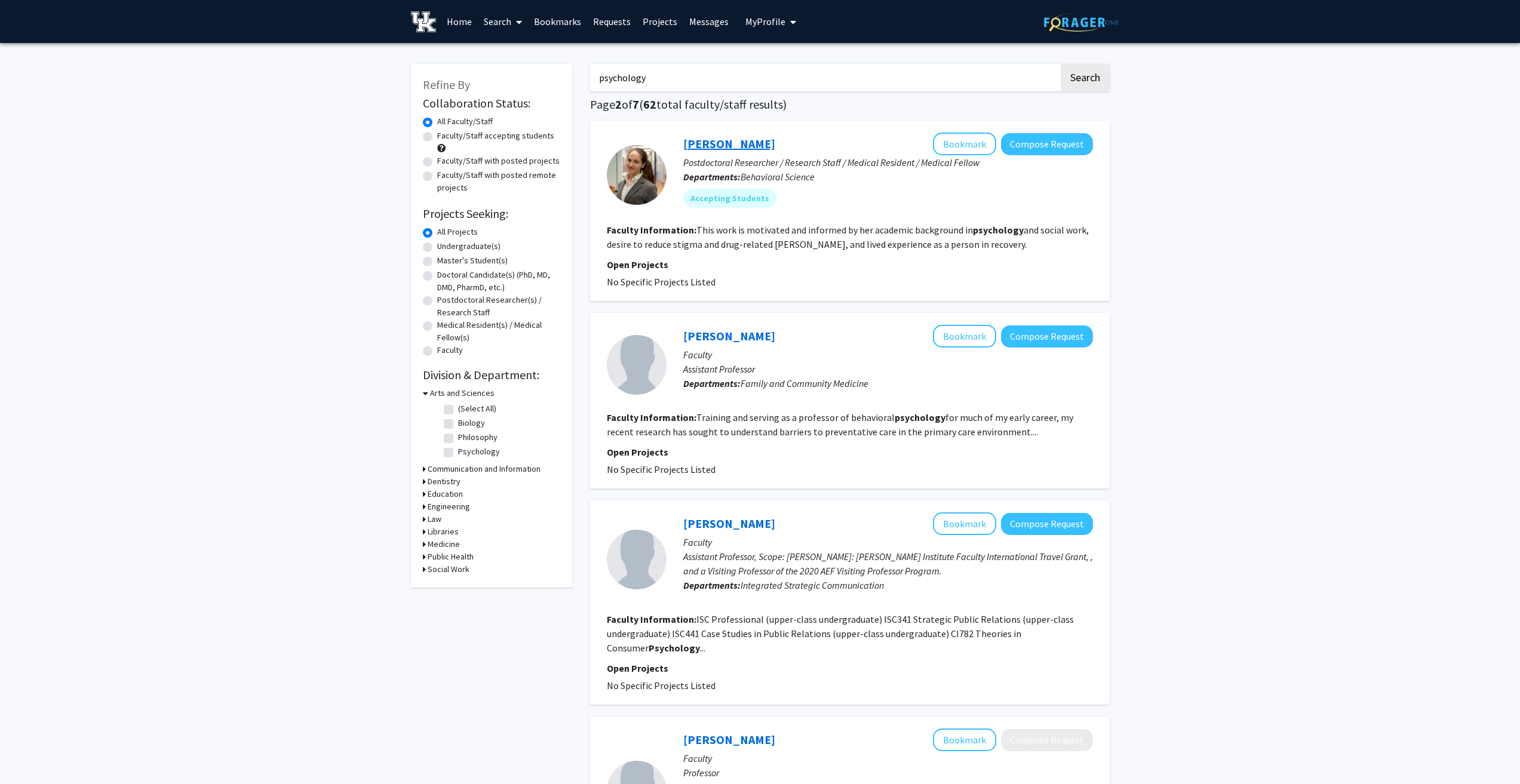
click at [717, 142] on link "Martha Tillson" at bounding box center [729, 144] width 92 height 15
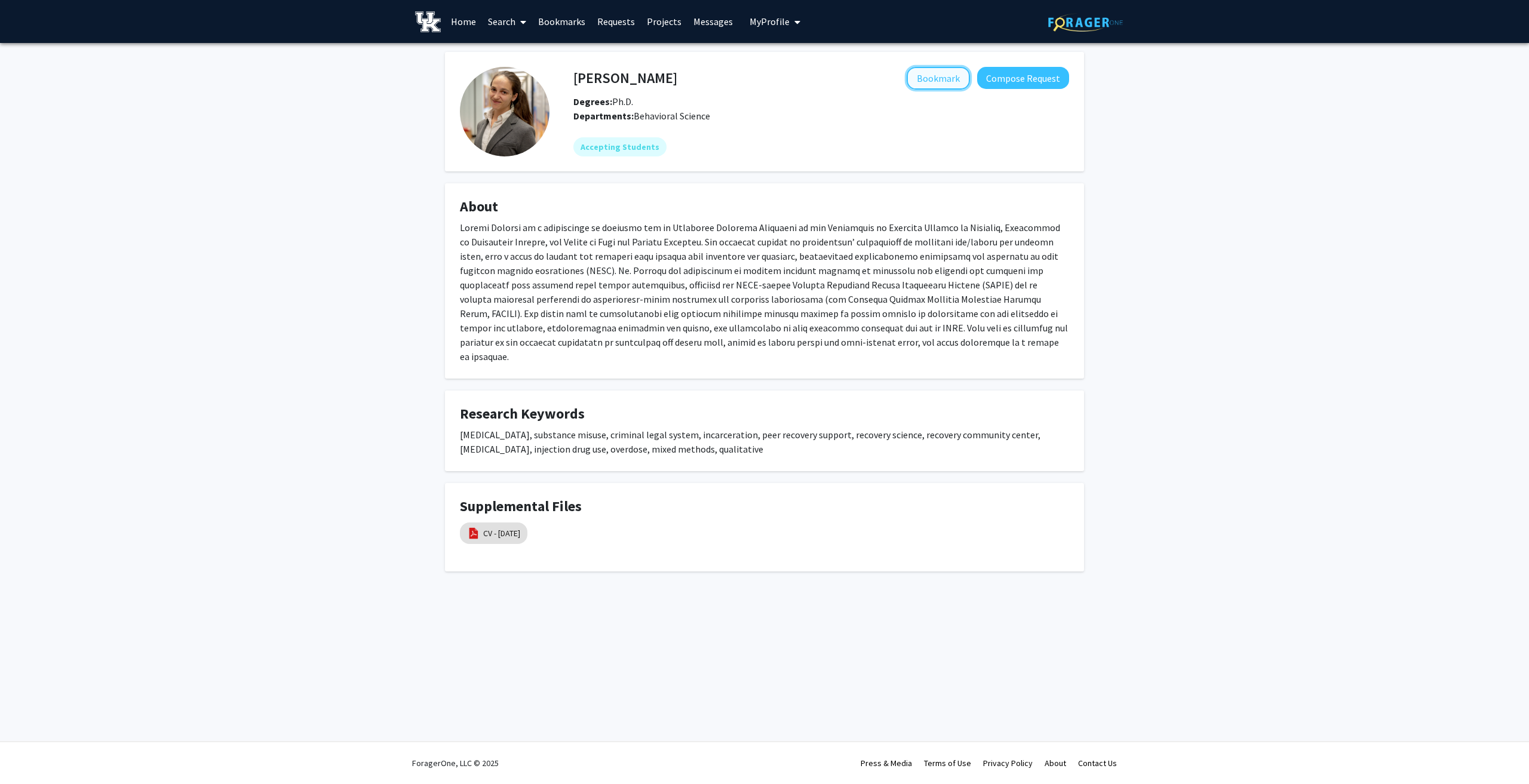
click at [925, 80] on button "Bookmark" at bounding box center [938, 78] width 63 height 23
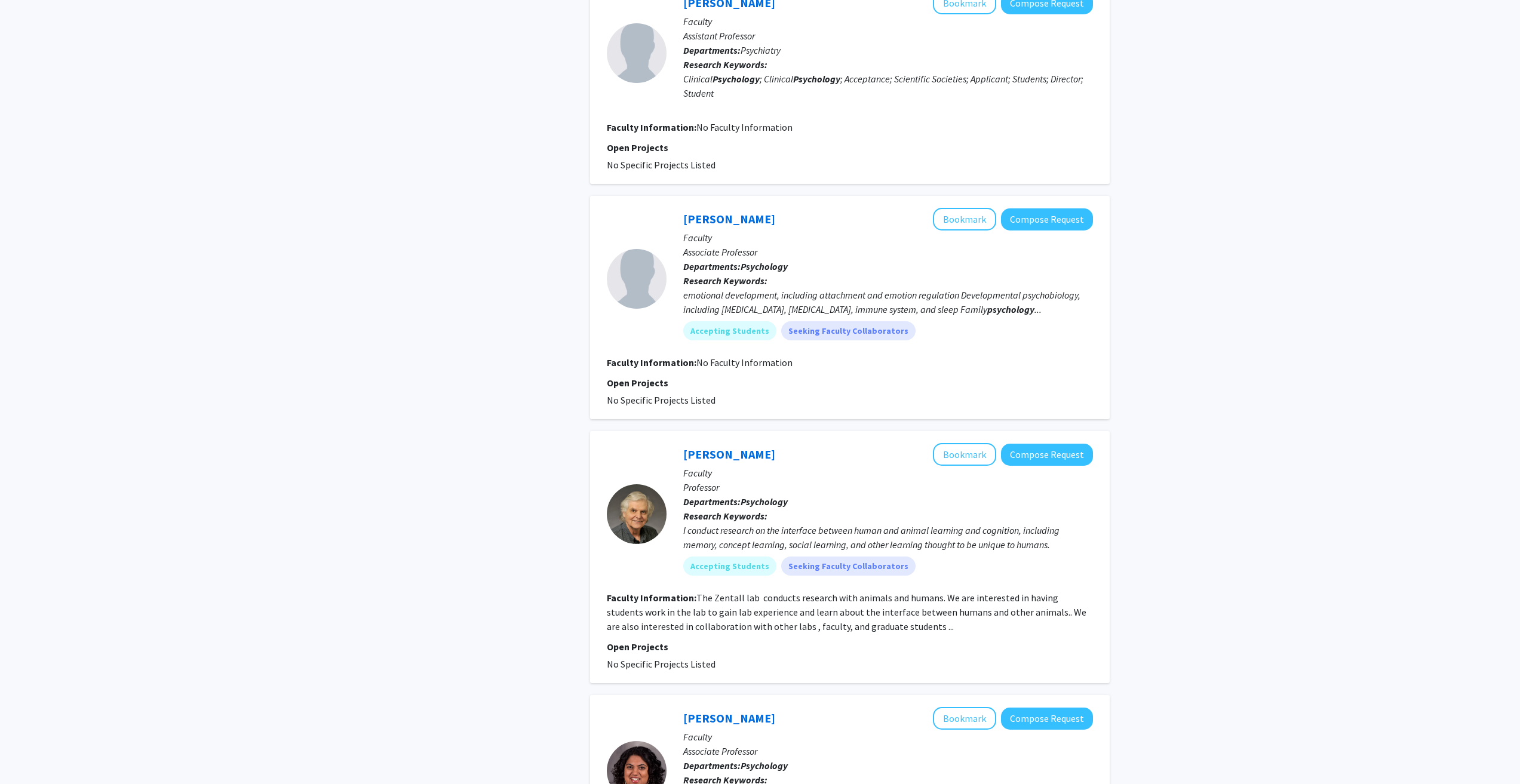
scroll to position [1075, 0]
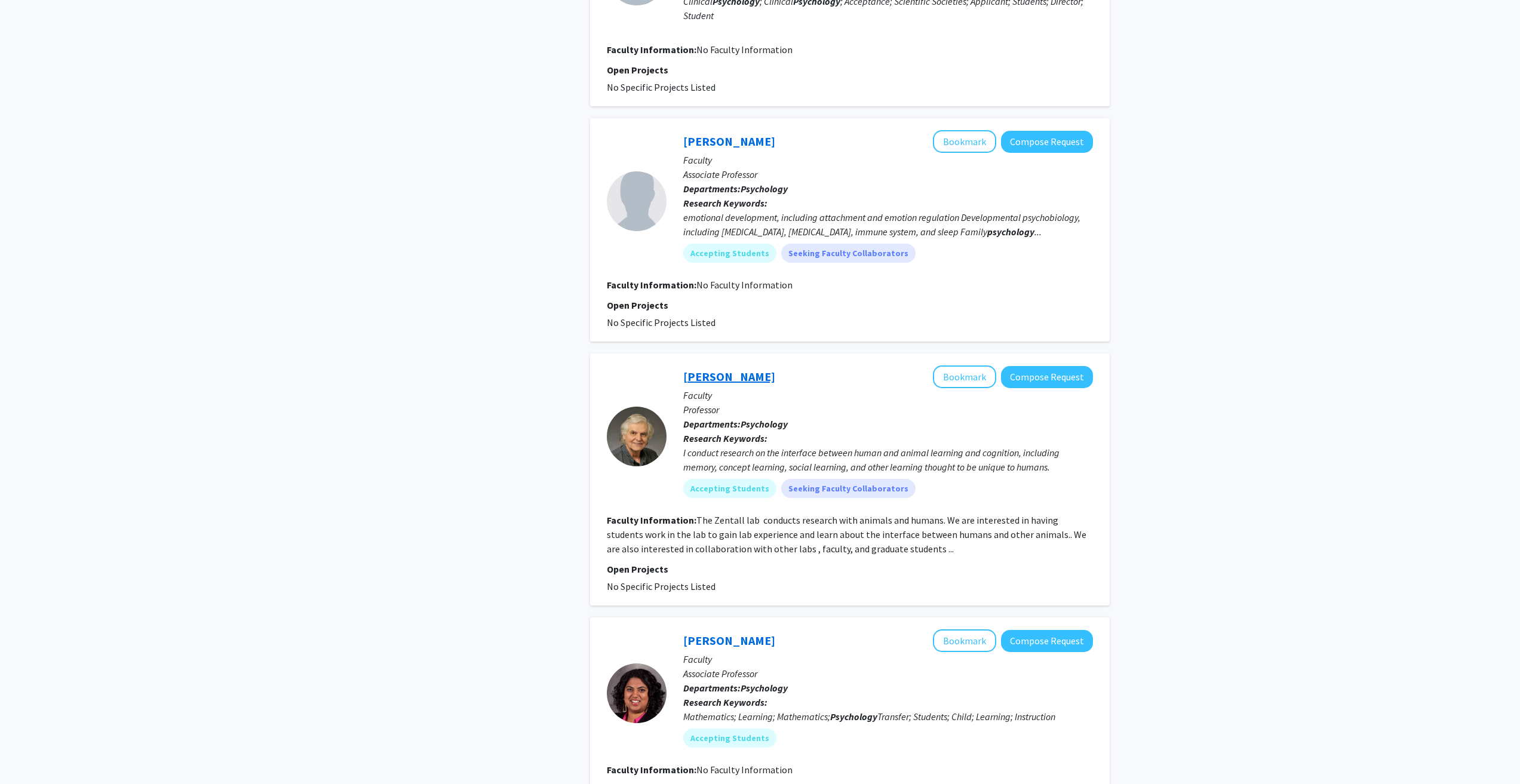
click at [702, 384] on link "Thomas Zentall" at bounding box center [729, 376] width 92 height 15
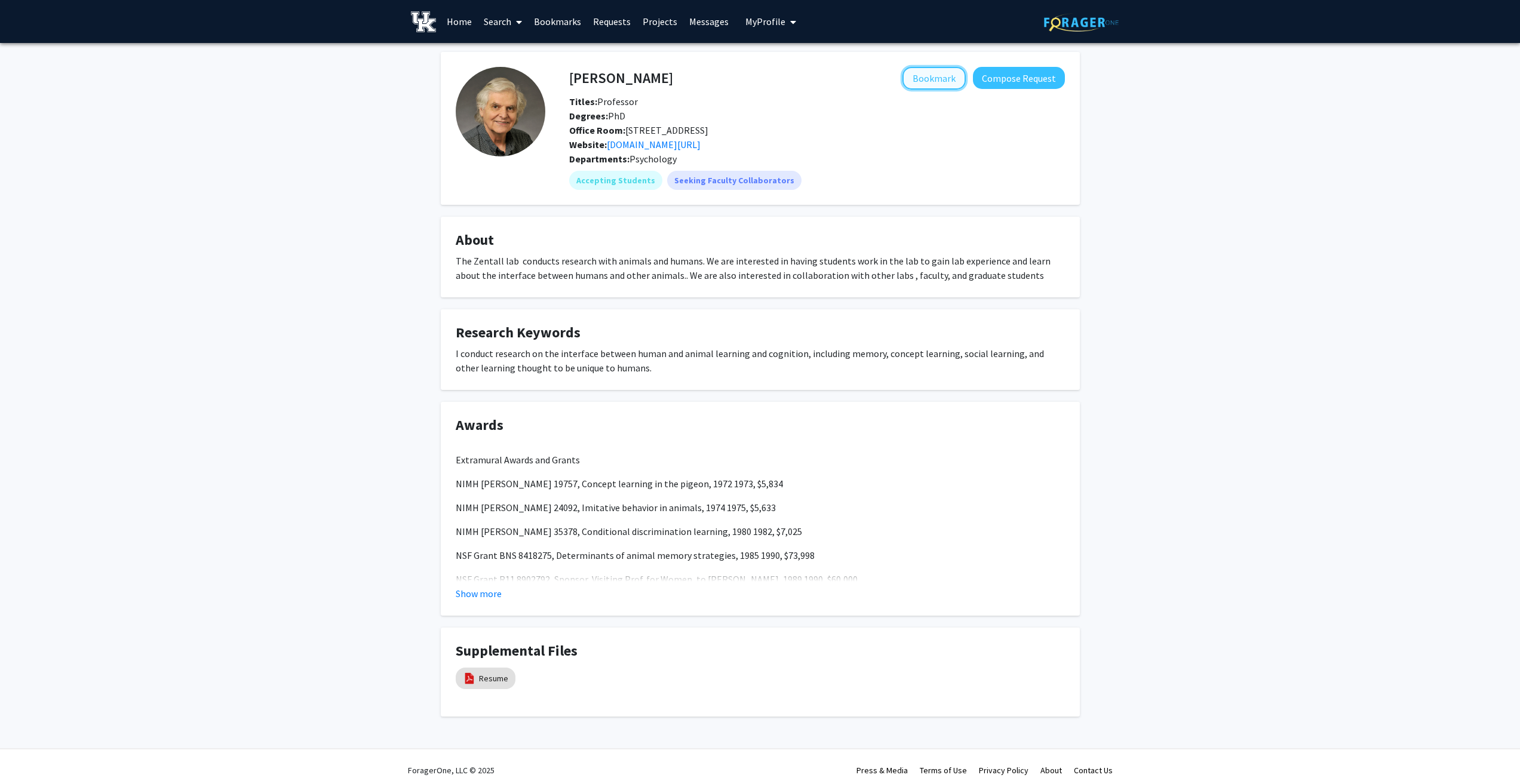
click at [915, 80] on button "Bookmark" at bounding box center [934, 78] width 63 height 23
click at [483, 597] on button "Show more" at bounding box center [479, 594] width 46 height 14
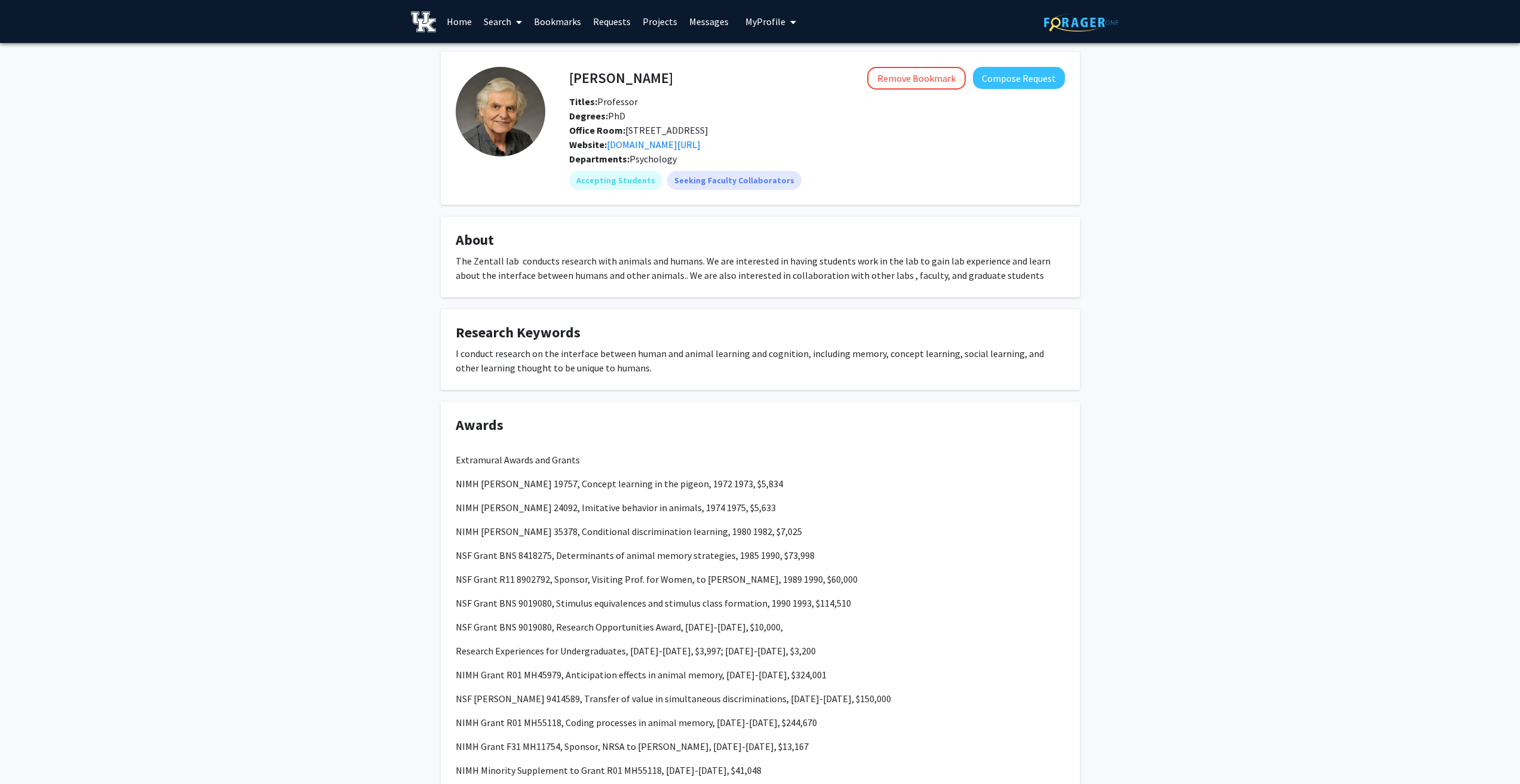
drag, startPoint x: 152, startPoint y: 438, endPoint x: 186, endPoint y: 439, distance: 34.0
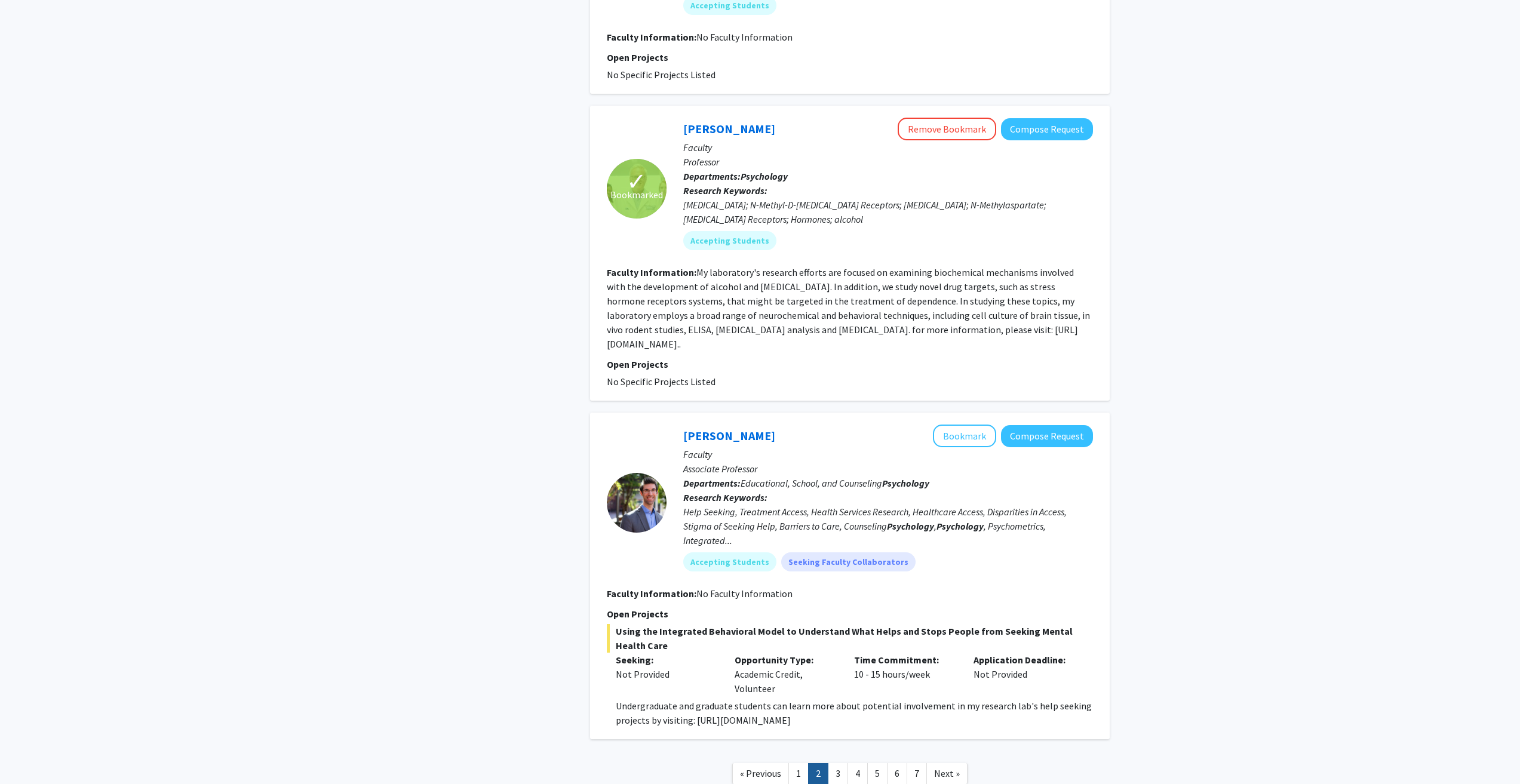
scroll to position [1924, 0]
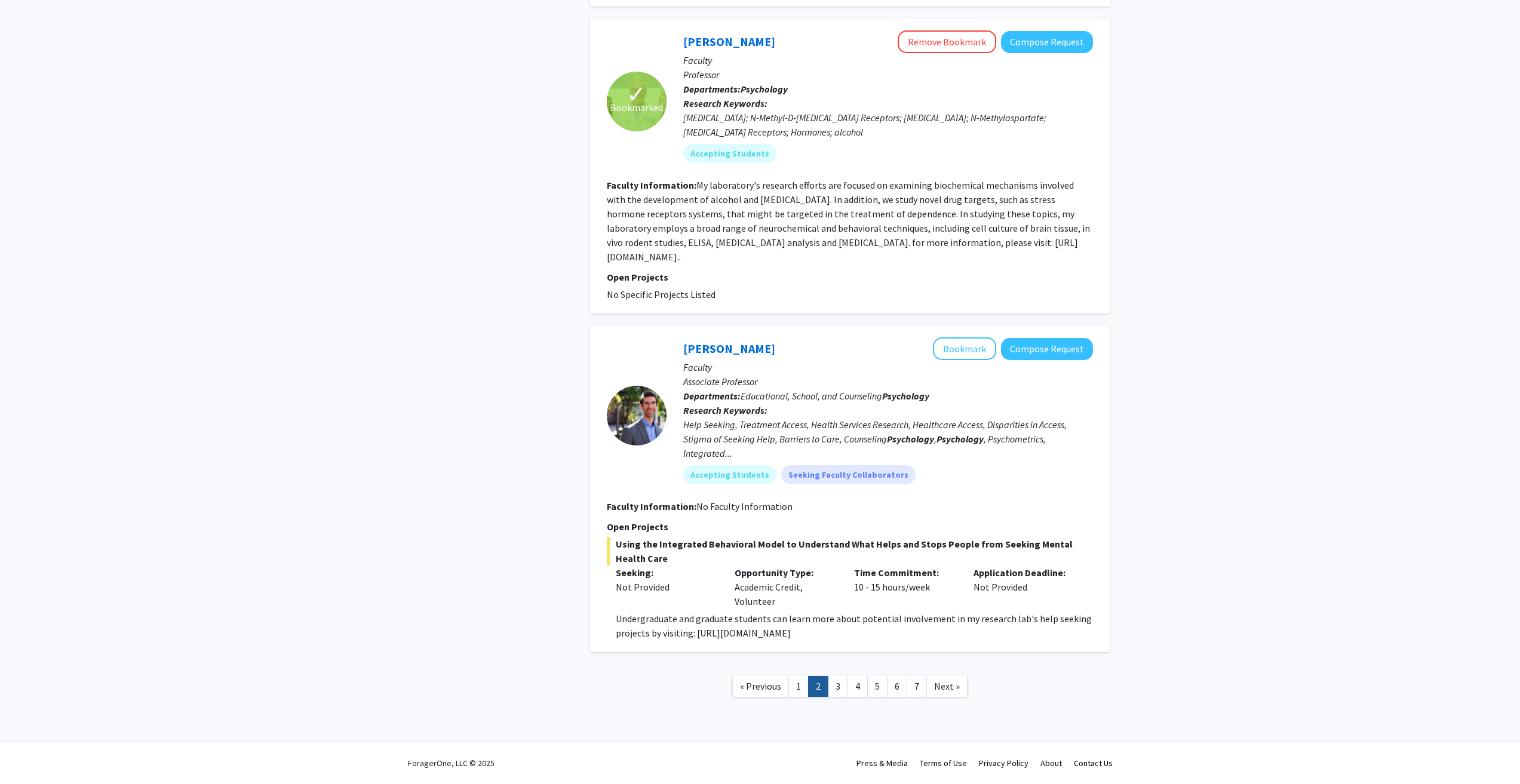
click at [828, 682] on link "2" at bounding box center [818, 687] width 20 height 21
click at [834, 682] on link "3" at bounding box center [838, 687] width 20 height 21
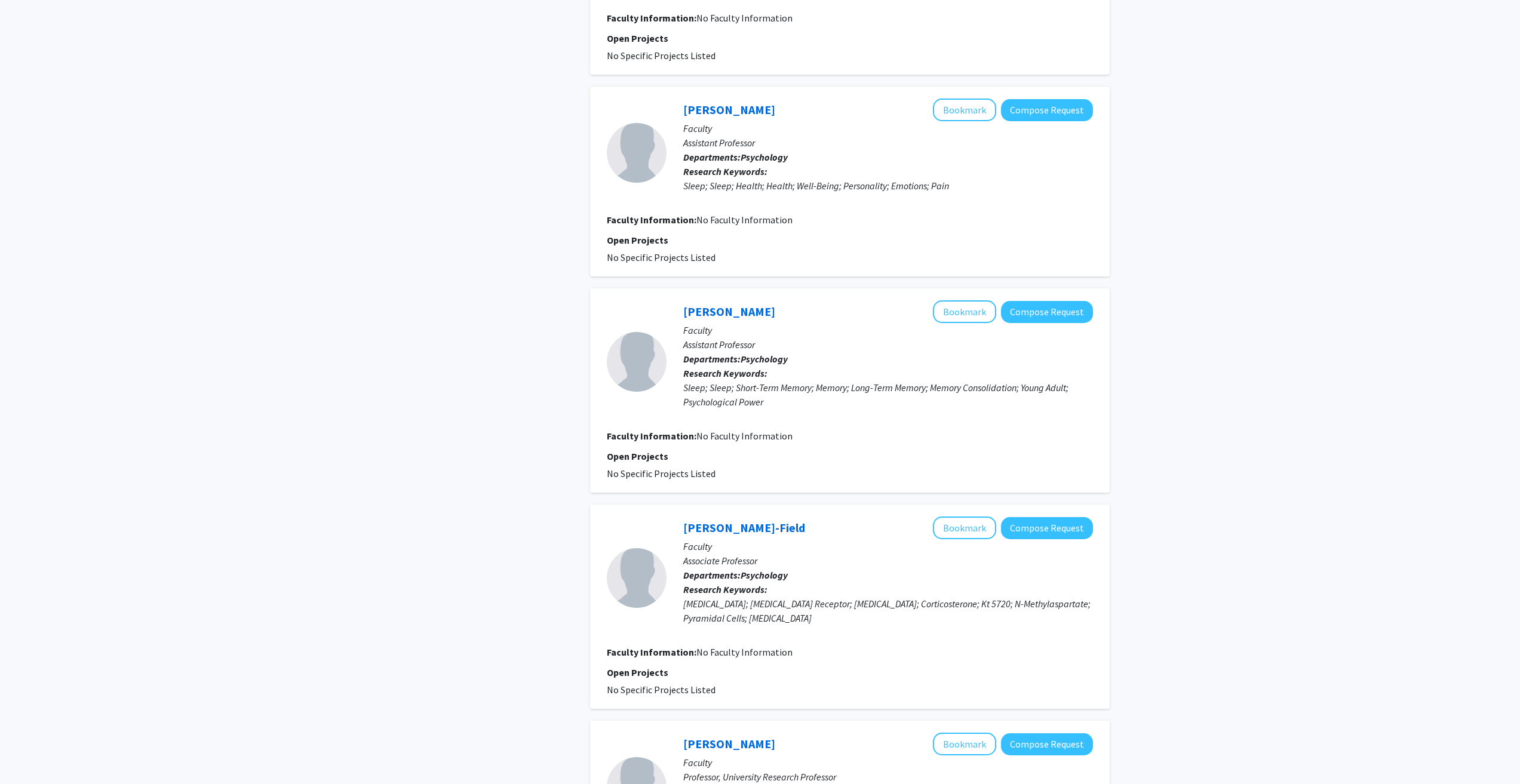
scroll to position [896, 0]
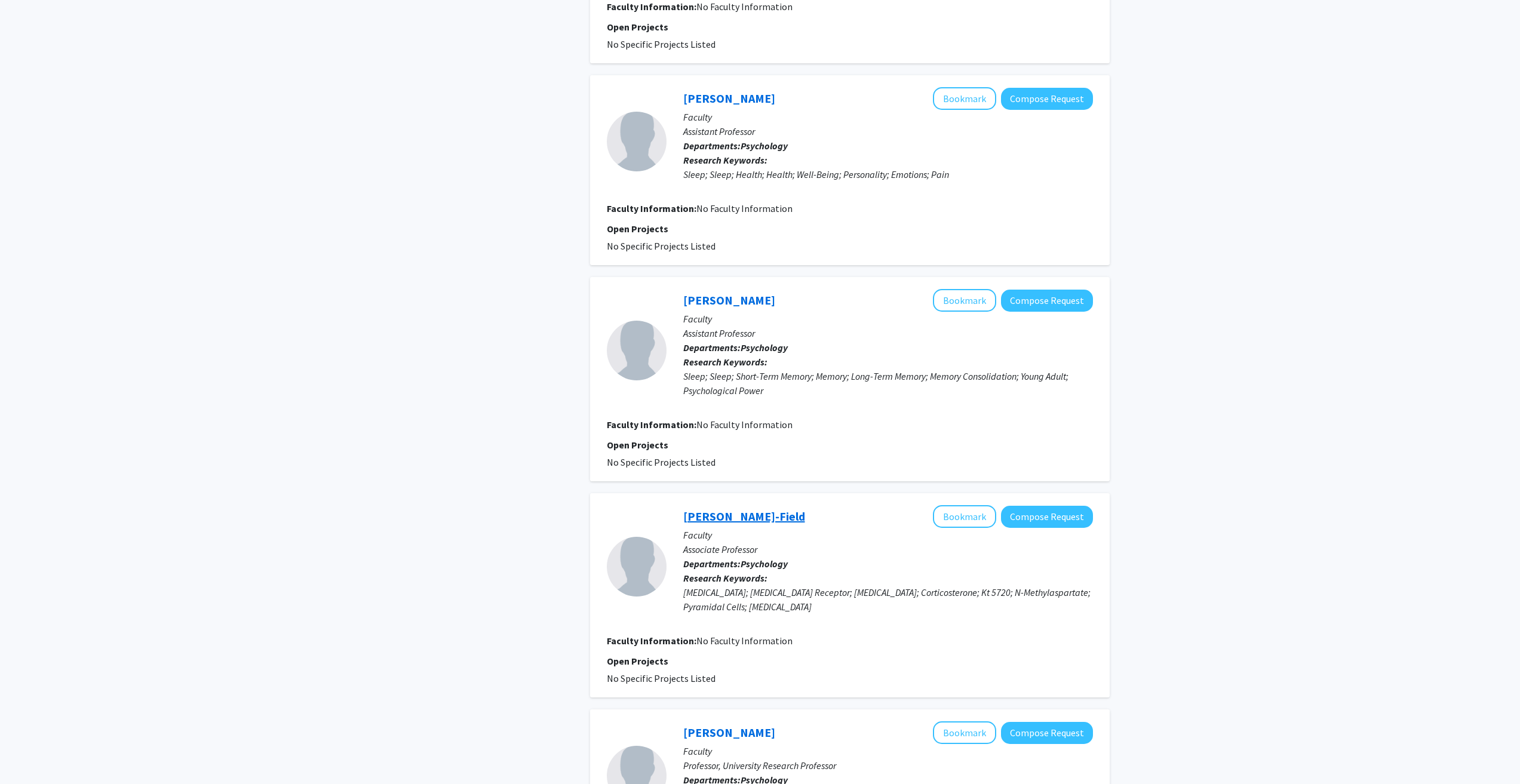
click at [748, 509] on link "Lynda Sharrett-Field" at bounding box center [744, 516] width 122 height 15
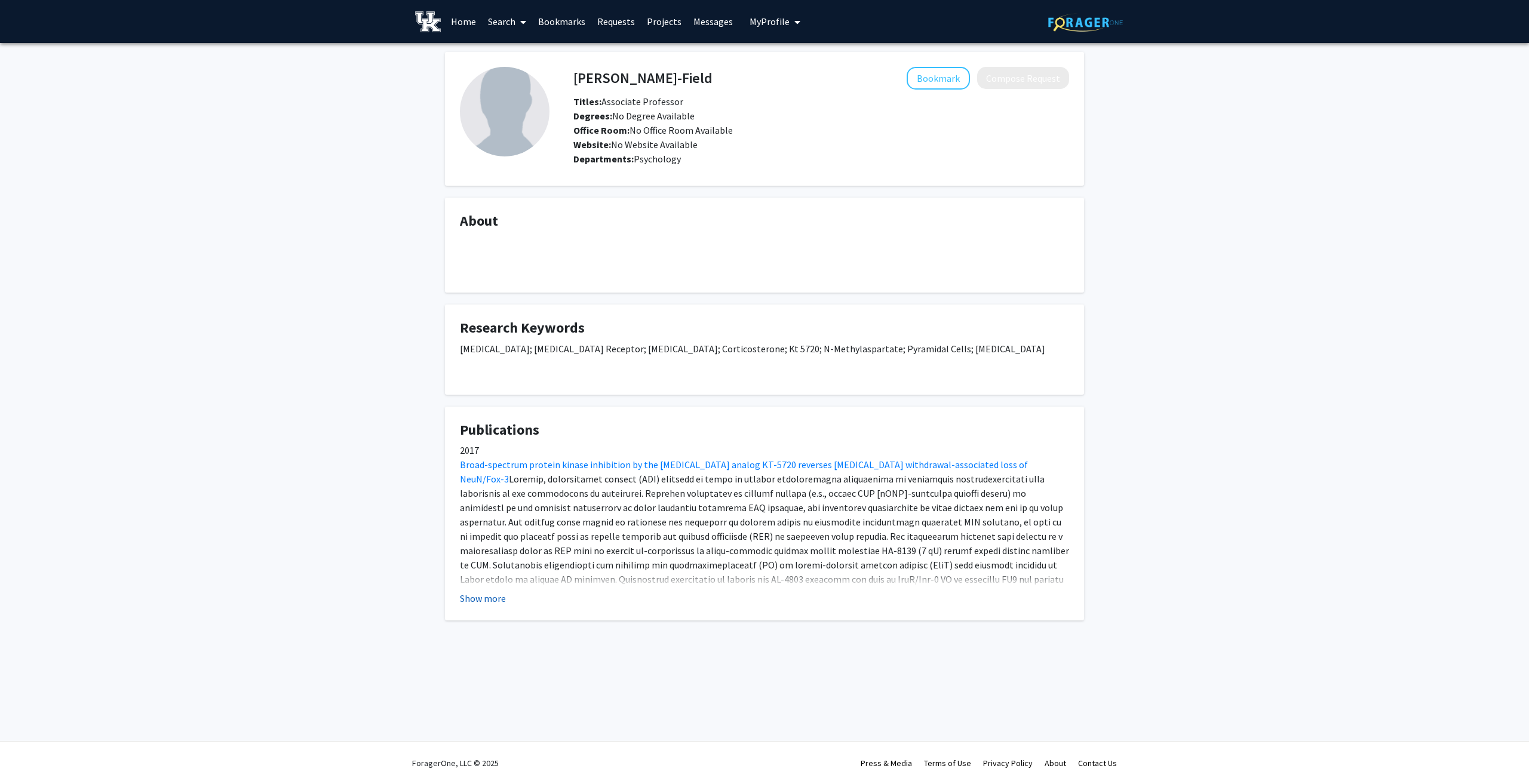
click at [473, 601] on button "Show more" at bounding box center [483, 599] width 46 height 14
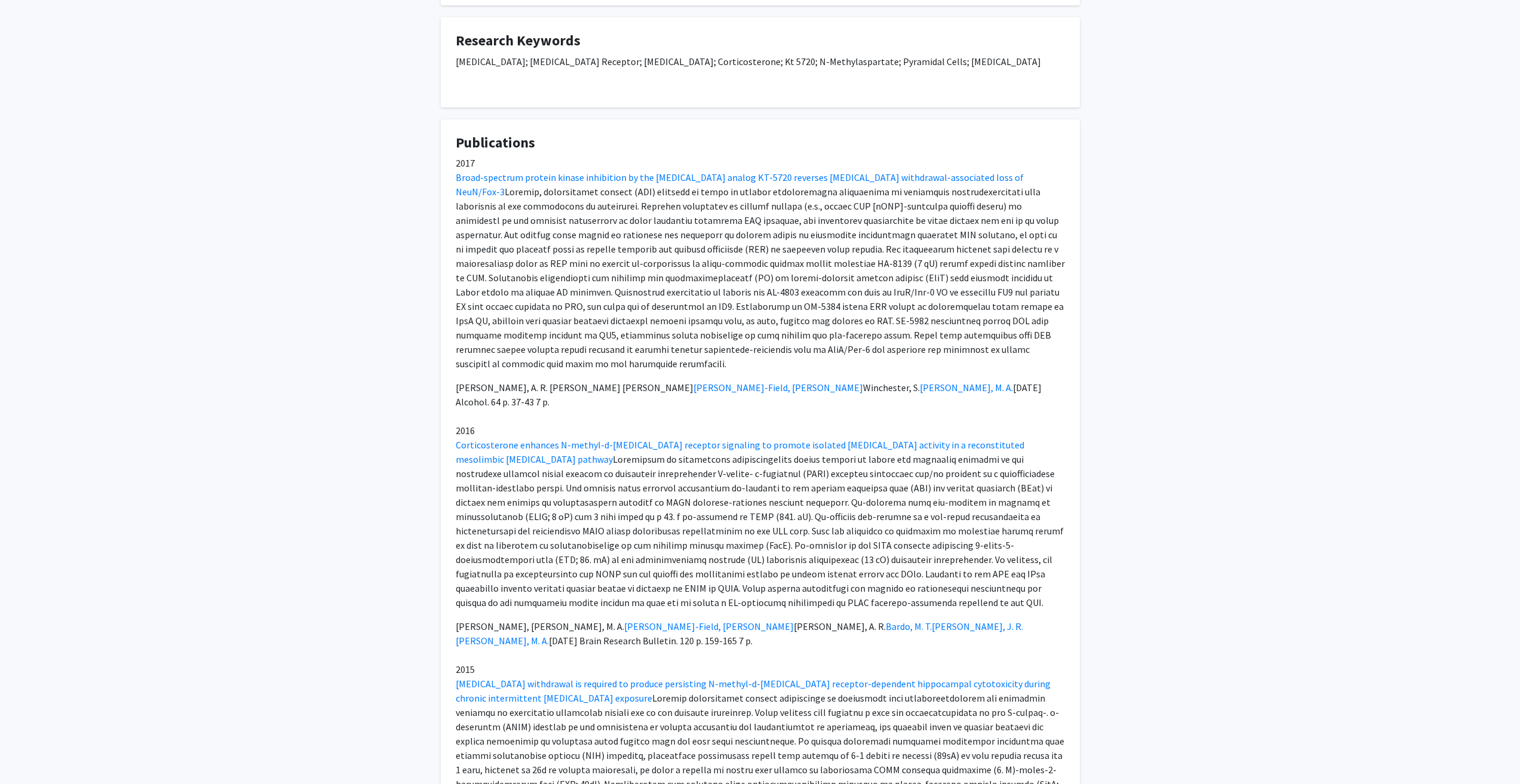
scroll to position [299, 0]
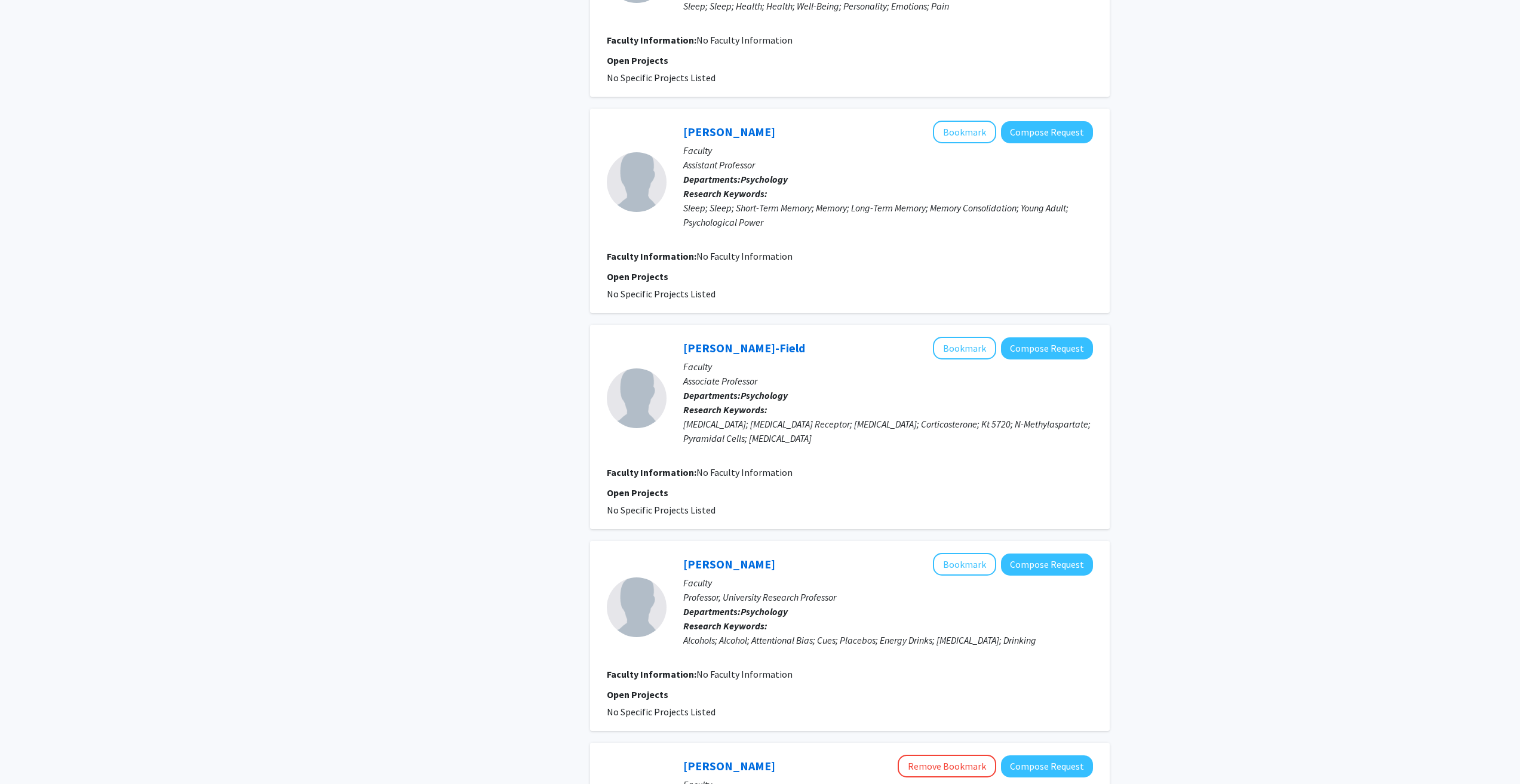
scroll to position [1135, 0]
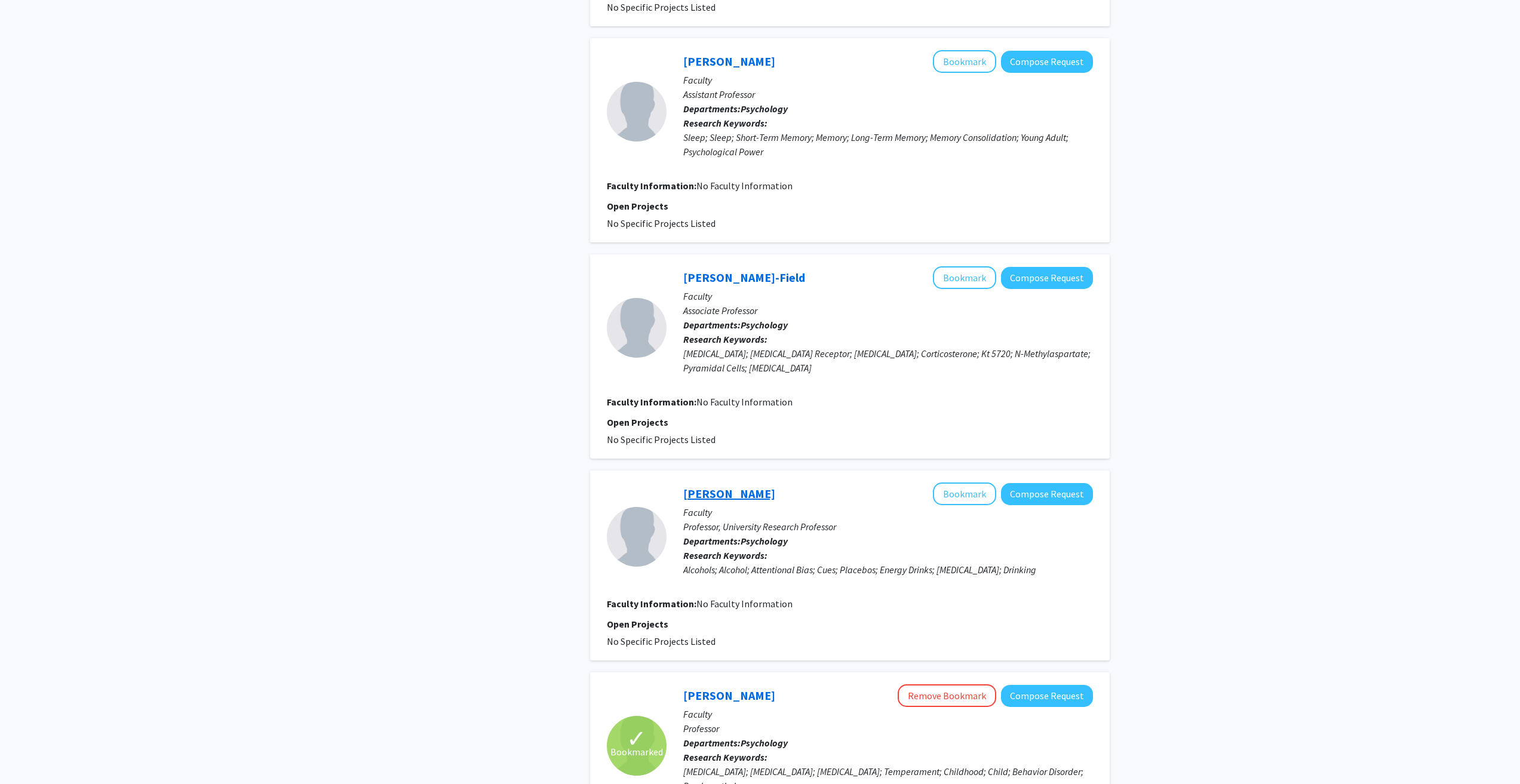
click at [700, 486] on link "Mark Fillmore" at bounding box center [729, 494] width 92 height 15
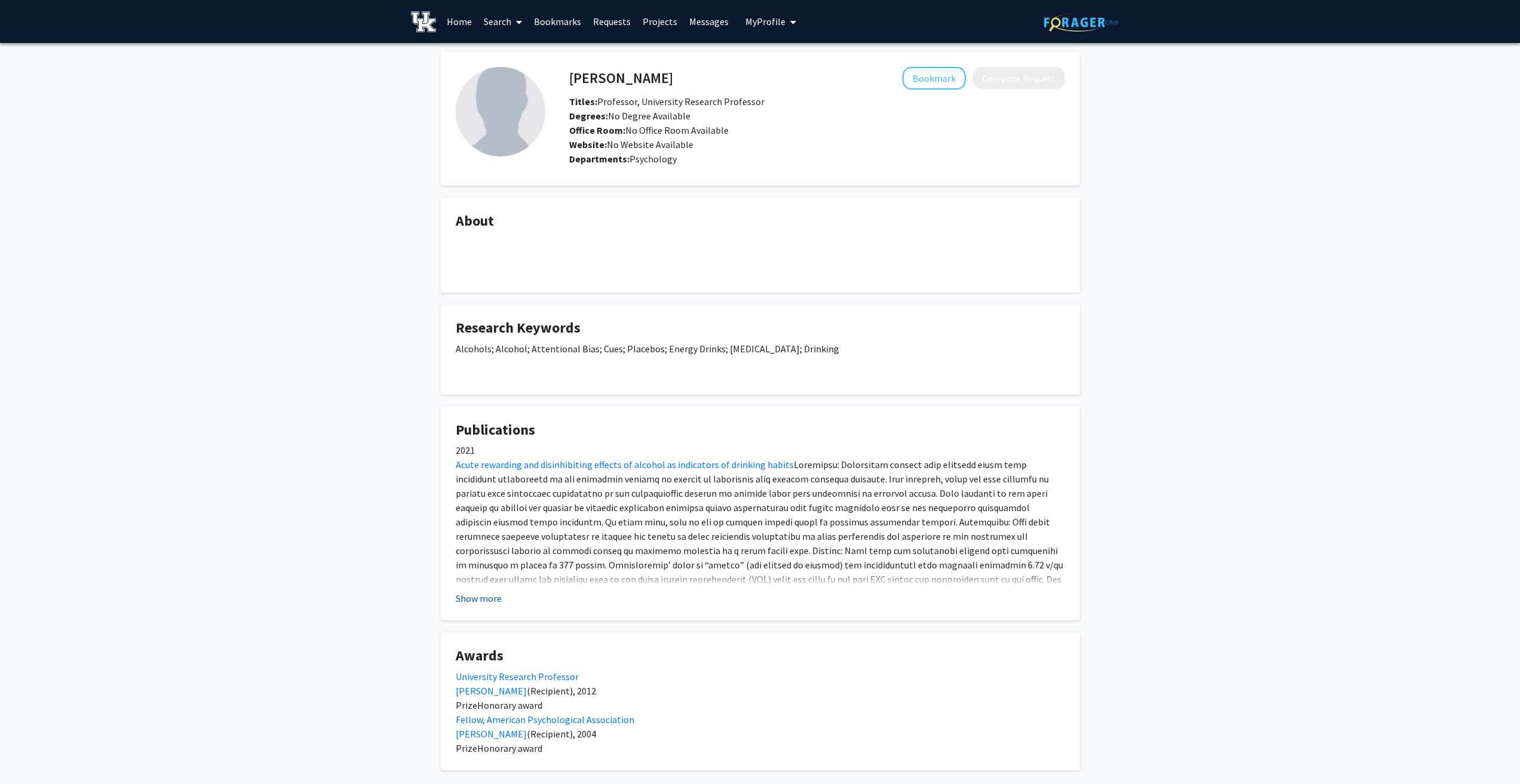
click at [479, 596] on button "Show more" at bounding box center [479, 599] width 46 height 14
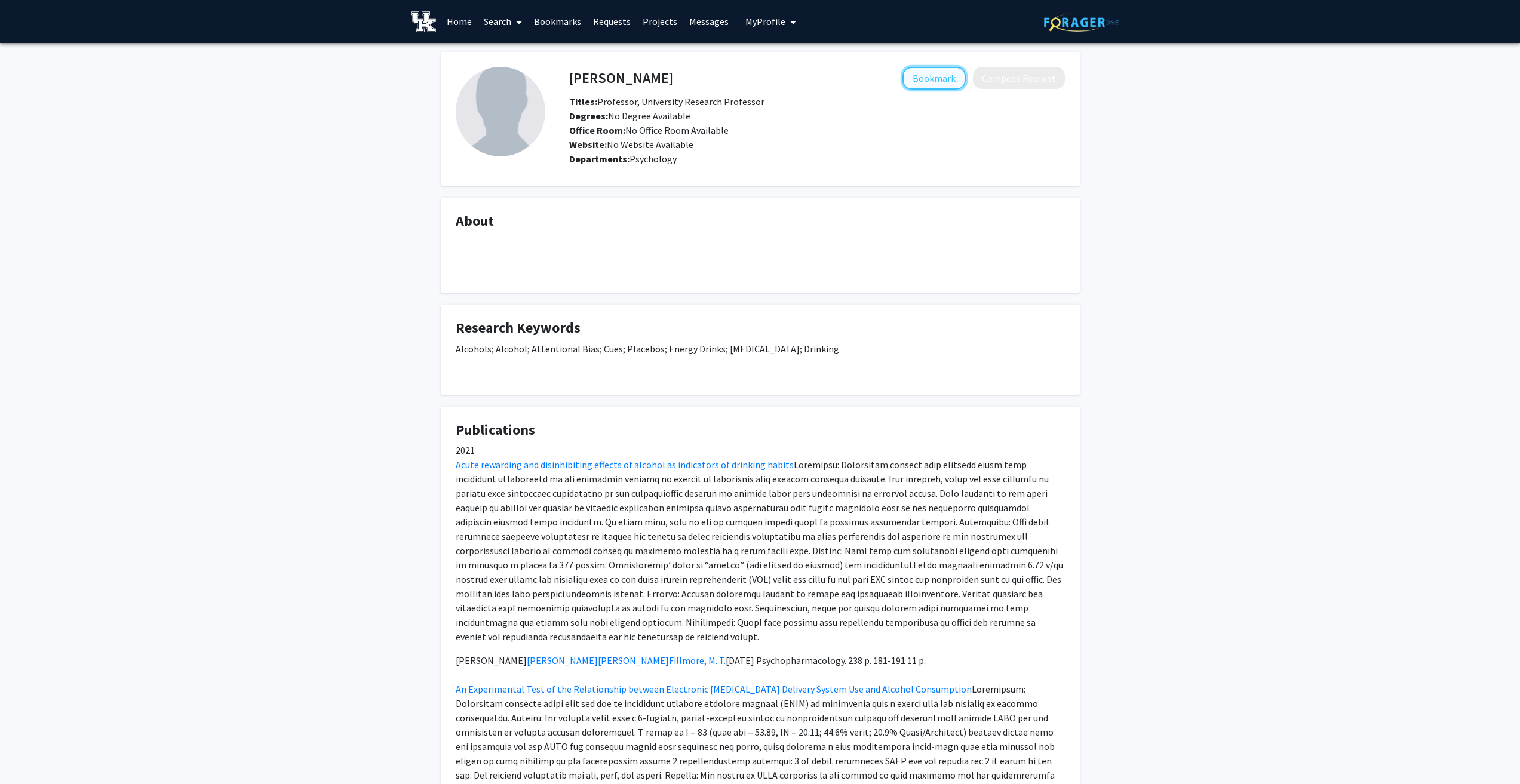
click at [921, 75] on button "Bookmark" at bounding box center [934, 78] width 63 height 23
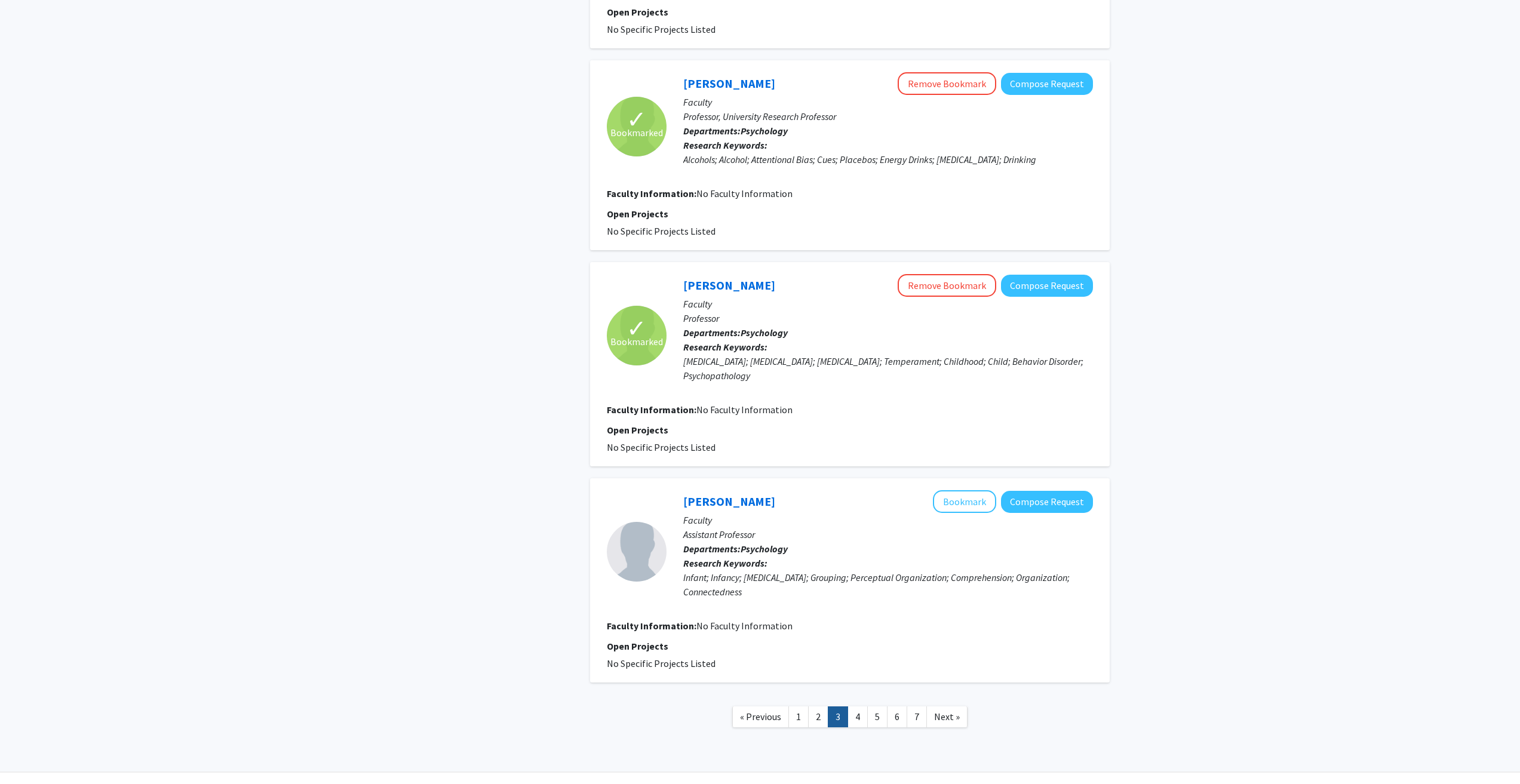
scroll to position [1547, 0]
click at [857, 705] on link "4" at bounding box center [858, 715] width 20 height 21
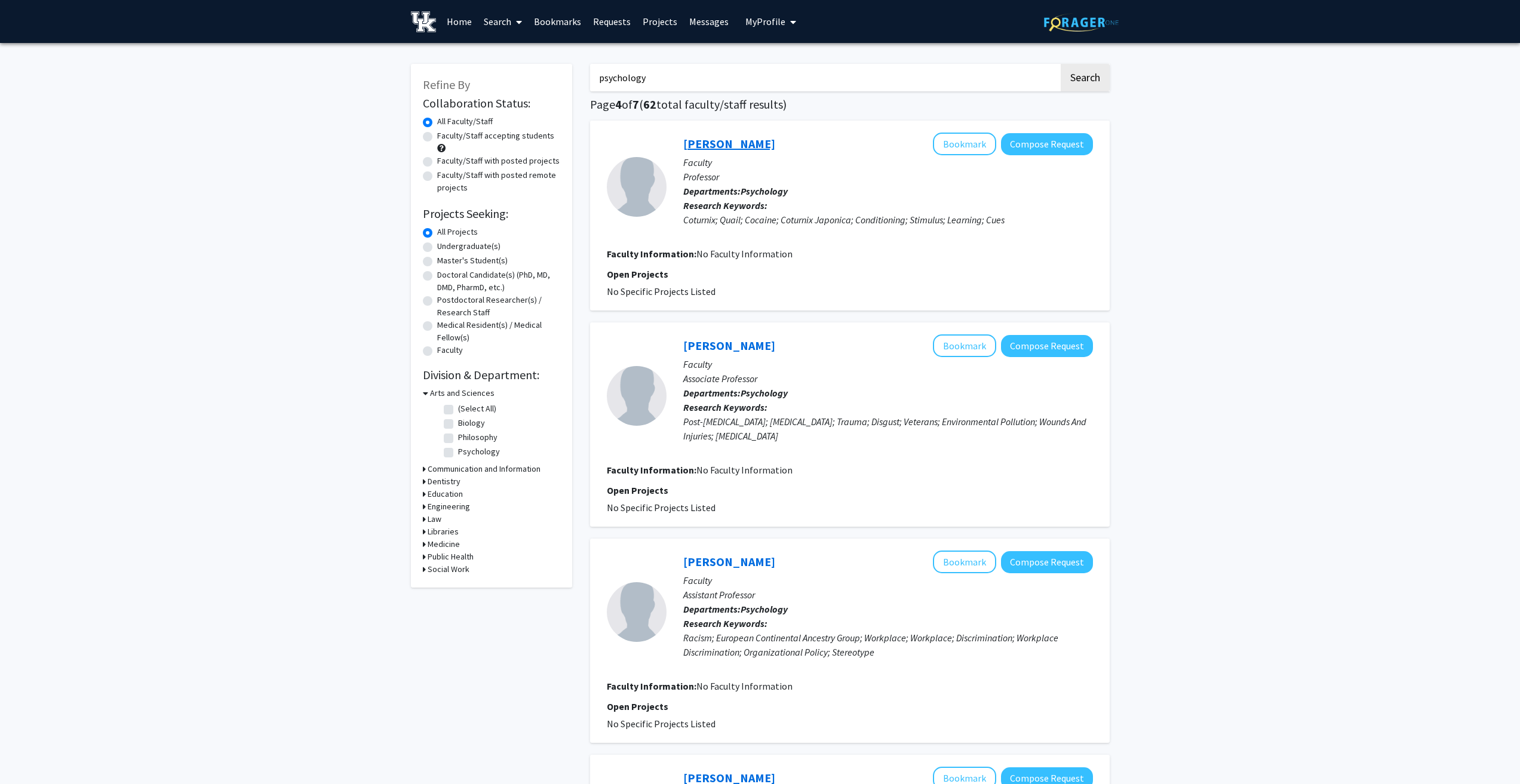
click at [687, 138] on link "Chana Akins" at bounding box center [729, 144] width 92 height 15
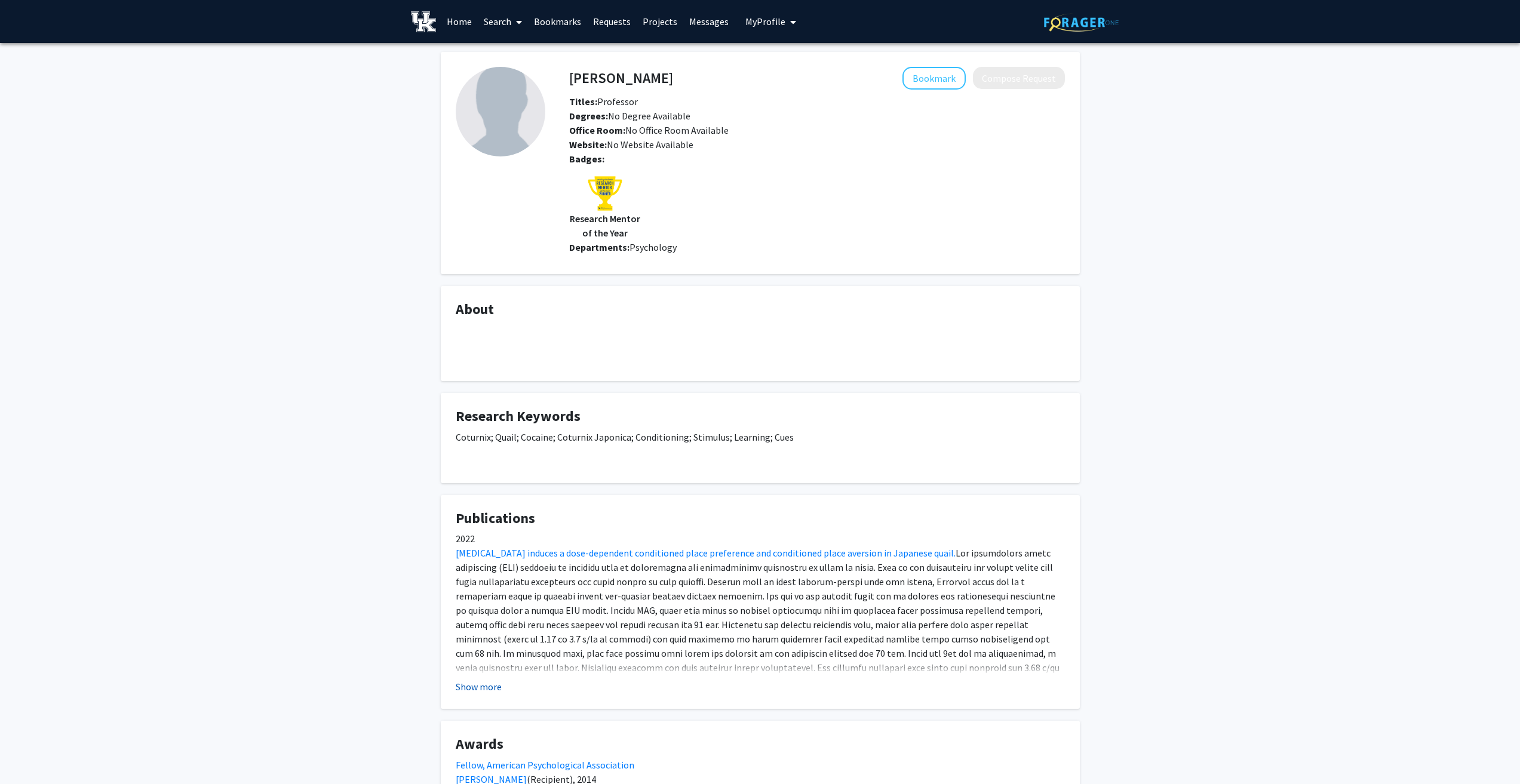
click at [474, 689] on button "Show more" at bounding box center [479, 687] width 46 height 14
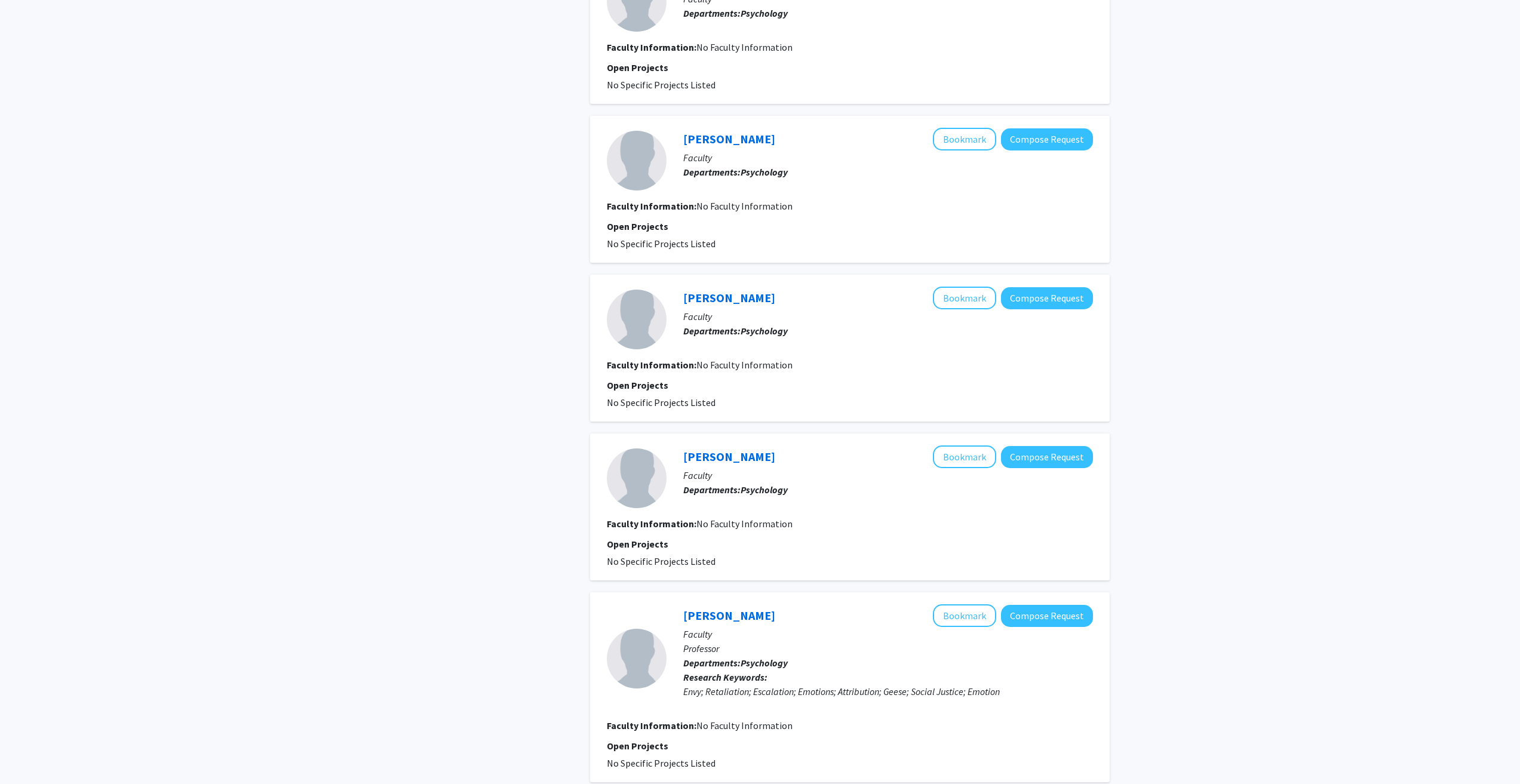
scroll to position [1254, 0]
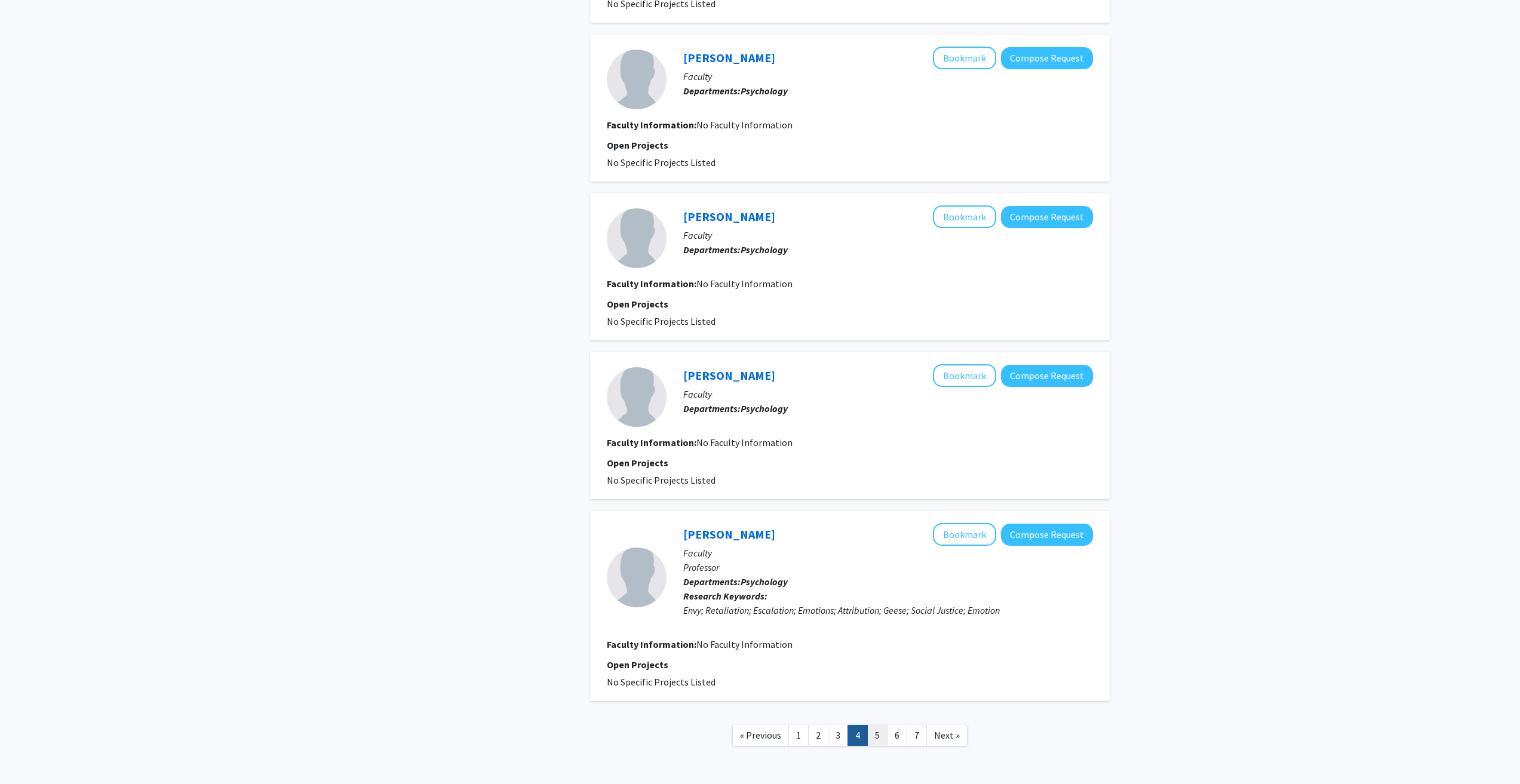
click at [886, 739] on link "5" at bounding box center [877, 735] width 20 height 21
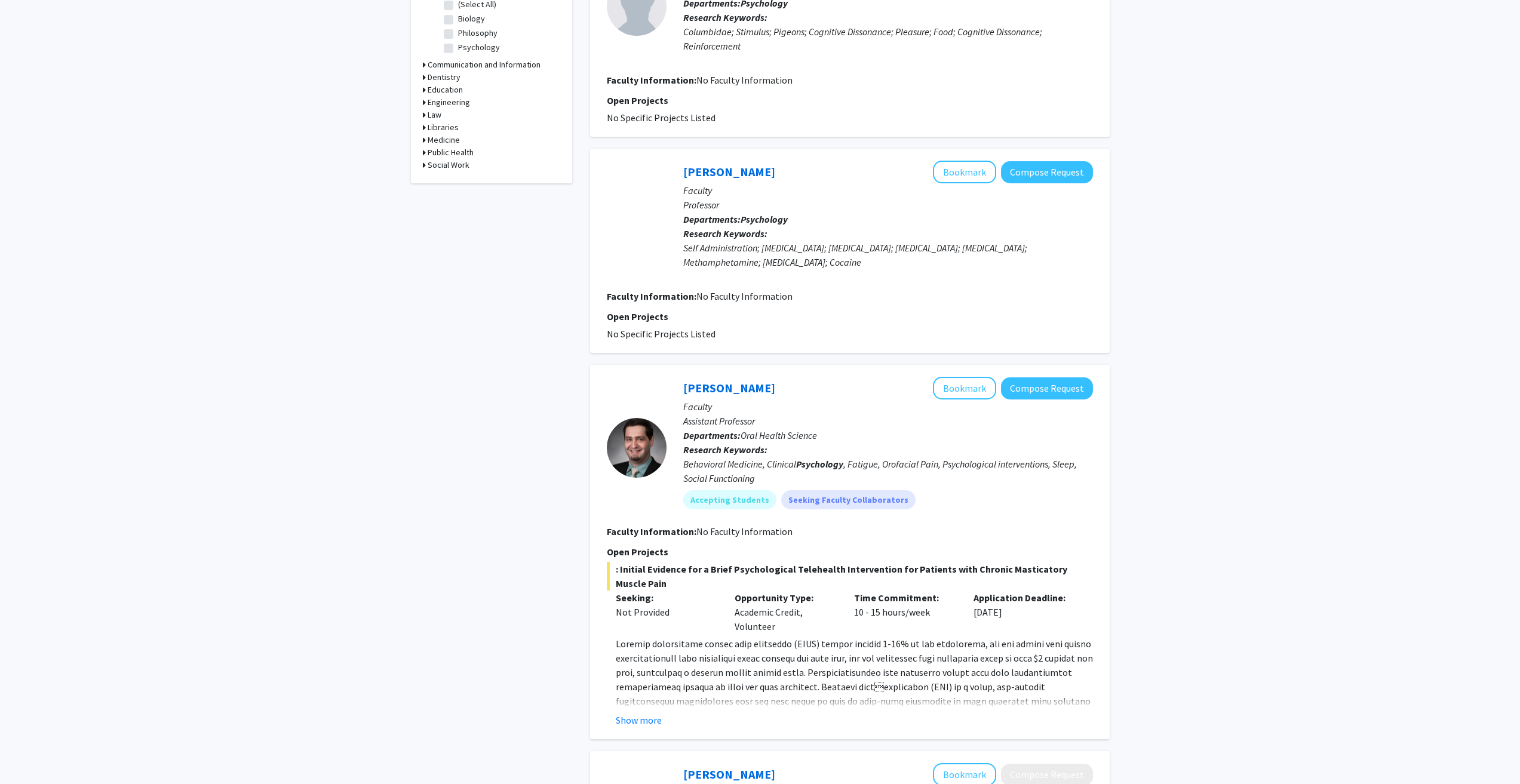
scroll to position [478, 0]
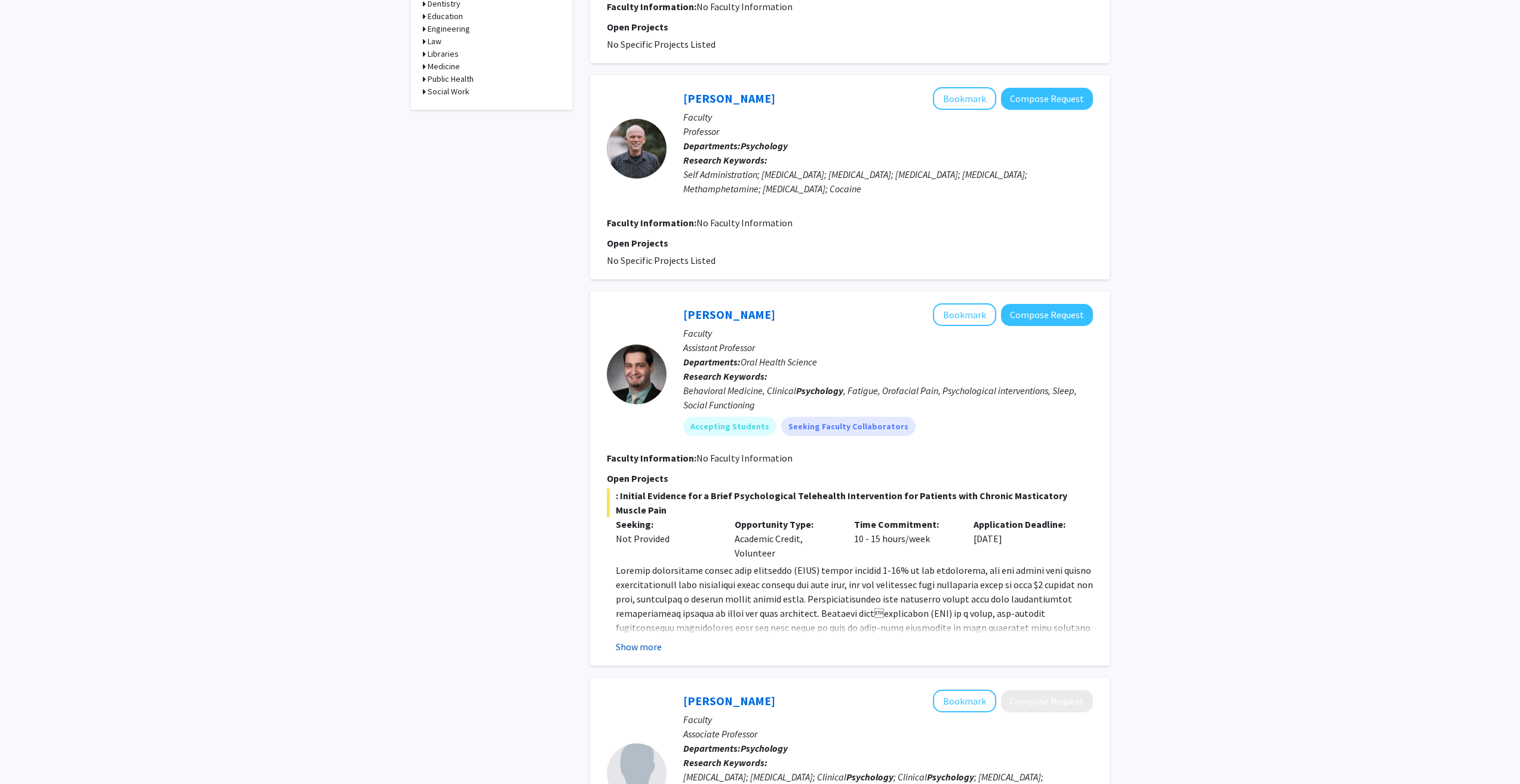
click at [659, 647] on button "Show more" at bounding box center [639, 647] width 46 height 14
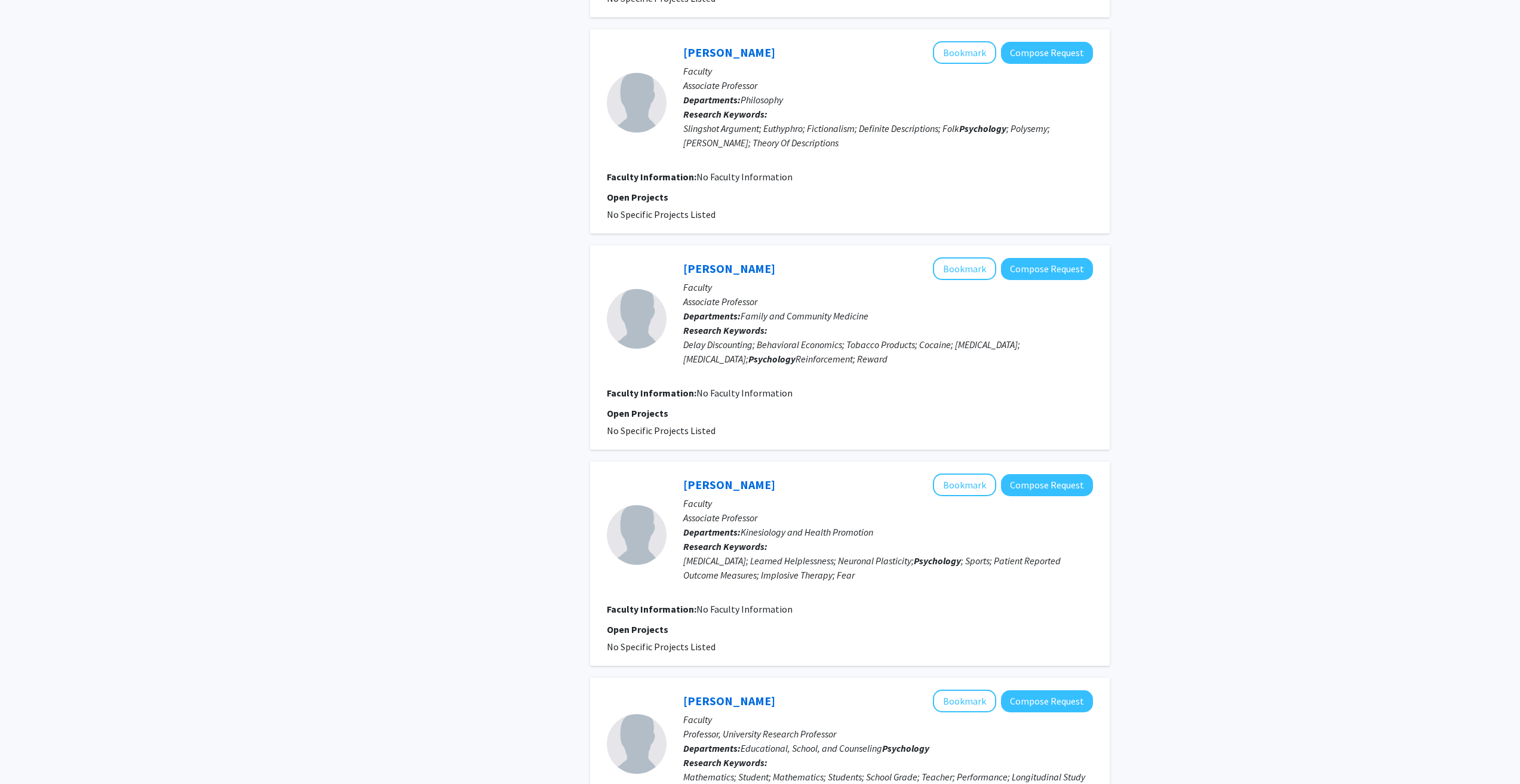
scroll to position [1971, 0]
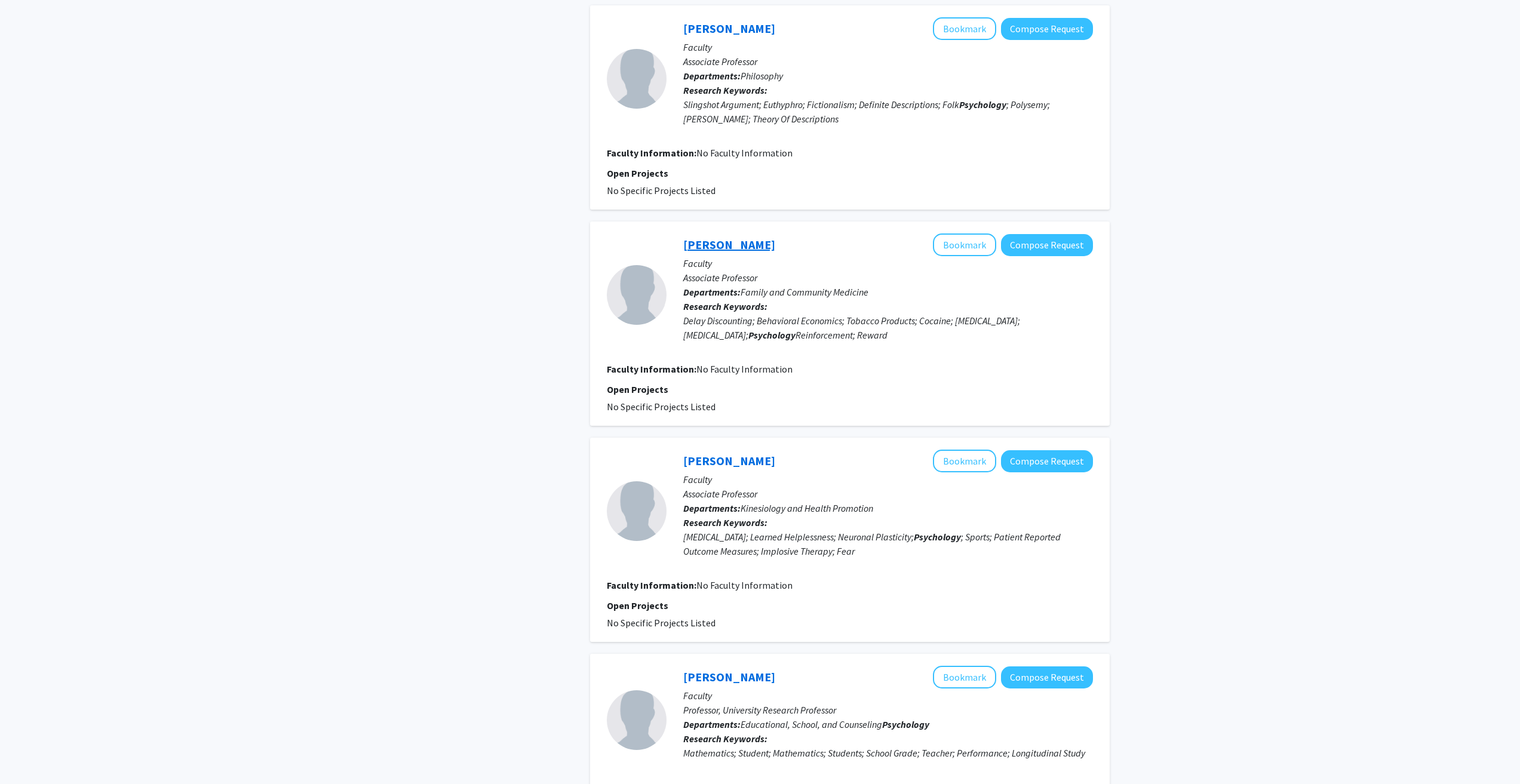
click at [750, 237] on link "Mikhail Koffarnus" at bounding box center [729, 244] width 92 height 15
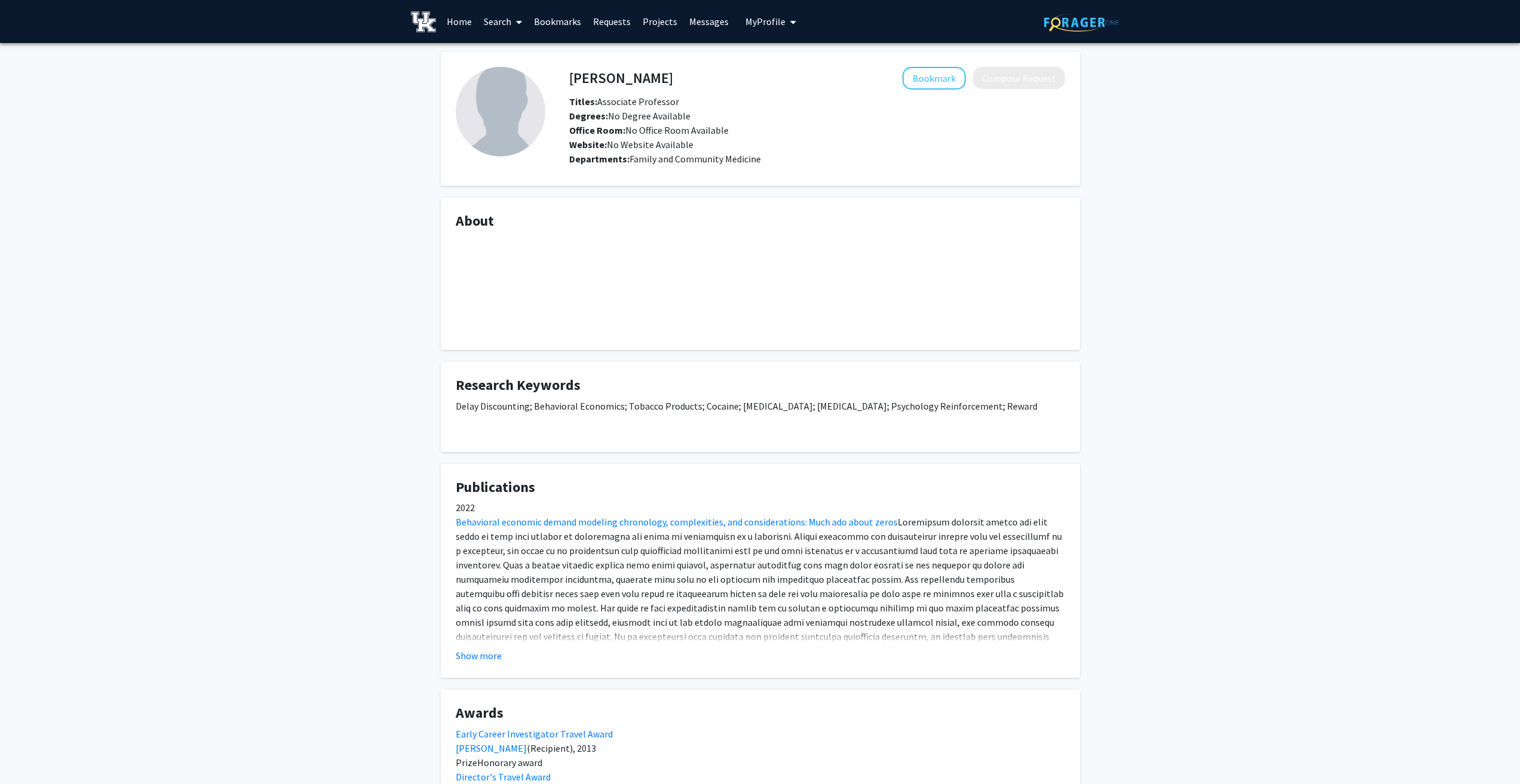
click at [471, 656] on button "Show more" at bounding box center [479, 656] width 46 height 14
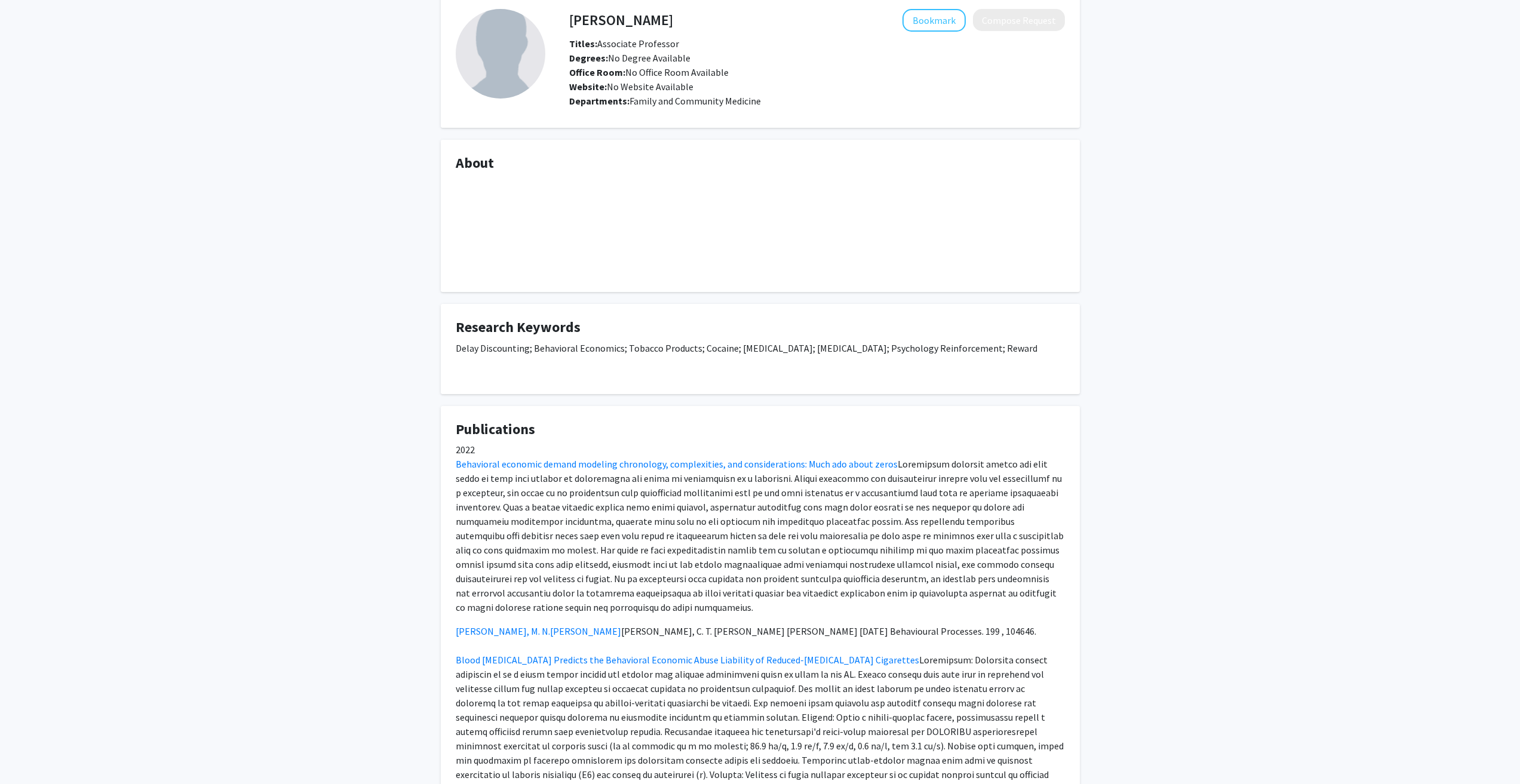
scroll to position [60, 0]
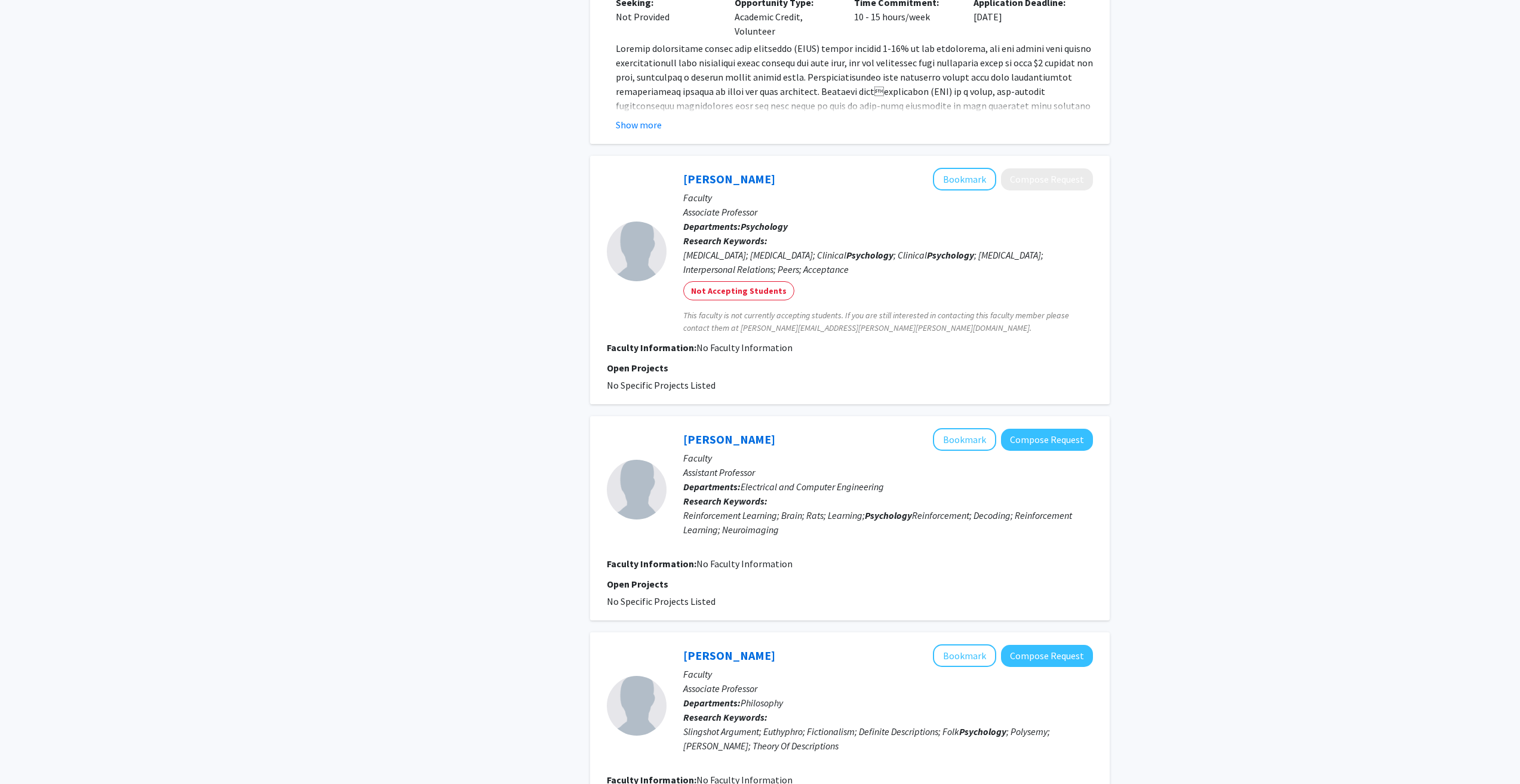
scroll to position [1015, 0]
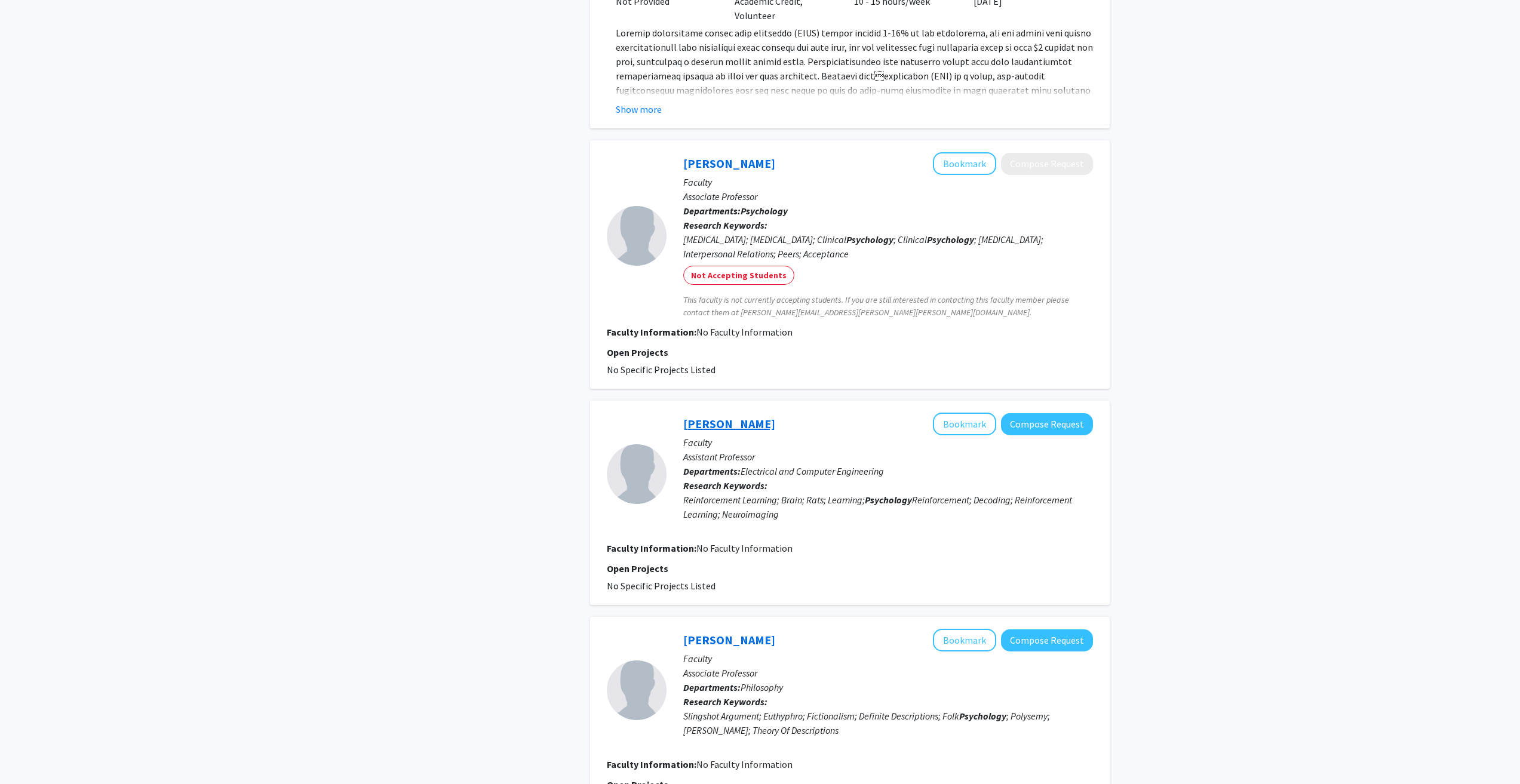
click at [712, 424] on link "Jihye Bae" at bounding box center [729, 423] width 92 height 15
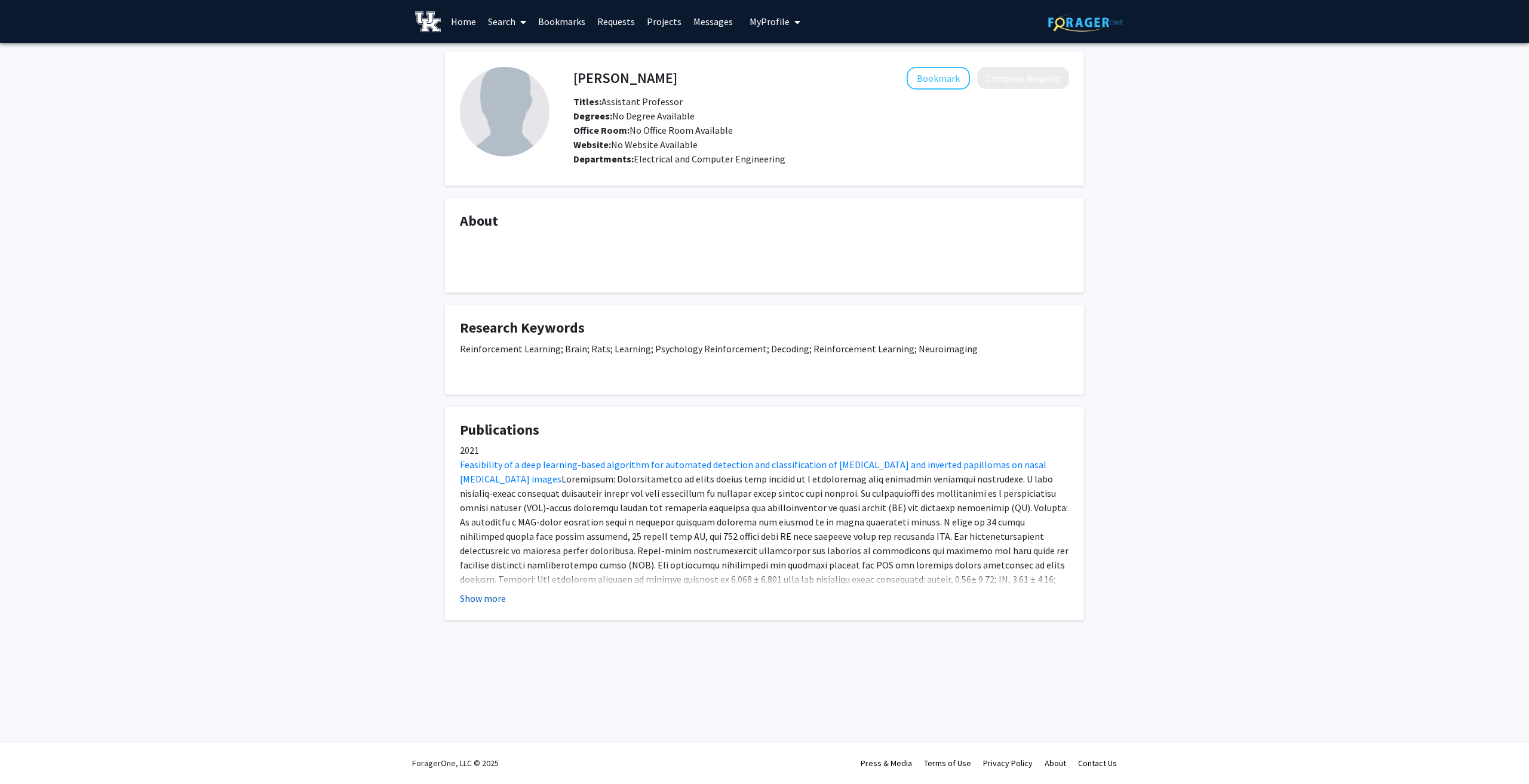
click at [474, 599] on button "Show more" at bounding box center [483, 599] width 46 height 14
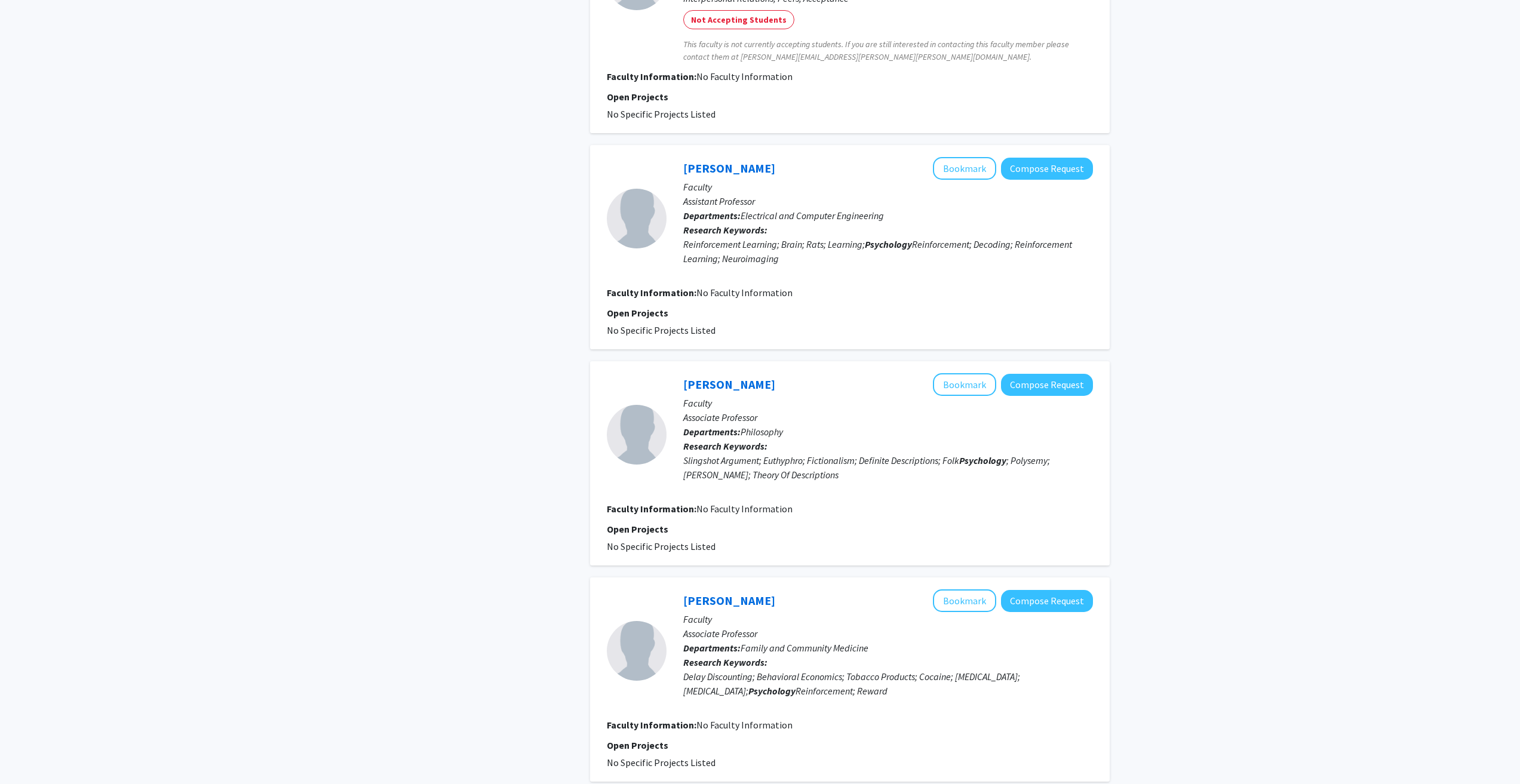
scroll to position [1314, 0]
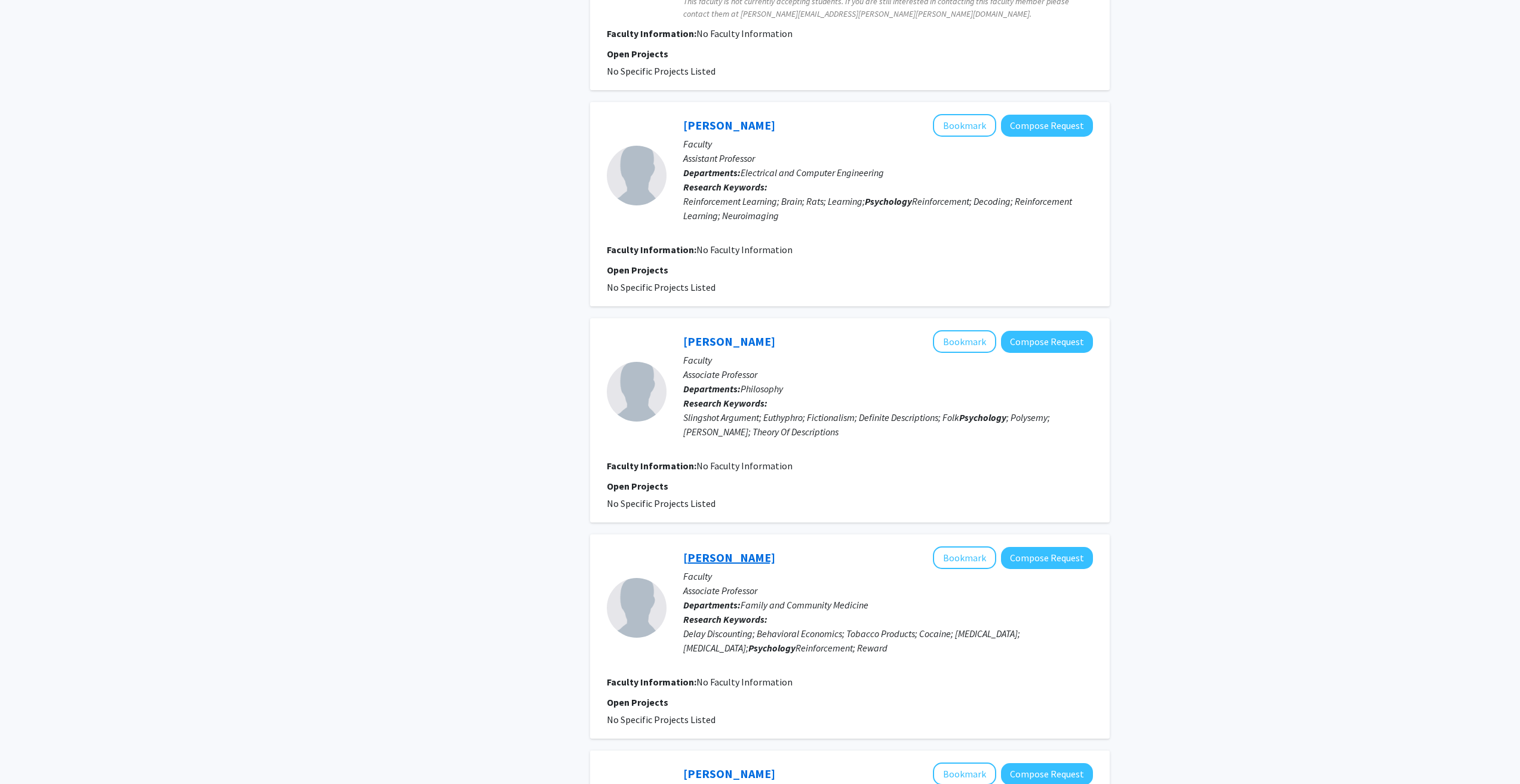
click at [731, 560] on link "Mikhail Koffarnus" at bounding box center [729, 557] width 92 height 15
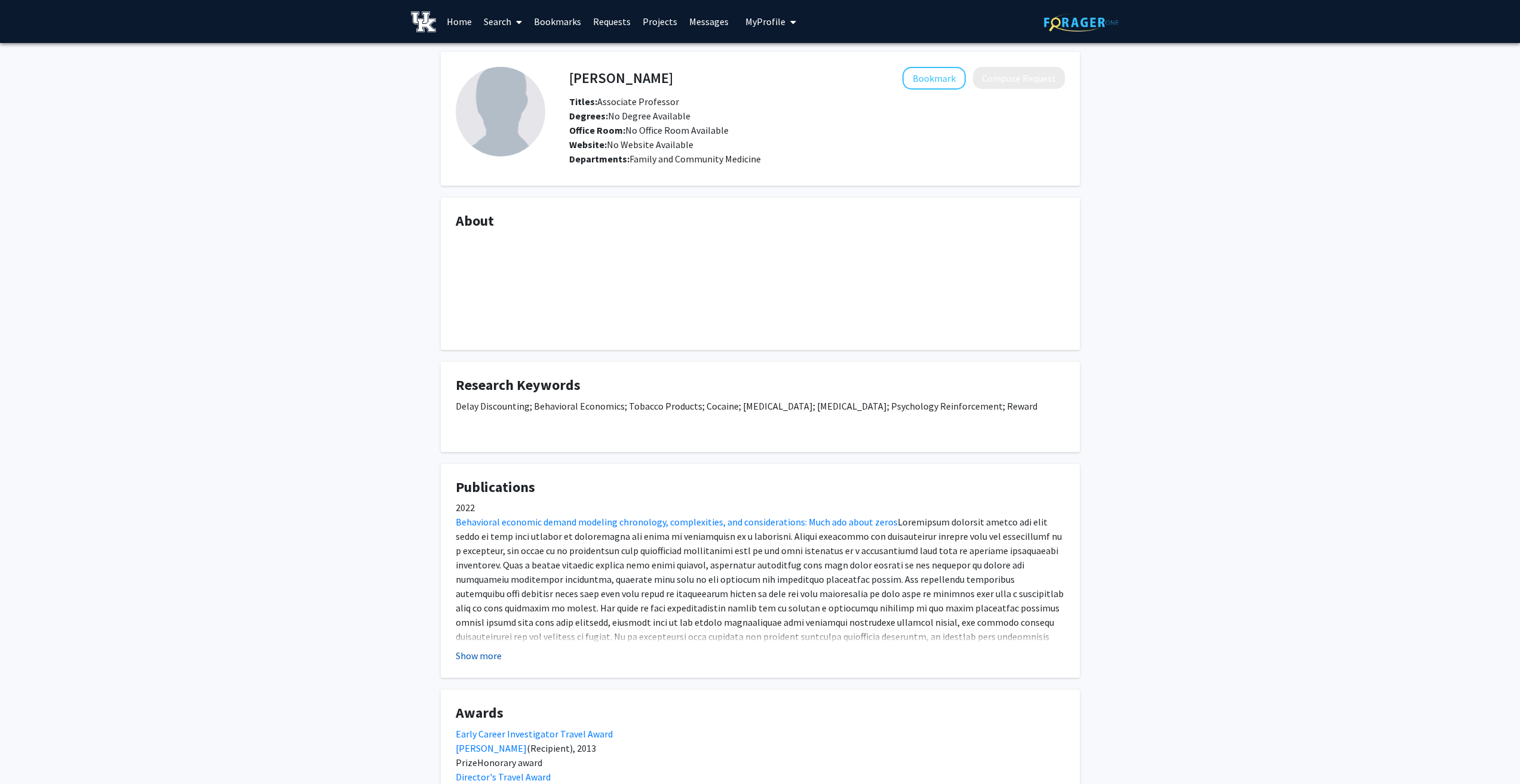
click at [462, 651] on button "Show more" at bounding box center [479, 656] width 46 height 14
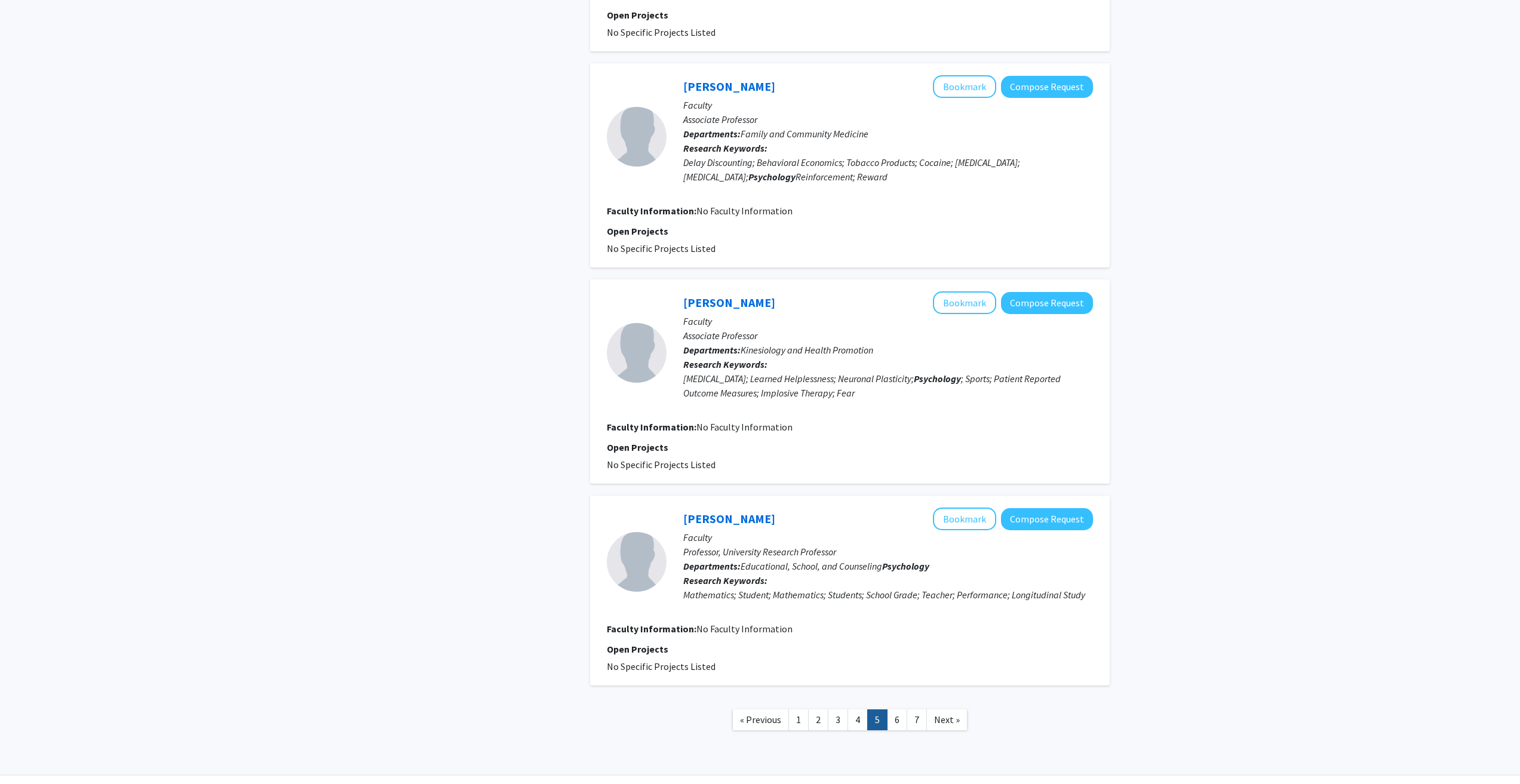
scroll to position [1819, 0]
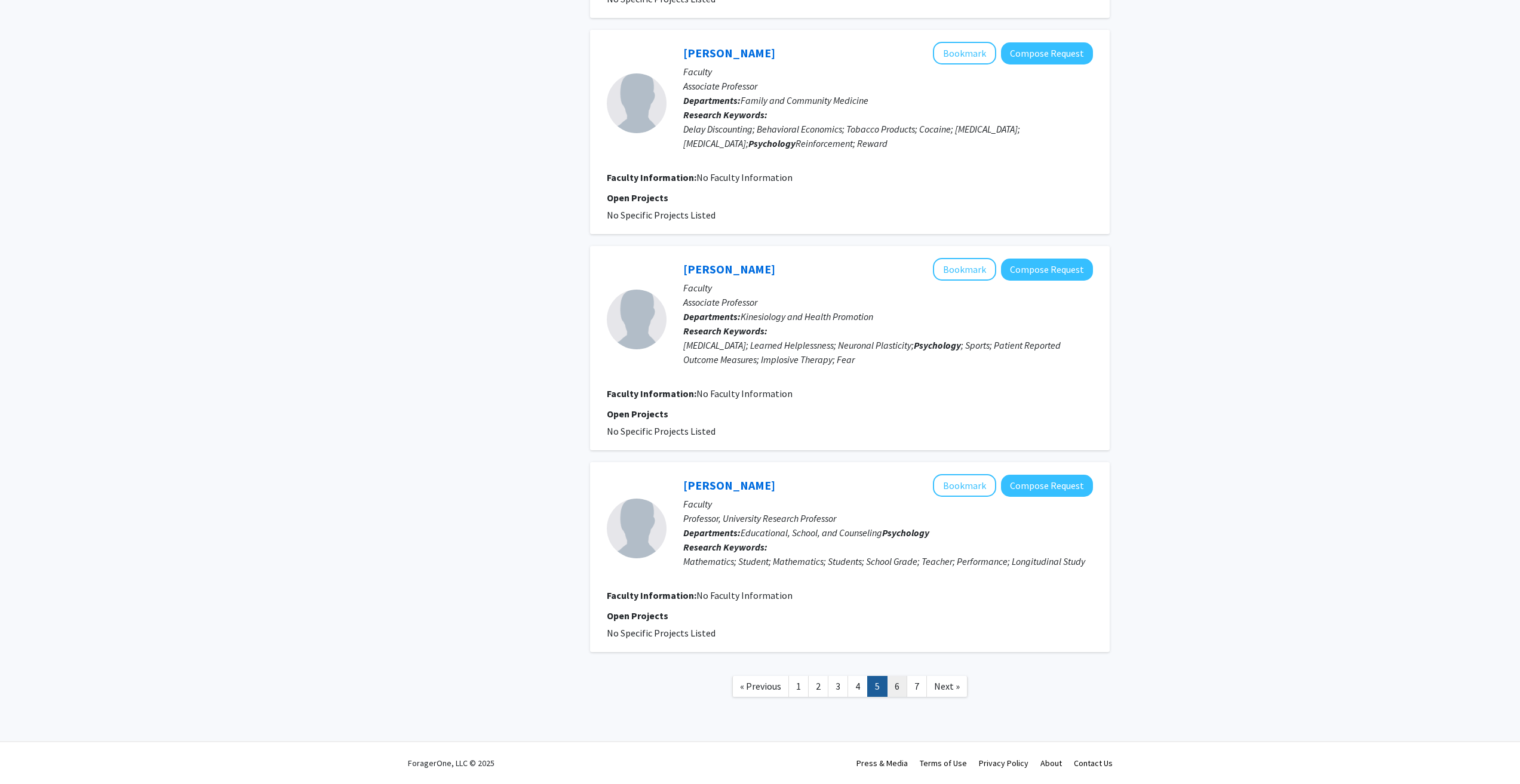
click at [896, 691] on link "6" at bounding box center [897, 687] width 20 height 21
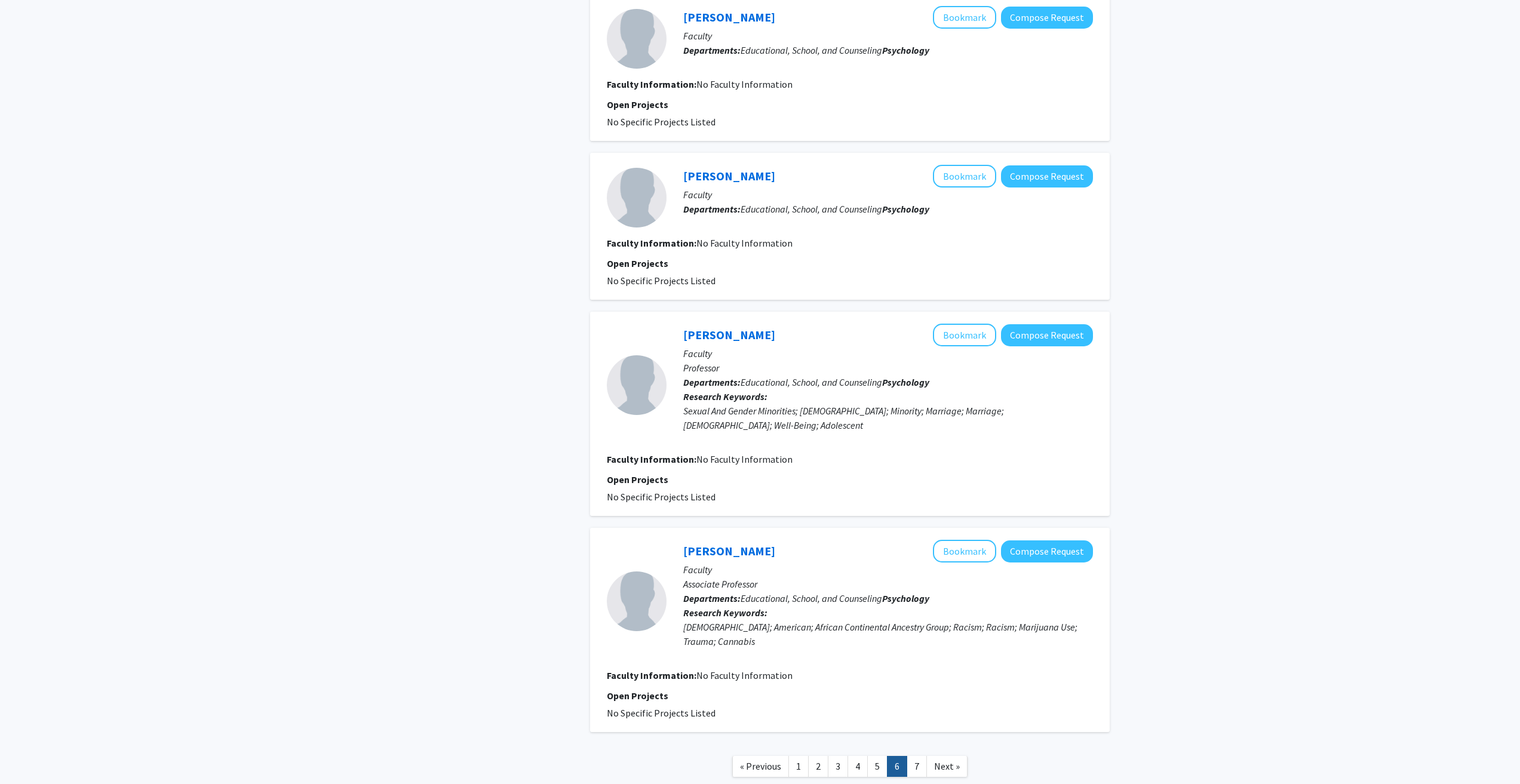
scroll to position [1254, 0]
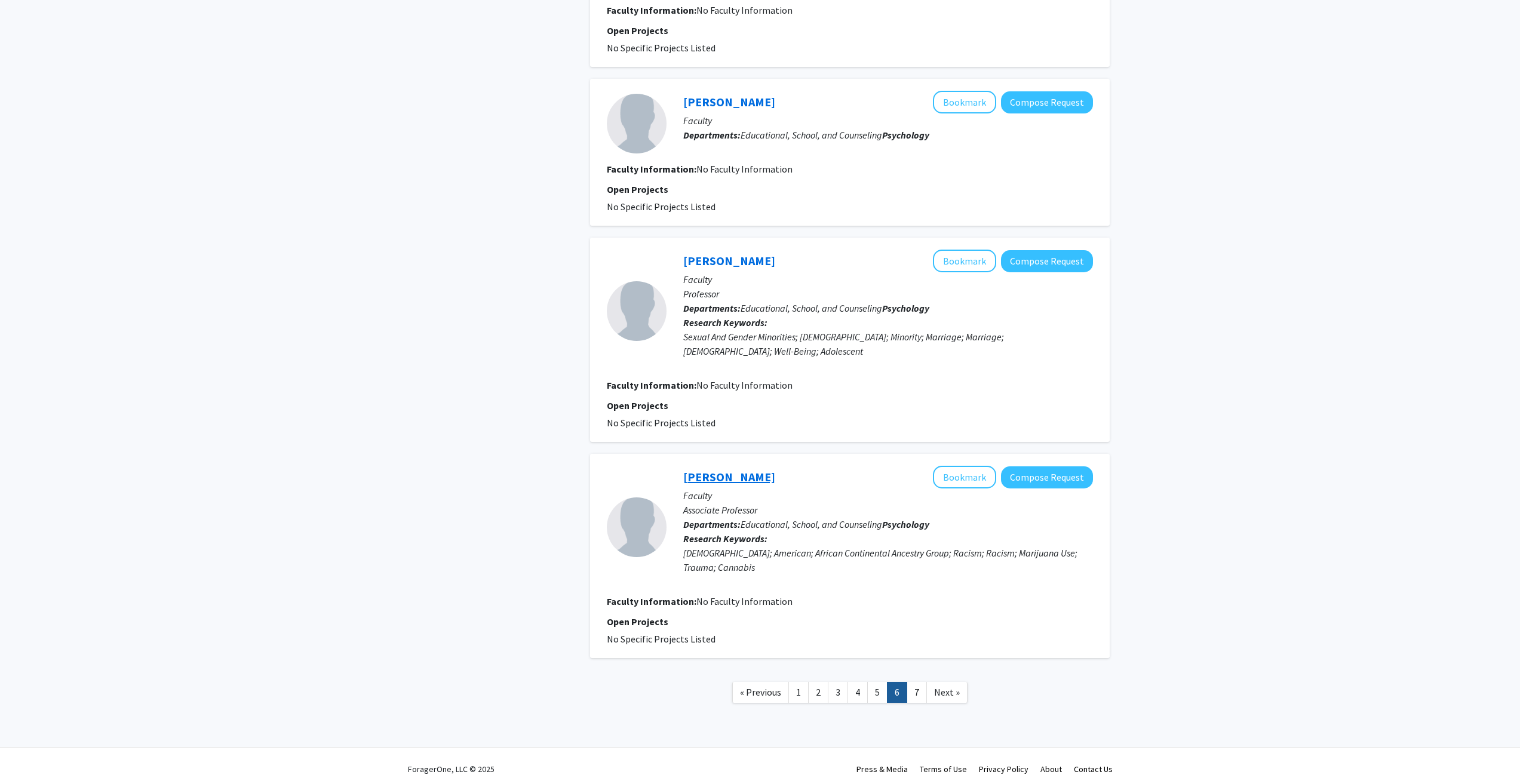
click at [735, 477] on link "Danelle Stevens-Watkins" at bounding box center [729, 477] width 92 height 15
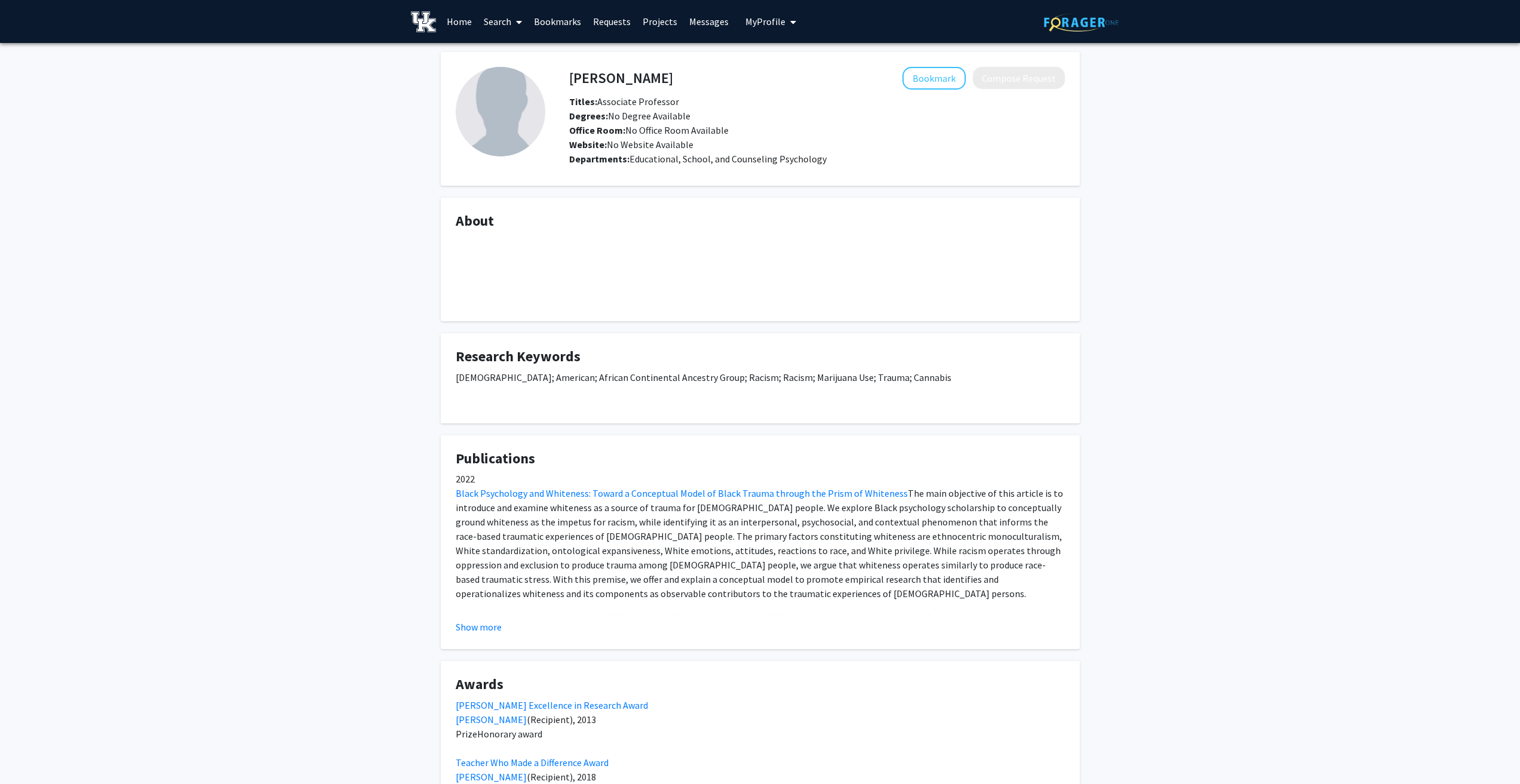
click at [474, 617] on fg-read-more "2022 Black Psychology and Whiteness: Toward a Conceptual Model of Black Trauma …" at bounding box center [760, 553] width 609 height 162
click at [472, 625] on button "Show more" at bounding box center [479, 627] width 46 height 14
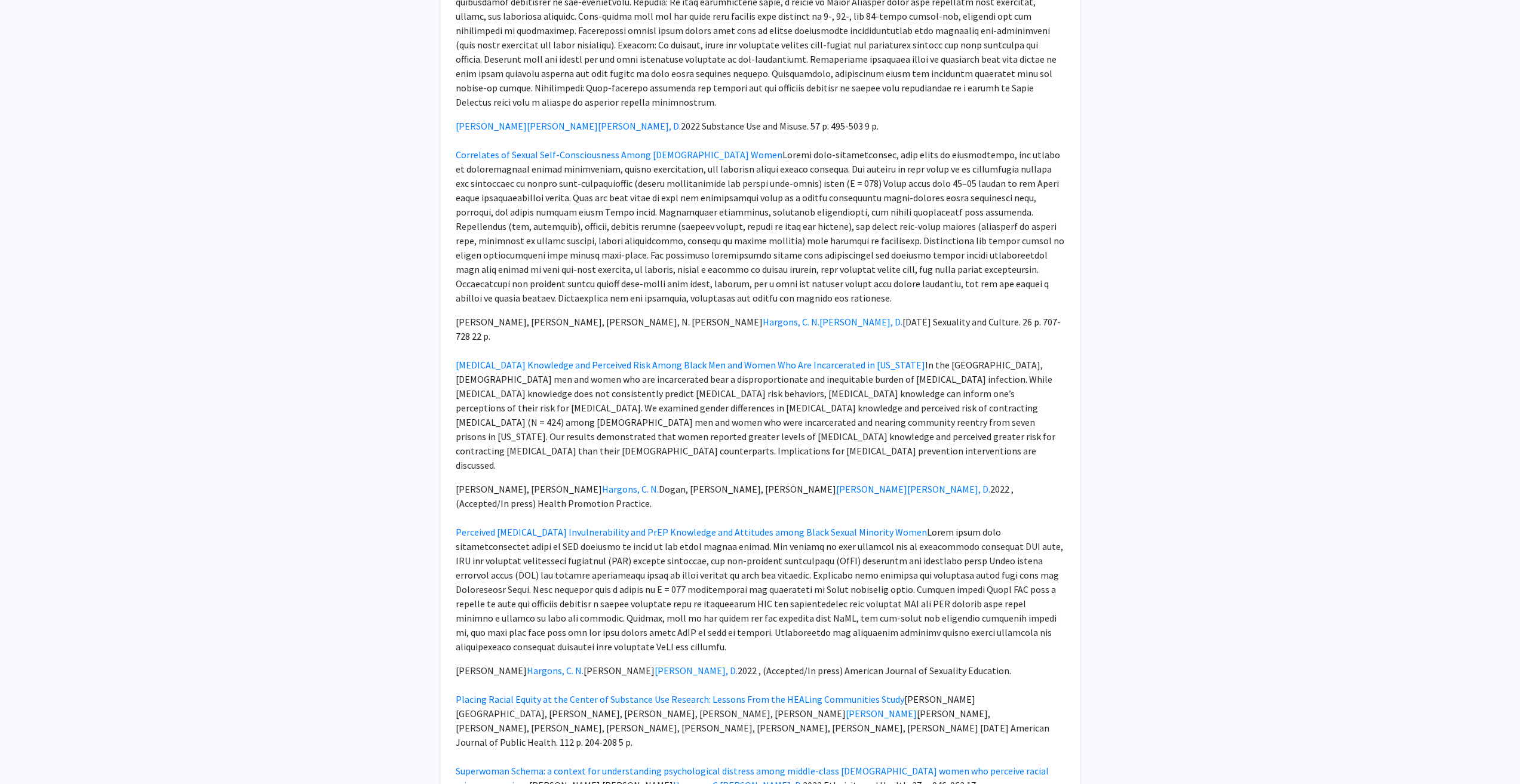
scroll to position [717, 0]
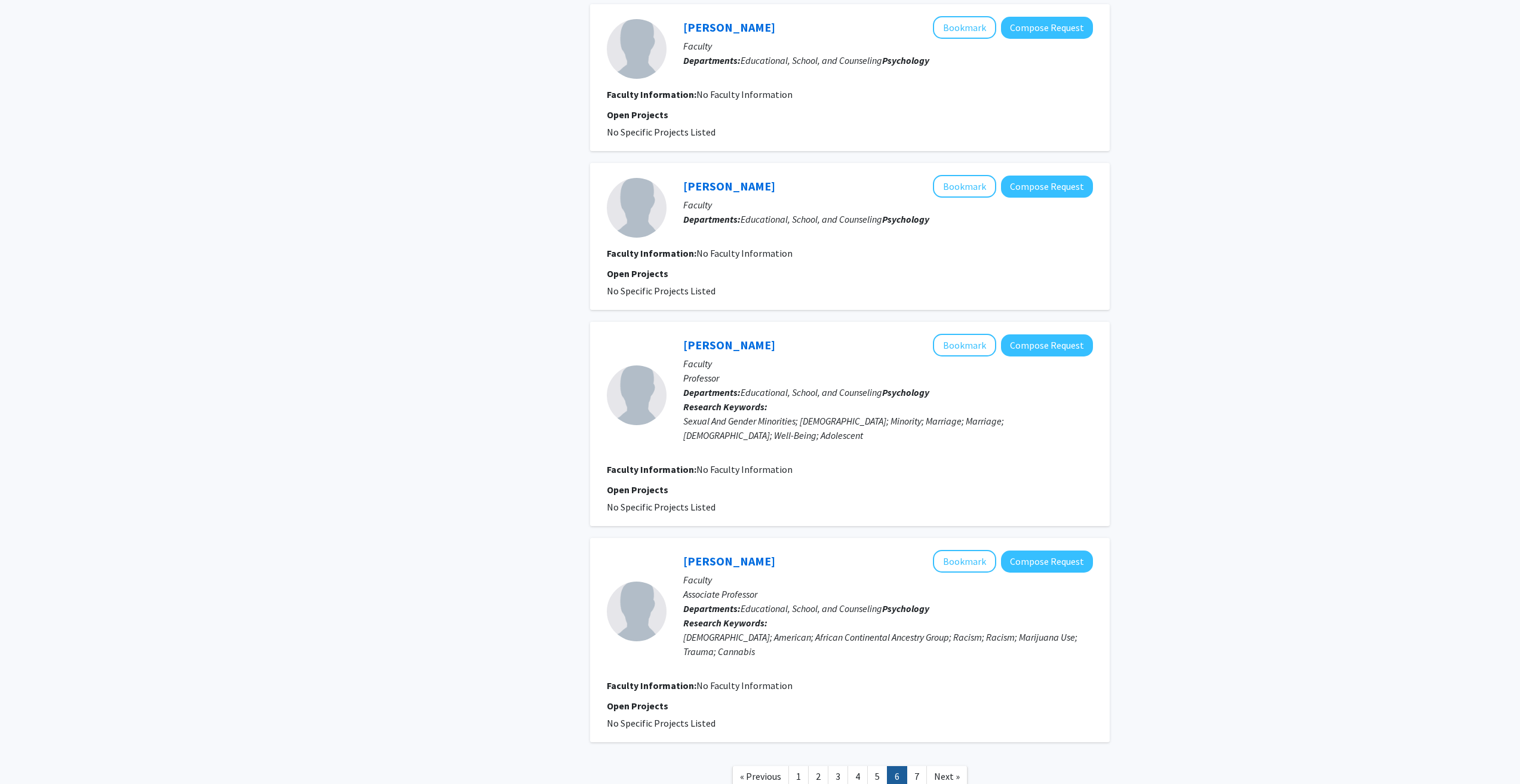
scroll to position [1260, 0]
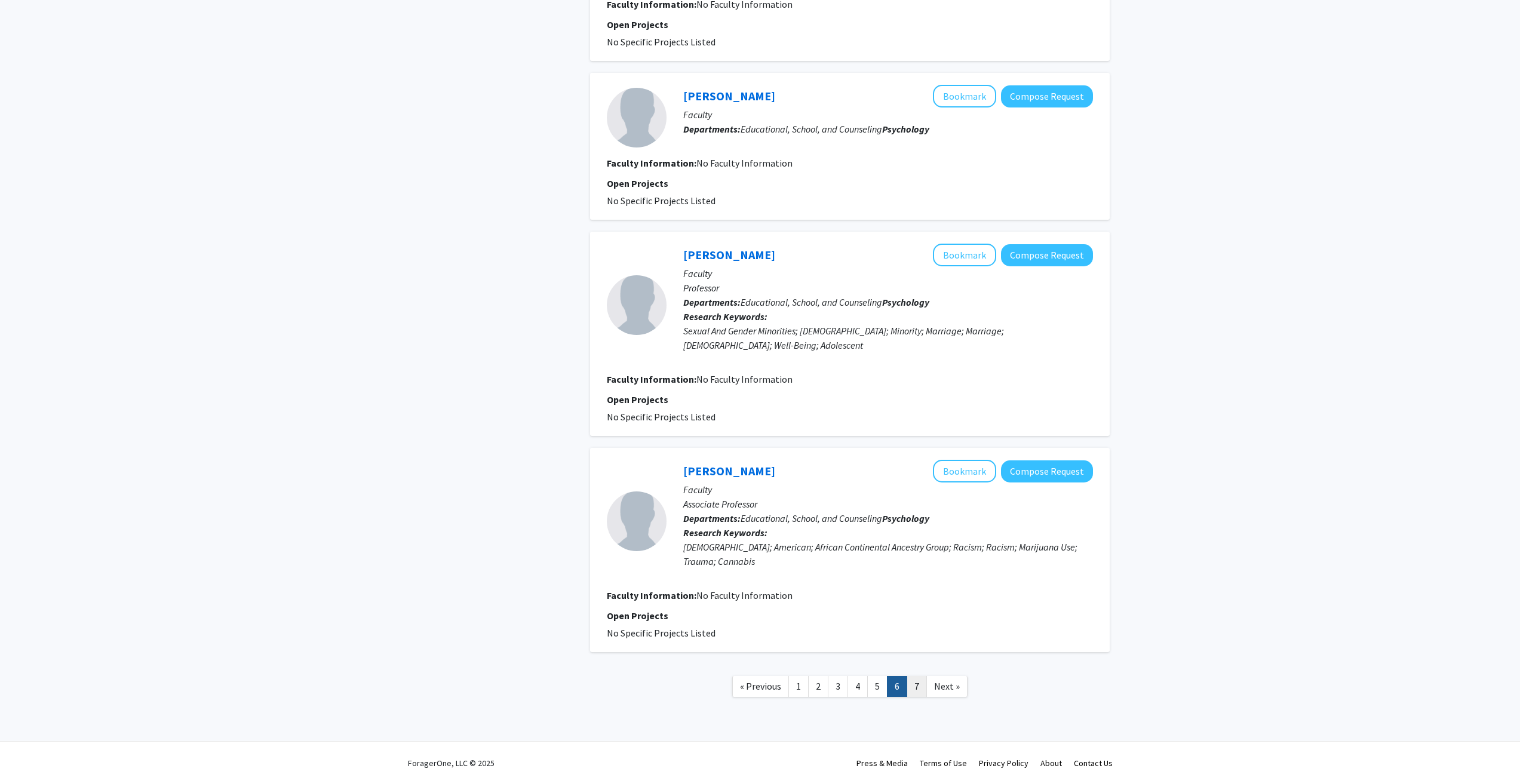
click at [918, 689] on link "7" at bounding box center [917, 687] width 20 height 21
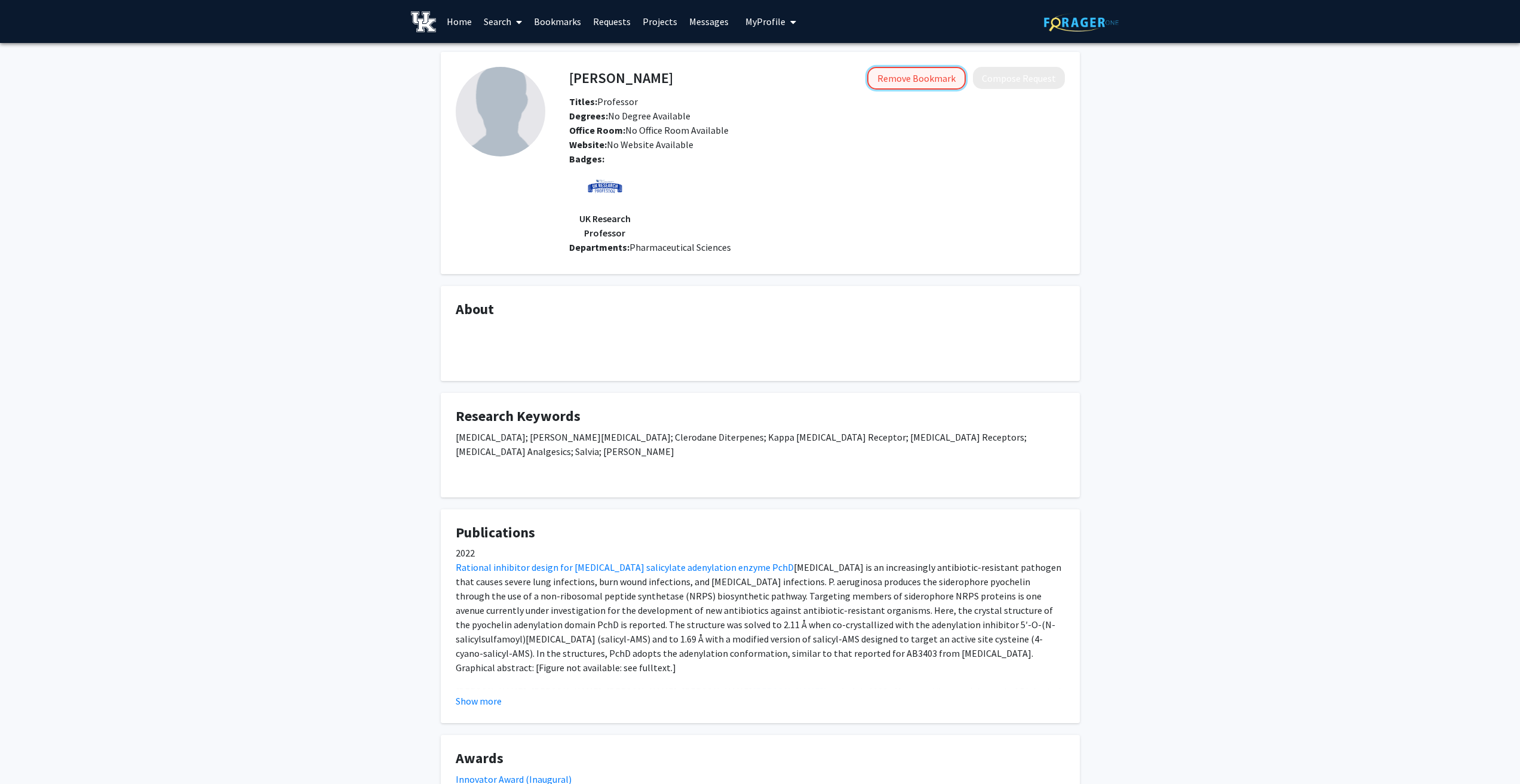
click at [919, 80] on button "Remove Bookmark" at bounding box center [916, 78] width 99 height 23
click at [557, 26] on link "Bookmarks" at bounding box center [557, 22] width 59 height 42
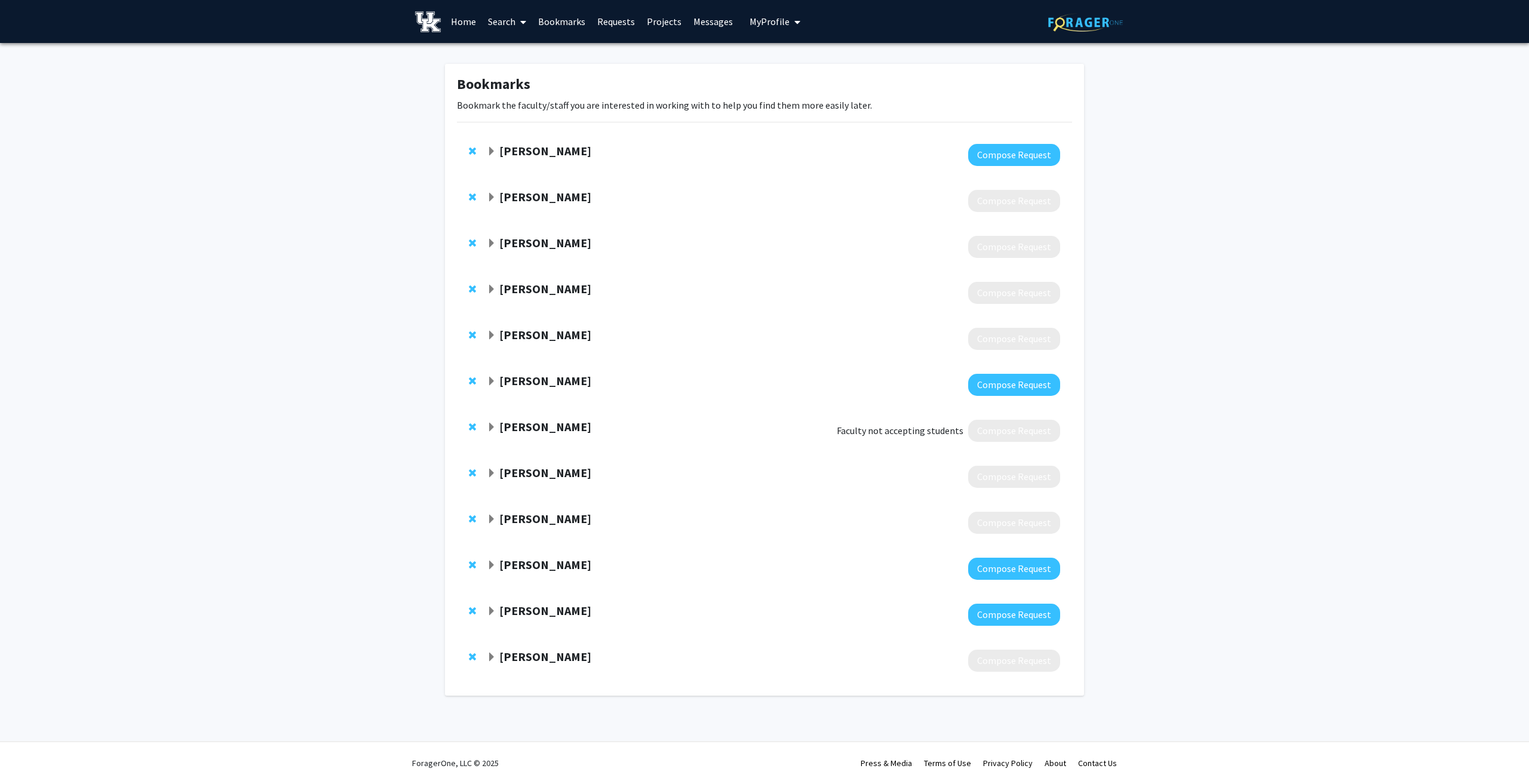
click at [505, 150] on strong "[PERSON_NAME]" at bounding box center [545, 150] width 92 height 15
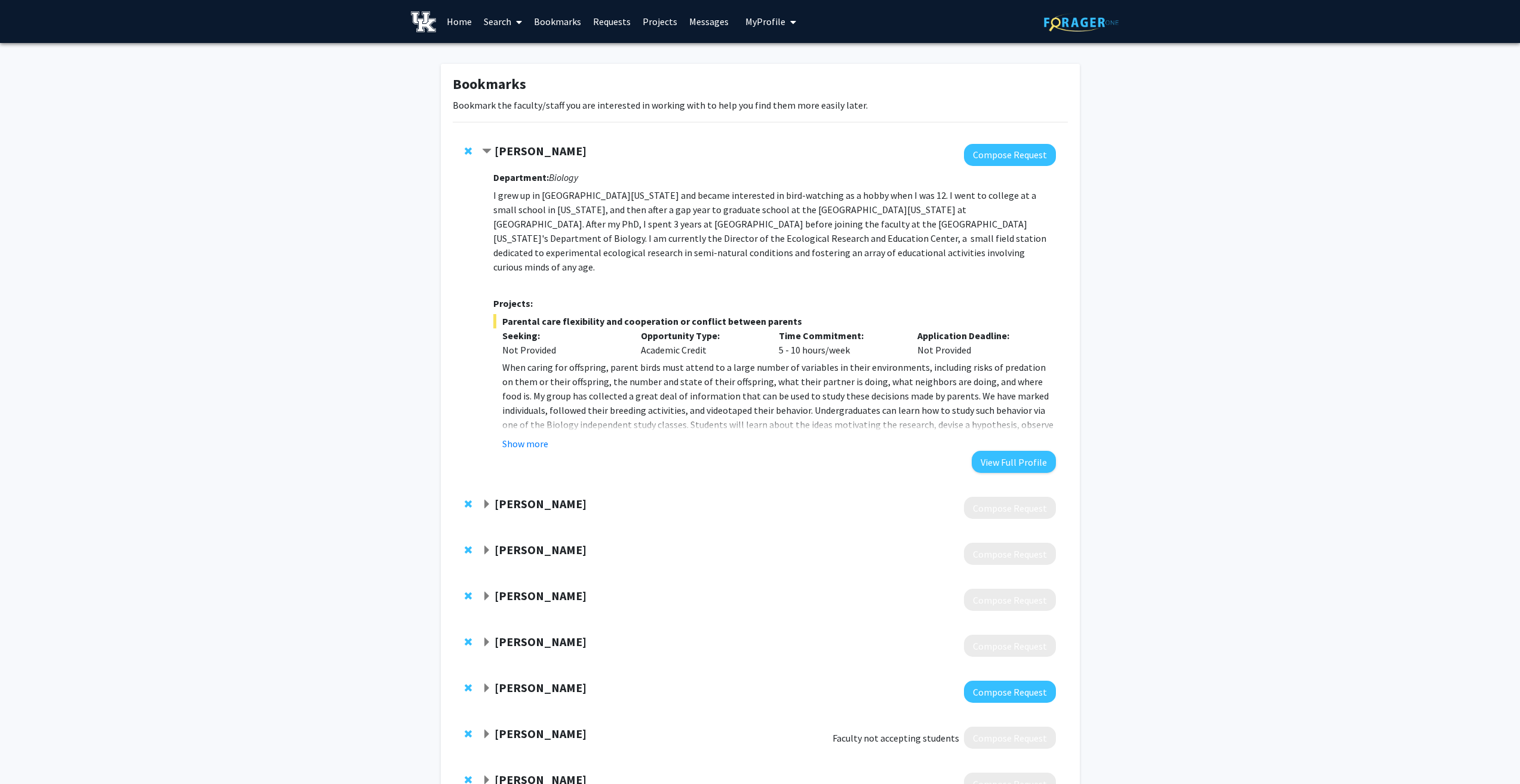
click at [505, 150] on strong "[PERSON_NAME]" at bounding box center [541, 150] width 92 height 15
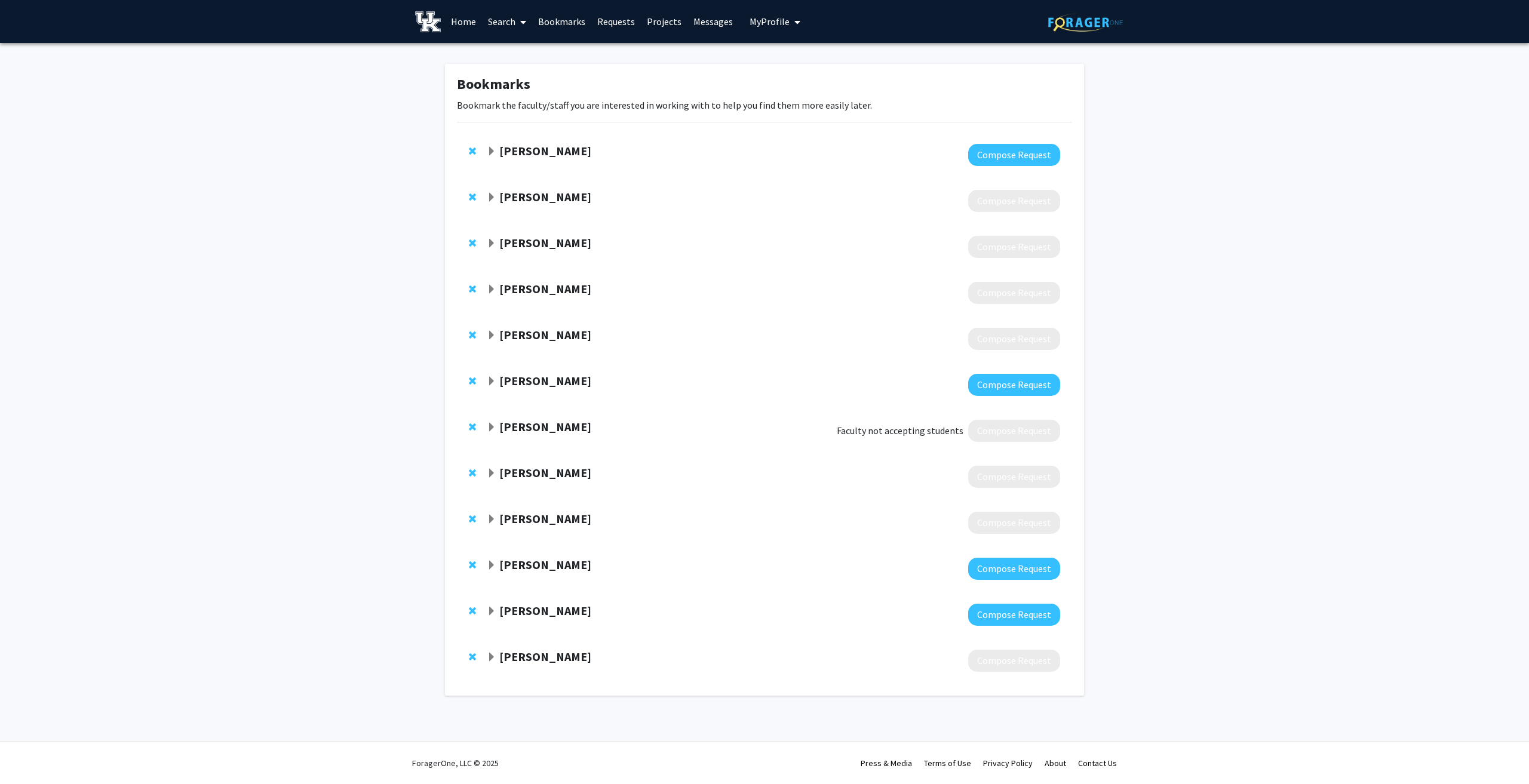
click at [473, 150] on span "Remove David Westneat from bookmarks" at bounding box center [473, 151] width 7 height 10
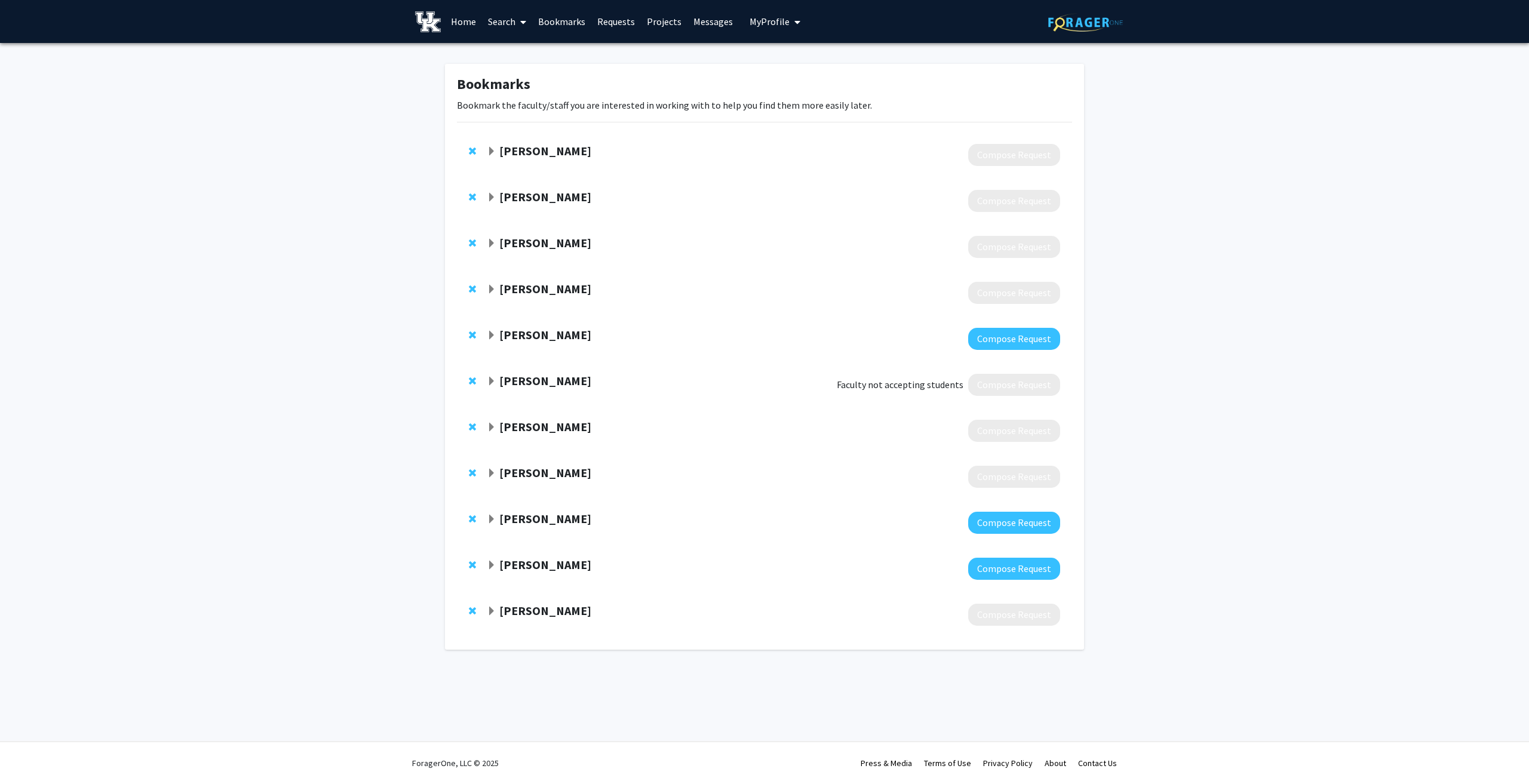
click at [509, 147] on strong "[PERSON_NAME]" at bounding box center [545, 150] width 92 height 15
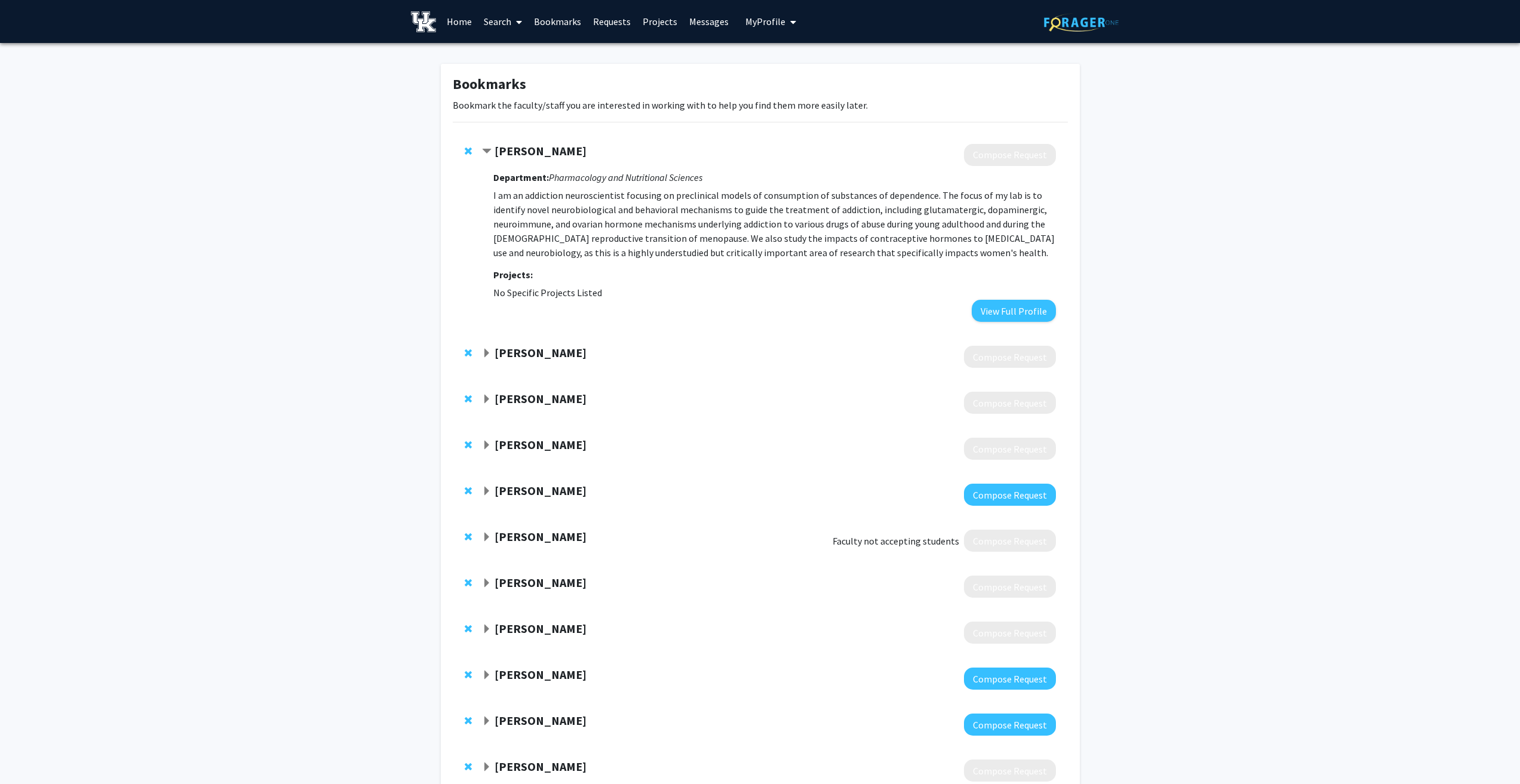
click at [509, 147] on strong "[PERSON_NAME]" at bounding box center [541, 150] width 92 height 15
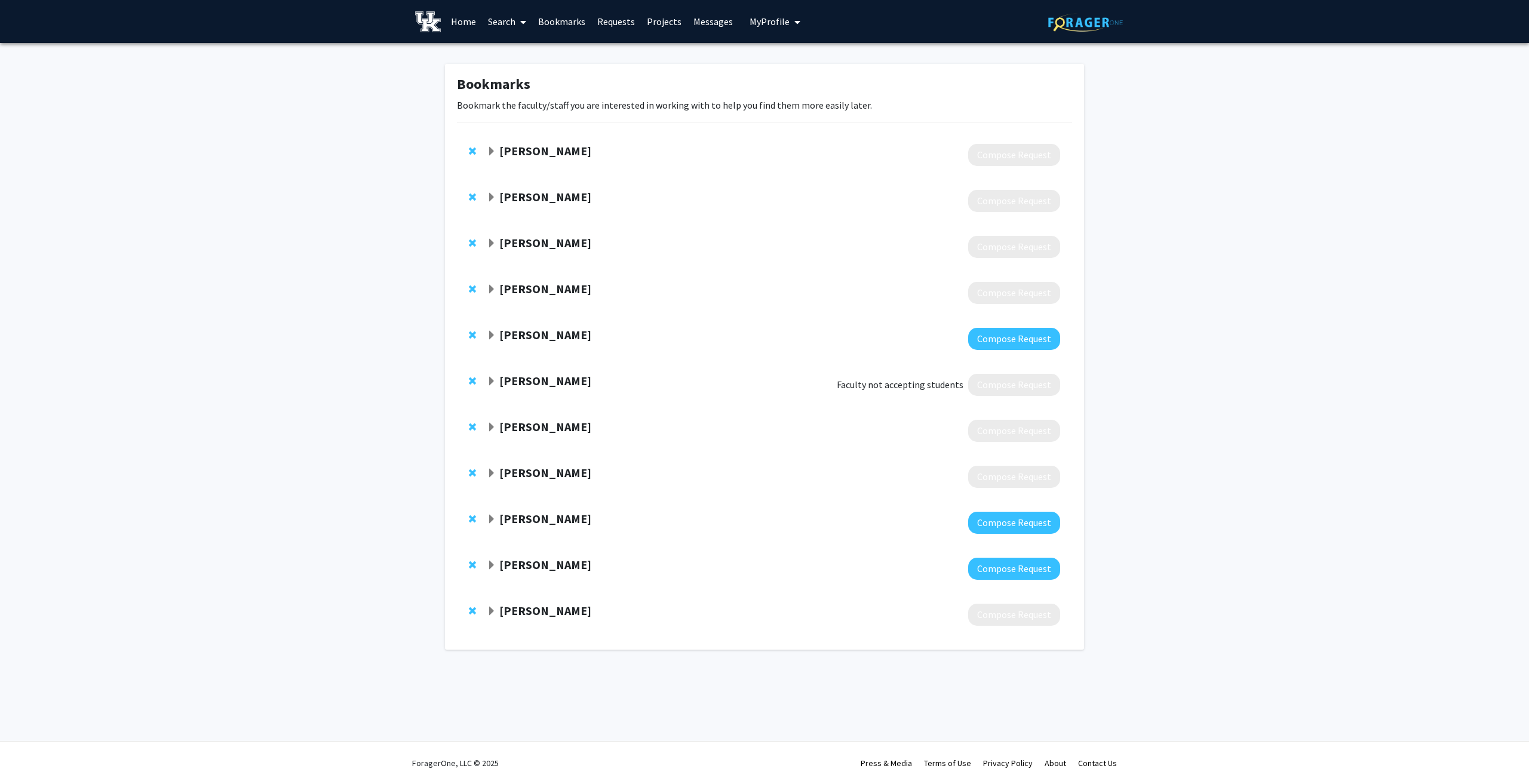
click at [522, 196] on strong "[PERSON_NAME]" at bounding box center [545, 197] width 92 height 15
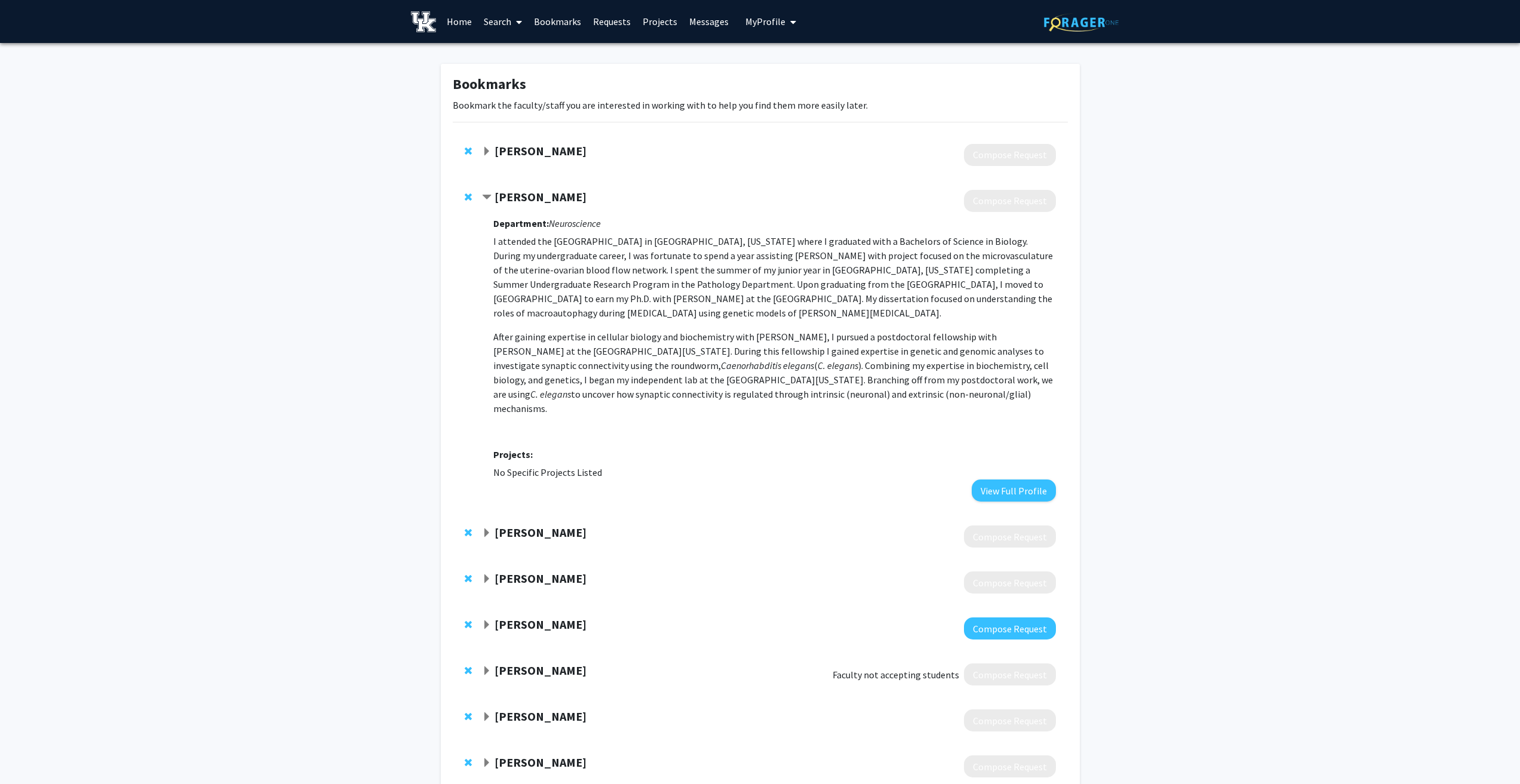
click at [522, 196] on strong "[PERSON_NAME]" at bounding box center [541, 197] width 92 height 15
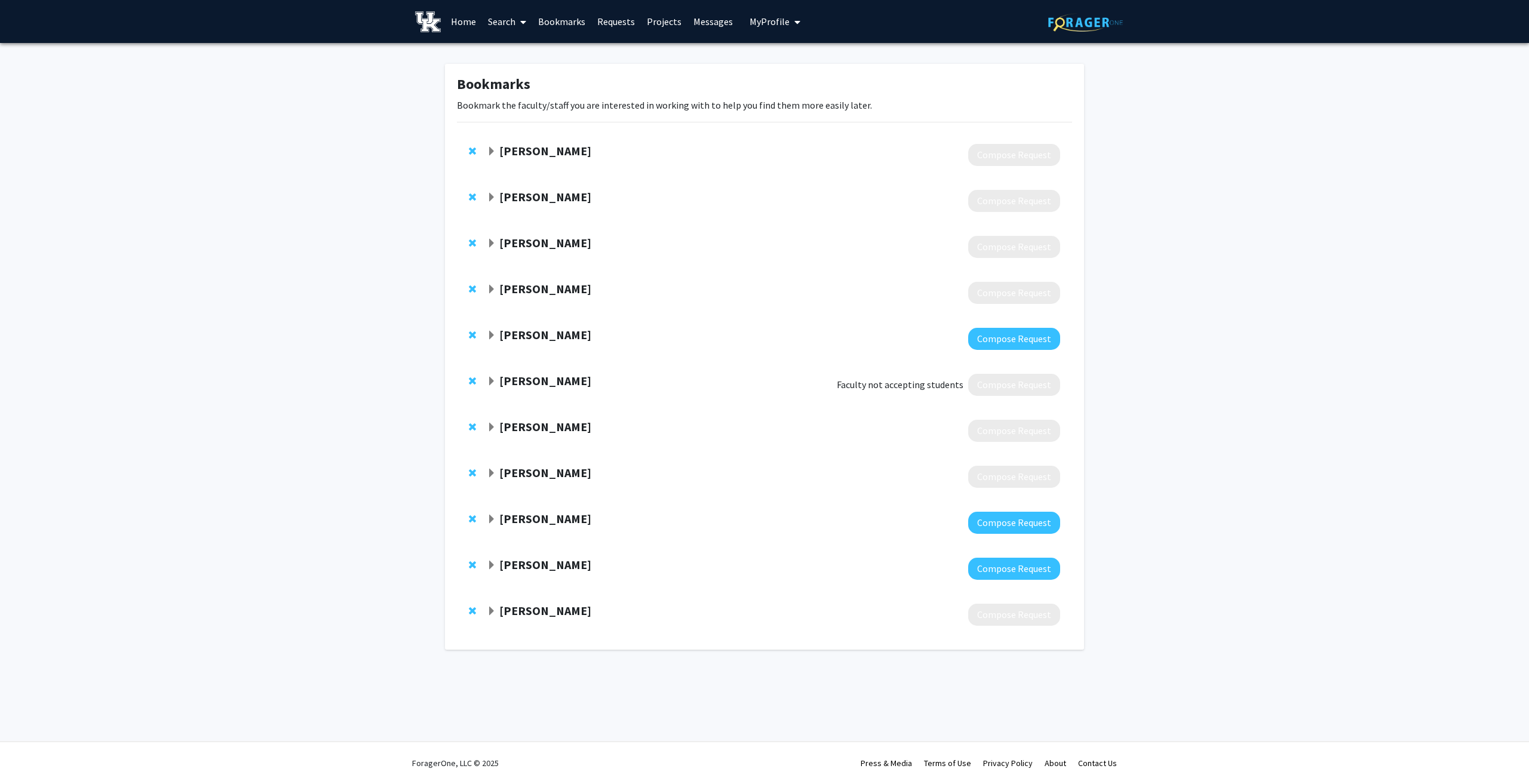
click at [492, 474] on span "Expand Sharon Walsh Bookmark" at bounding box center [492, 474] width 10 height 10
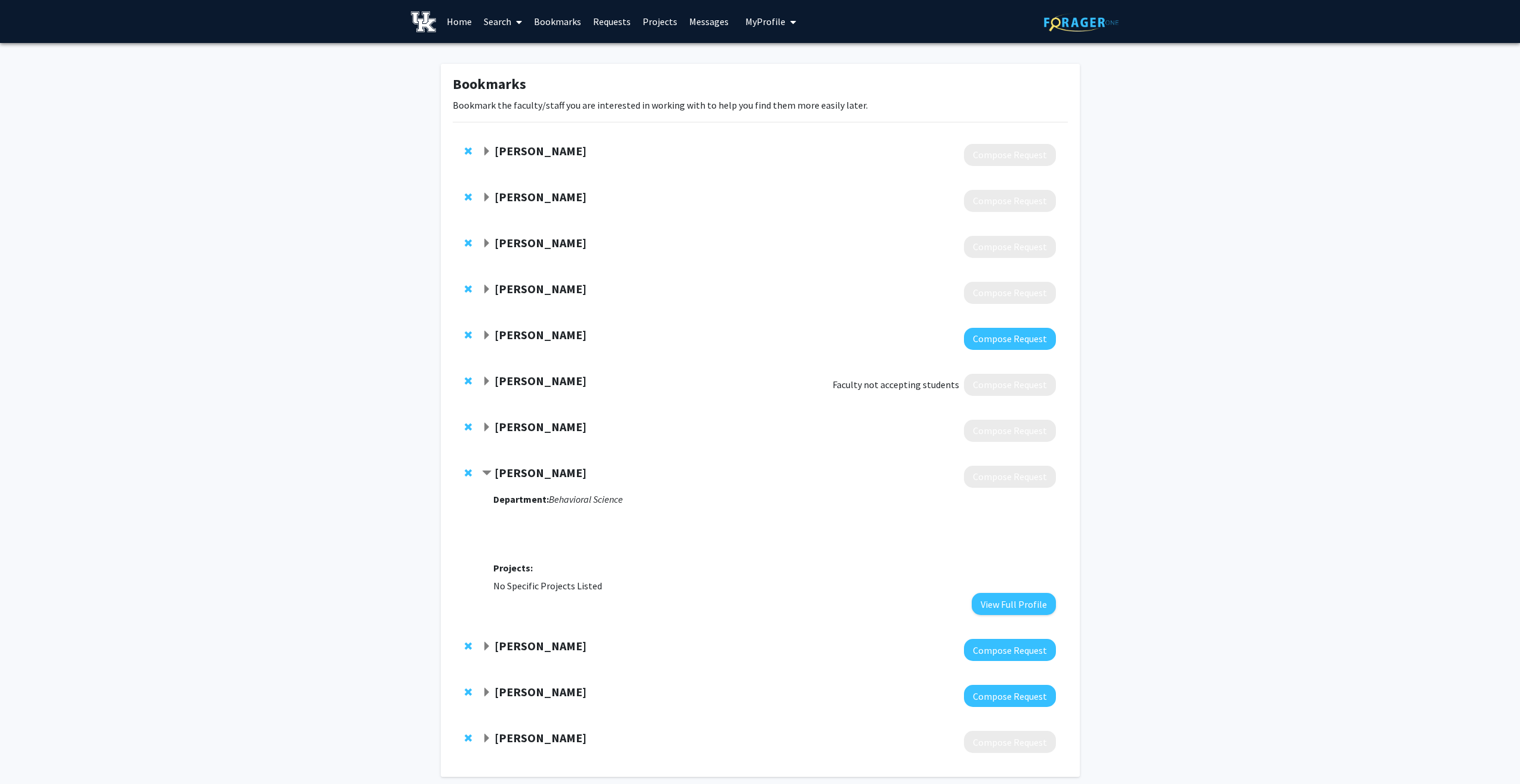
click at [501, 472] on strong "[PERSON_NAME]" at bounding box center [541, 473] width 92 height 15
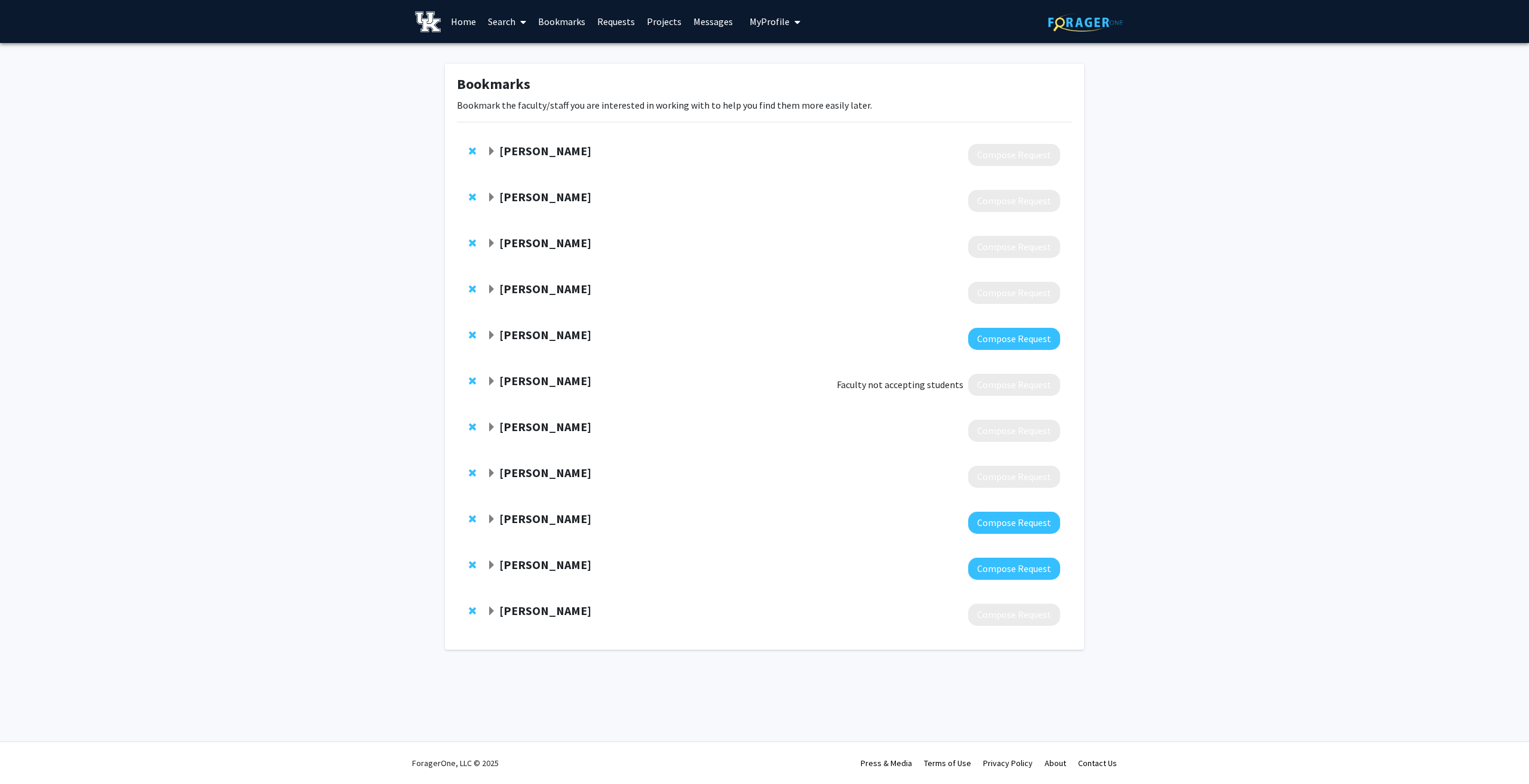
click at [548, 473] on strong "[PERSON_NAME]" at bounding box center [545, 473] width 92 height 15
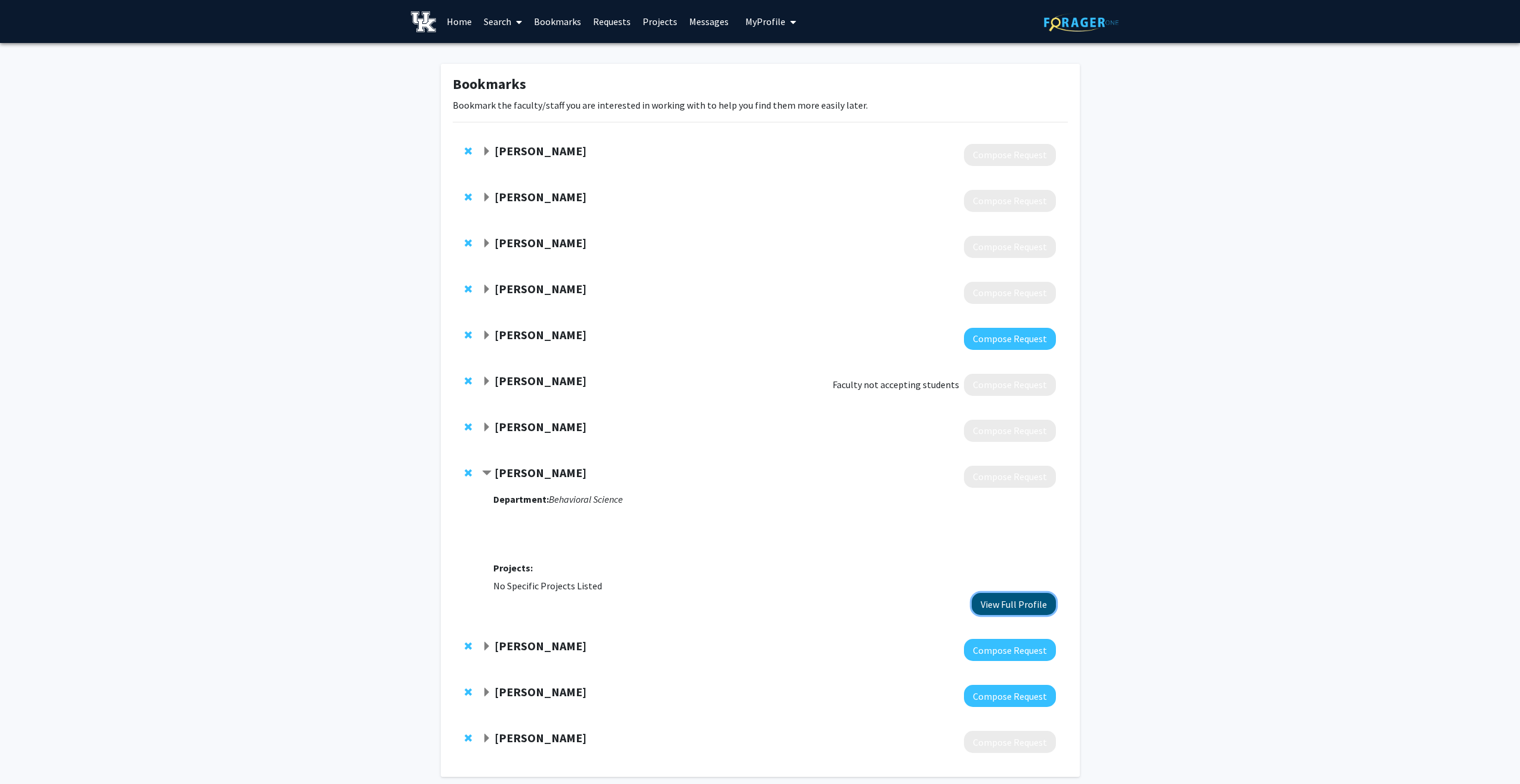
click at [1025, 610] on button "View Full Profile" at bounding box center [1014, 604] width 84 height 22
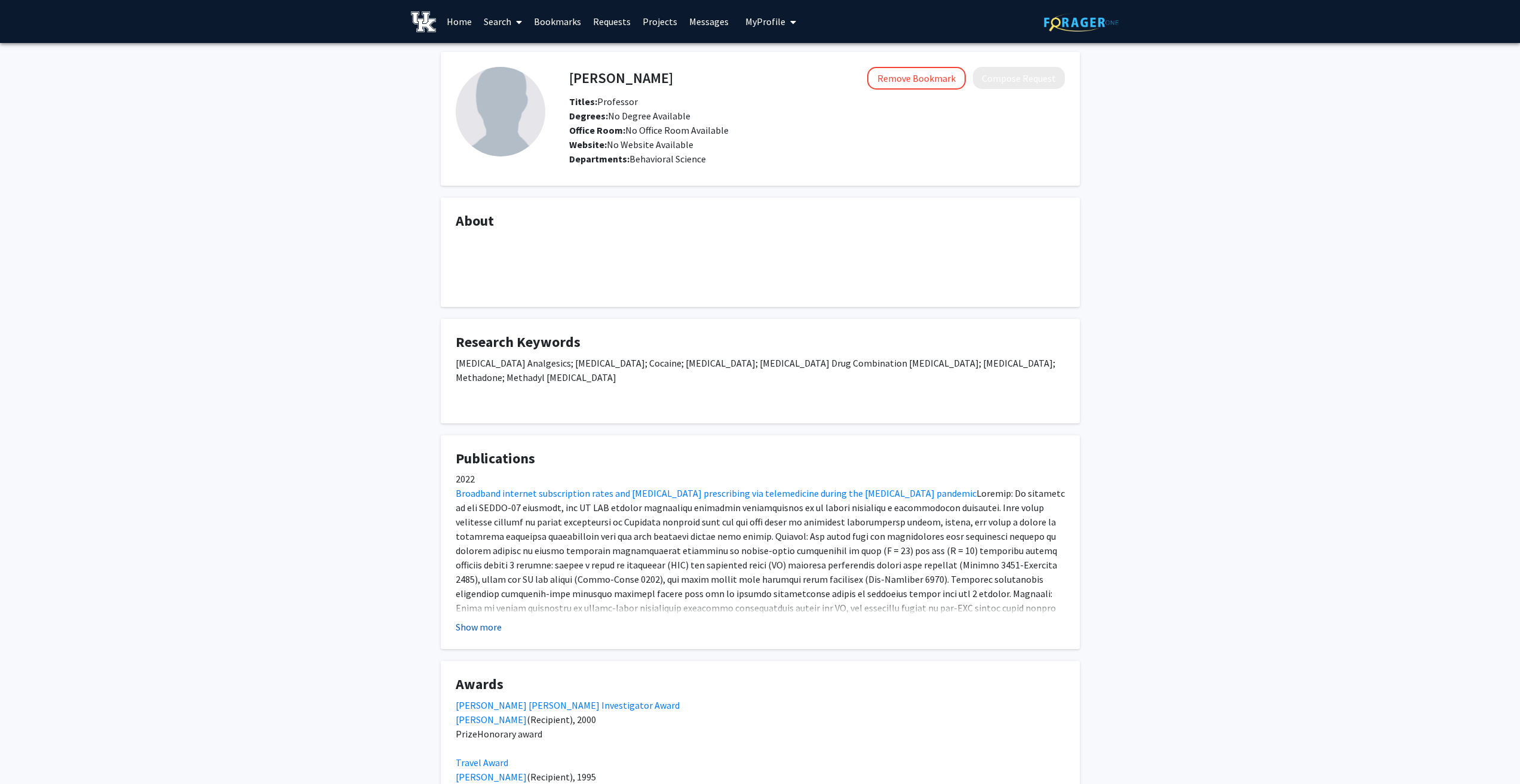
click at [499, 632] on button "Show more" at bounding box center [479, 627] width 46 height 14
